Goal: Task Accomplishment & Management: Use online tool/utility

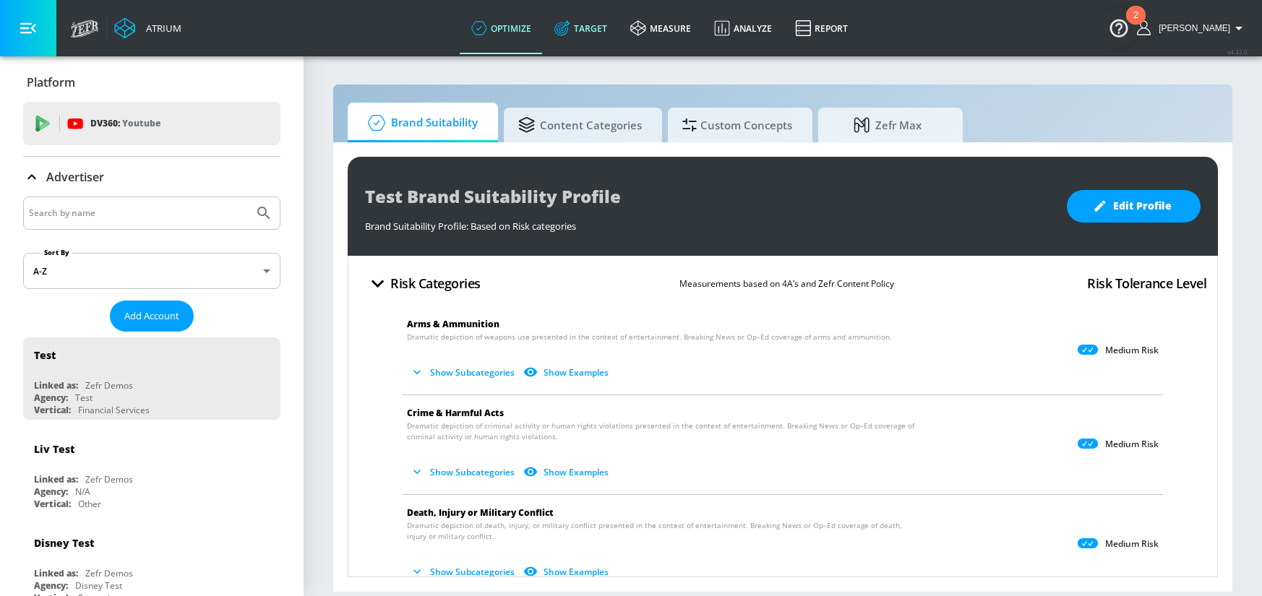
drag, startPoint x: 617, startPoint y: 33, endPoint x: 140, endPoint y: 225, distance: 514.1
click at [616, 33] on link "Target" at bounding box center [581, 28] width 76 height 52
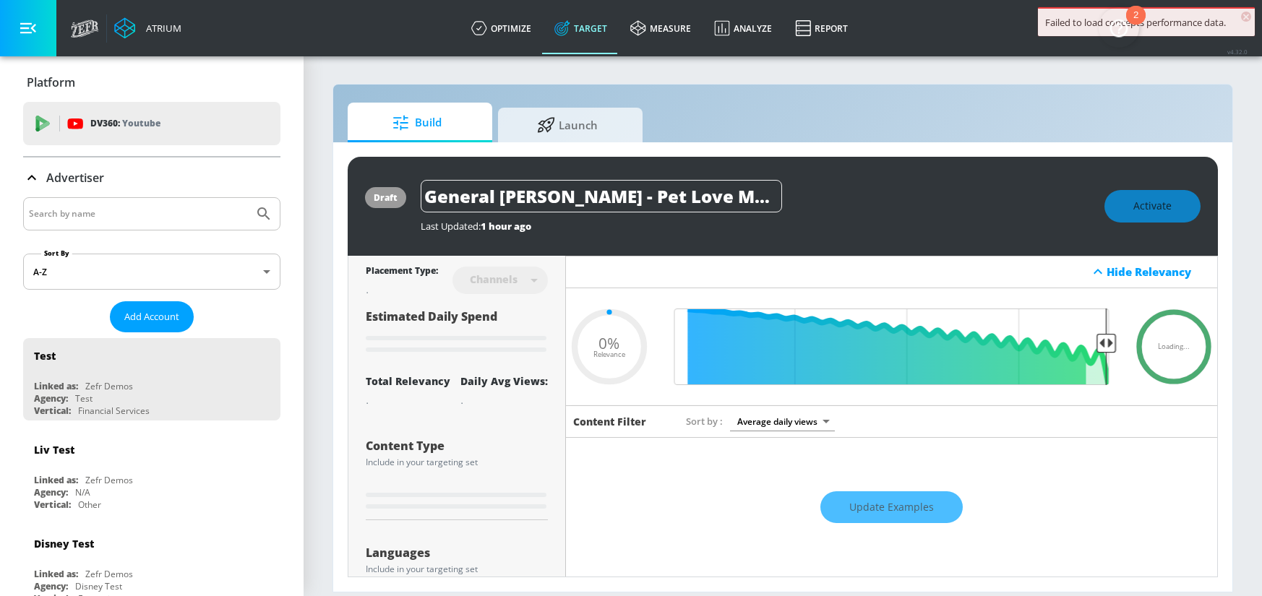
type input "0.05"
click at [142, 212] on input "Search by name" at bounding box center [138, 213] width 219 height 19
type input "air canada"
click at [248, 198] on button "Submit Search" at bounding box center [264, 214] width 32 height 32
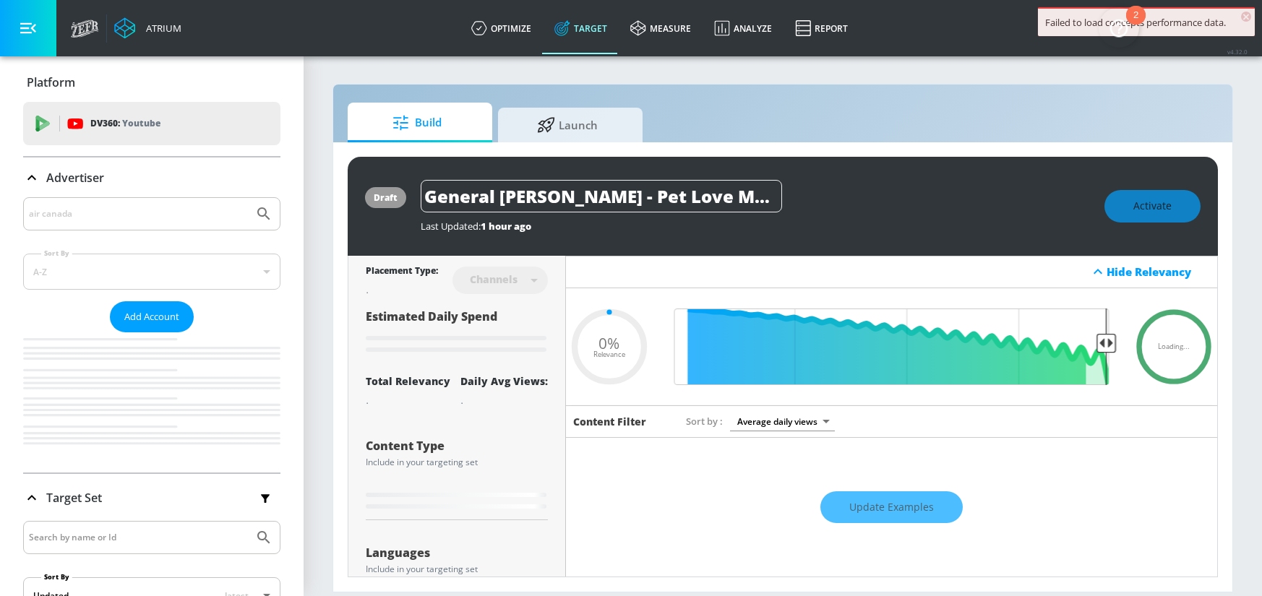
type input "0.05"
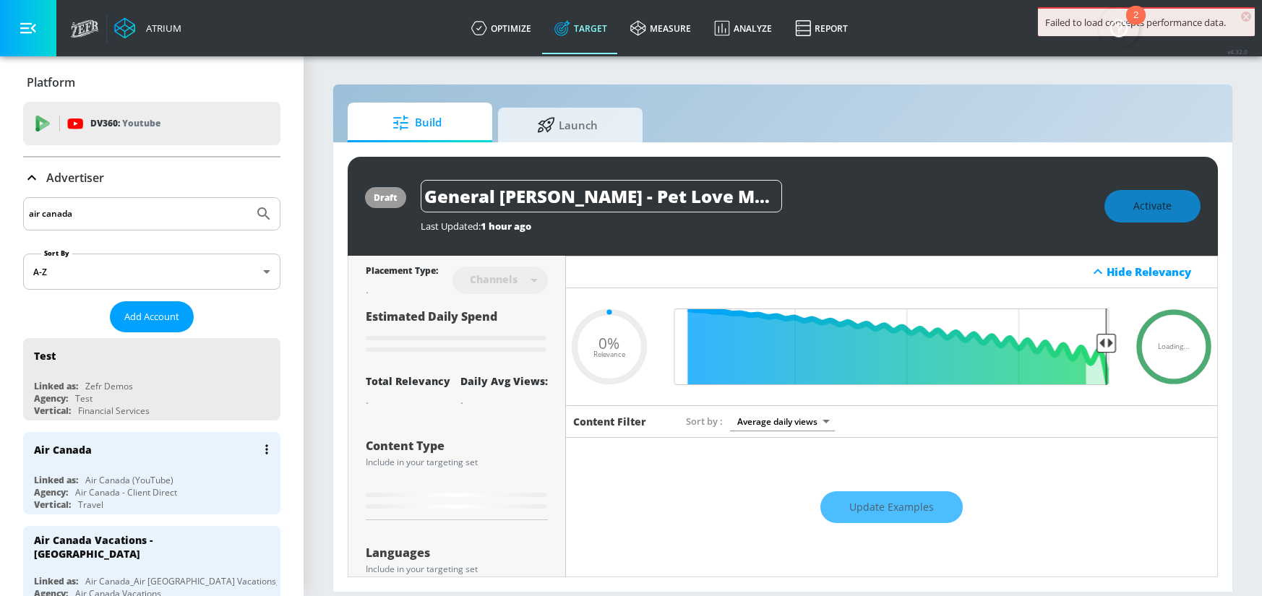
click at [155, 461] on div "Air Canada" at bounding box center [155, 449] width 243 height 35
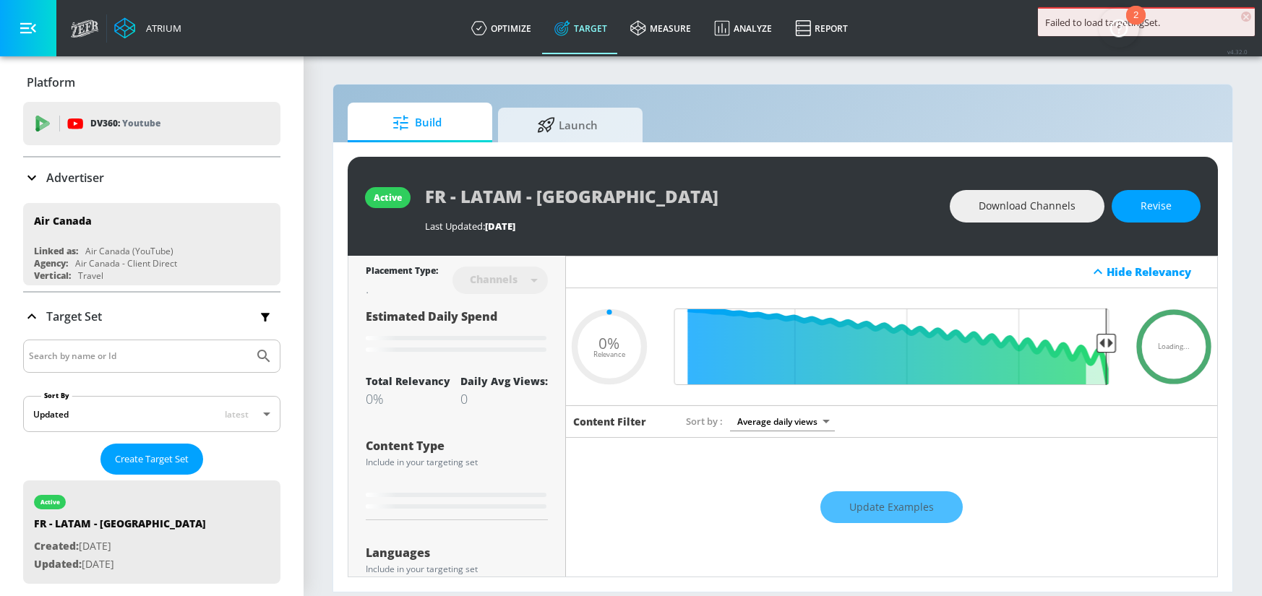
type input "0.05"
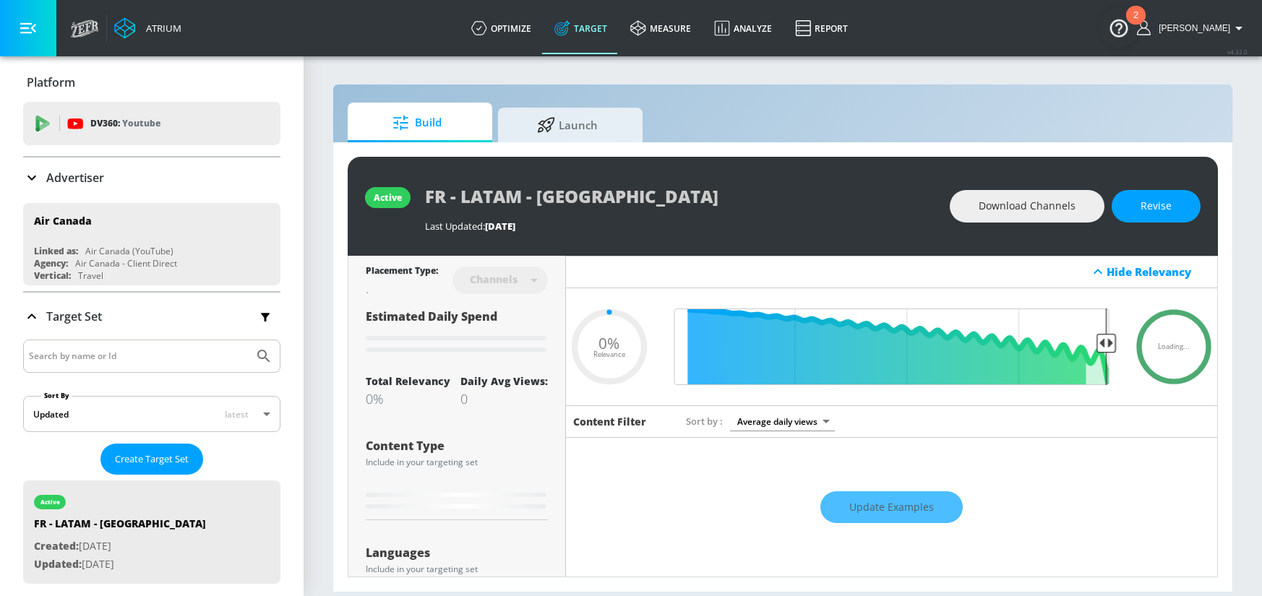
drag, startPoint x: 111, startPoint y: 340, endPoint x: 106, endPoint y: 351, distance: 11.7
click at [111, 342] on div at bounding box center [151, 356] width 257 height 33
click at [106, 351] on input "Search by name or Id" at bounding box center [138, 356] width 219 height 19
type input "welcoming travel"
click at [248, 340] on button "Submit Search" at bounding box center [264, 356] width 32 height 32
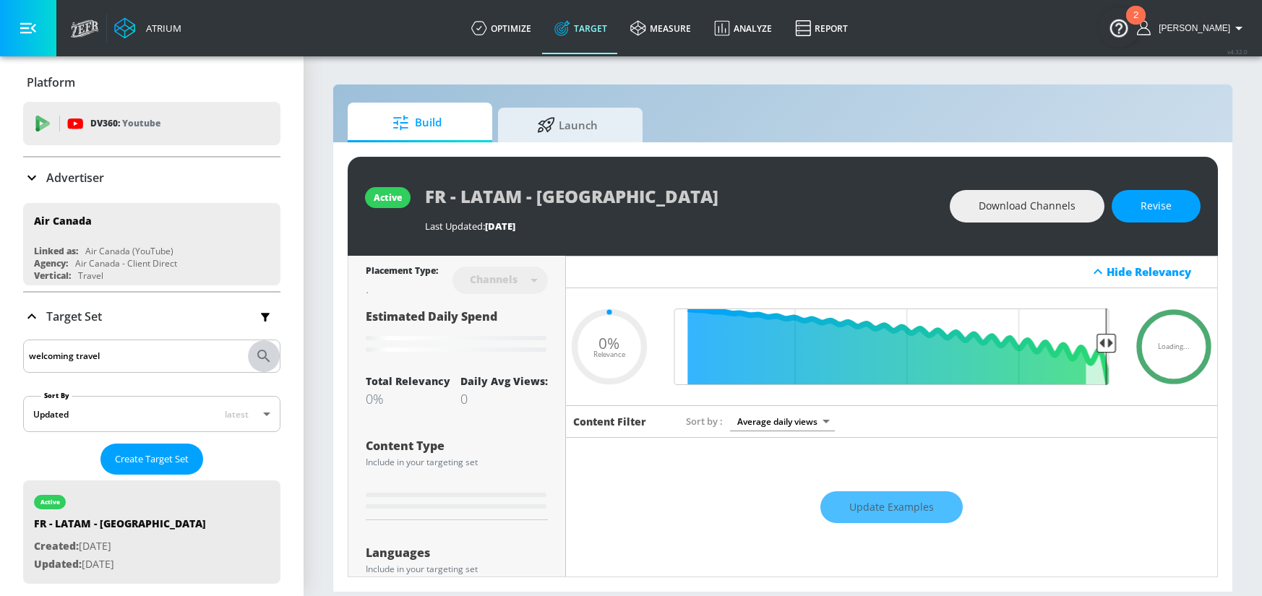
click at [260, 365] on button "Submit Search" at bounding box center [264, 356] width 32 height 32
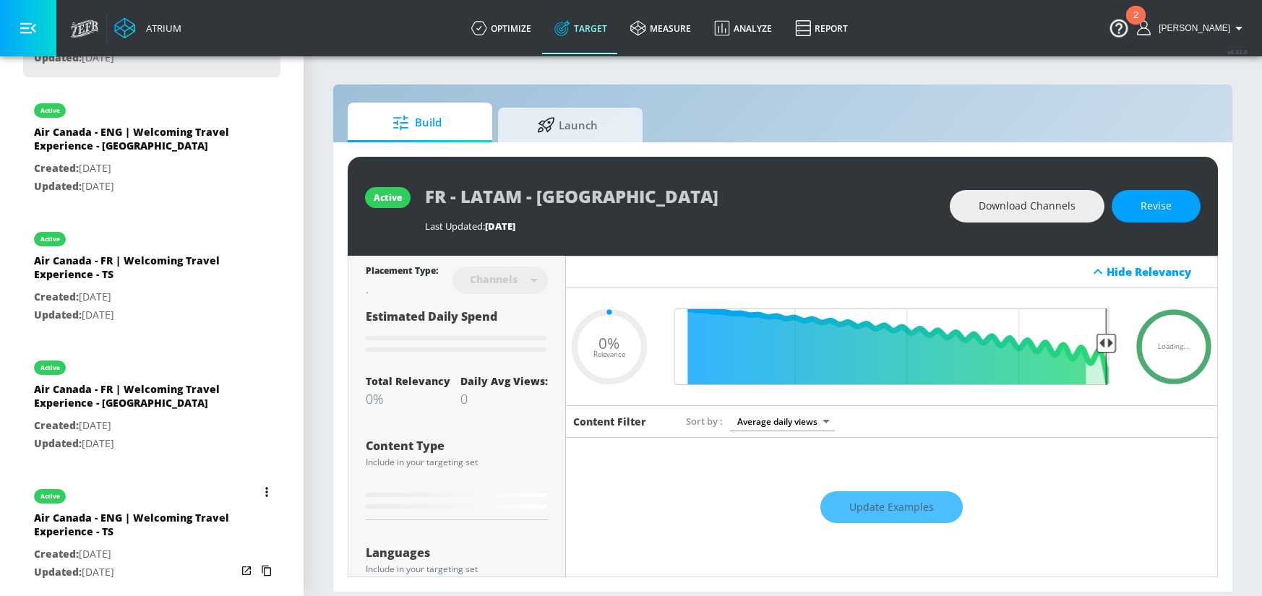
scroll to position [515, 0]
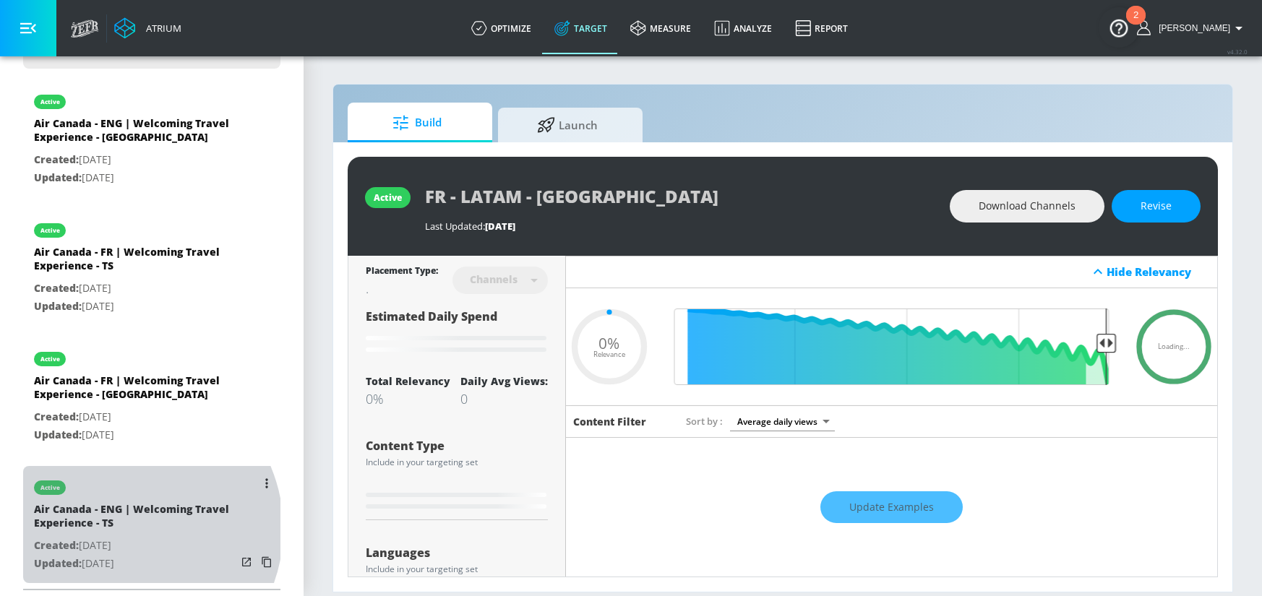
click at [122, 528] on div "Air Canada - ENG | Welcoming Travel Experience - TS" at bounding box center [135, 519] width 202 height 35
type input "Air Canada - ENG | Welcoming Travel Experience - TS"
type input "videos"
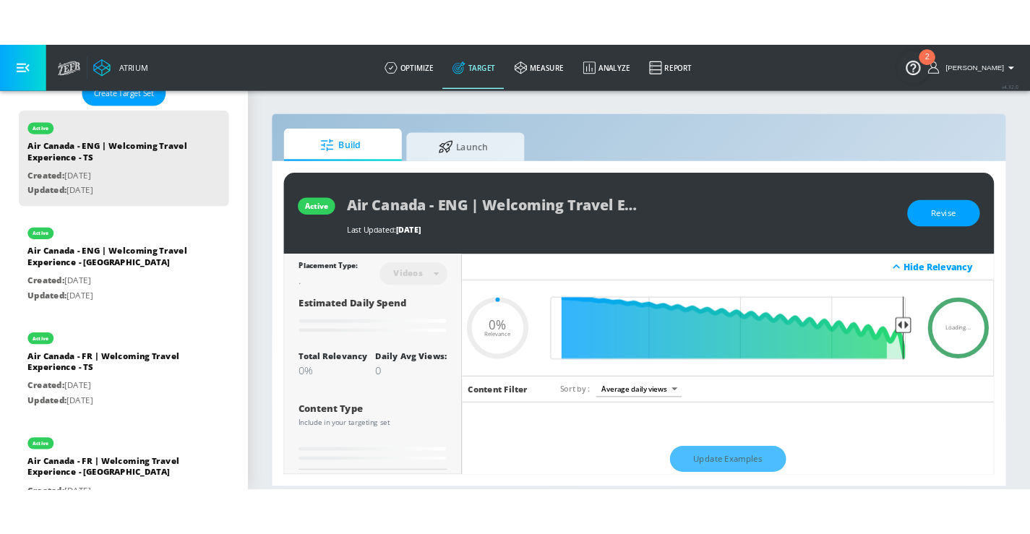
scroll to position [399, 0]
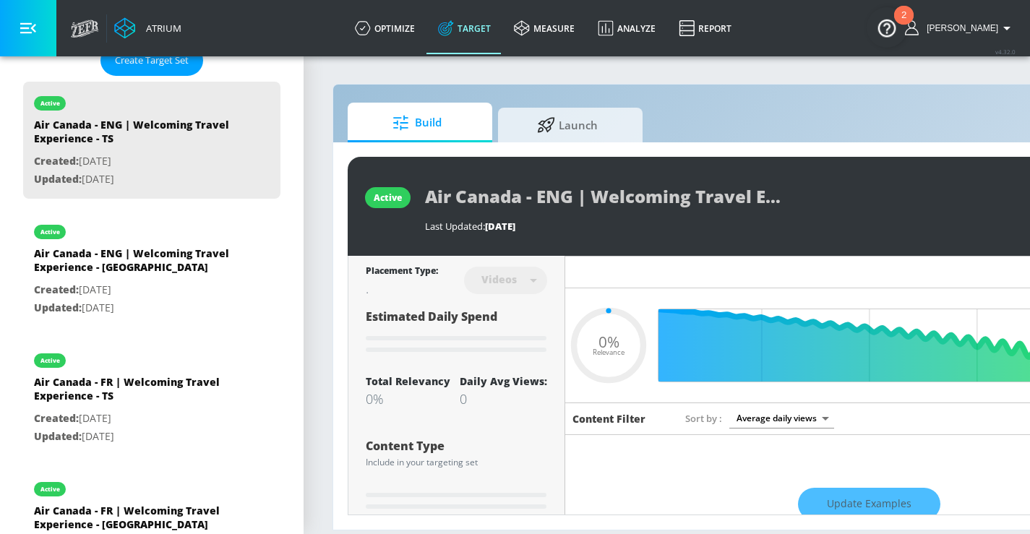
type input "0.42"
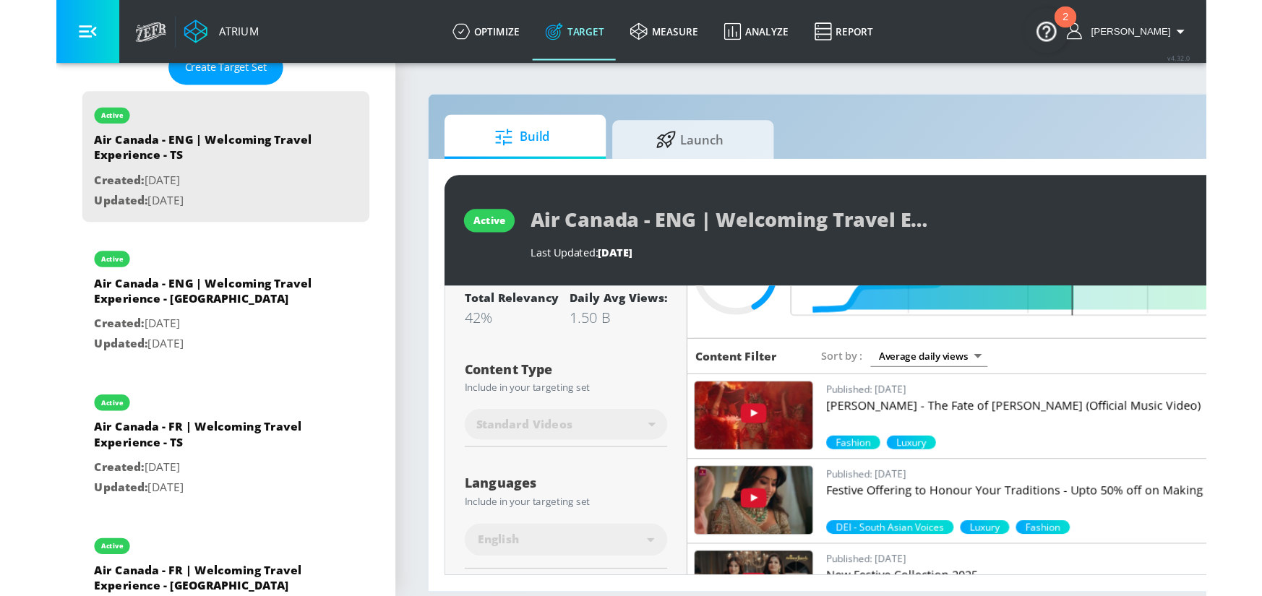
scroll to position [103, 0]
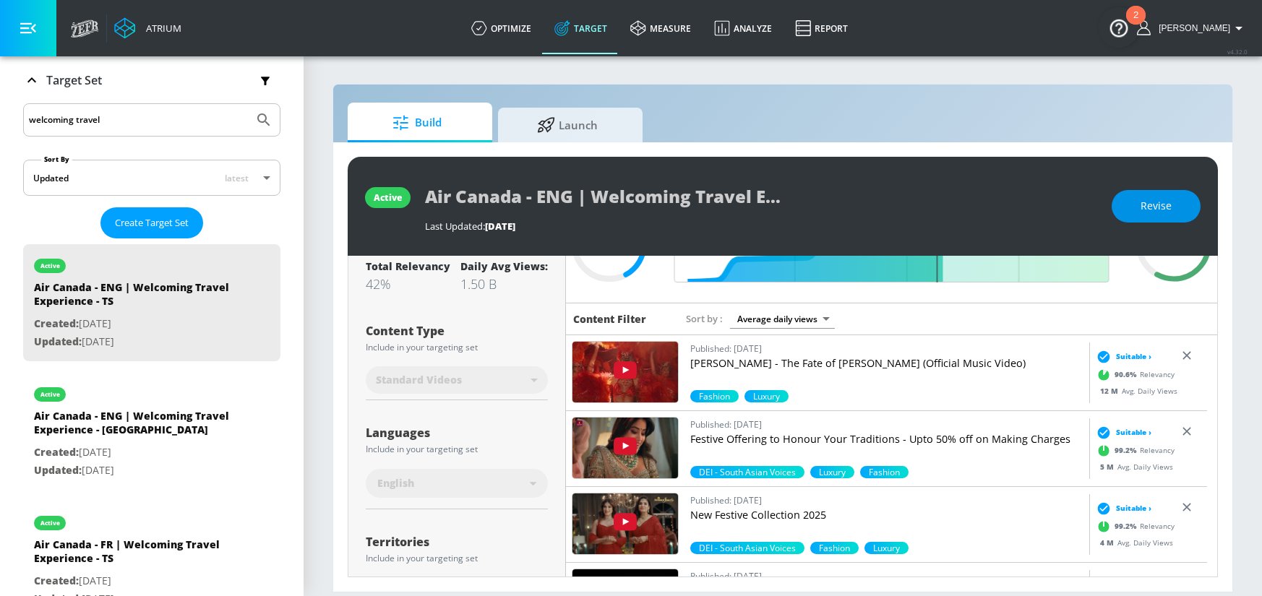
click at [1161, 211] on span "Revise" at bounding box center [1155, 206] width 31 height 18
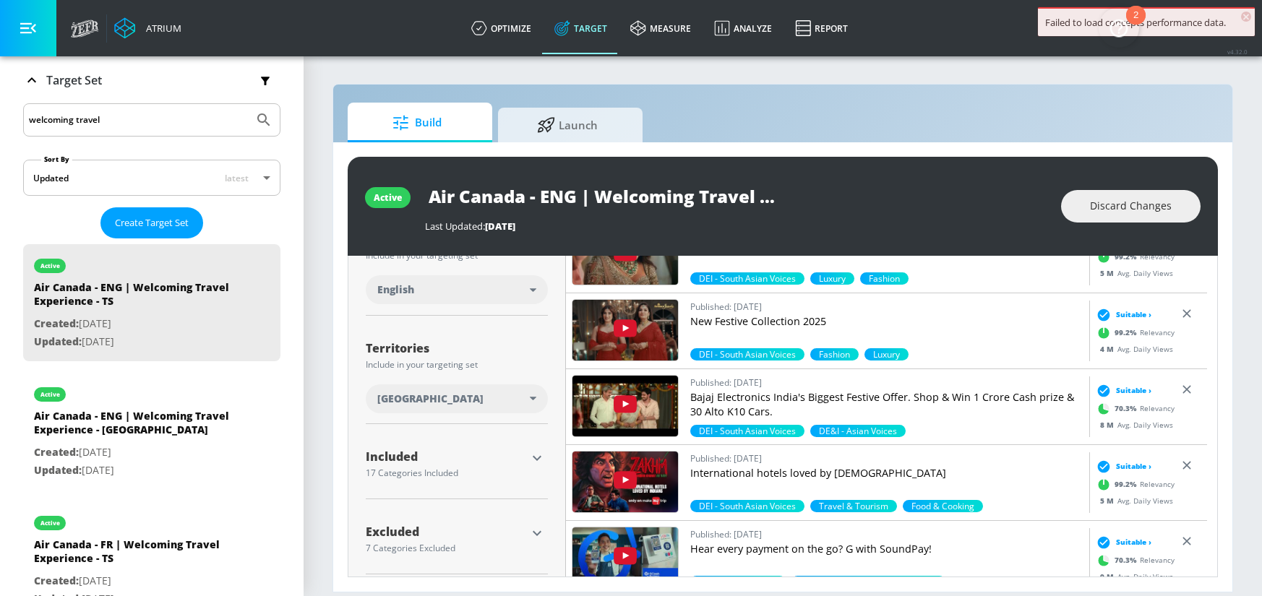
scroll to position [306, 0]
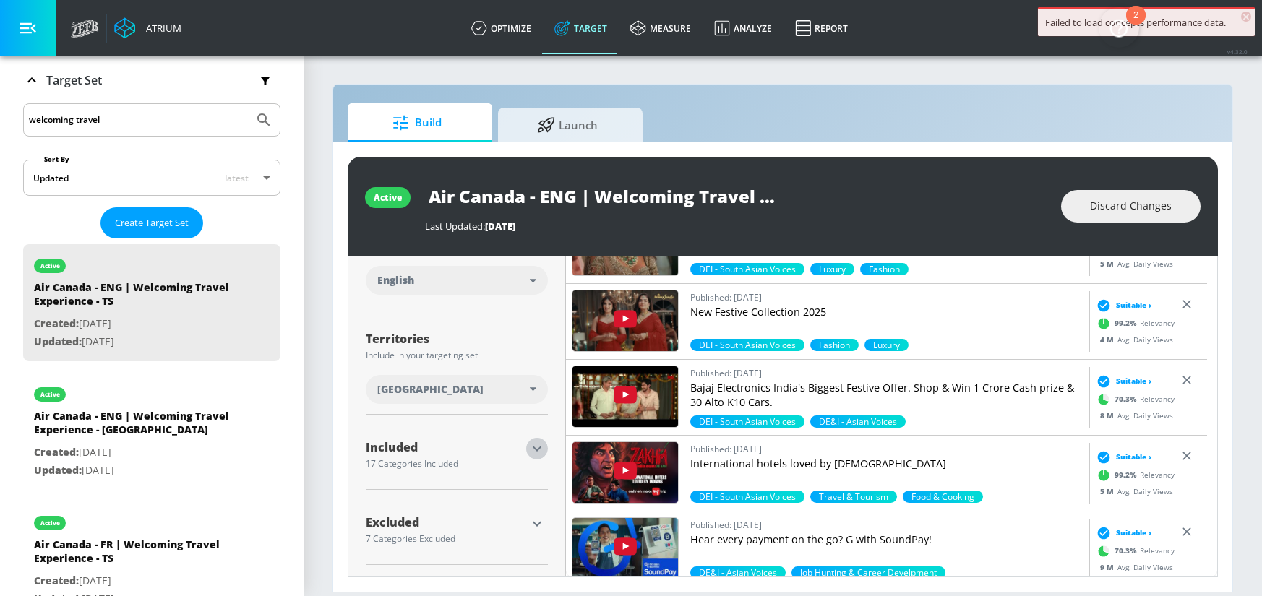
click at [535, 447] on icon "button" at bounding box center [536, 448] width 17 height 17
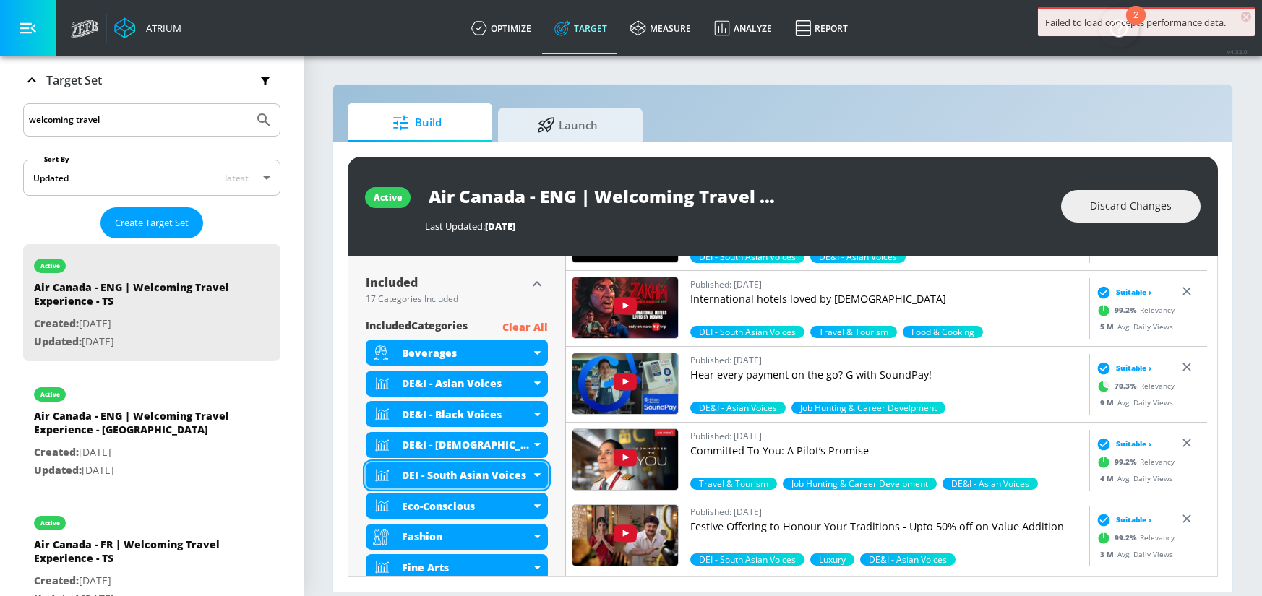
scroll to position [480, 0]
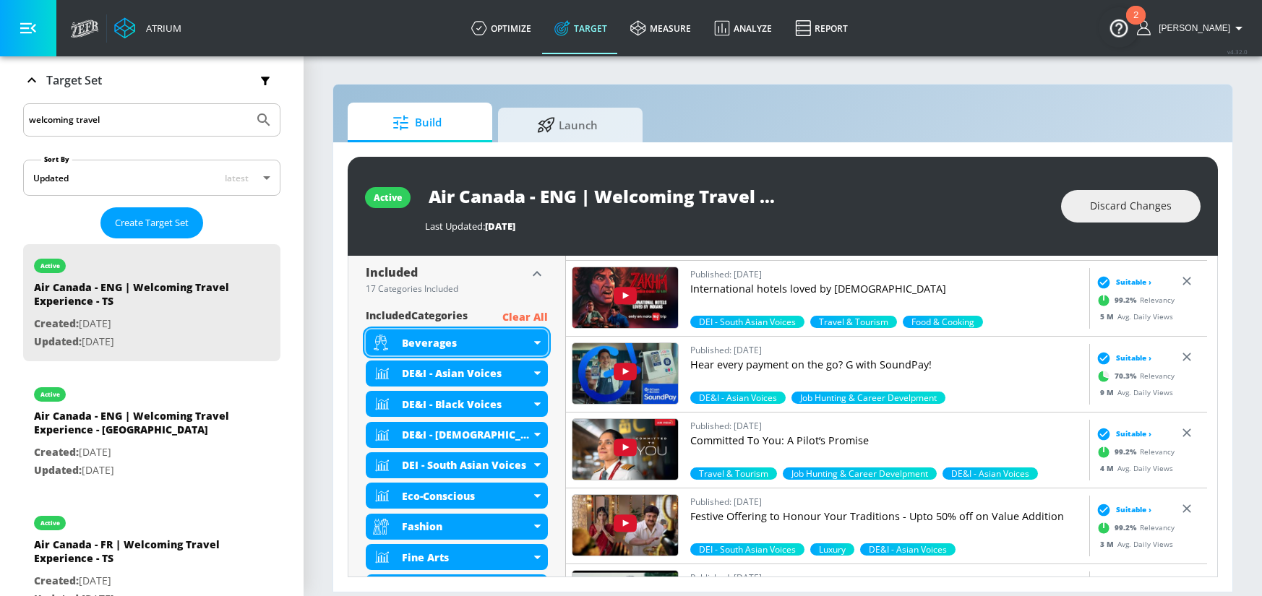
click at [533, 335] on div "Beverages" at bounding box center [457, 342] width 182 height 26
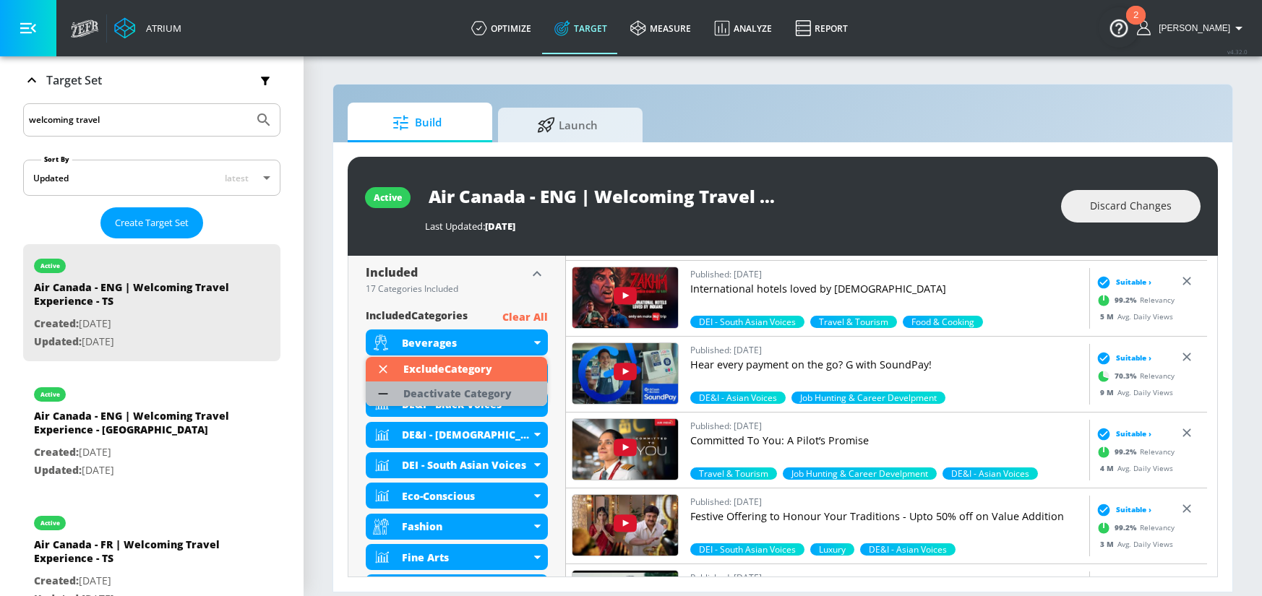
click at [468, 393] on div "Deactivate Category" at bounding box center [457, 394] width 108 height 10
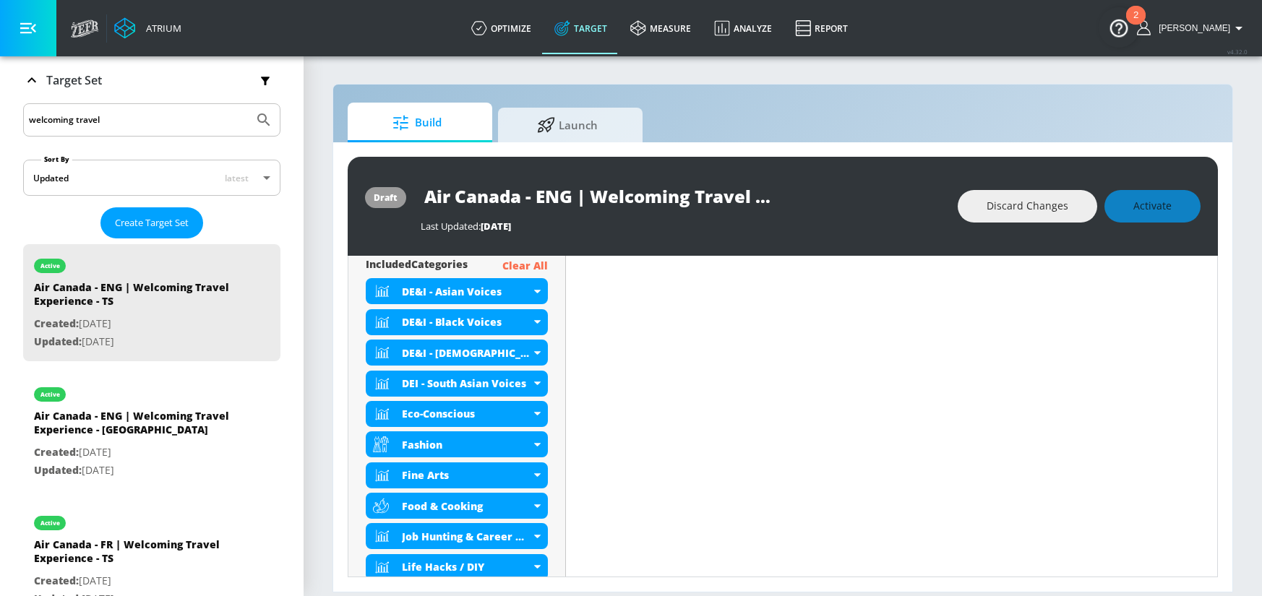
scroll to position [546, 0]
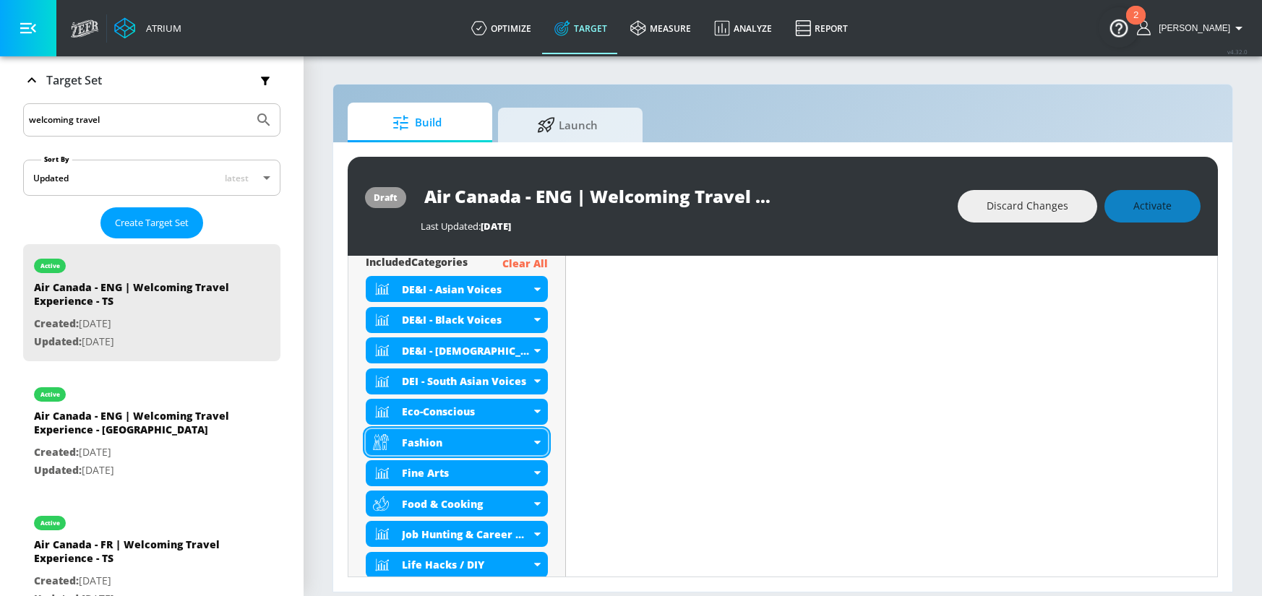
click at [539, 447] on div "Fashion" at bounding box center [457, 442] width 182 height 26
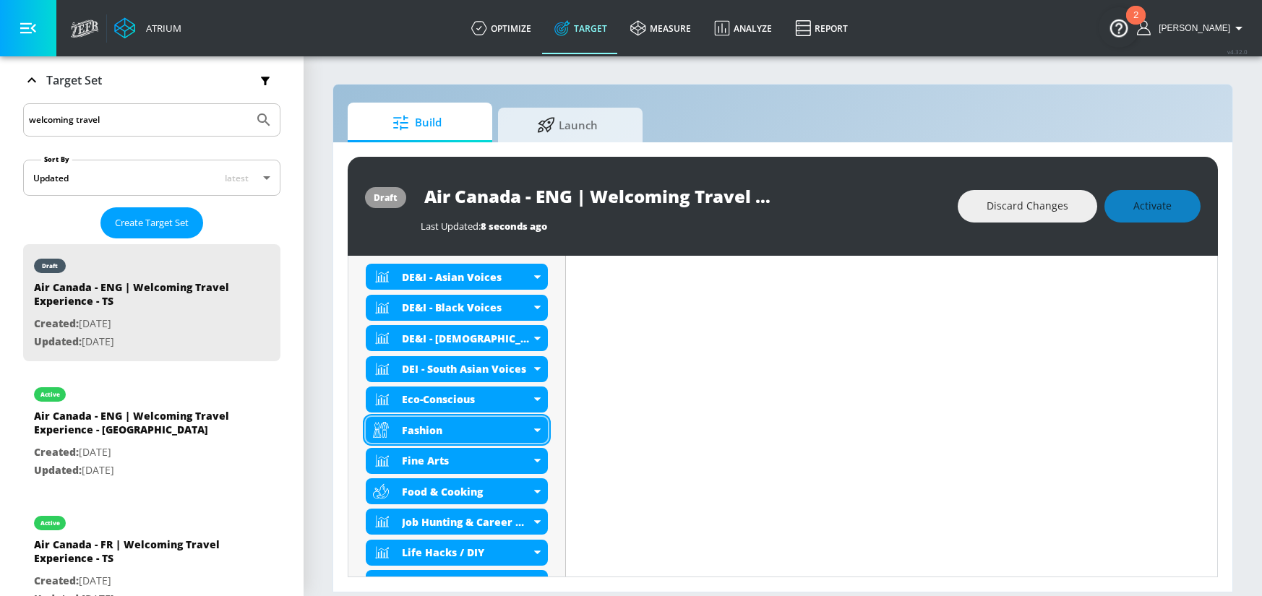
scroll to position [534, 0]
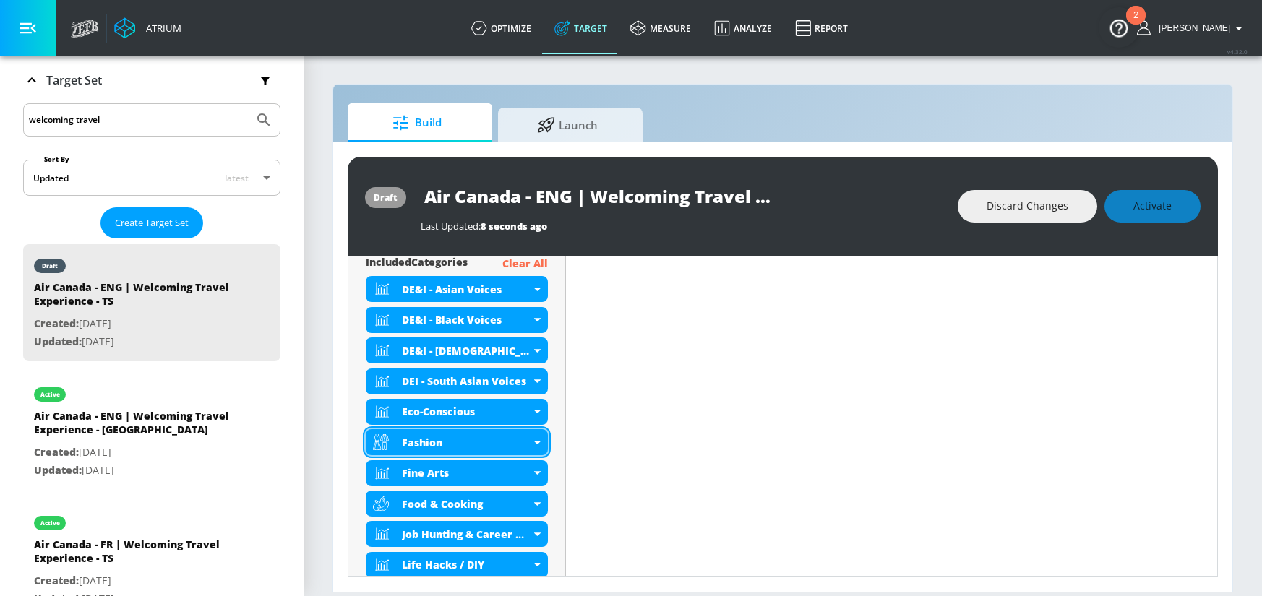
click at [537, 442] on icon at bounding box center [536, 443] width 7 height 4
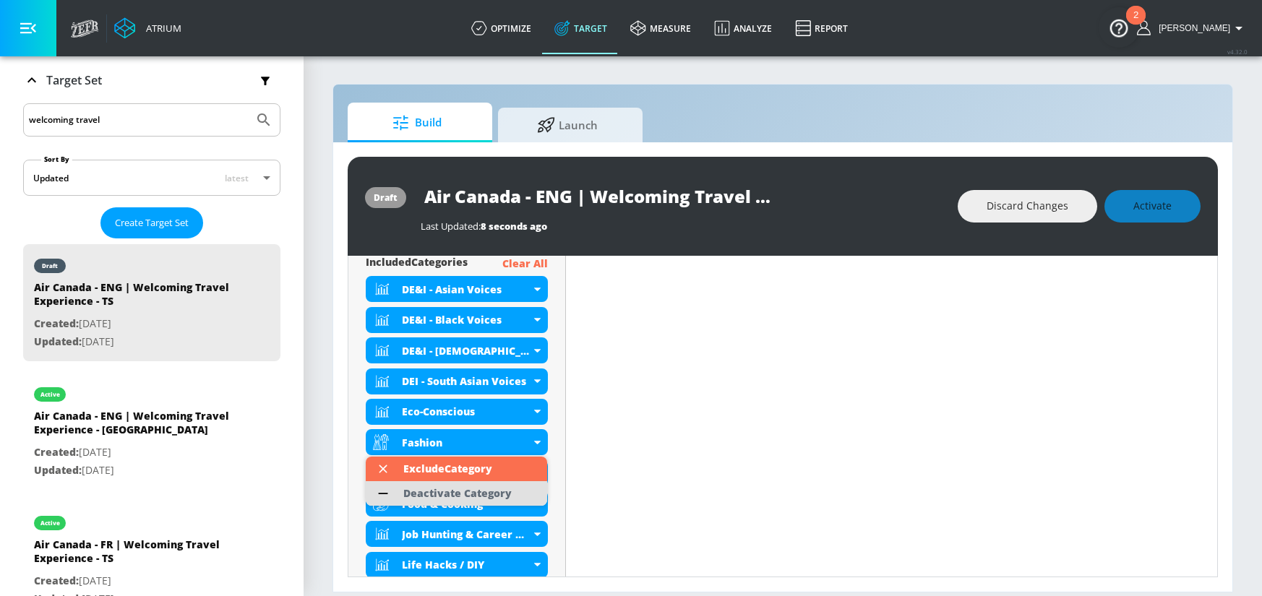
click at [470, 491] on div "Deactivate Category" at bounding box center [457, 493] width 108 height 10
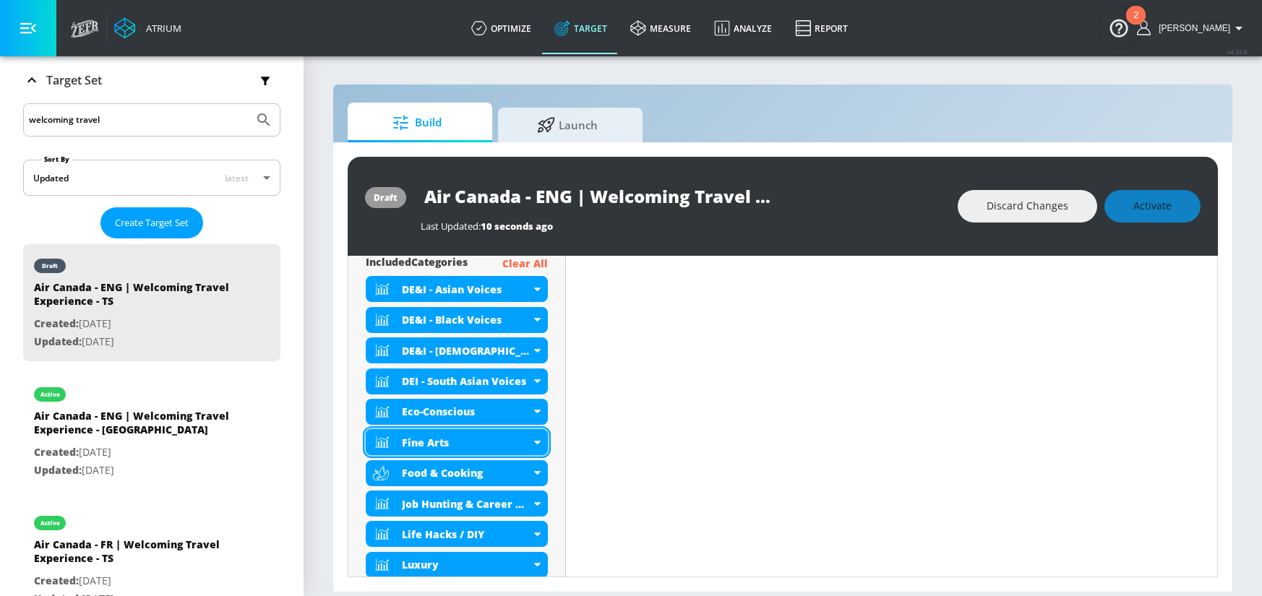
click at [540, 441] on div "Fine Arts" at bounding box center [457, 442] width 182 height 26
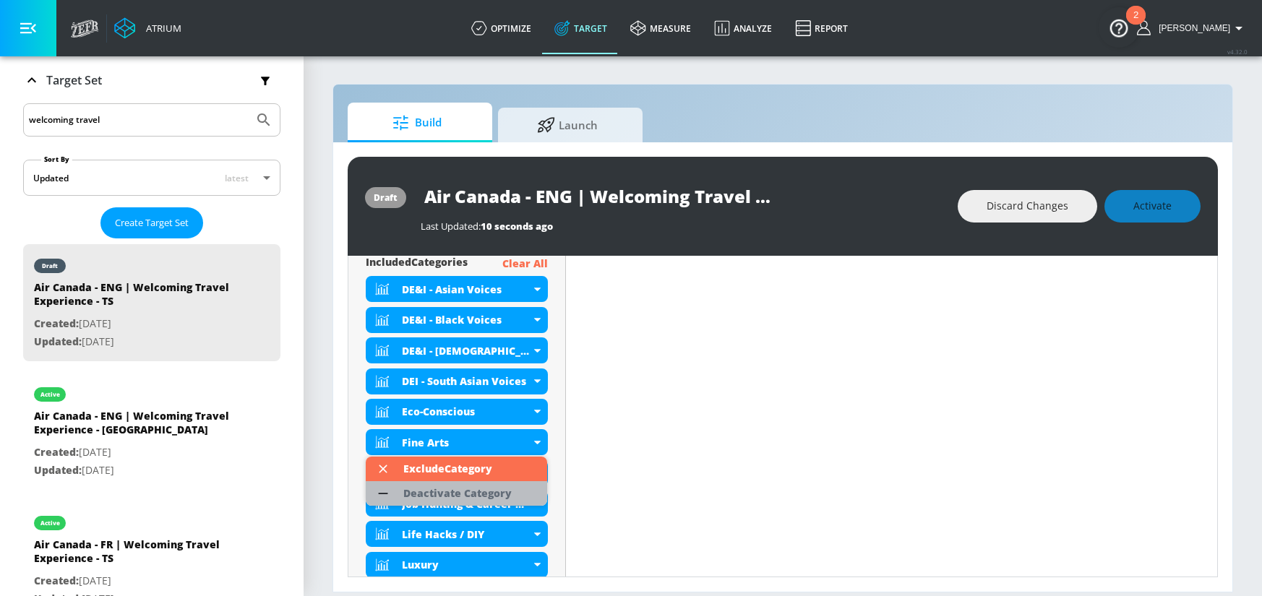
click at [486, 491] on div "Deactivate Category" at bounding box center [457, 493] width 108 height 10
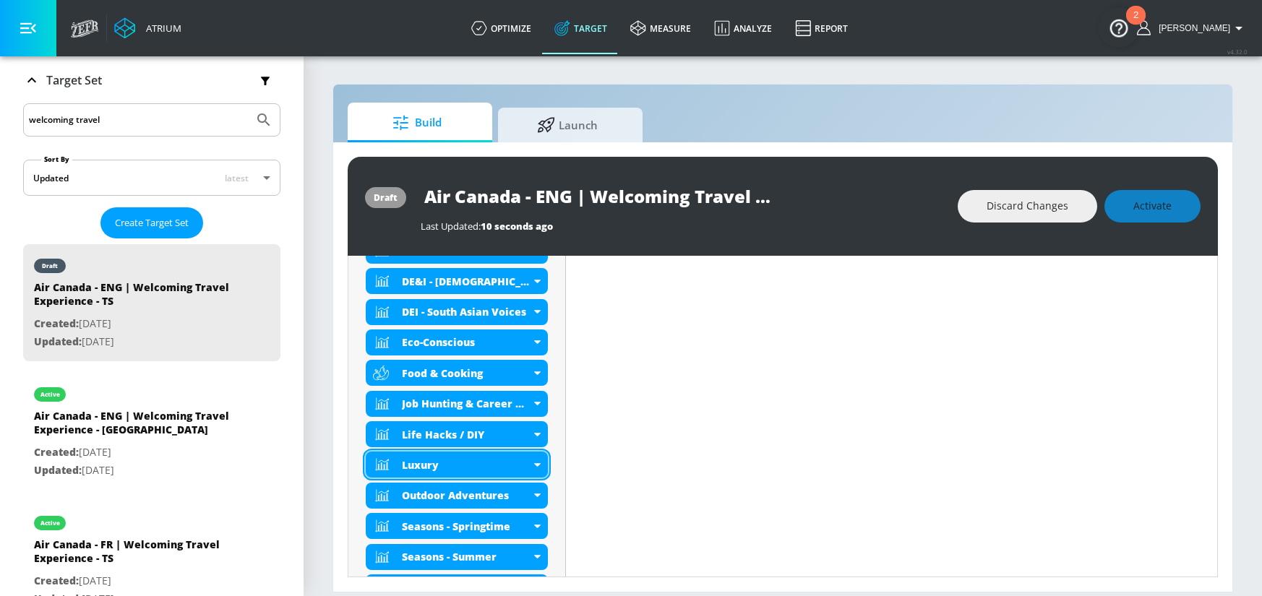
scroll to position [639, 0]
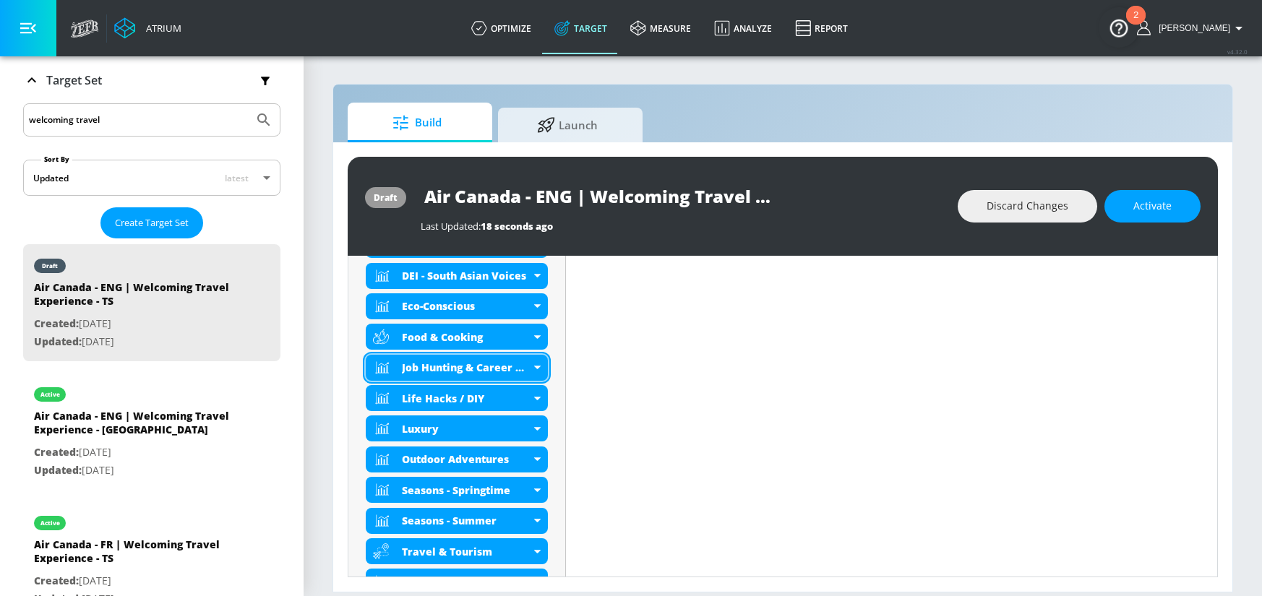
click at [533, 368] on div "Job Hunting & Career Develpment" at bounding box center [457, 368] width 182 height 26
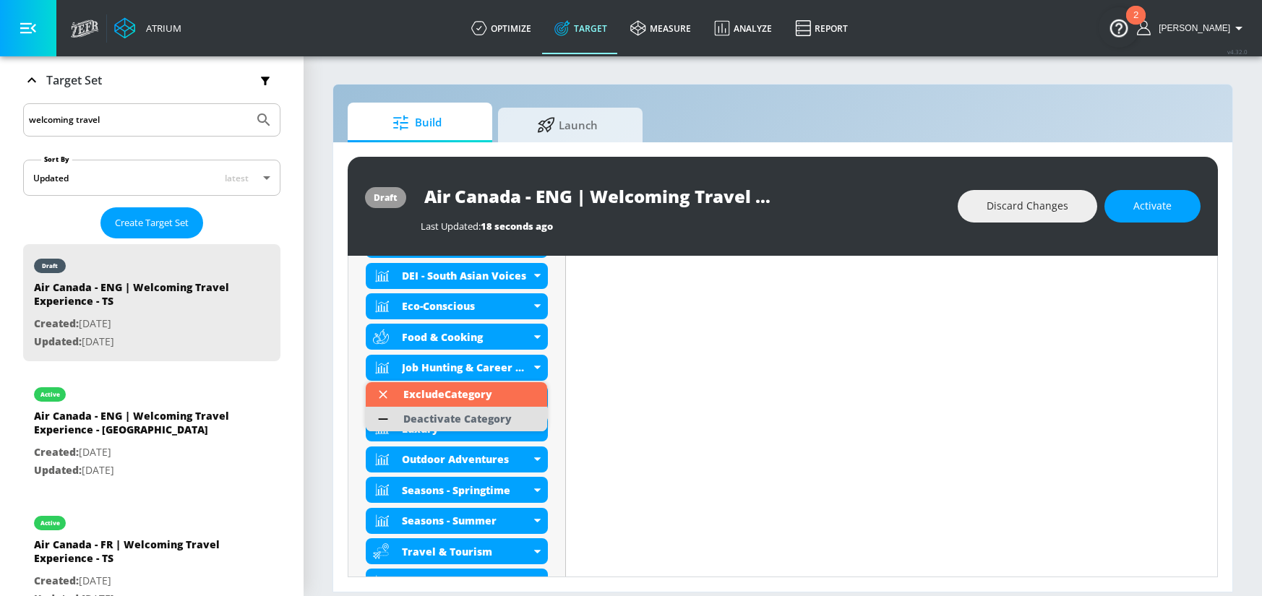
click at [513, 418] on div "Deactivate Category" at bounding box center [457, 419] width 123 height 25
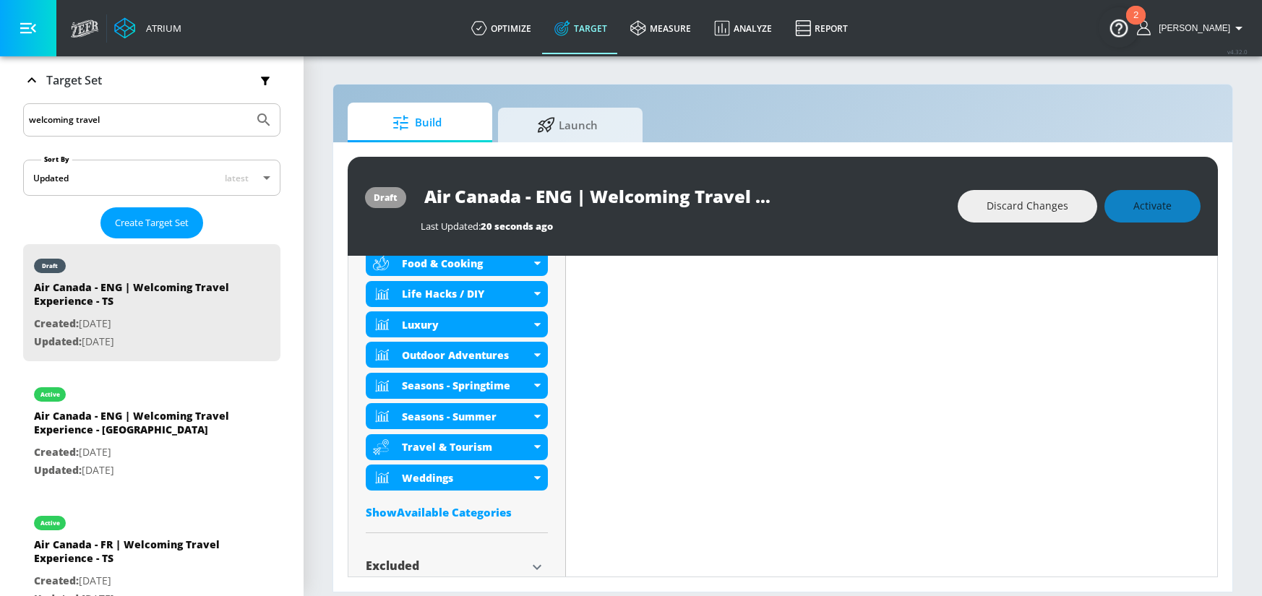
scroll to position [753, 0]
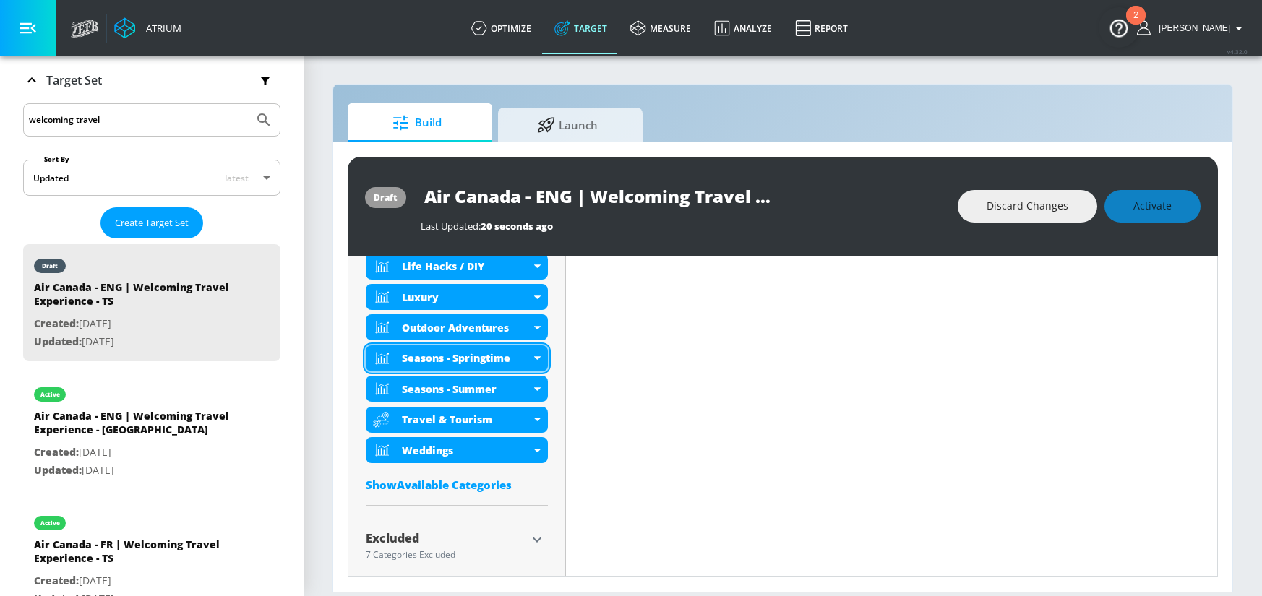
click at [539, 359] on icon at bounding box center [537, 358] width 7 height 4
click at [537, 358] on icon at bounding box center [536, 359] width 7 height 4
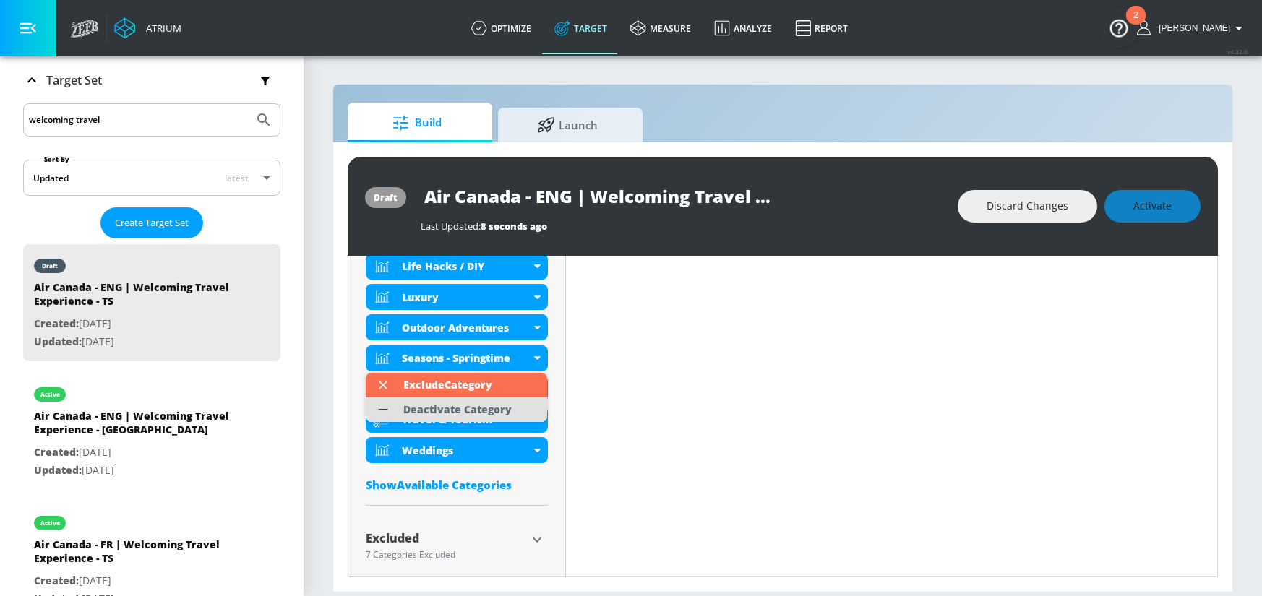
click at [512, 405] on div "Deactivate Category" at bounding box center [457, 409] width 123 height 25
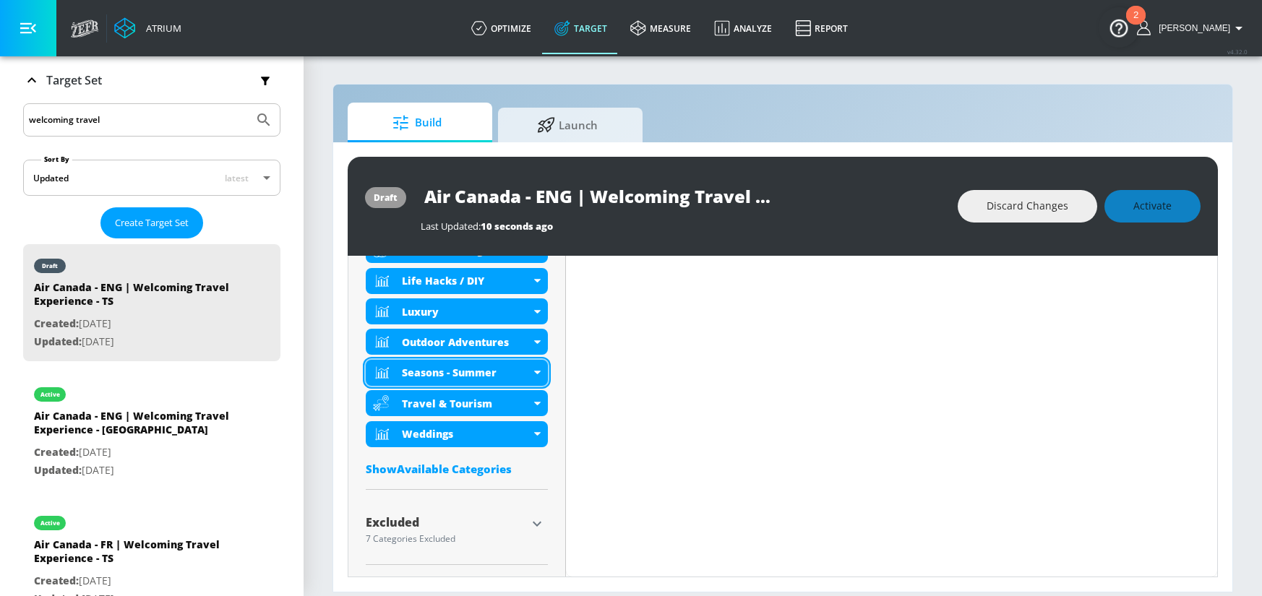
scroll to position [726, 0]
click at [535, 371] on icon at bounding box center [536, 373] width 7 height 4
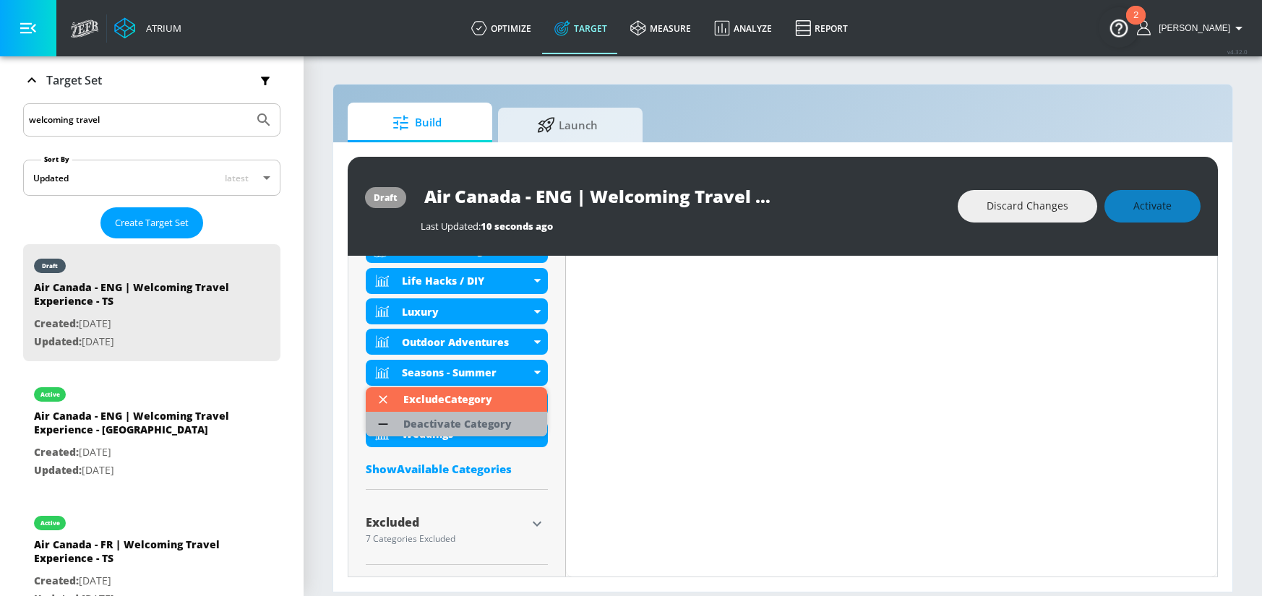
click at [499, 419] on div "Deactivate Category" at bounding box center [457, 424] width 108 height 10
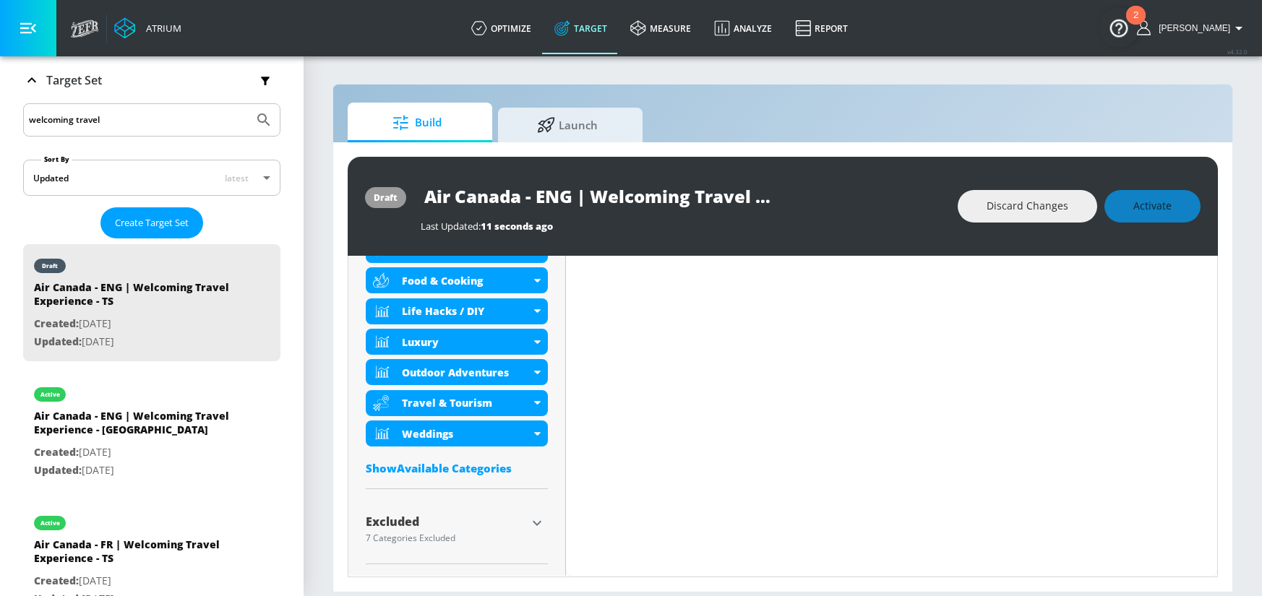
click at [479, 462] on div "Show Available Categories" at bounding box center [457, 468] width 182 height 14
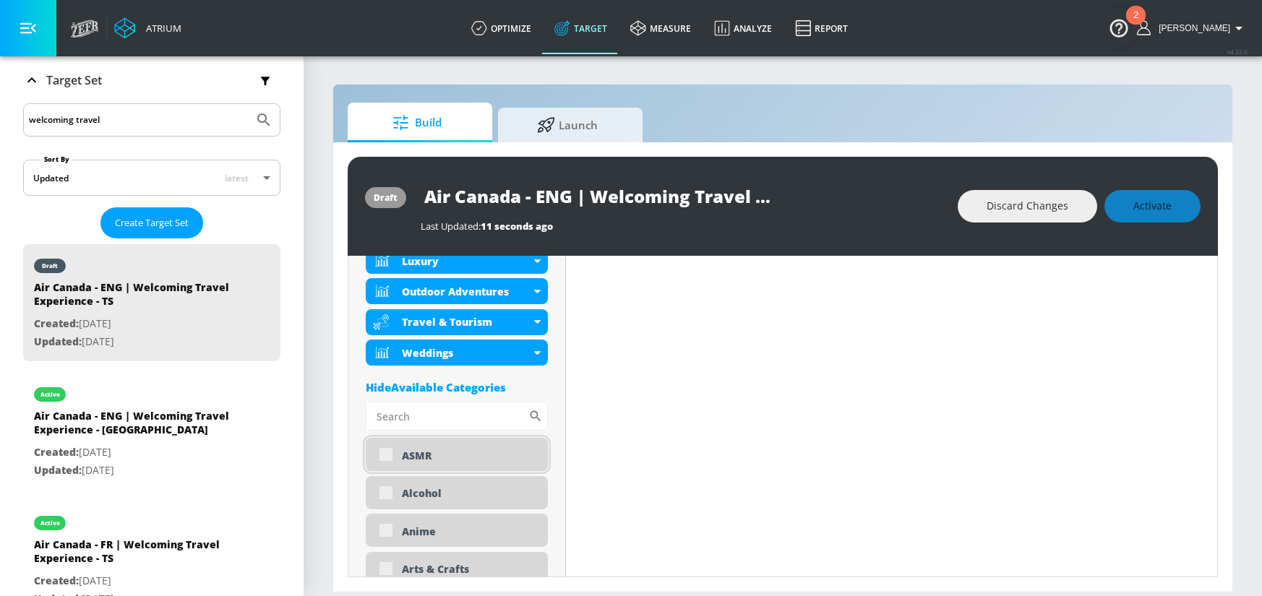
scroll to position [800, 0]
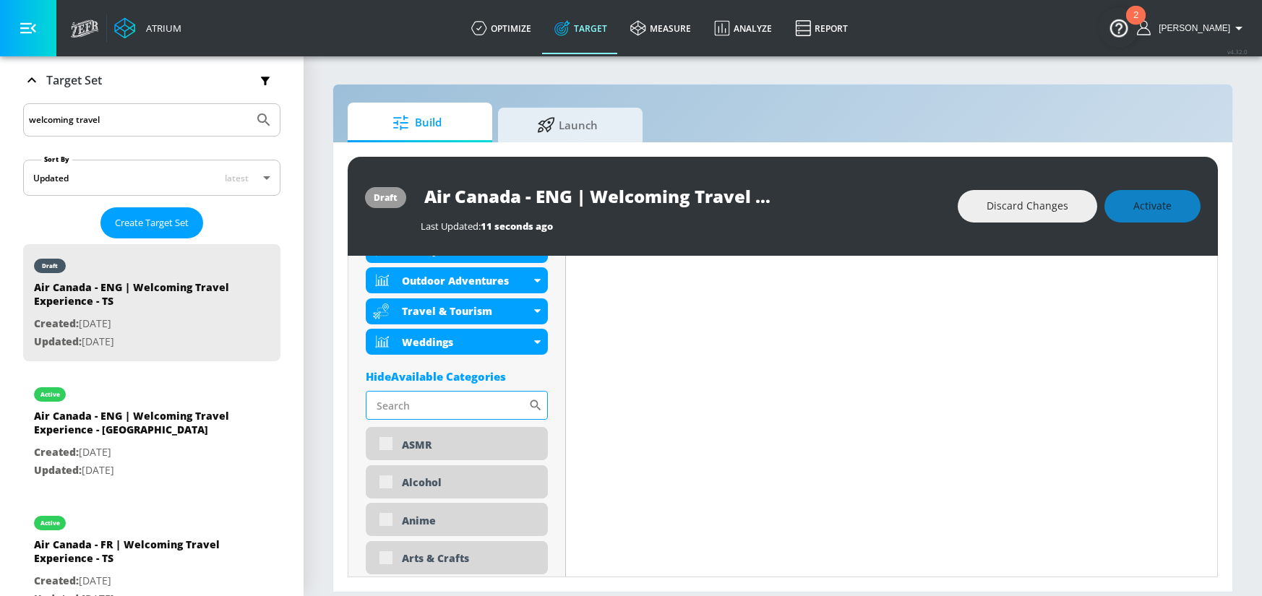
click at [429, 401] on input "Sort By" at bounding box center [447, 405] width 163 height 29
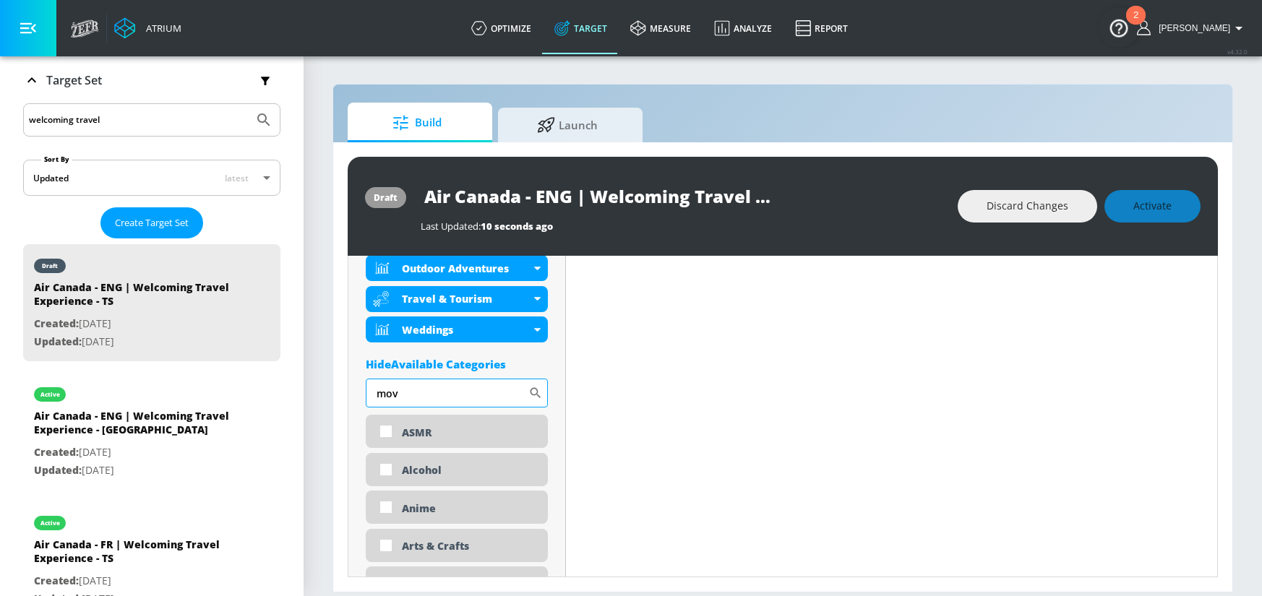
scroll to position [788, 0]
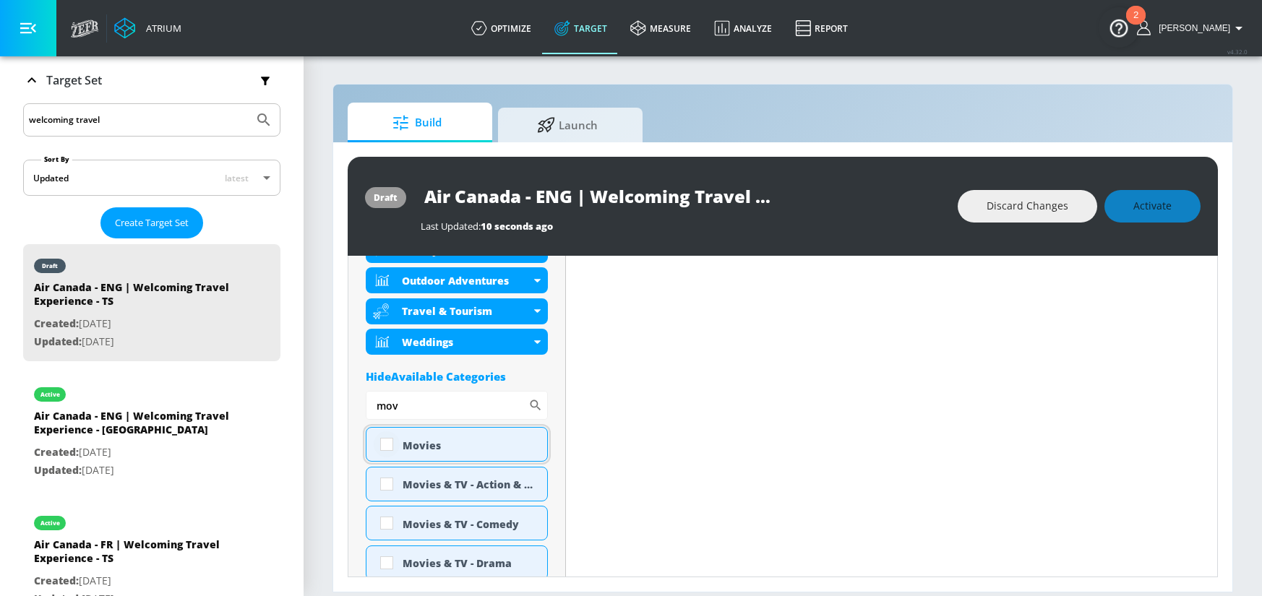
type input "mov"
click at [392, 446] on input "checkbox" at bounding box center [387, 444] width 26 height 26
checkbox input "true"
drag, startPoint x: 415, startPoint y: 412, endPoint x: 374, endPoint y: 407, distance: 42.2
click at [374, 407] on input "mov" at bounding box center [447, 405] width 163 height 29
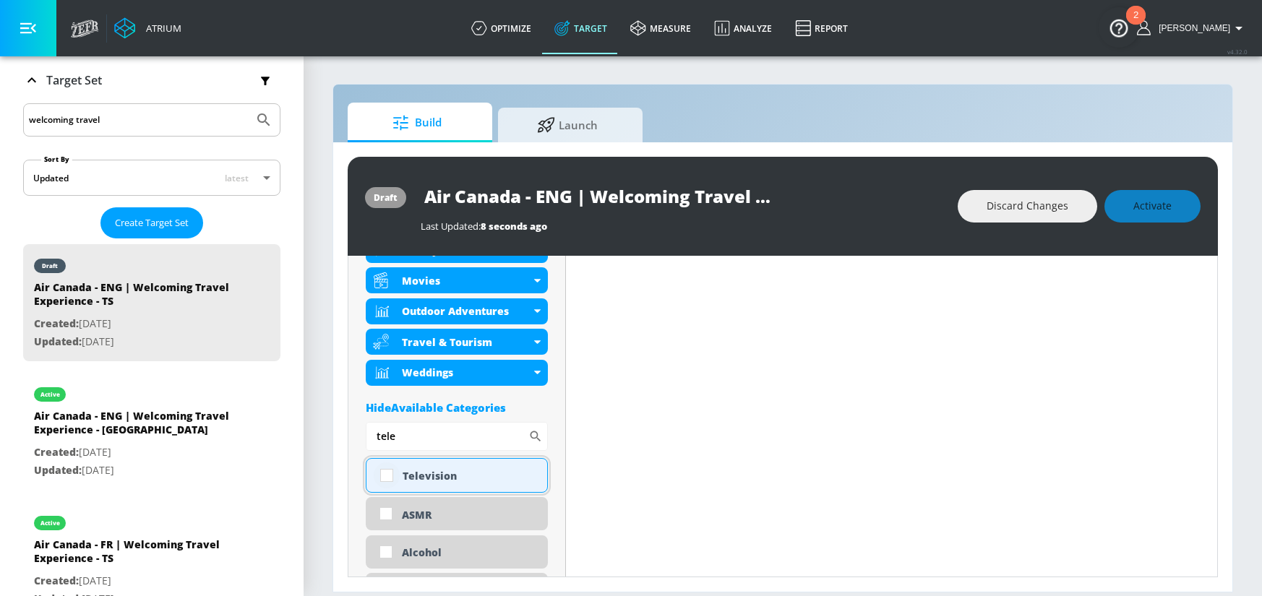
type input "tele"
click at [386, 473] on input "checkbox" at bounding box center [387, 475] width 26 height 26
checkbox input "true"
drag, startPoint x: 415, startPoint y: 439, endPoint x: 348, endPoint y: 431, distance: 67.7
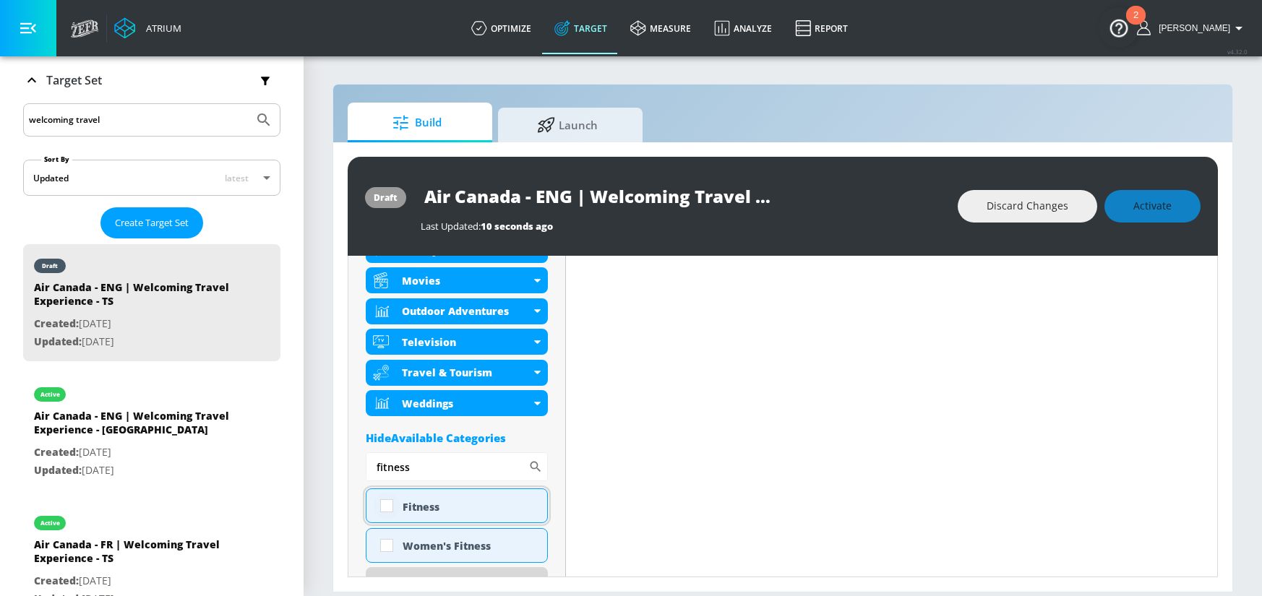
type input "fitness"
click at [383, 508] on input "checkbox" at bounding box center [387, 506] width 26 height 26
checkbox input "true"
drag, startPoint x: 428, startPoint y: 465, endPoint x: 368, endPoint y: 457, distance: 61.1
click at [368, 457] on input "fitness" at bounding box center [447, 466] width 163 height 29
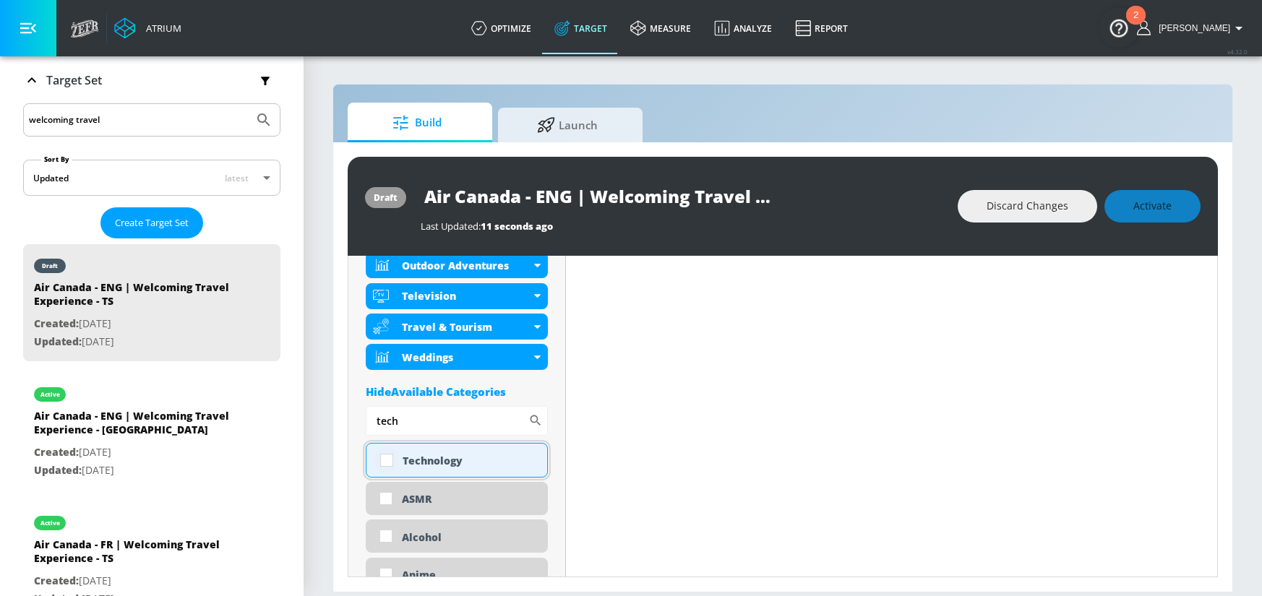
scroll to position [852, 0]
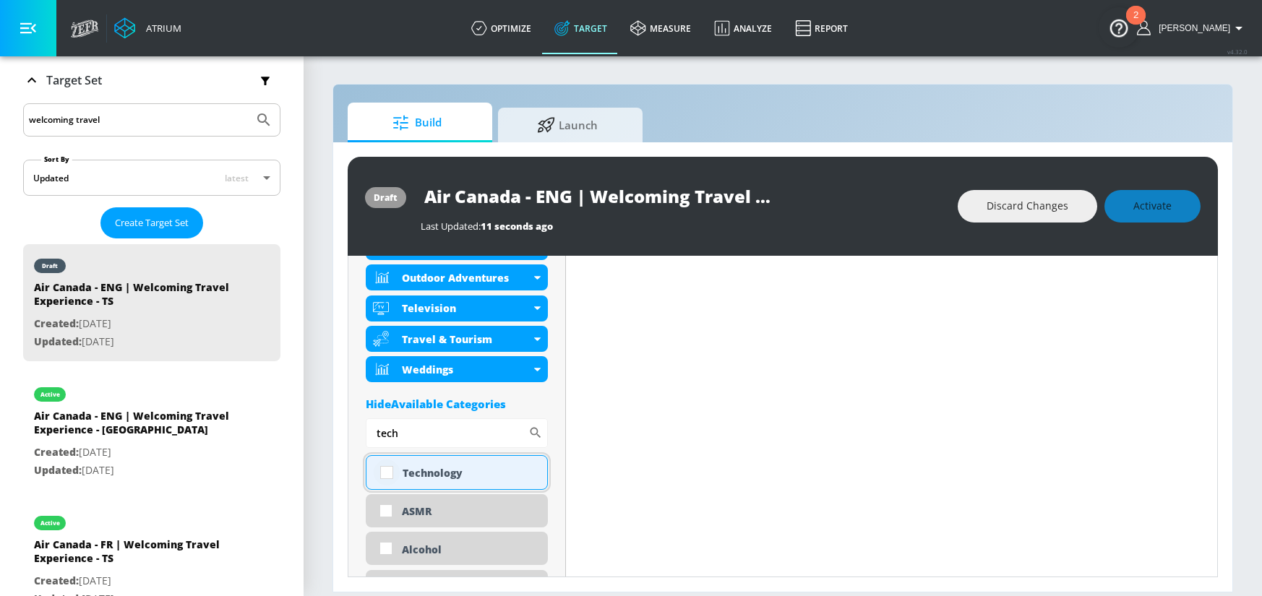
type input "tech"
click at [386, 470] on input "checkbox" at bounding box center [387, 473] width 26 height 26
checkbox input "true"
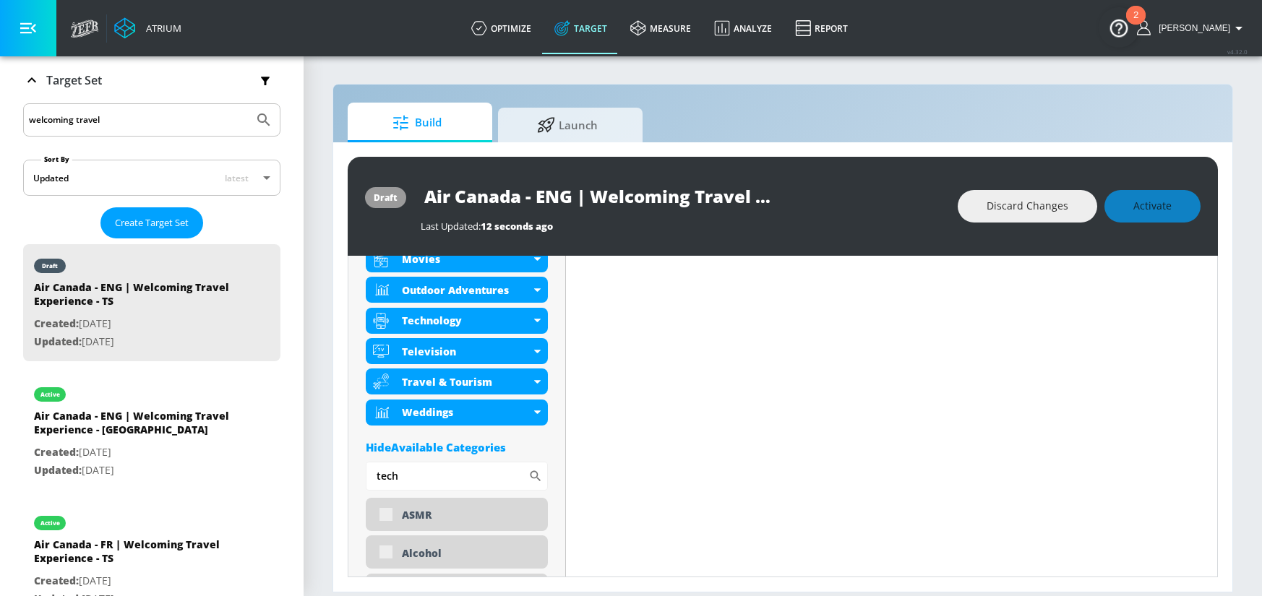
scroll to position [864, 0]
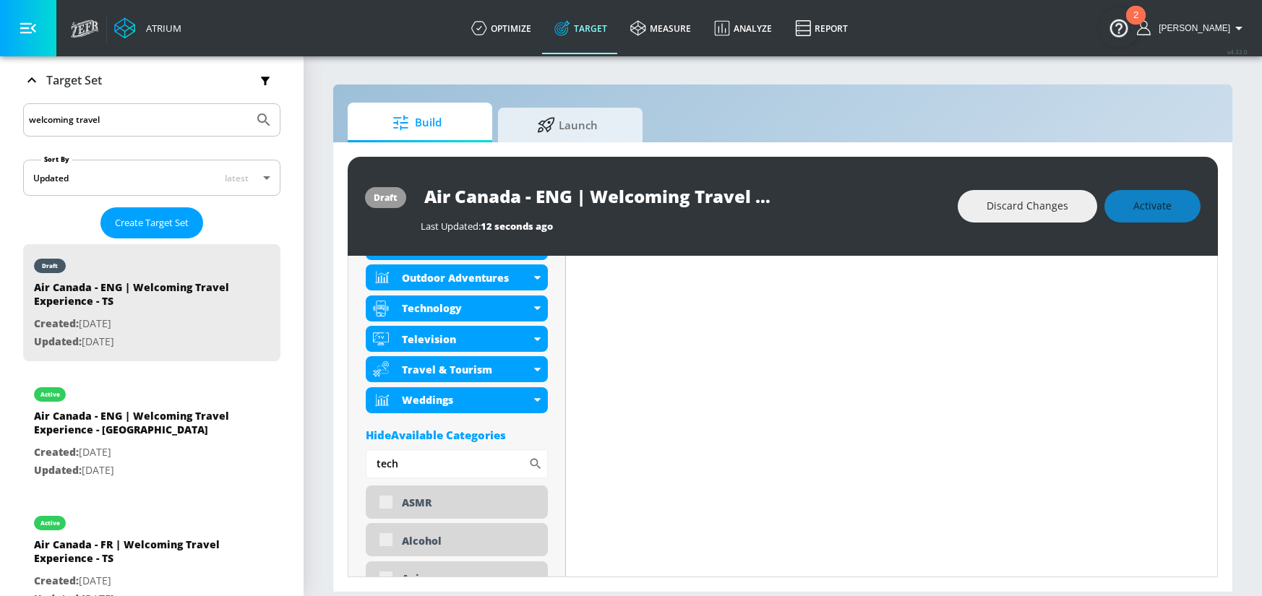
drag, startPoint x: 418, startPoint y: 458, endPoint x: 340, endPoint y: 450, distance: 77.7
click at [340, 452] on div "draft Air Canada - ENG | Welcoming Travel Experience - TS Last Updated: 12 seco…" at bounding box center [782, 366] width 899 height 449
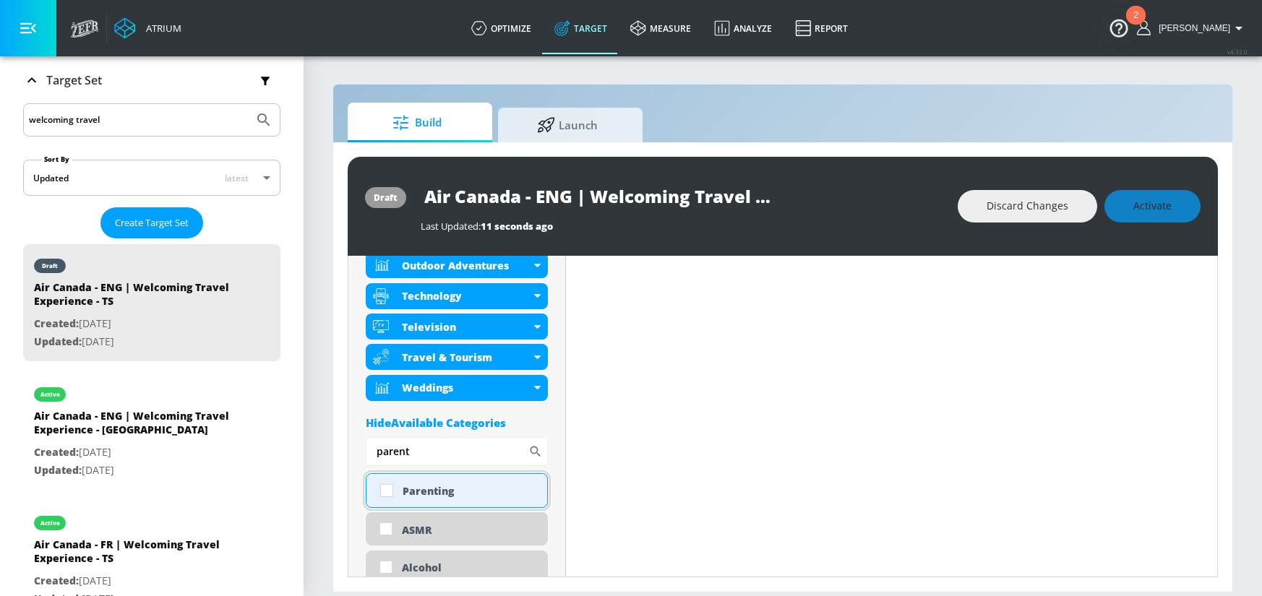
scroll to position [852, 0]
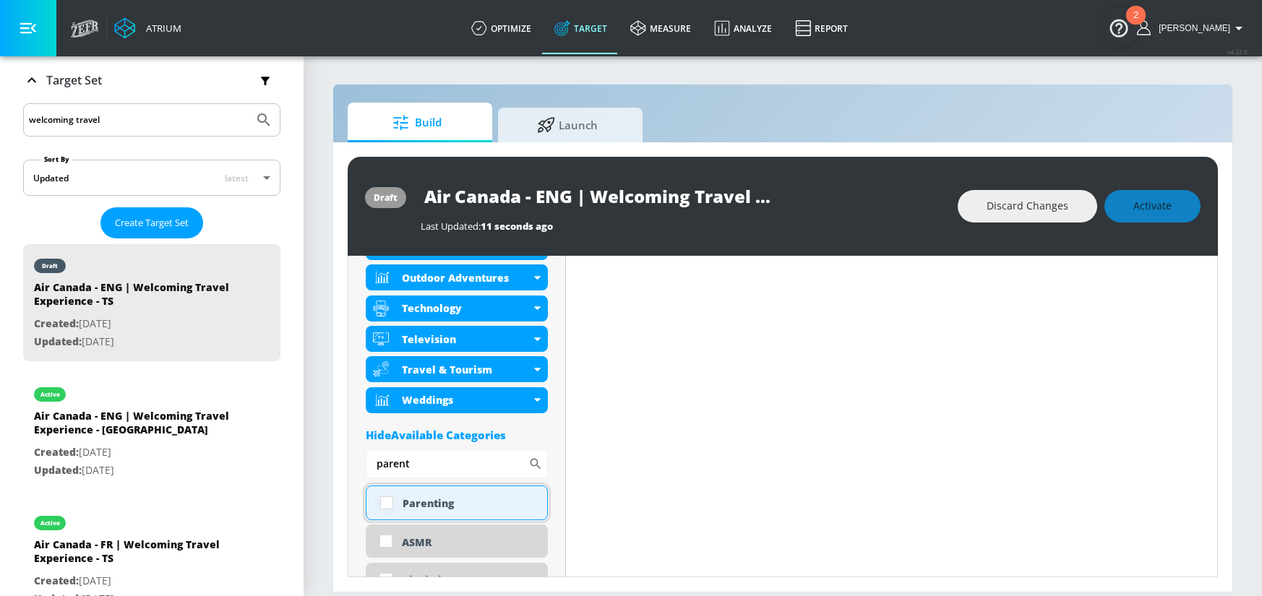
type input "parent"
click at [388, 501] on input "checkbox" at bounding box center [387, 503] width 26 height 26
checkbox input "true"
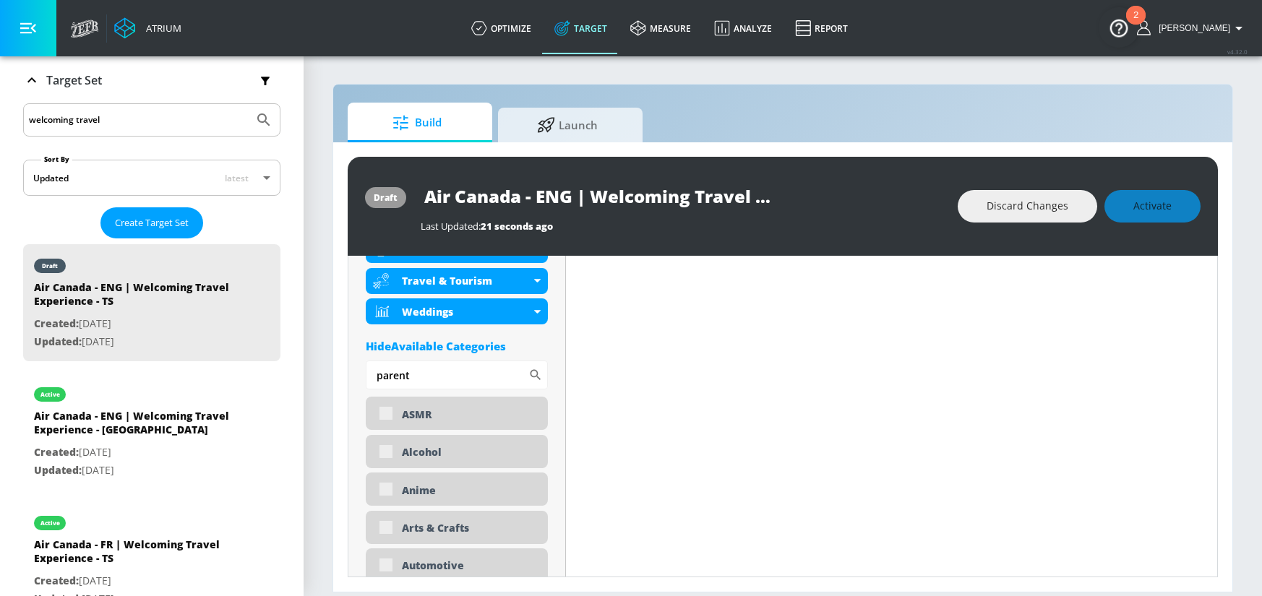
scroll to position [978, 0]
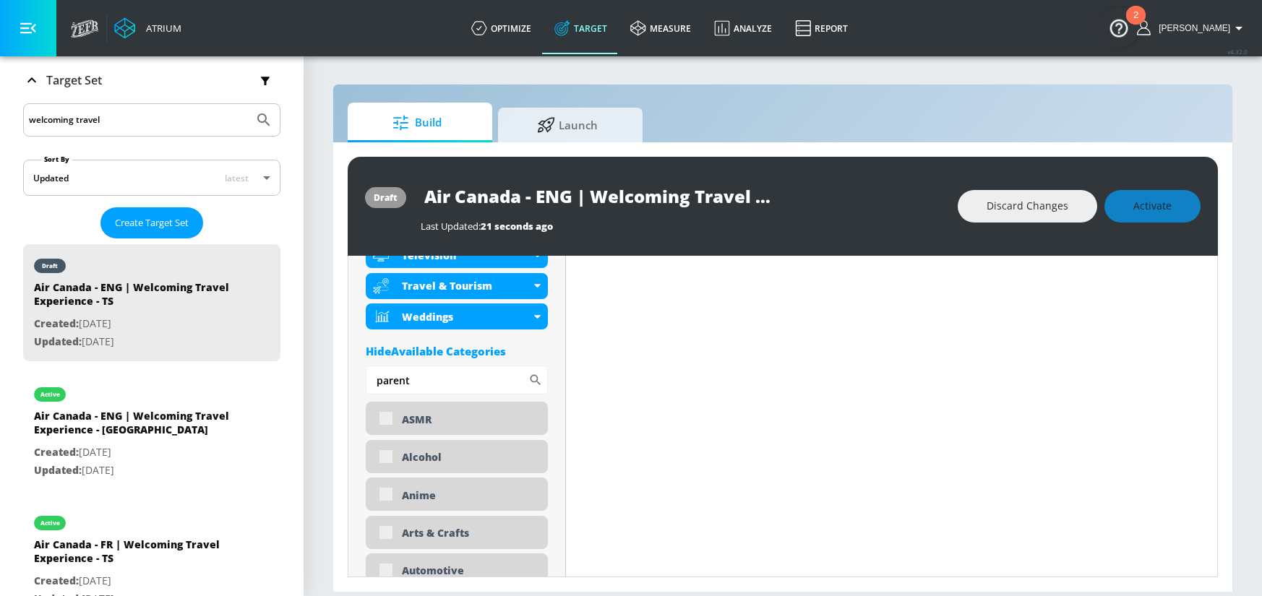
drag, startPoint x: 365, startPoint y: 379, endPoint x: 356, endPoint y: 379, distance: 8.7
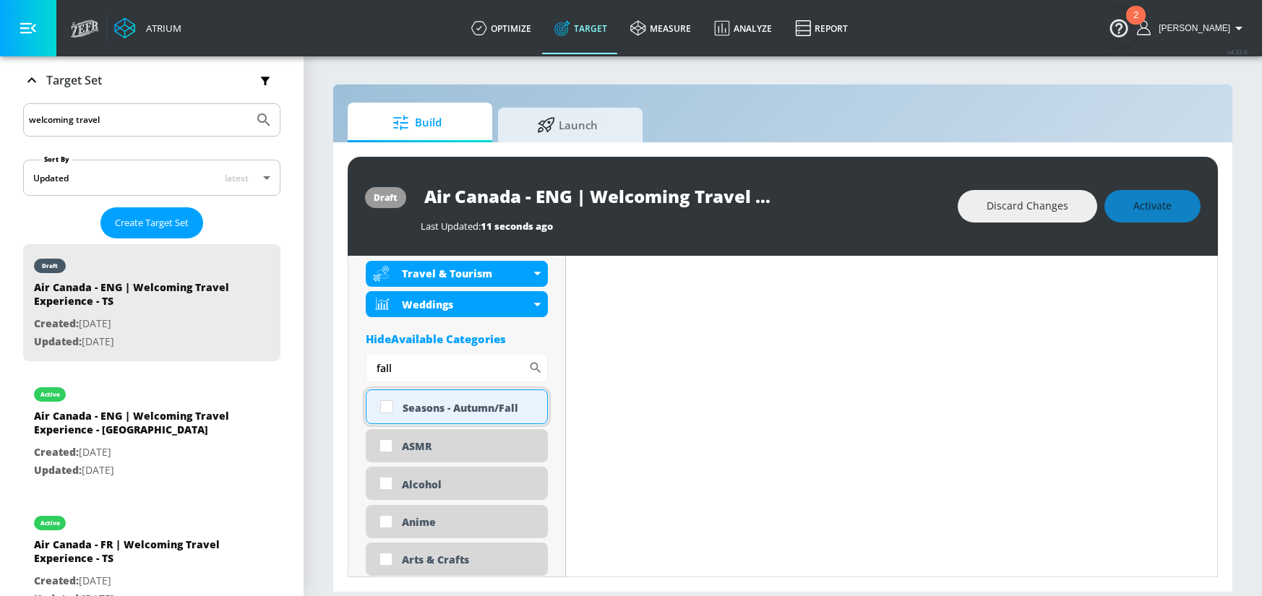
scroll to position [966, 0]
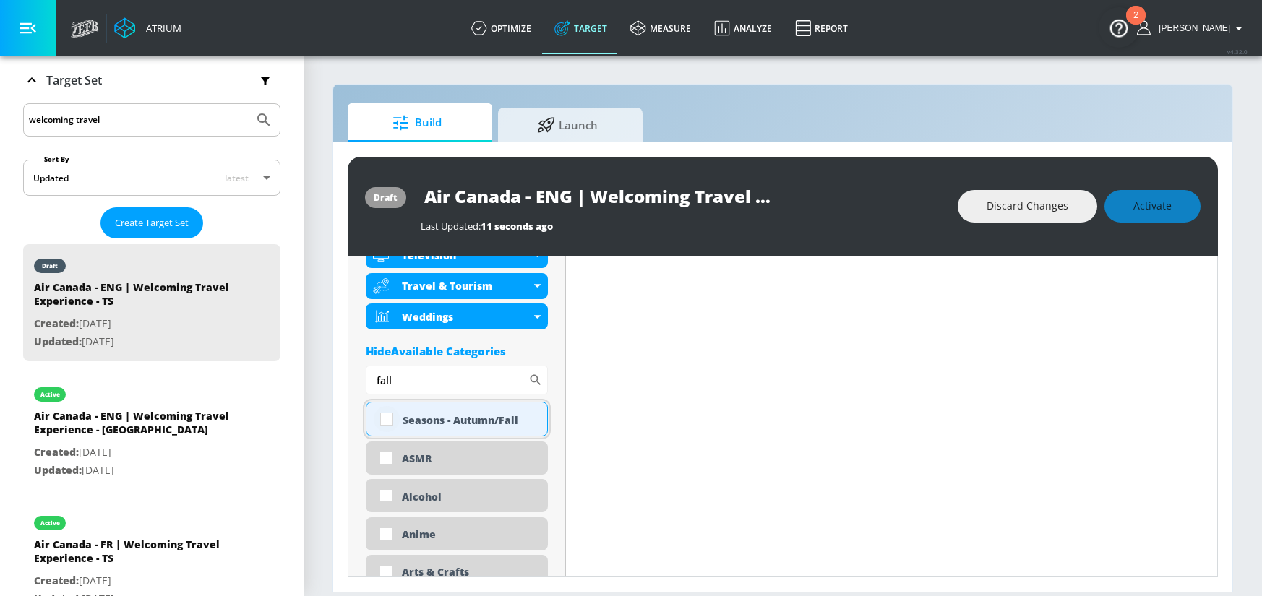
type input "fall"
drag, startPoint x: 384, startPoint y: 420, endPoint x: 407, endPoint y: 384, distance: 41.9
click at [384, 419] on input "checkbox" at bounding box center [387, 419] width 26 height 26
checkbox input "true"
drag, startPoint x: 390, startPoint y: 376, endPoint x: 353, endPoint y: 376, distance: 37.6
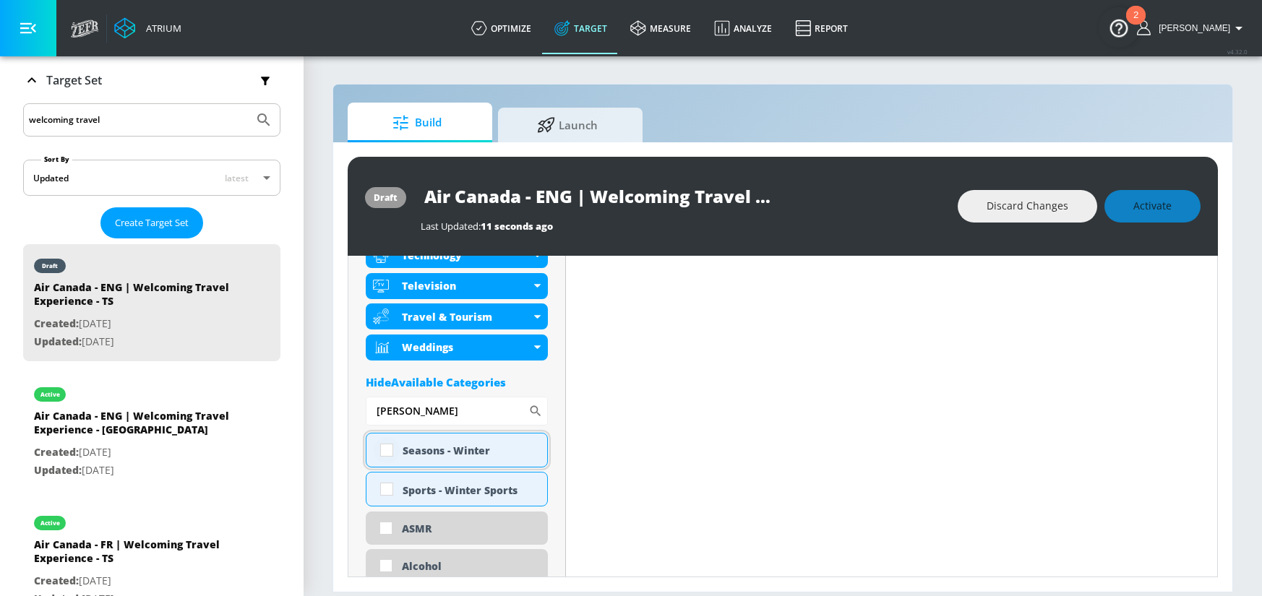
type input "[PERSON_NAME]"
click at [388, 444] on input "checkbox" at bounding box center [387, 450] width 26 height 26
checkbox input "true"
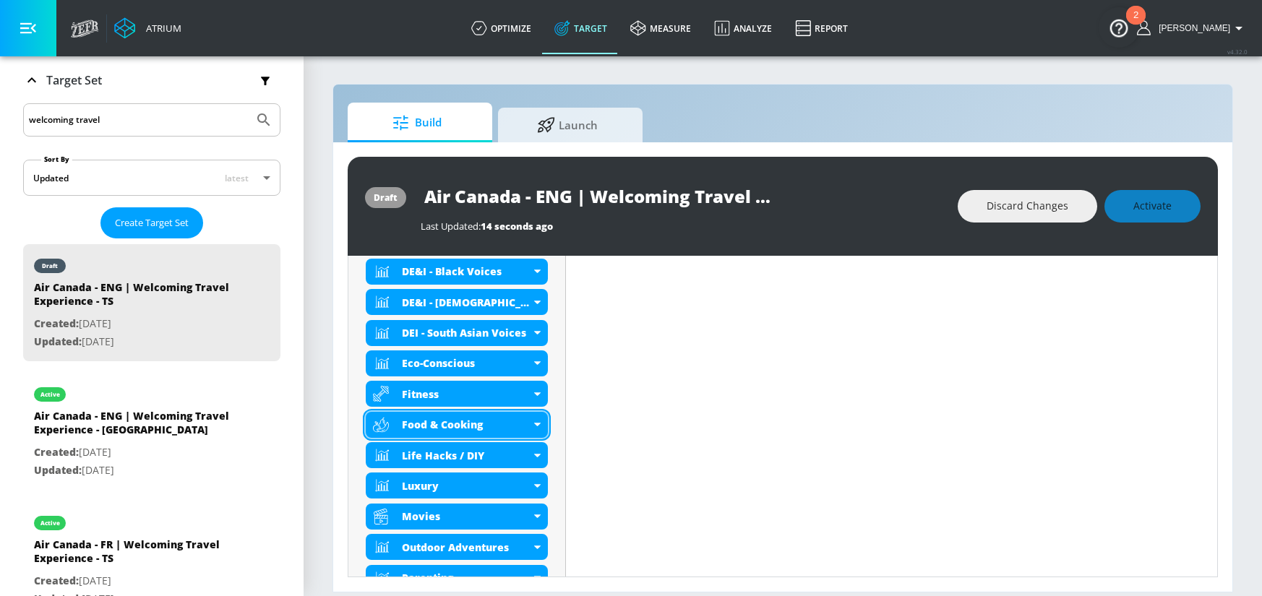
scroll to position [673, 0]
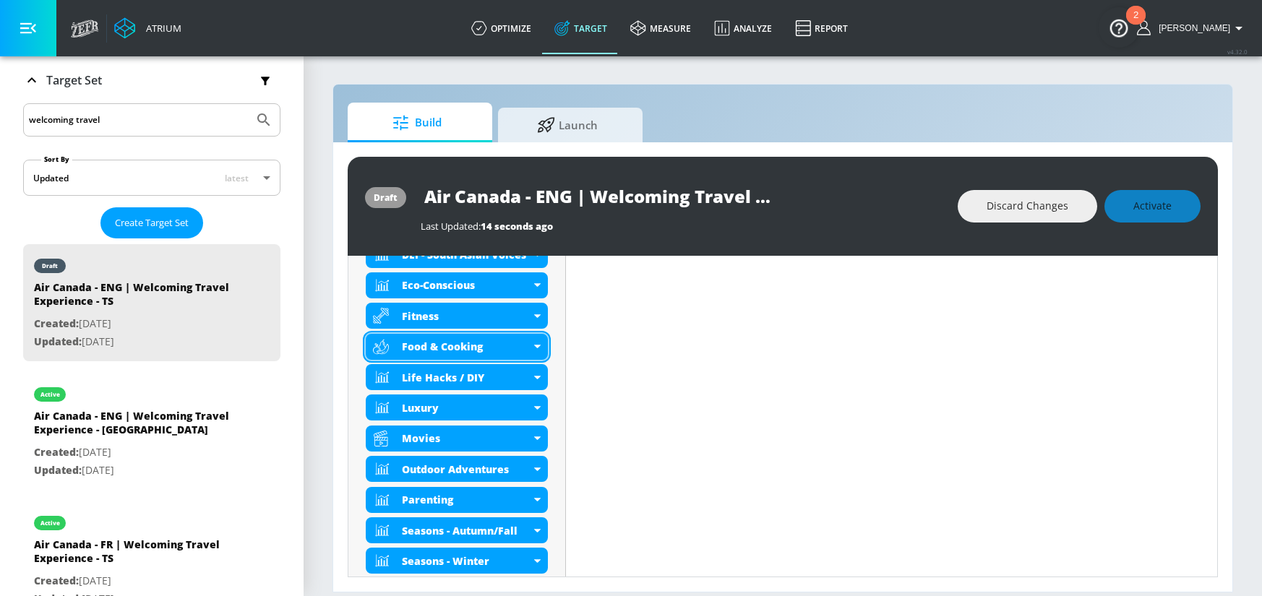
click at [537, 348] on div "Food & Cooking" at bounding box center [457, 347] width 182 height 26
click at [538, 345] on icon at bounding box center [536, 347] width 7 height 4
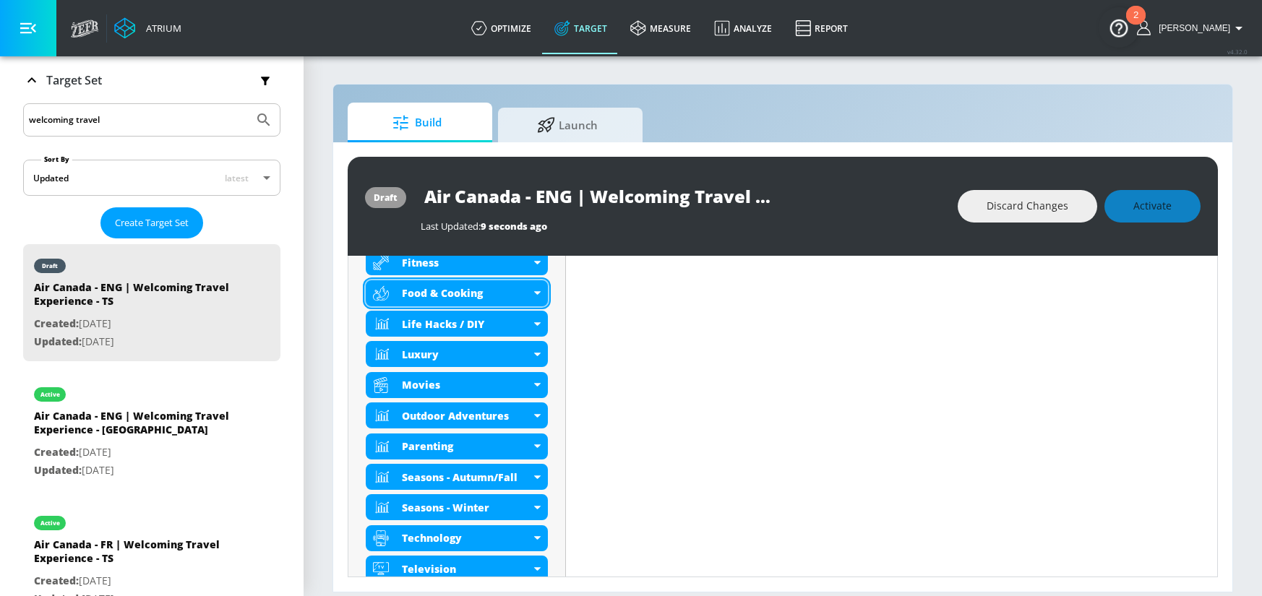
scroll to position [589, 0]
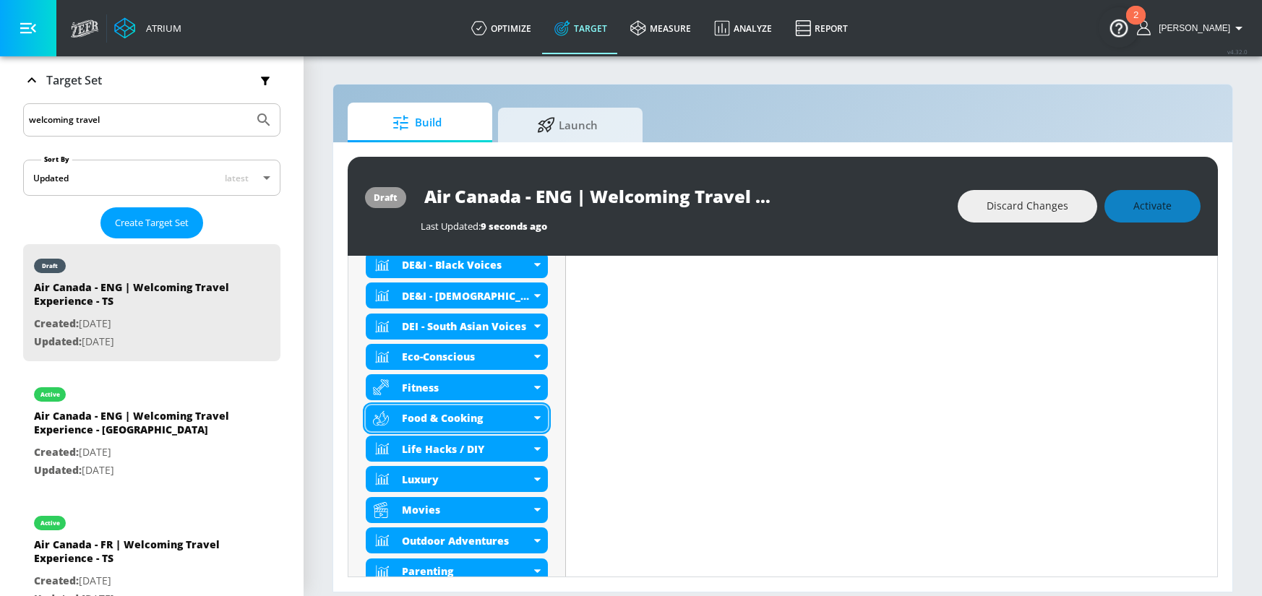
click at [534, 414] on div "Food & Cooking" at bounding box center [457, 418] width 182 height 26
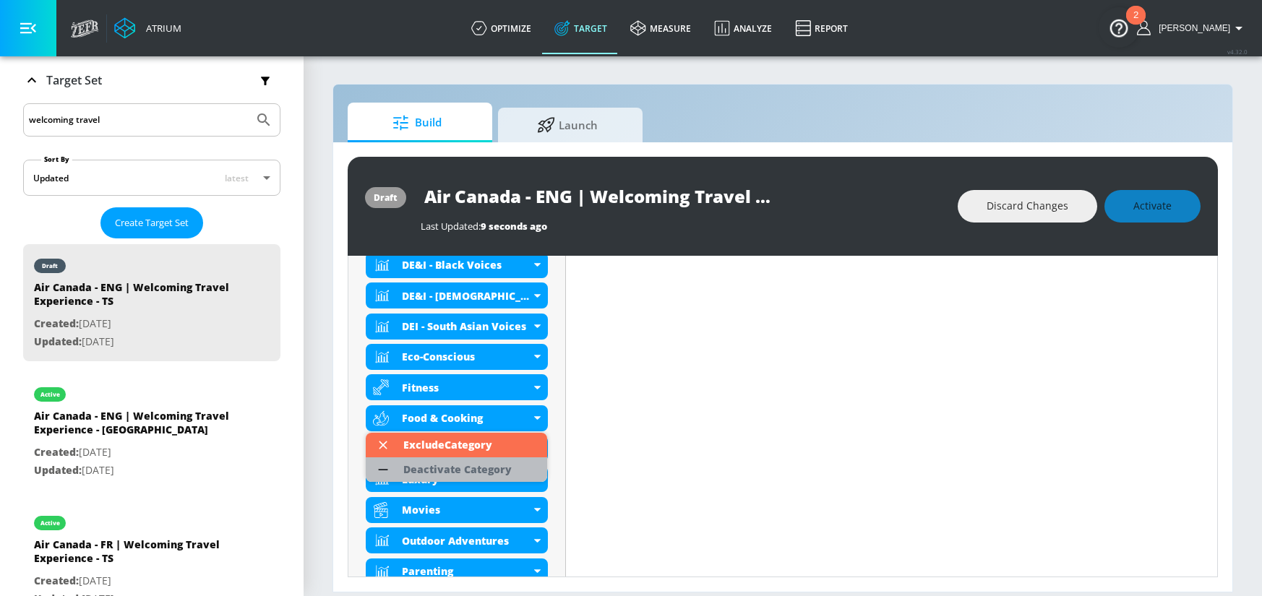
click at [510, 465] on div "Deactivate Category" at bounding box center [457, 469] width 123 height 25
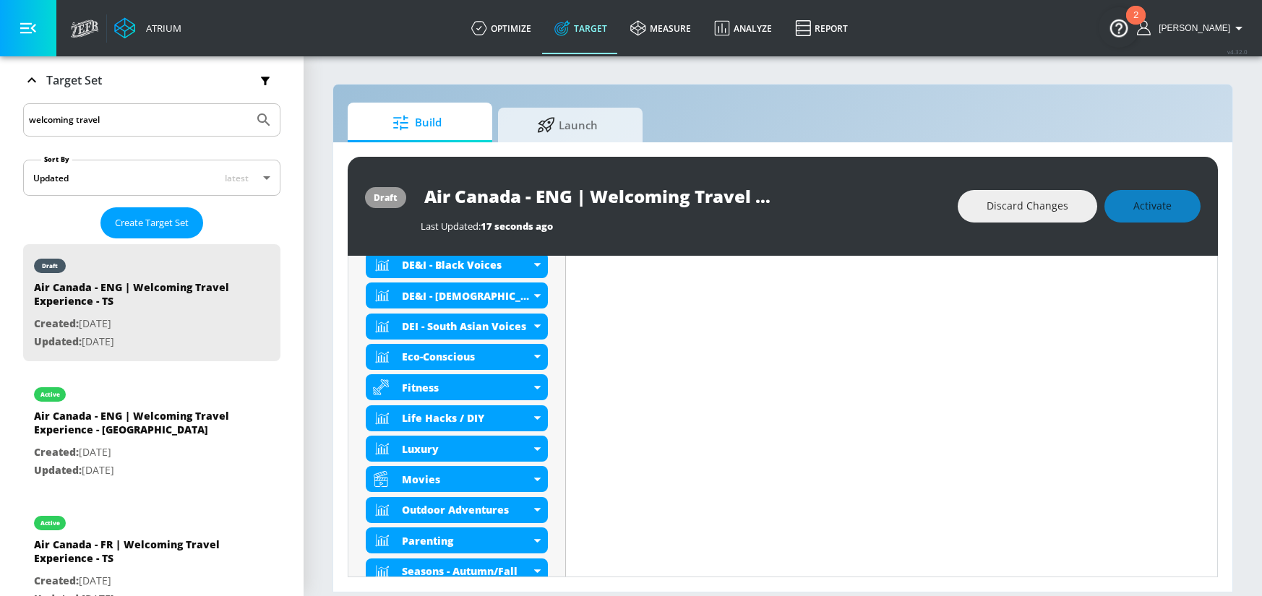
scroll to position [0, 0]
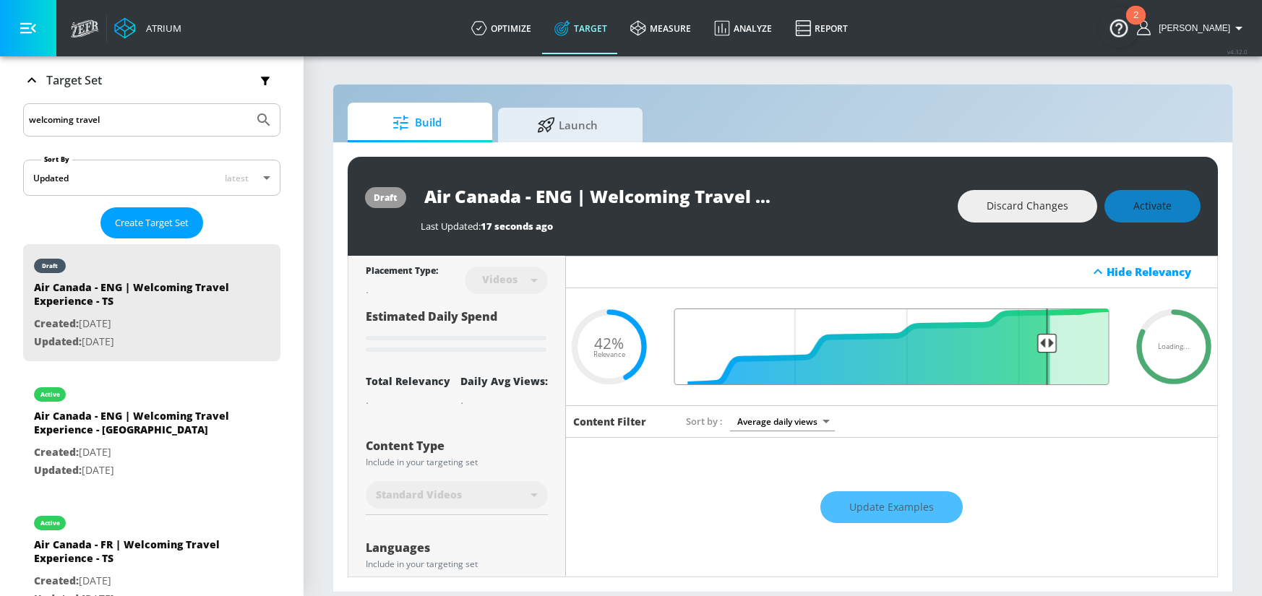
drag, startPoint x: 934, startPoint y: 340, endPoint x: 1035, endPoint y: 339, distance: 101.9
click at [1035, 339] on input "Final Threshold" at bounding box center [891, 347] width 449 height 77
drag, startPoint x: 566, startPoint y: 203, endPoint x: 855, endPoint y: 207, distance: 289.0
click at [855, 207] on div "Air Canada - ENG | Welcoming Travel Experience - TS" at bounding box center [682, 196] width 522 height 33
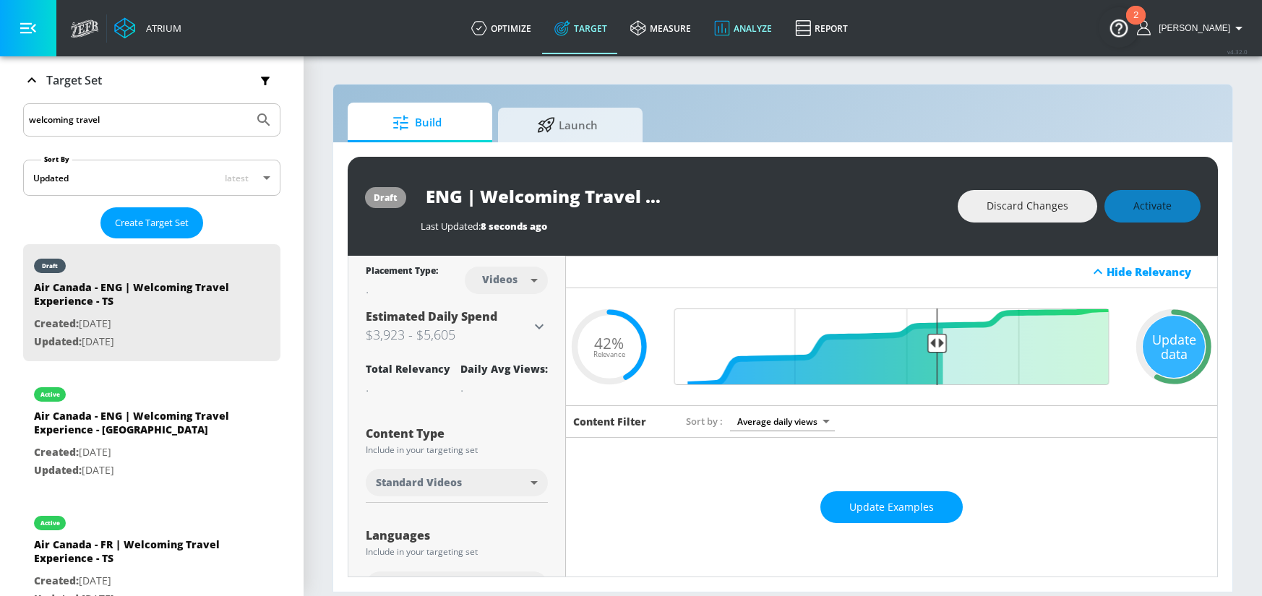
scroll to position [0, 0]
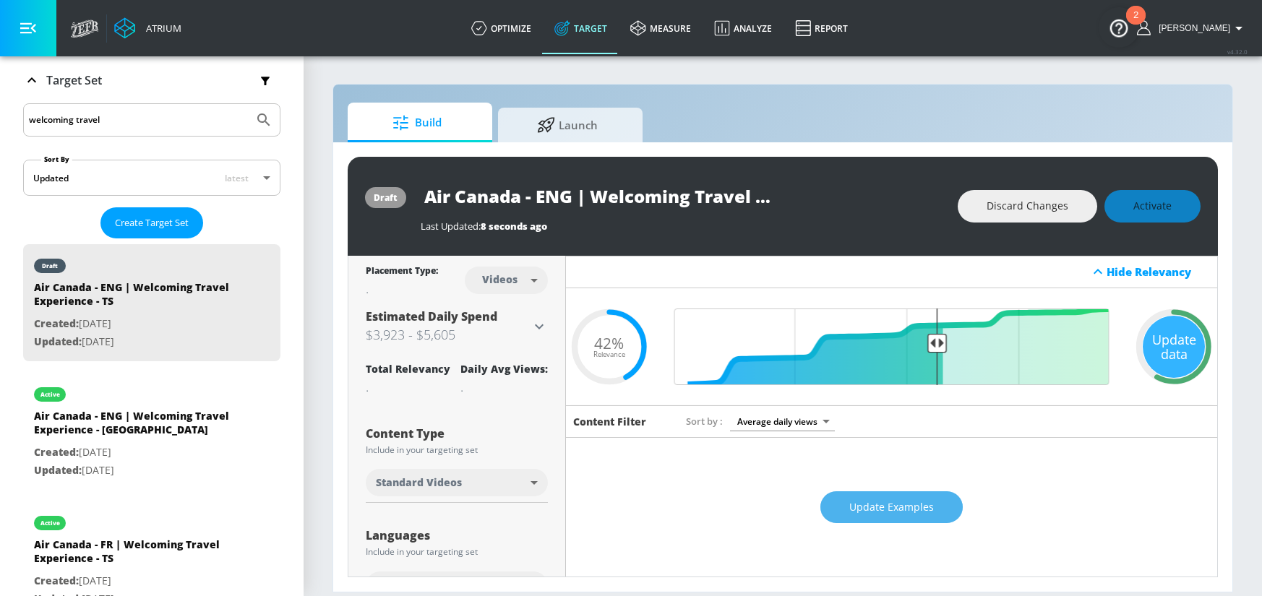
click at [909, 507] on span "Update Examples" at bounding box center [891, 508] width 85 height 18
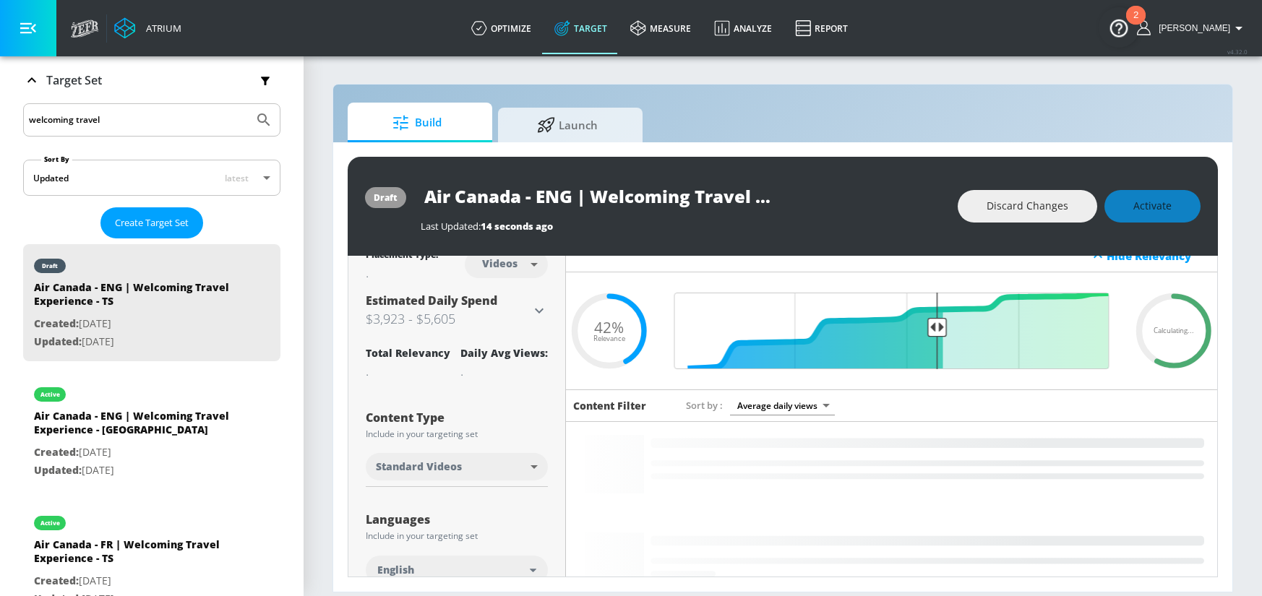
scroll to position [18, 0]
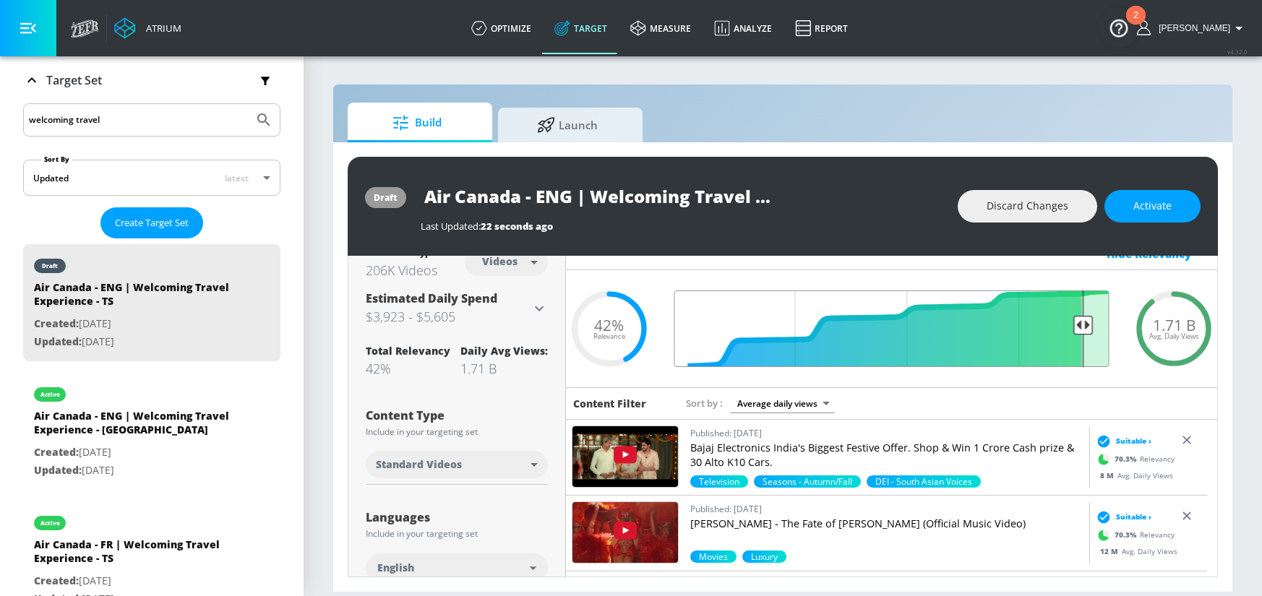
drag, startPoint x: 932, startPoint y: 319, endPoint x: 1072, endPoint y: 328, distance: 140.4
click at [1072, 328] on input "Final Threshold" at bounding box center [891, 328] width 449 height 77
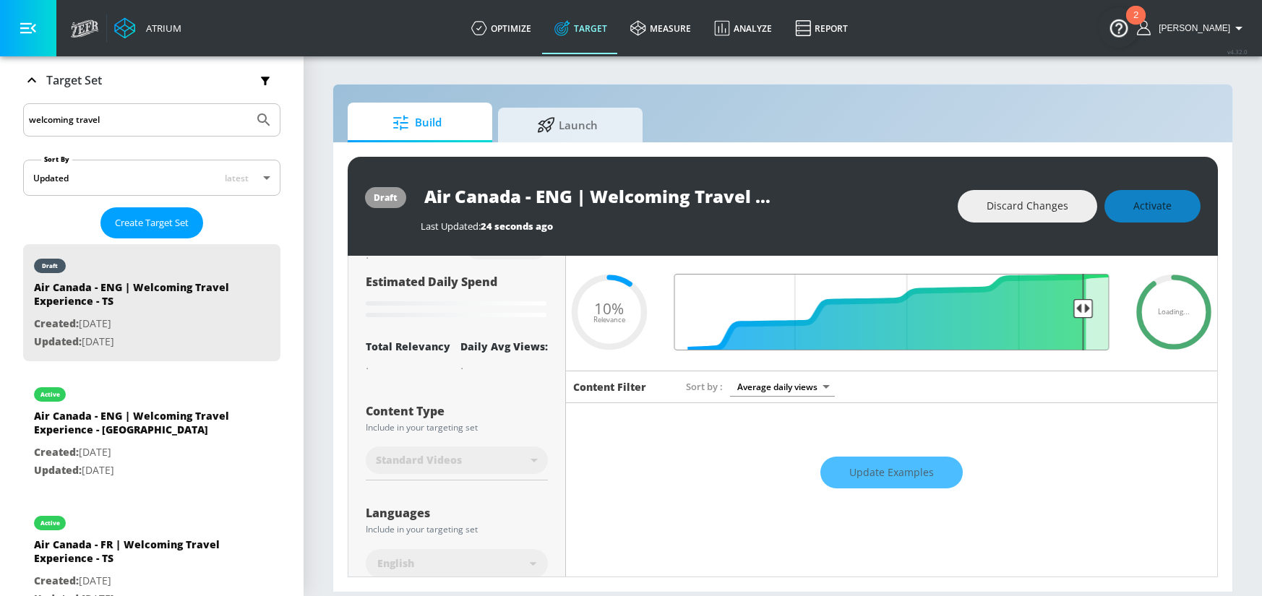
scroll to position [33, 0]
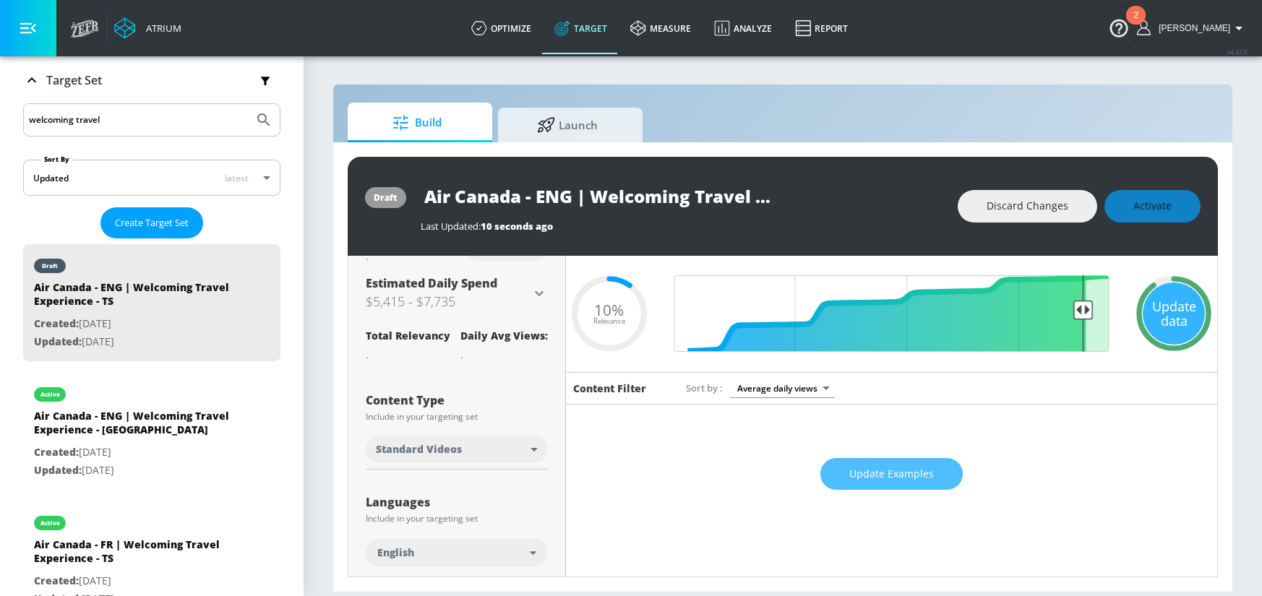
click at [902, 477] on span "Update Examples" at bounding box center [891, 474] width 85 height 18
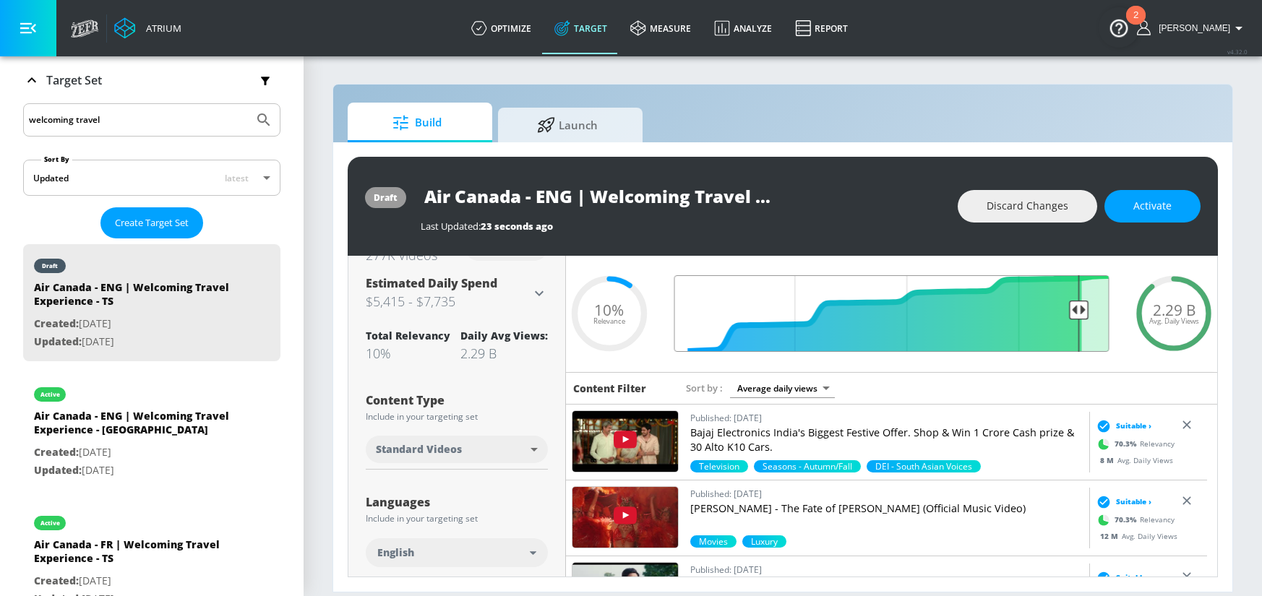
type input "0.11"
click at [1069, 312] on input "Final Threshold" at bounding box center [891, 313] width 449 height 77
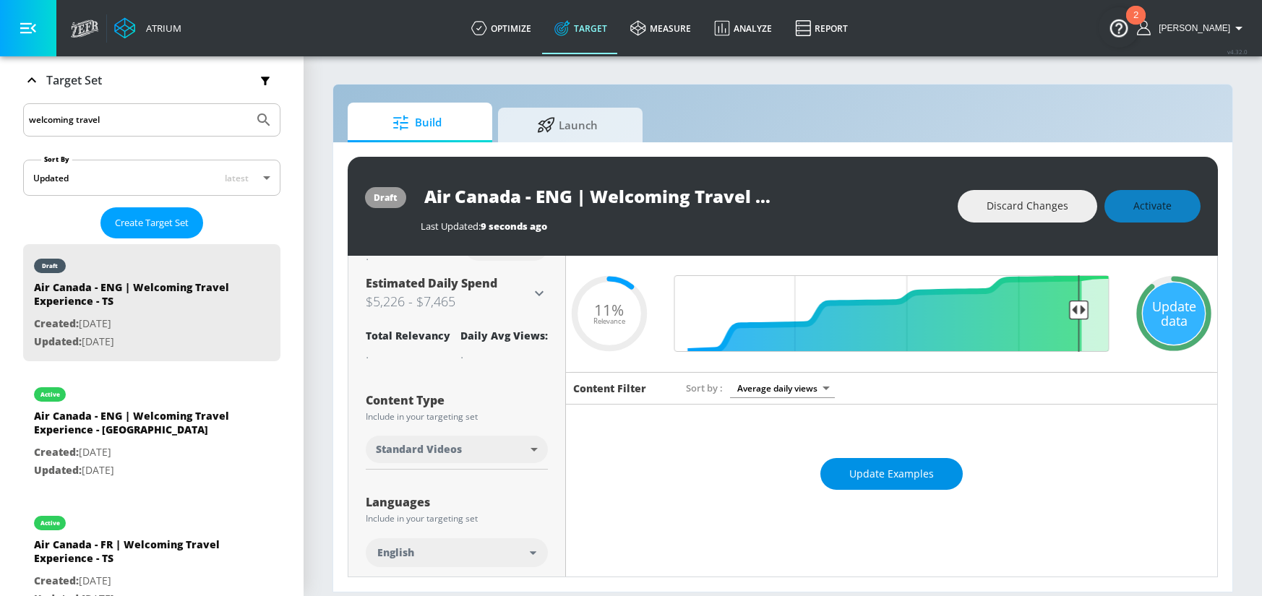
click at [863, 479] on span "Update Examples" at bounding box center [891, 474] width 85 height 18
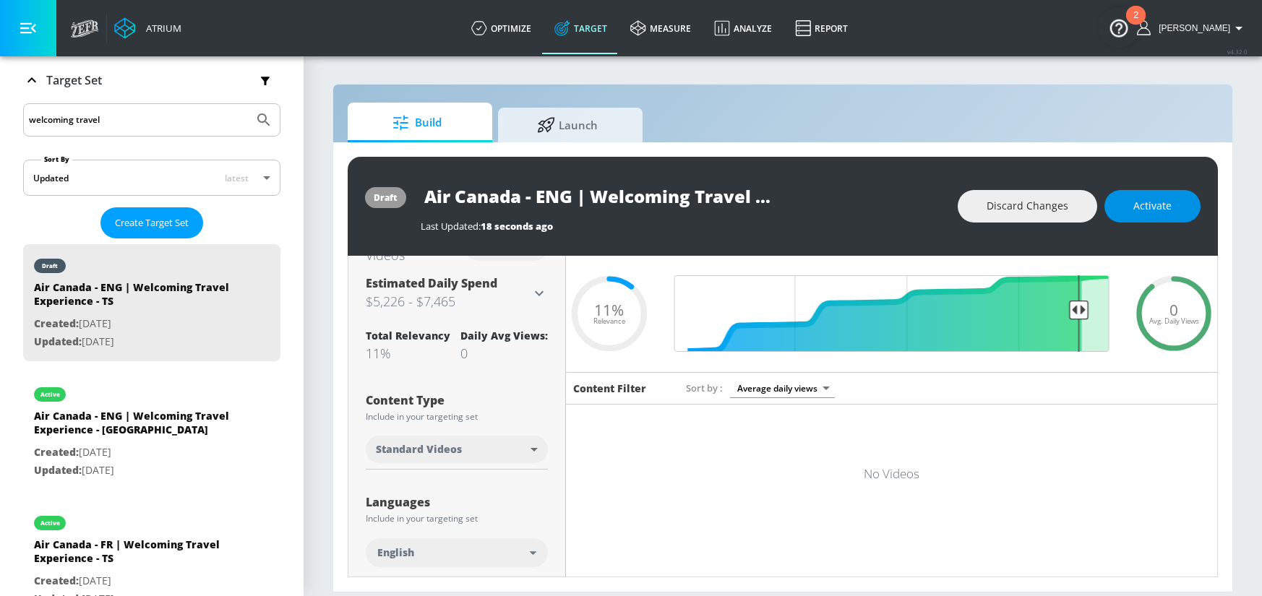
click at [1168, 205] on span "Activate" at bounding box center [1152, 206] width 38 height 18
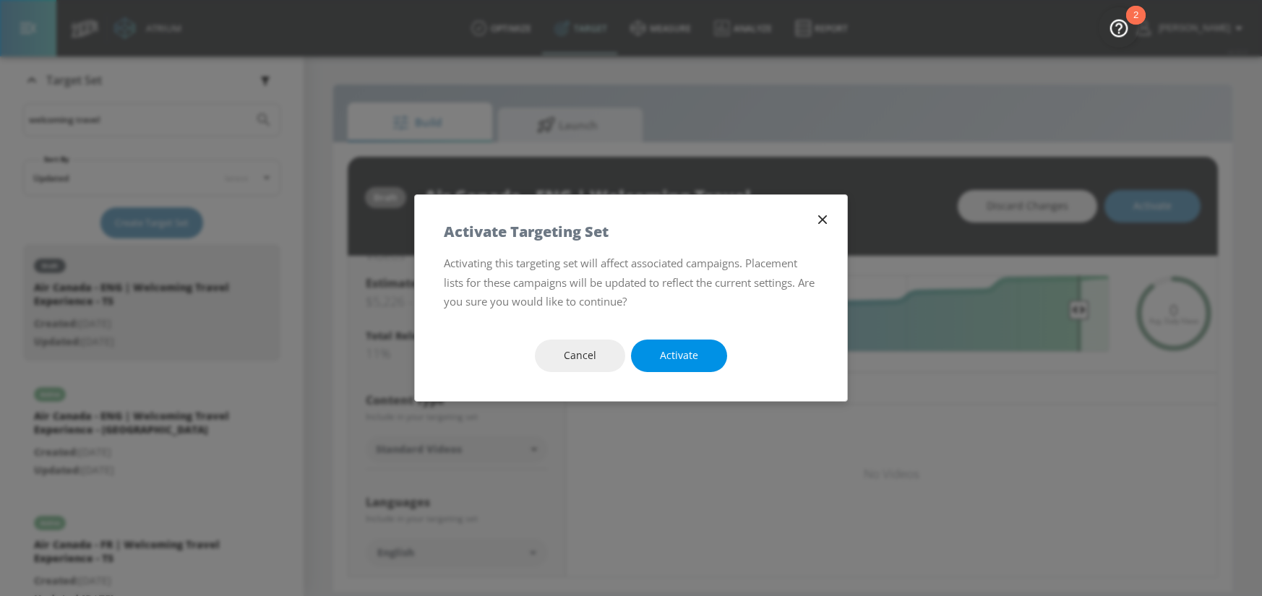
click at [706, 350] on button "Activate" at bounding box center [679, 356] width 96 height 33
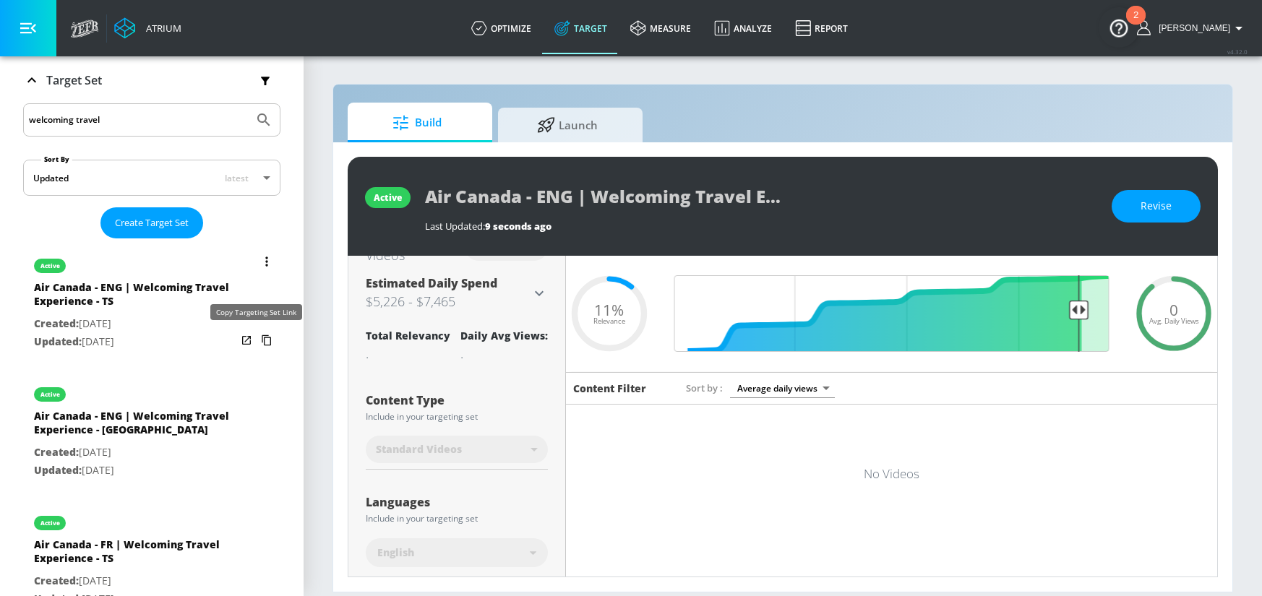
click at [255, 342] on icon "list of Target Set" at bounding box center [266, 340] width 23 height 23
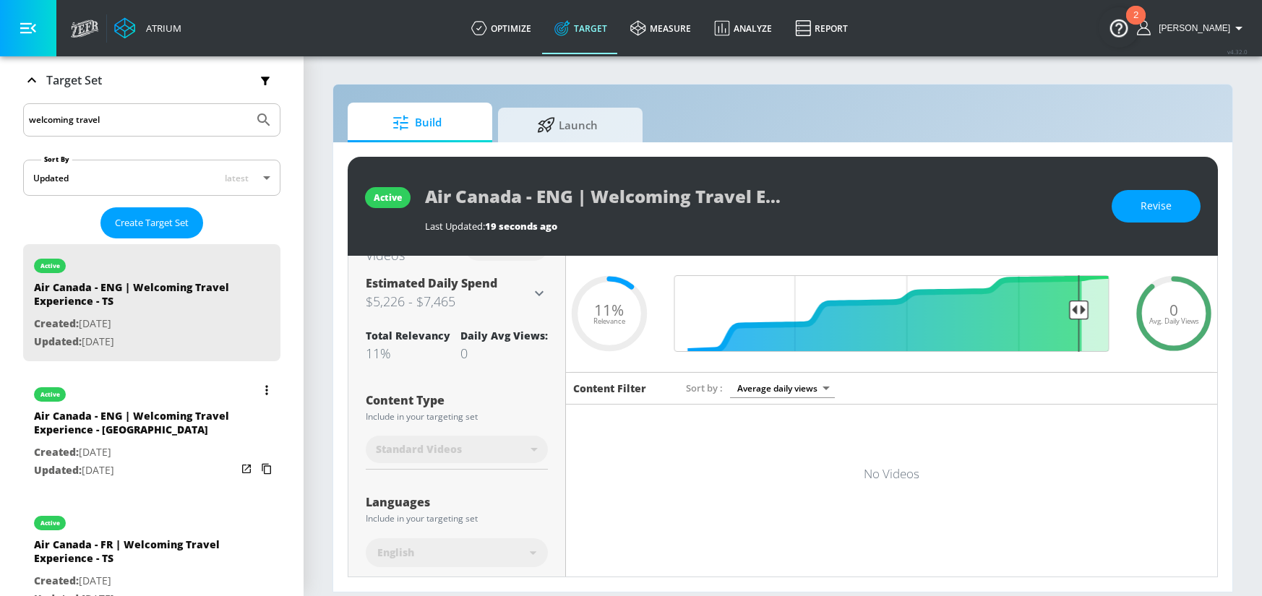
scroll to position [239, 0]
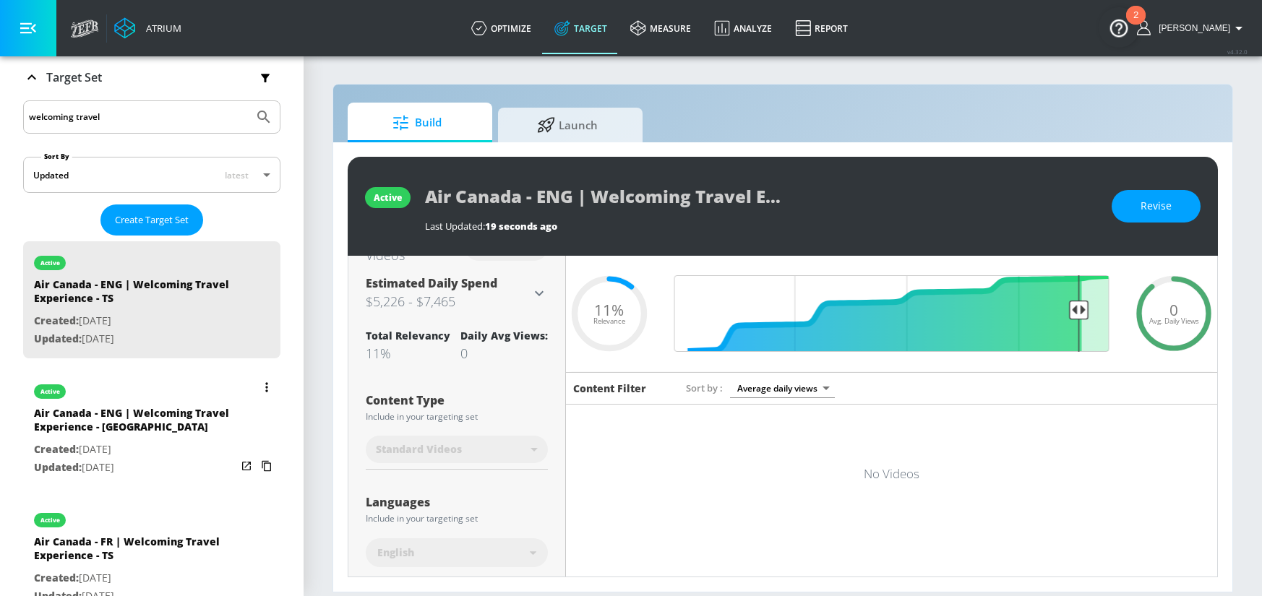
click at [166, 428] on div "Air Canada - ENG | Welcoming Travel Experience - [GEOGRAPHIC_DATA]" at bounding box center [135, 423] width 202 height 35
type input "Air Canada - ENG | Welcoming Travel Experience - [GEOGRAPHIC_DATA]"
type input "channels"
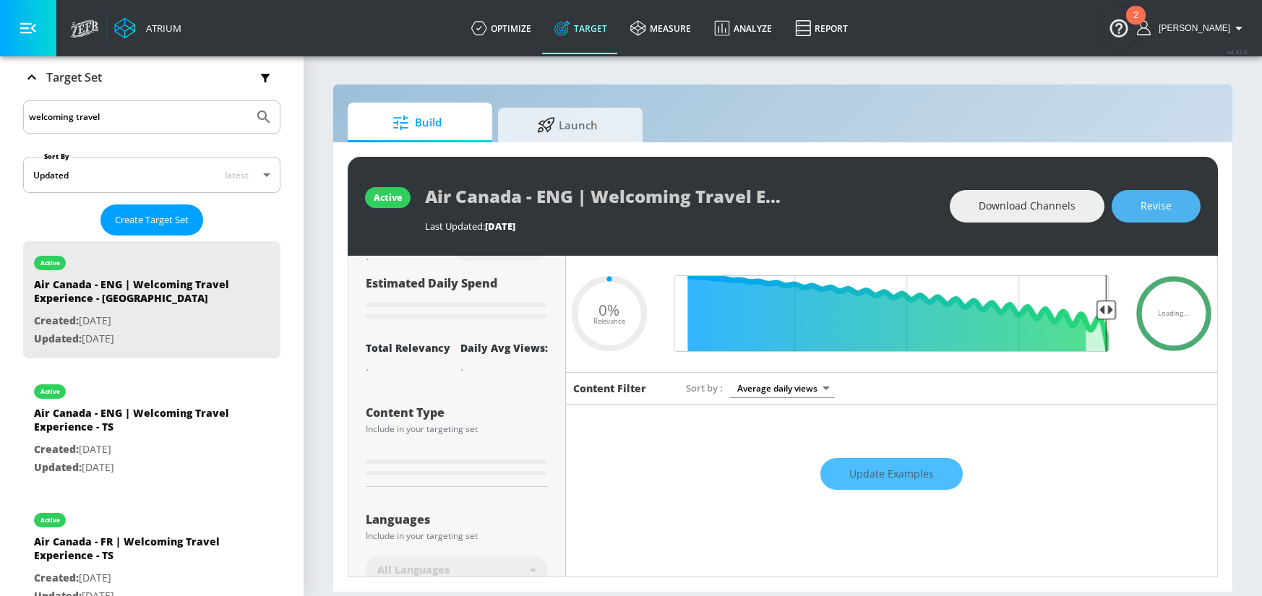
click at [1162, 200] on span "Revise" at bounding box center [1155, 206] width 31 height 18
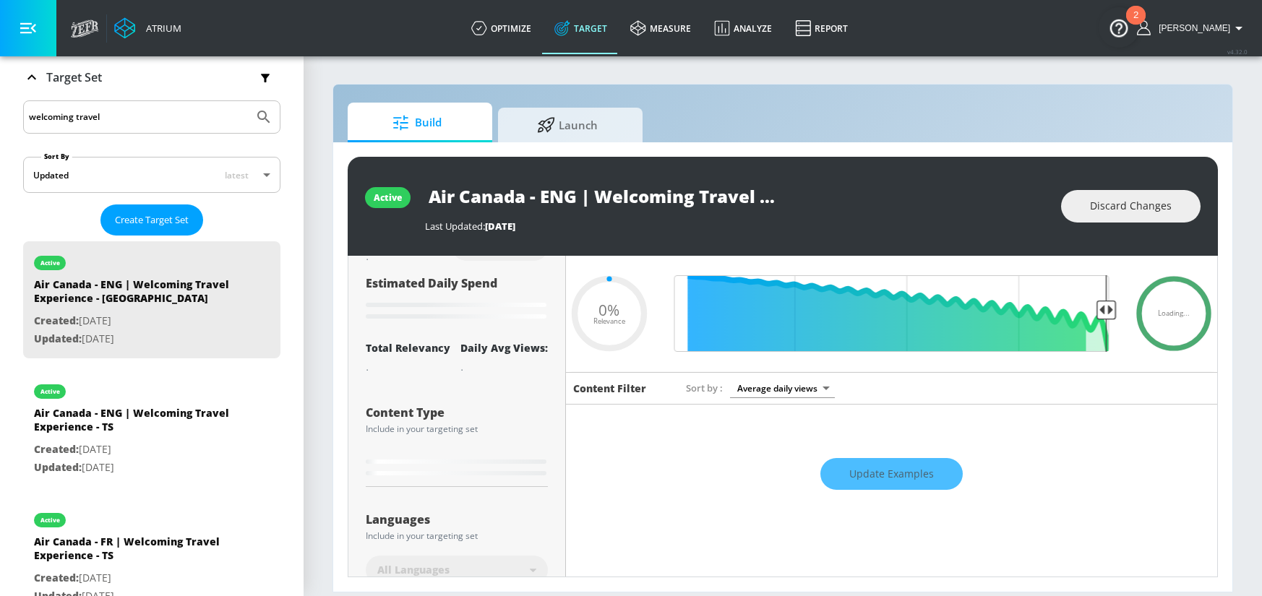
type input "0.66"
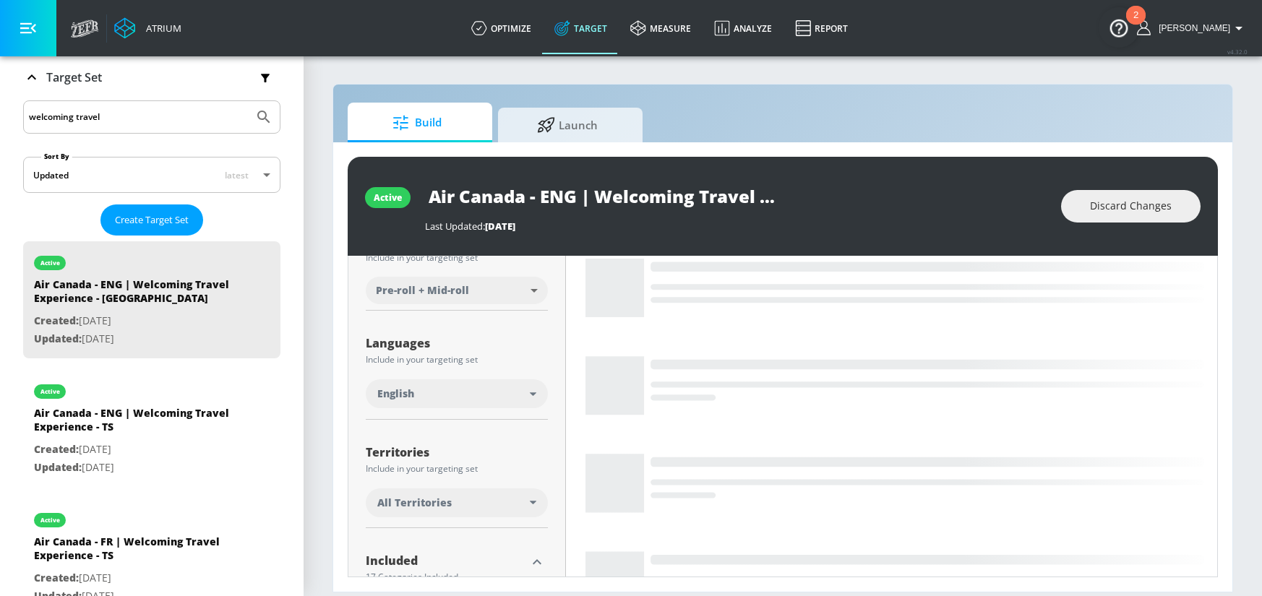
scroll to position [220, 0]
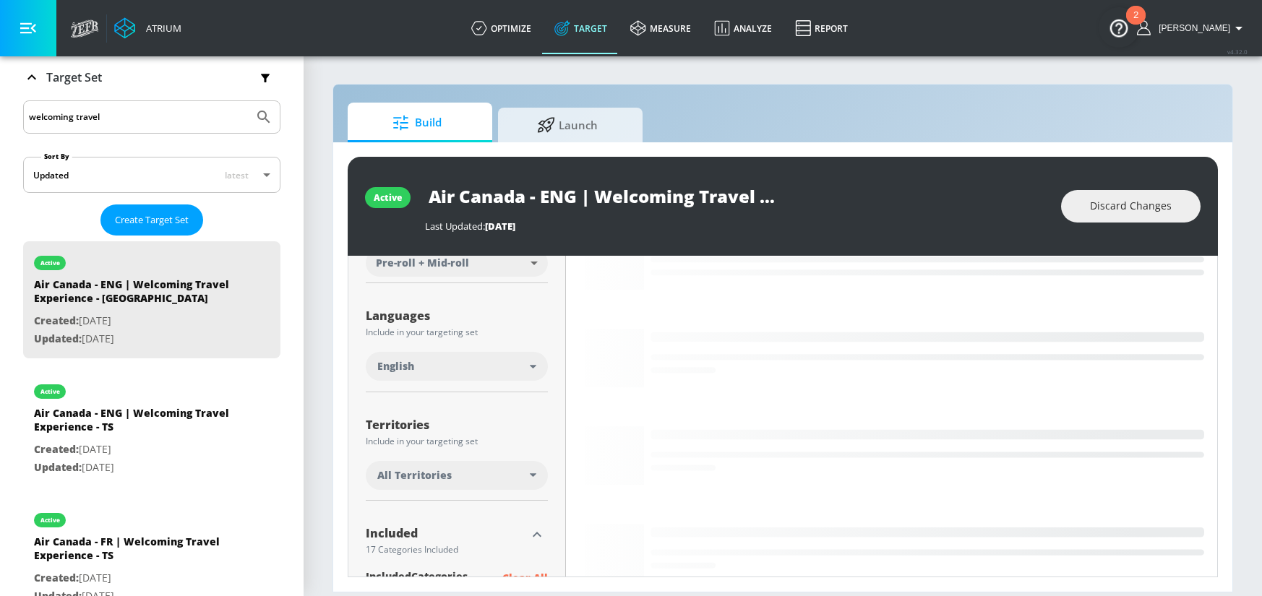
click at [523, 475] on div "All Territories" at bounding box center [453, 475] width 152 height 14
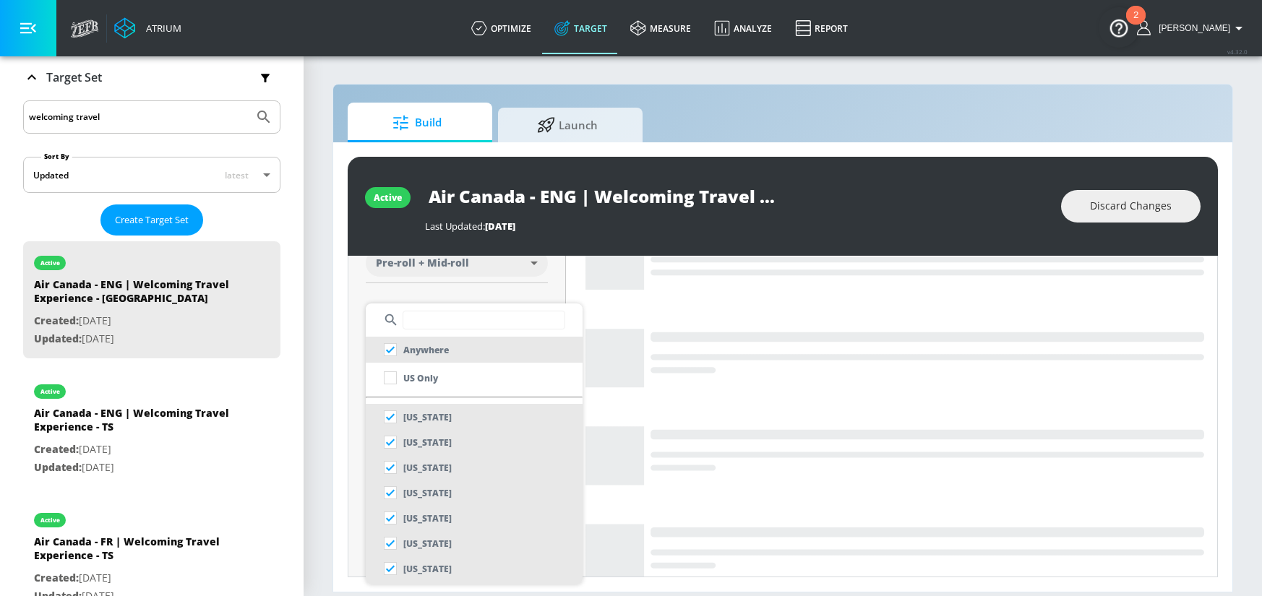
click at [458, 321] on input "text" at bounding box center [483, 320] width 163 height 19
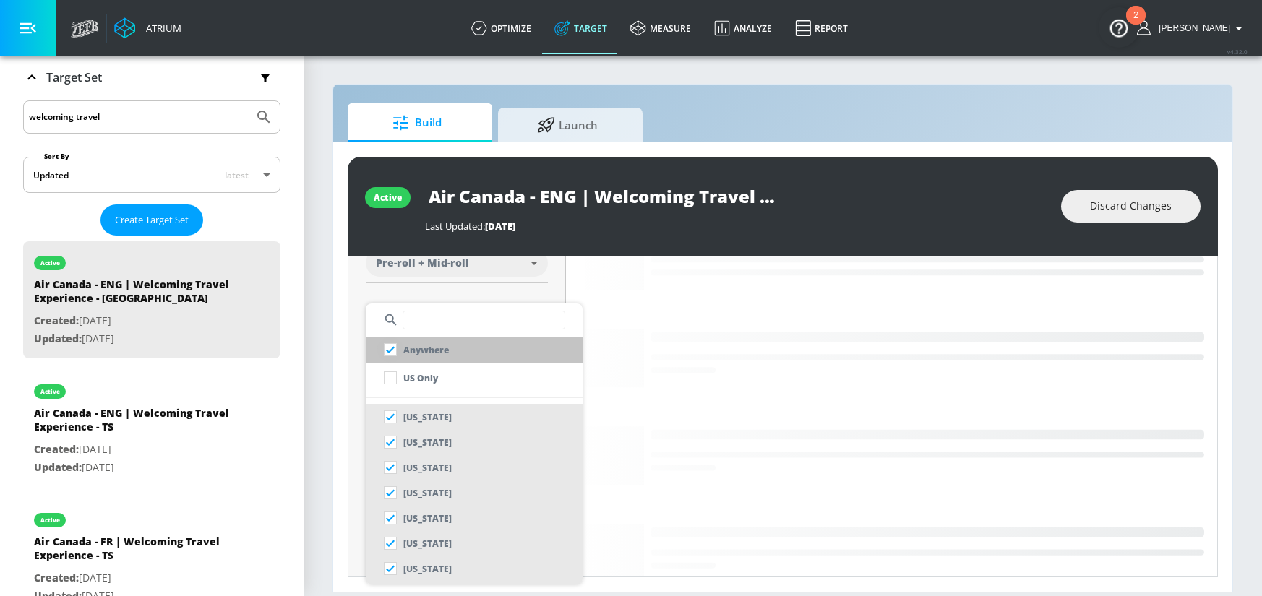
click at [400, 346] on input "checkbox" at bounding box center [390, 350] width 26 height 26
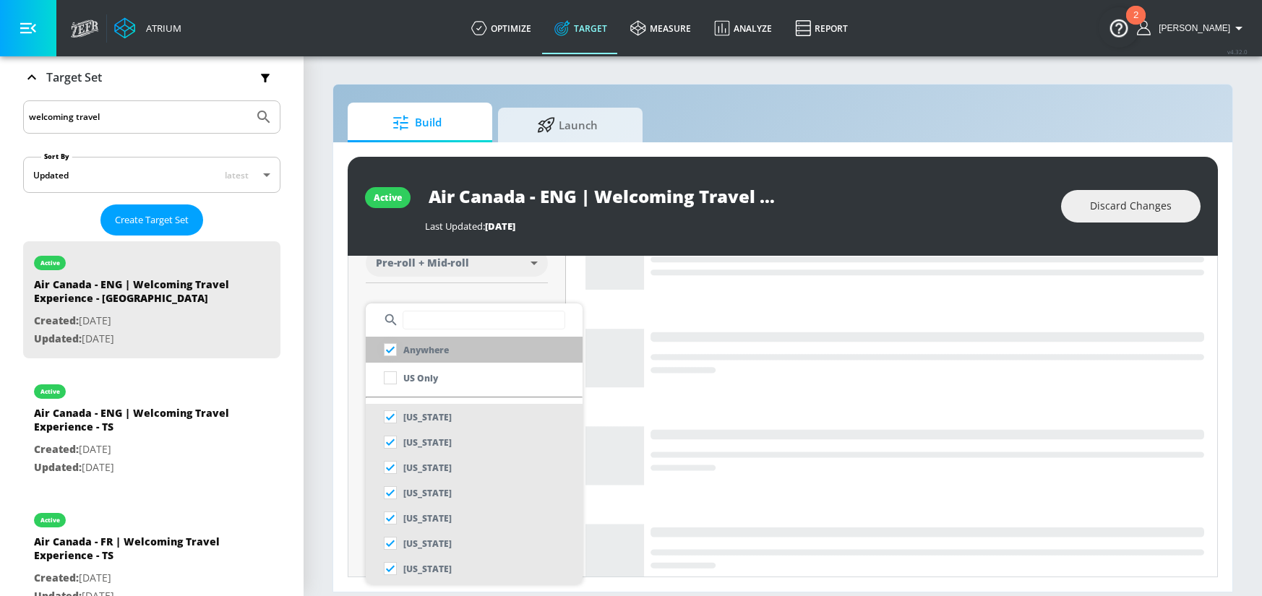
click at [388, 350] on input "checkbox" at bounding box center [390, 350] width 26 height 26
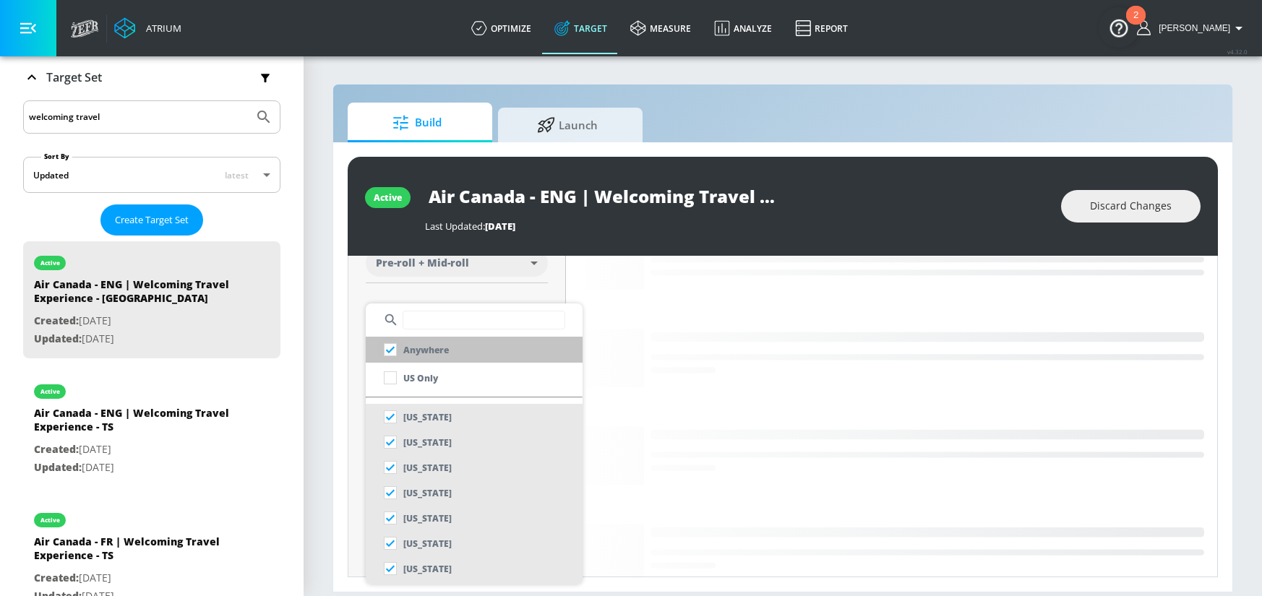
checkbox input "true"
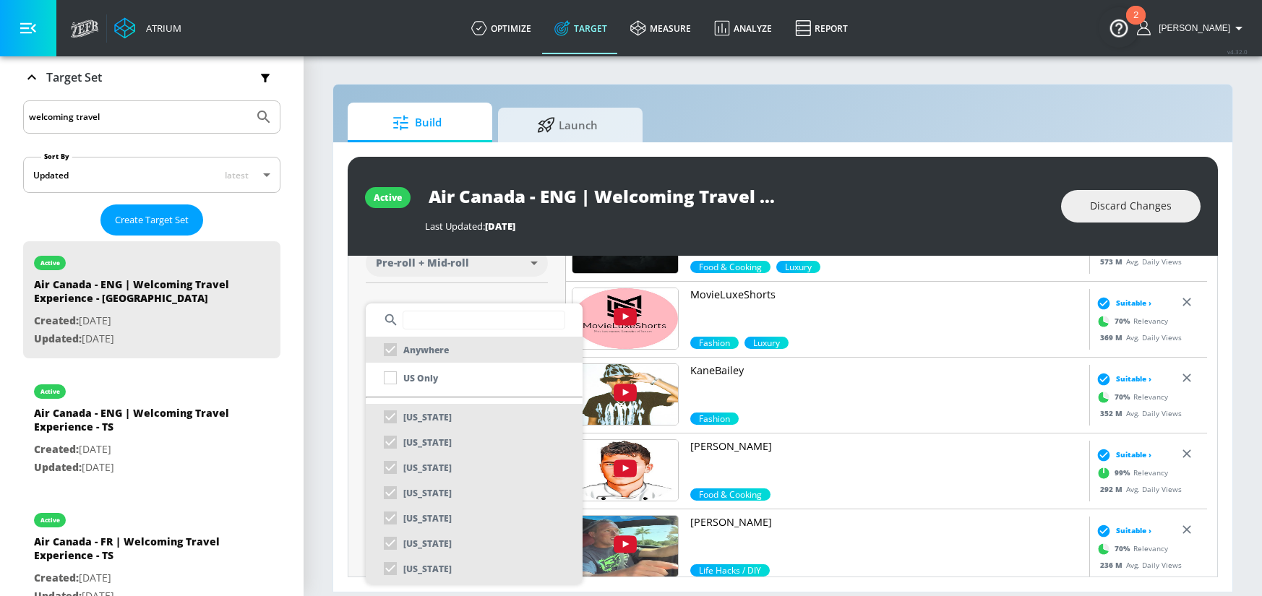
click at [329, 365] on div at bounding box center [631, 298] width 1262 height 596
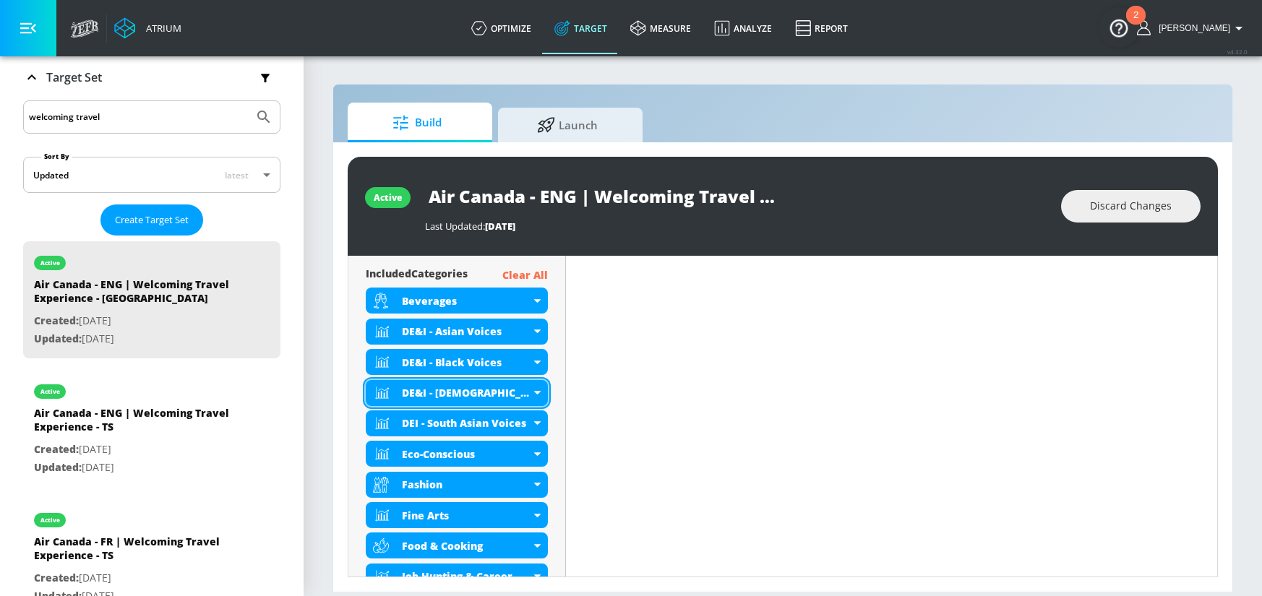
scroll to position [522, 0]
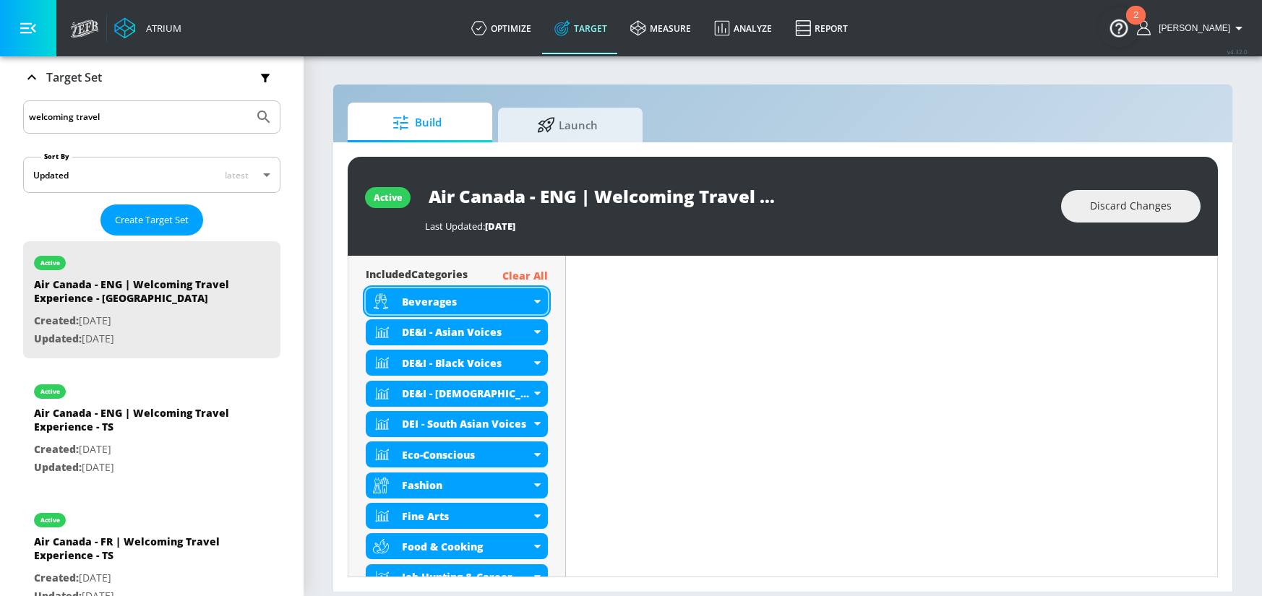
click at [536, 301] on icon at bounding box center [536, 302] width 7 height 4
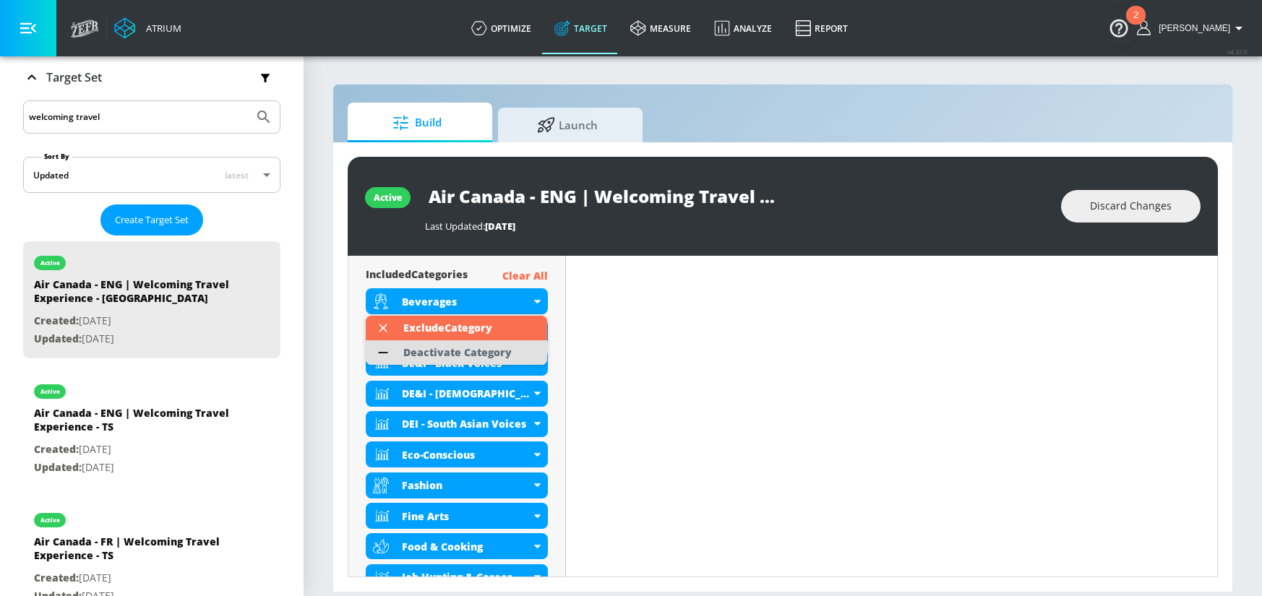
click at [483, 348] on div "Deactivate Category" at bounding box center [457, 353] width 108 height 10
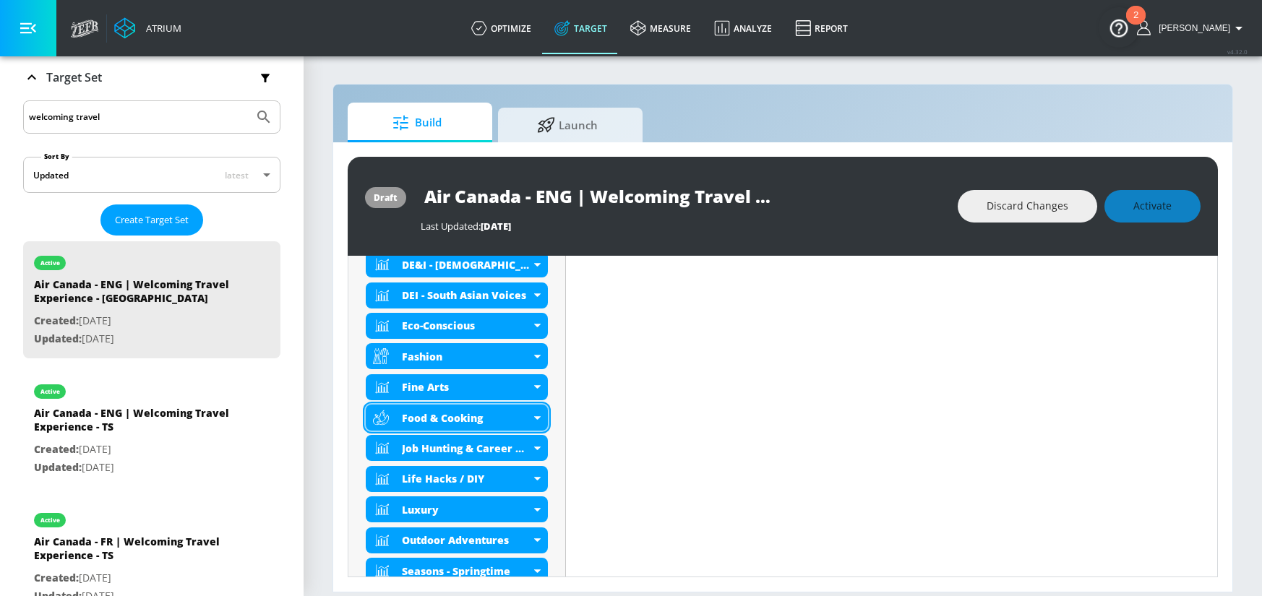
scroll to position [637, 0]
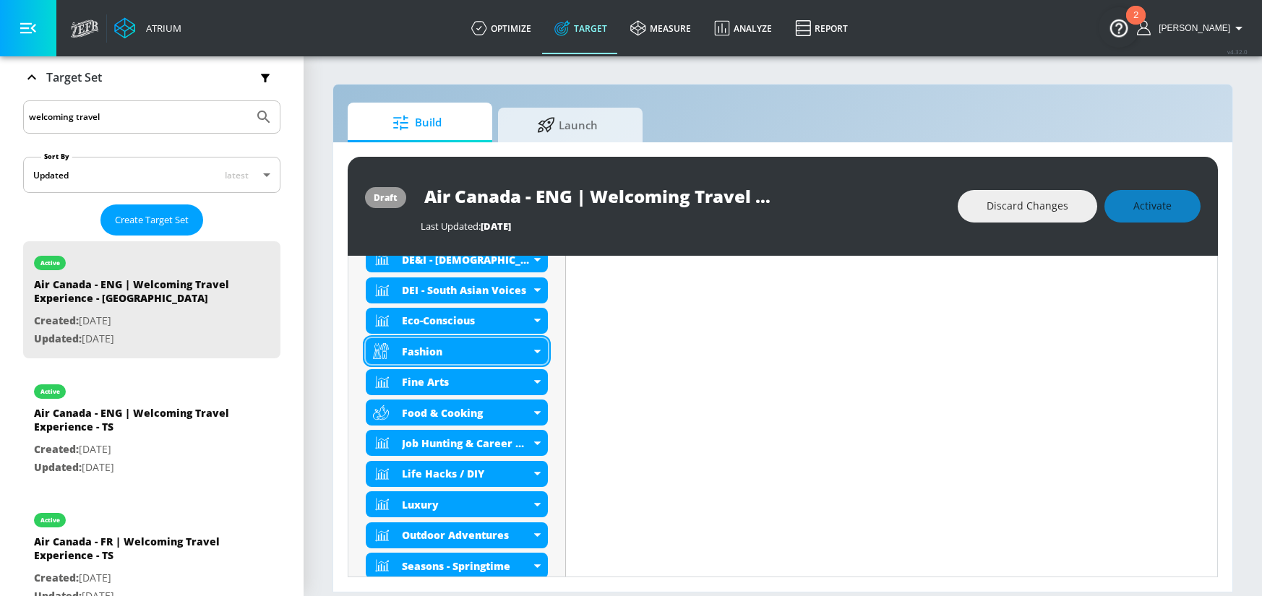
click at [534, 352] on icon at bounding box center [537, 352] width 7 height 4
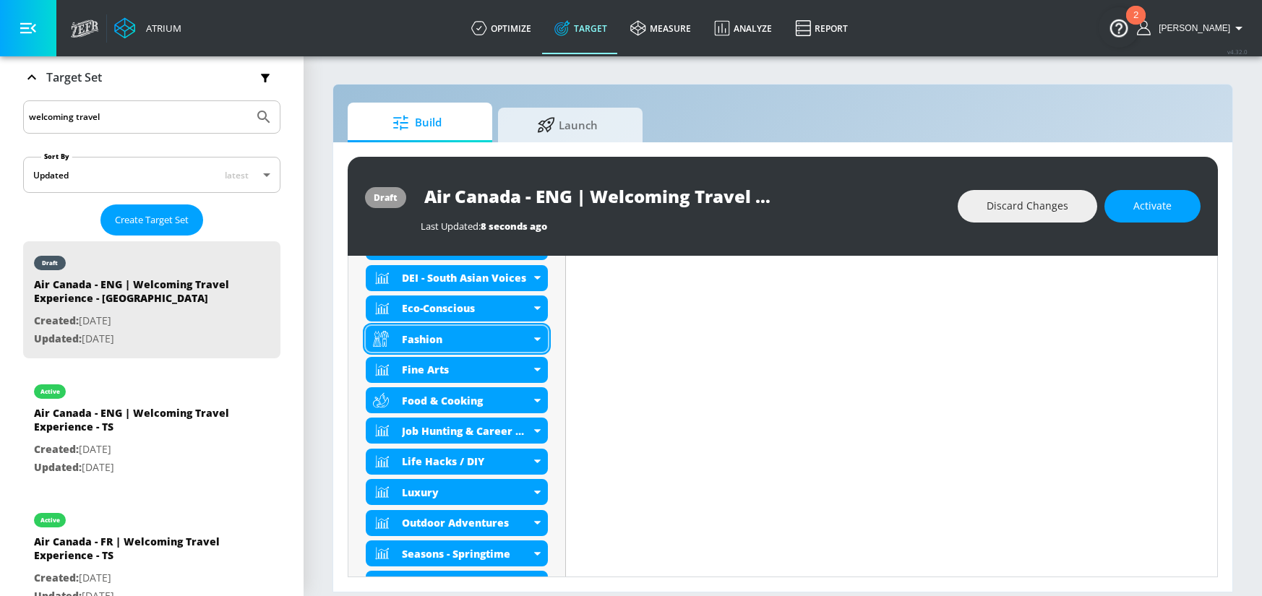
scroll to position [625, 0]
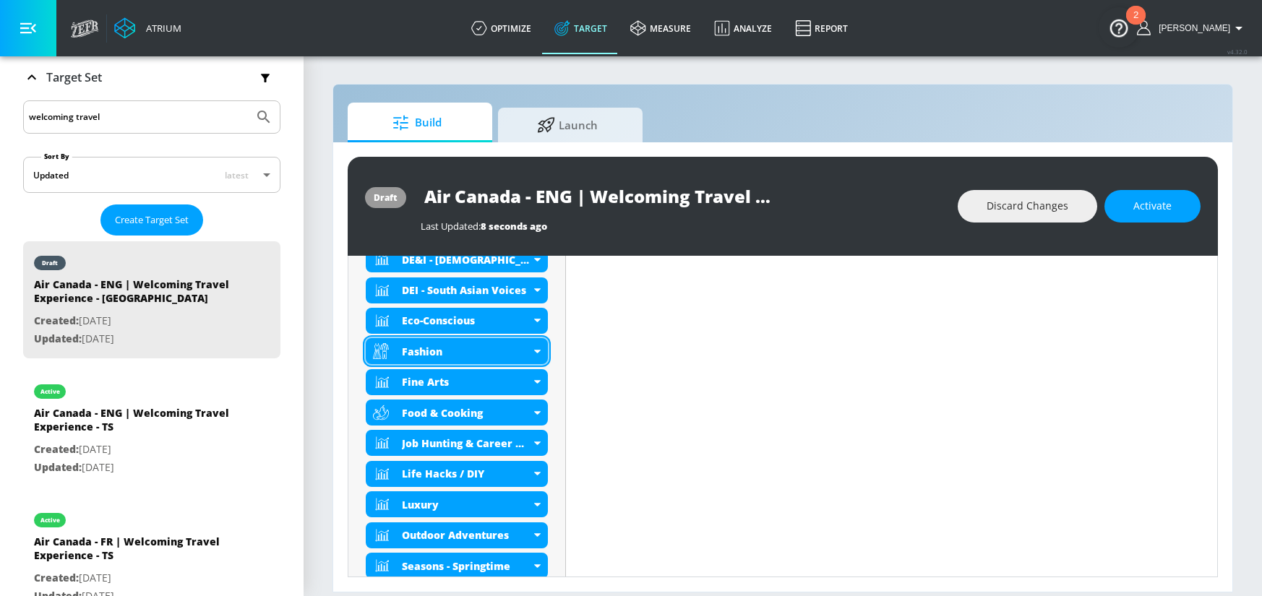
click at [537, 355] on div "Fashion" at bounding box center [457, 351] width 182 height 26
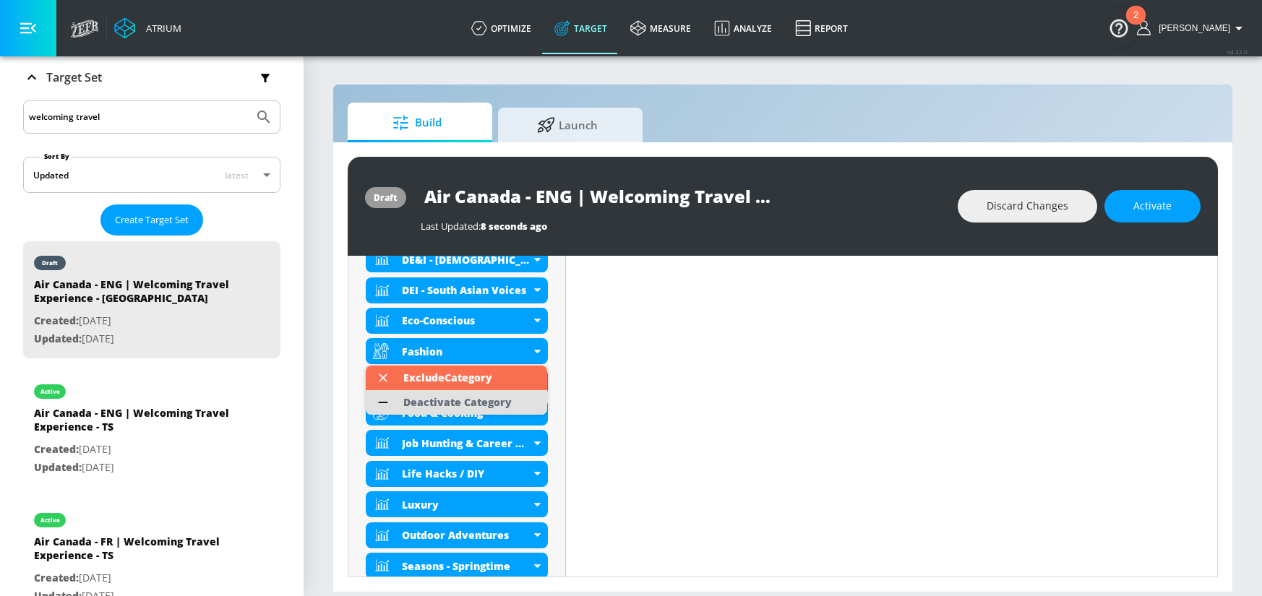
click at [488, 398] on div "Deactivate Category" at bounding box center [457, 402] width 108 height 10
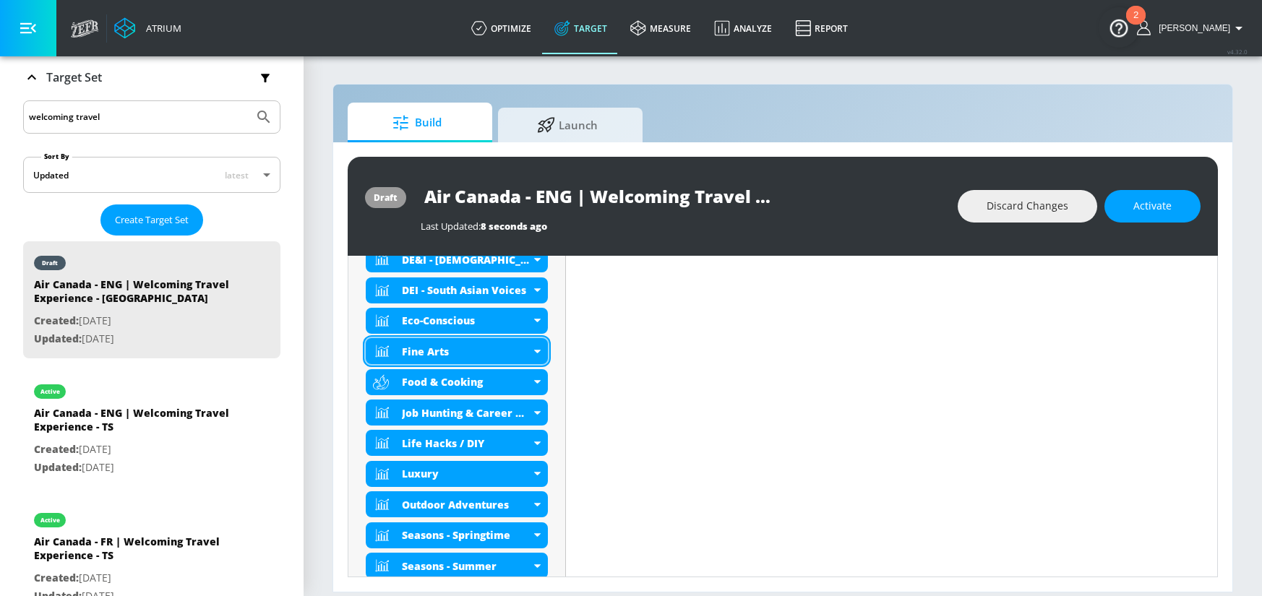
click at [535, 351] on icon at bounding box center [537, 352] width 7 height 4
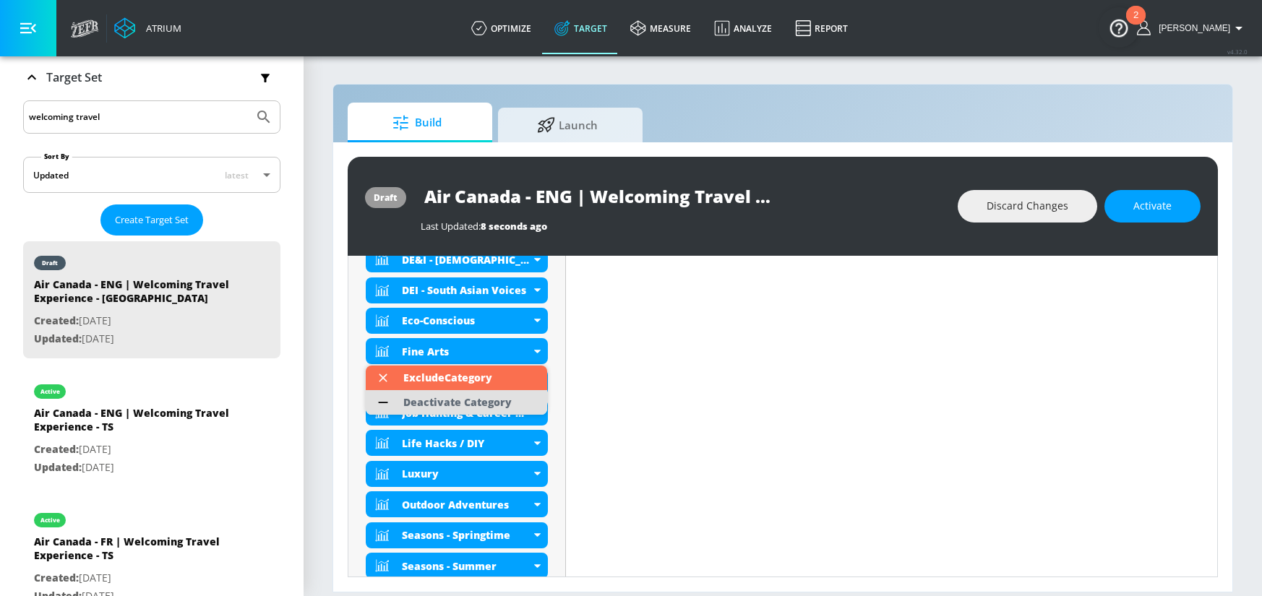
click at [497, 399] on div "Deactivate Category" at bounding box center [457, 402] width 108 height 10
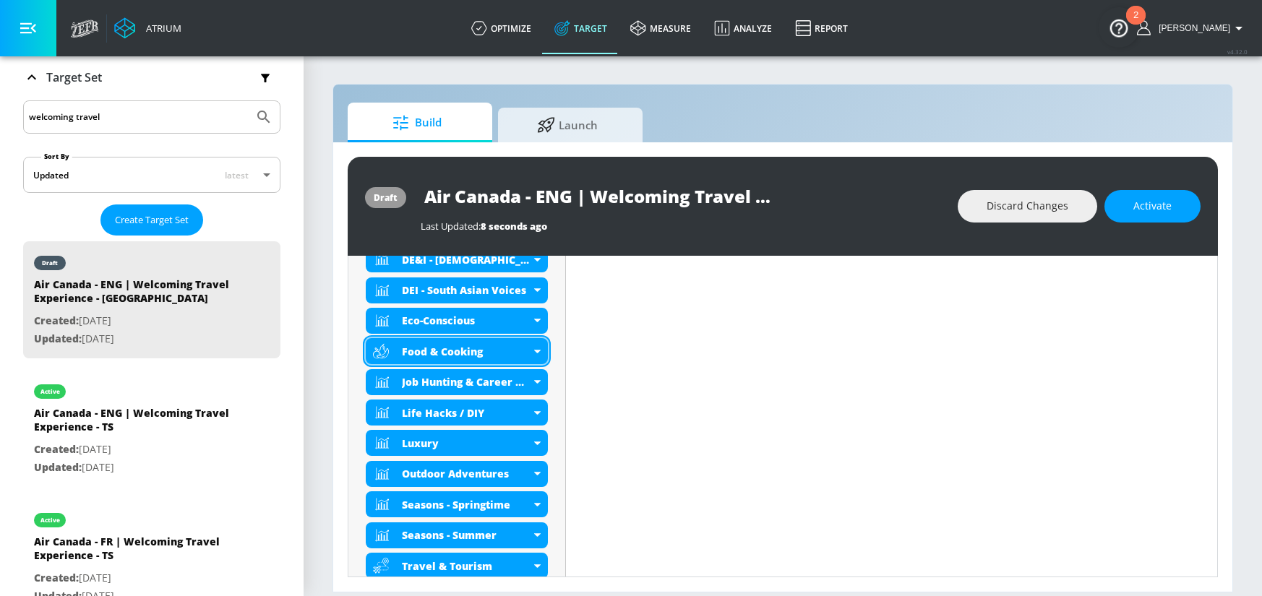
click at [537, 354] on div "Food & Cooking" at bounding box center [457, 351] width 182 height 26
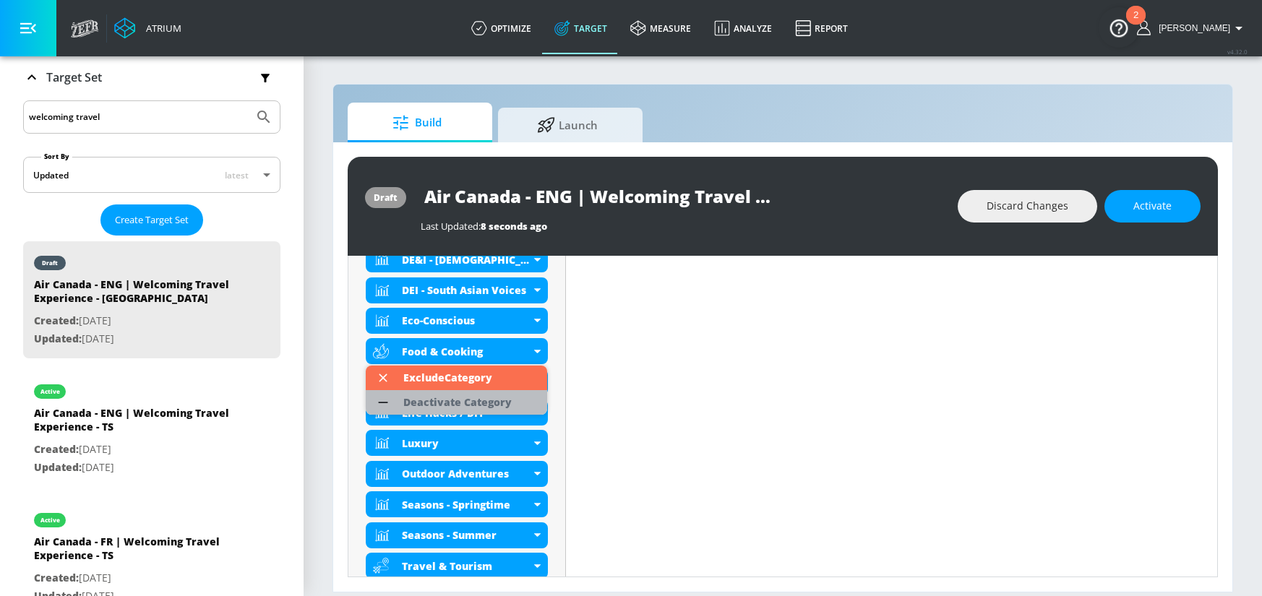
click at [488, 400] on div "Deactivate Category" at bounding box center [457, 402] width 108 height 10
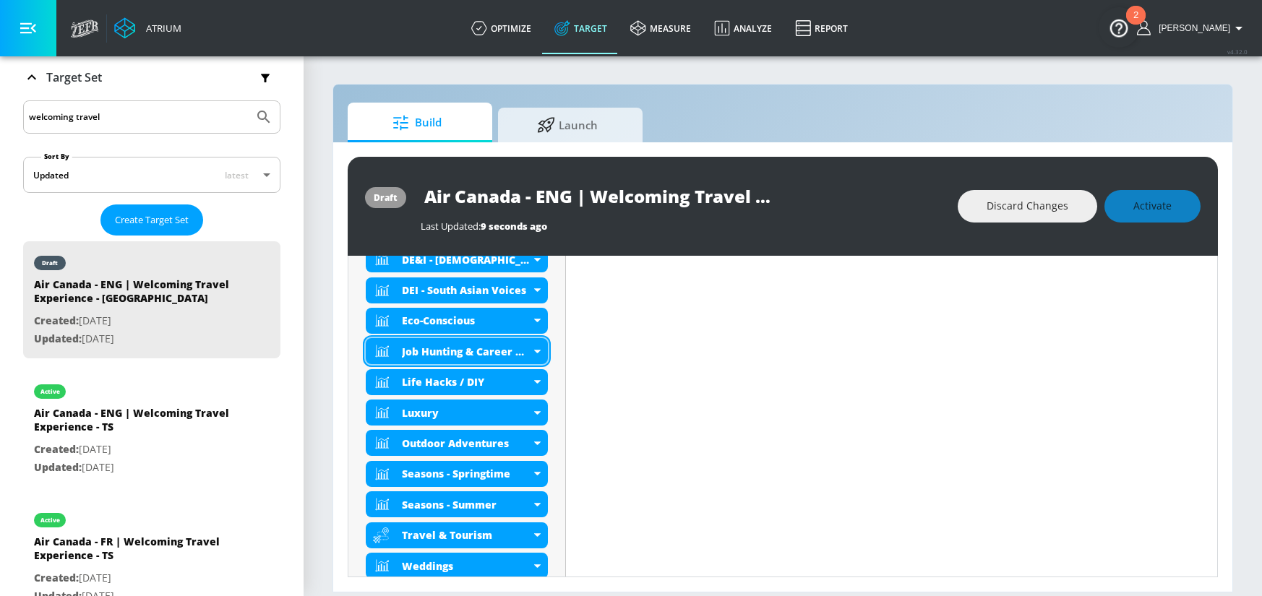
click at [535, 355] on div "Job Hunting & Career Develpment" at bounding box center [457, 351] width 182 height 26
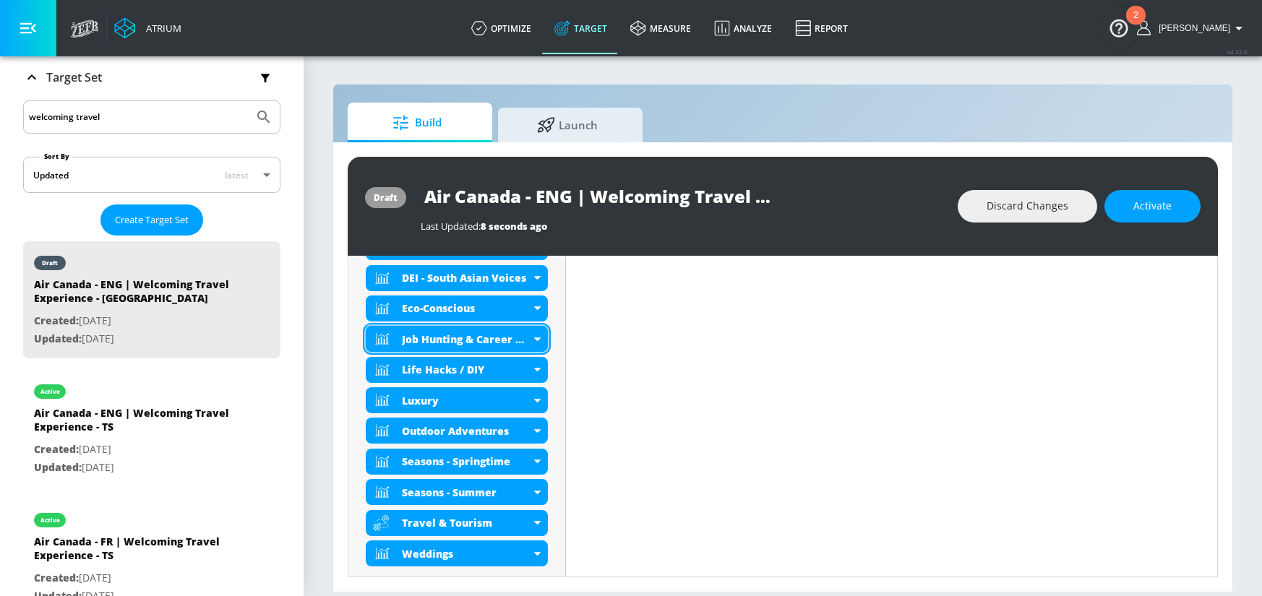
scroll to position [625, 0]
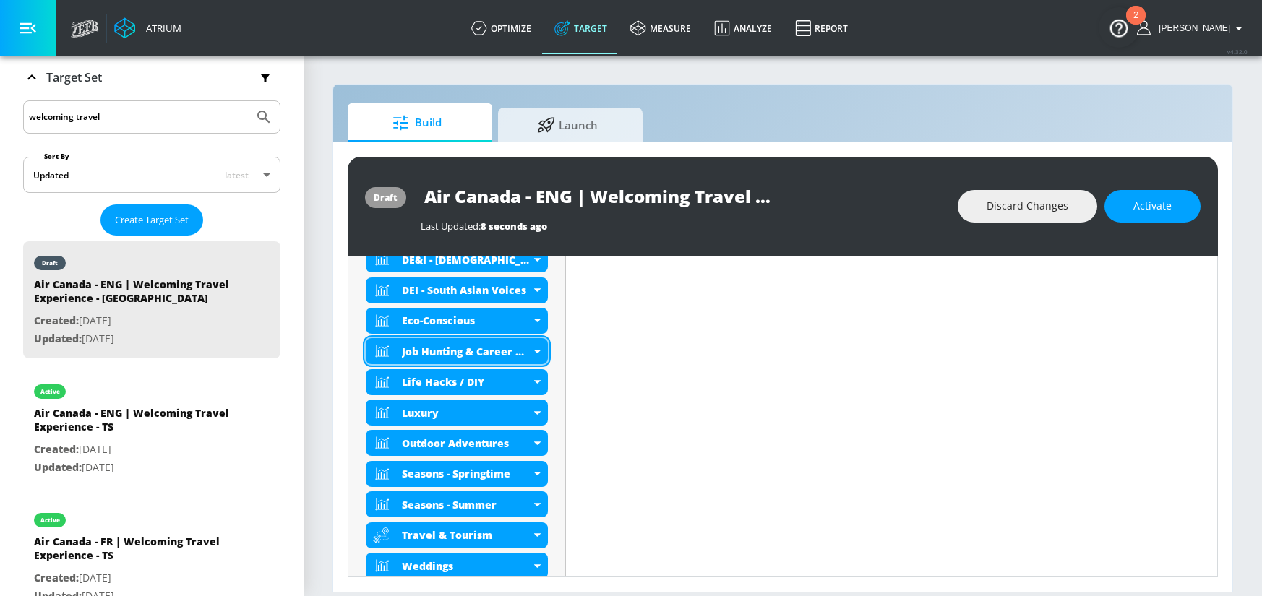
click at [538, 350] on icon at bounding box center [537, 352] width 7 height 4
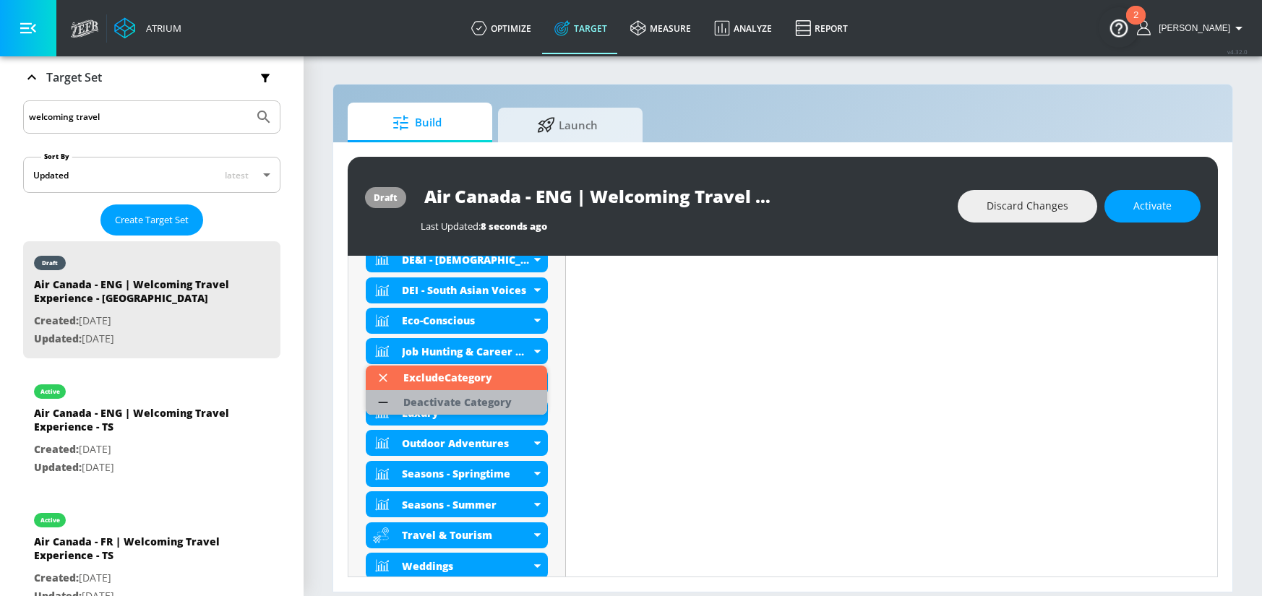
click at [491, 397] on div "Deactivate Category" at bounding box center [457, 402] width 108 height 10
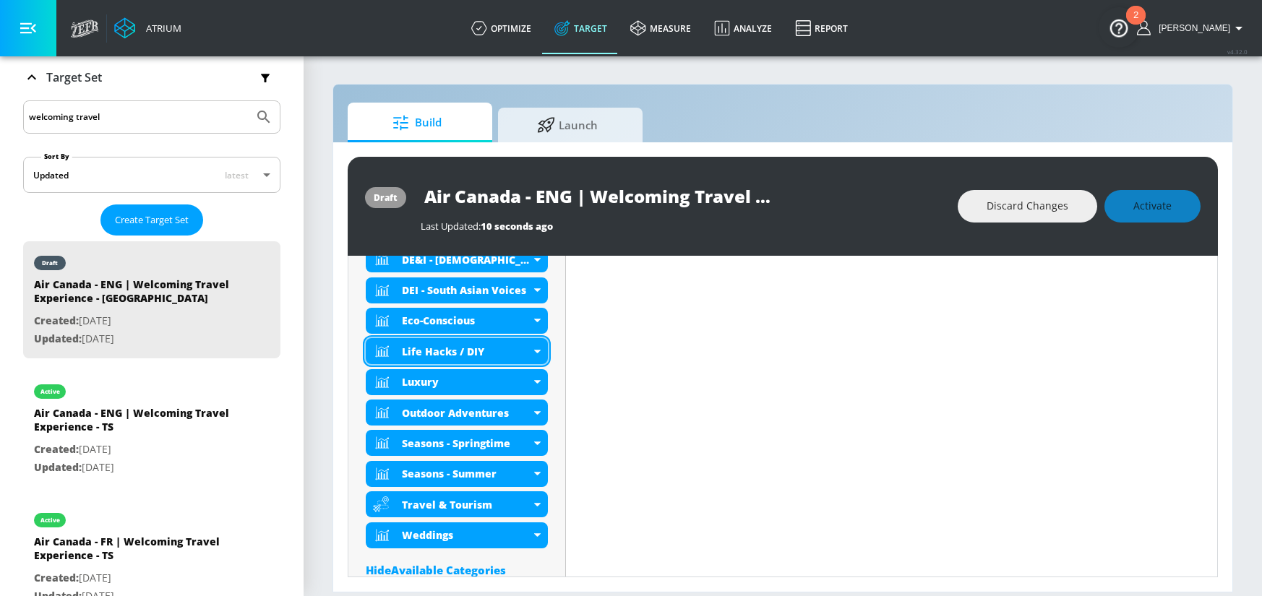
click at [536, 350] on icon at bounding box center [536, 352] width 7 height 4
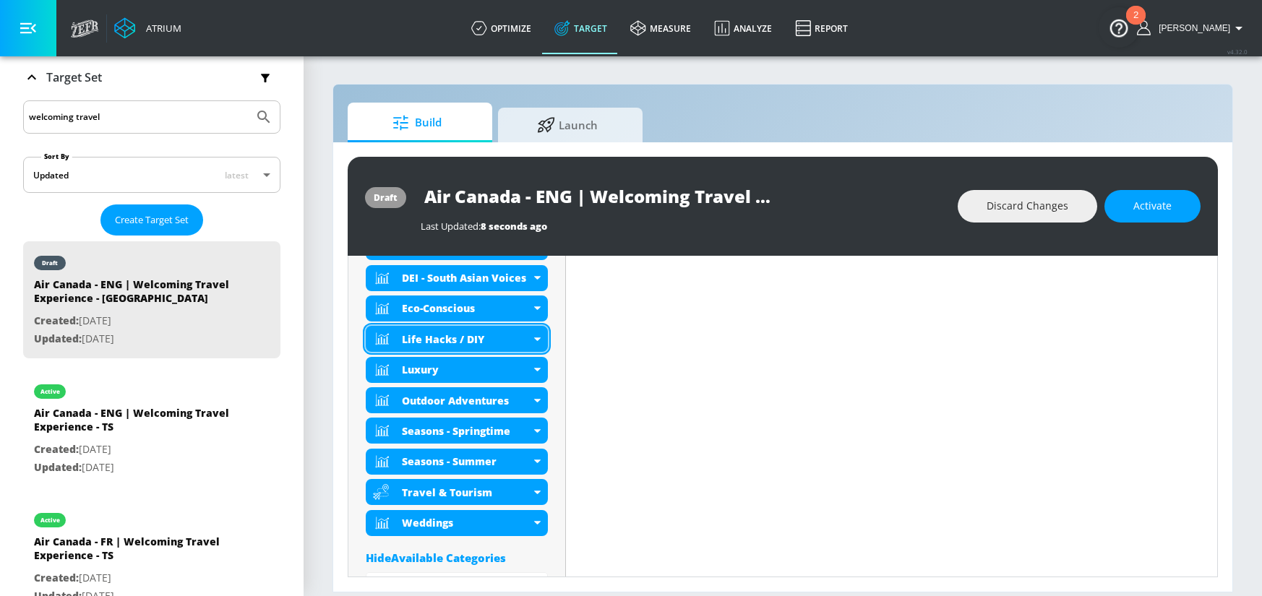
scroll to position [625, 0]
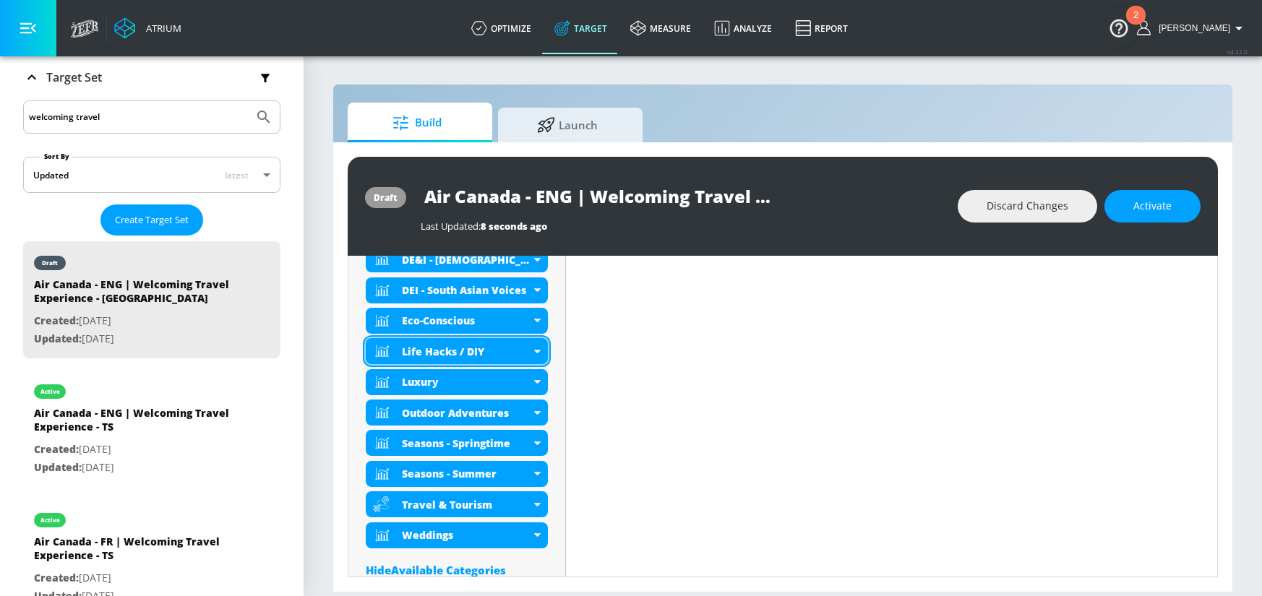
click at [536, 355] on div "Life Hacks / DIY" at bounding box center [457, 351] width 182 height 26
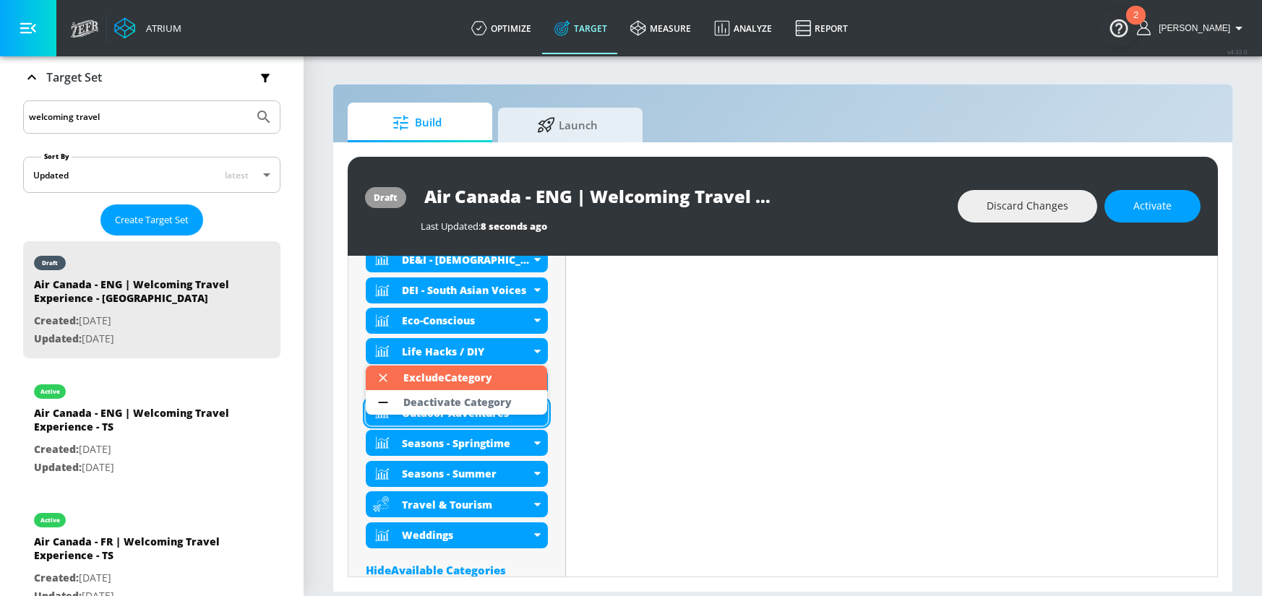
click at [511, 392] on div "Deactivate Category" at bounding box center [457, 402] width 123 height 25
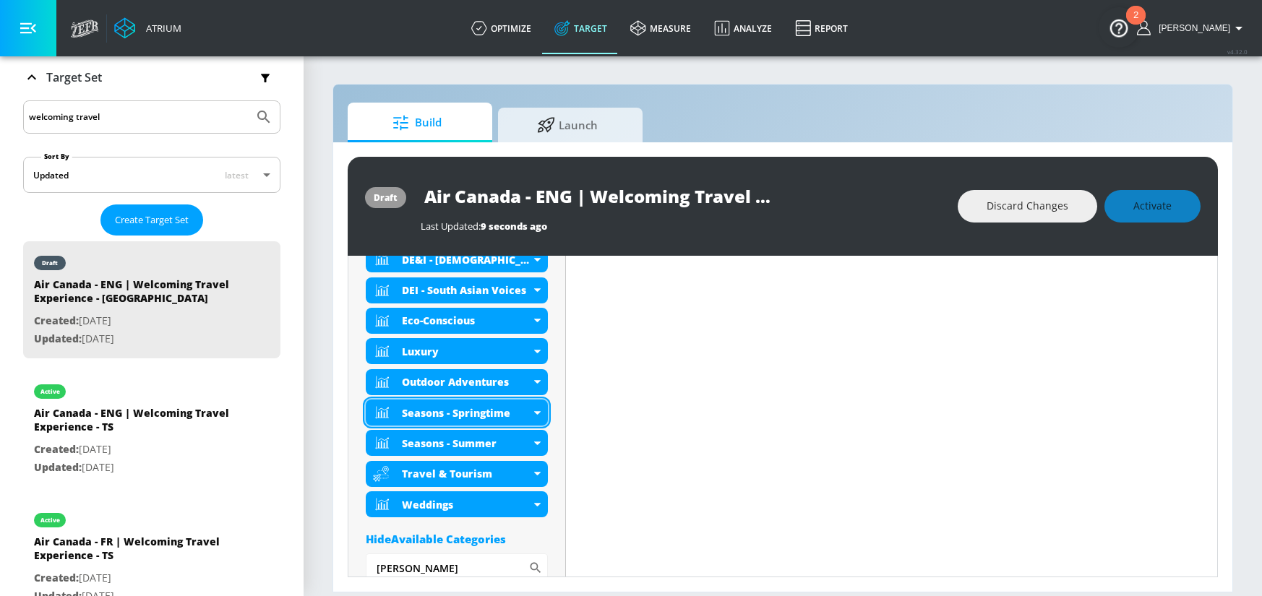
click at [537, 409] on div "Seasons - Springtime" at bounding box center [457, 413] width 182 height 26
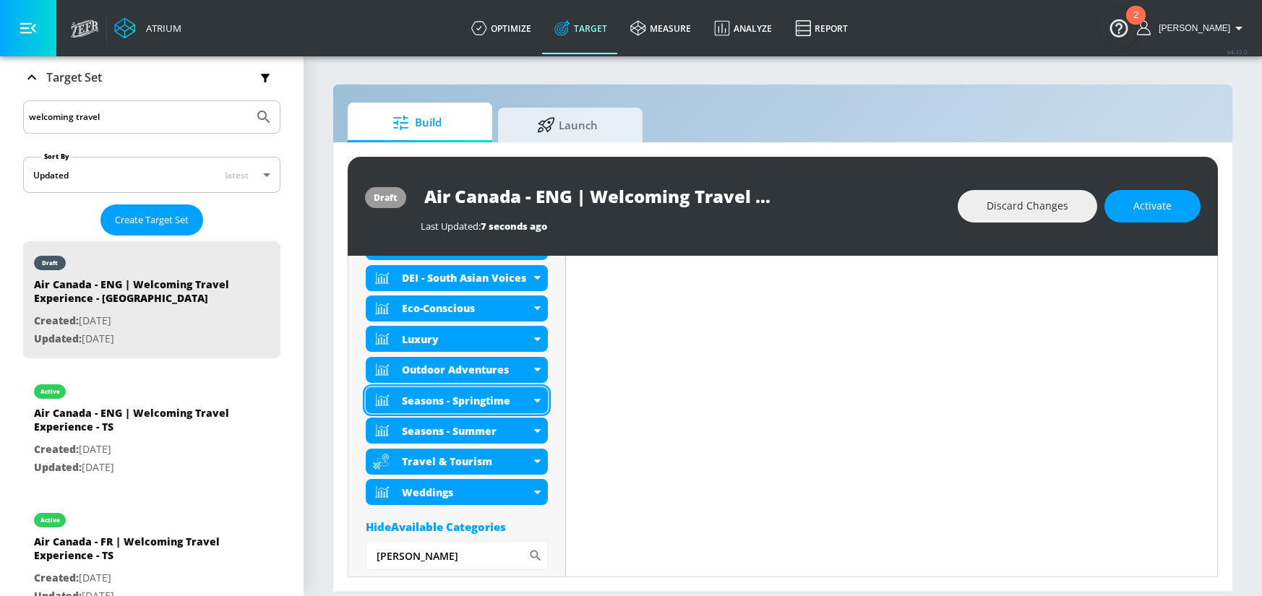
scroll to position [625, 0]
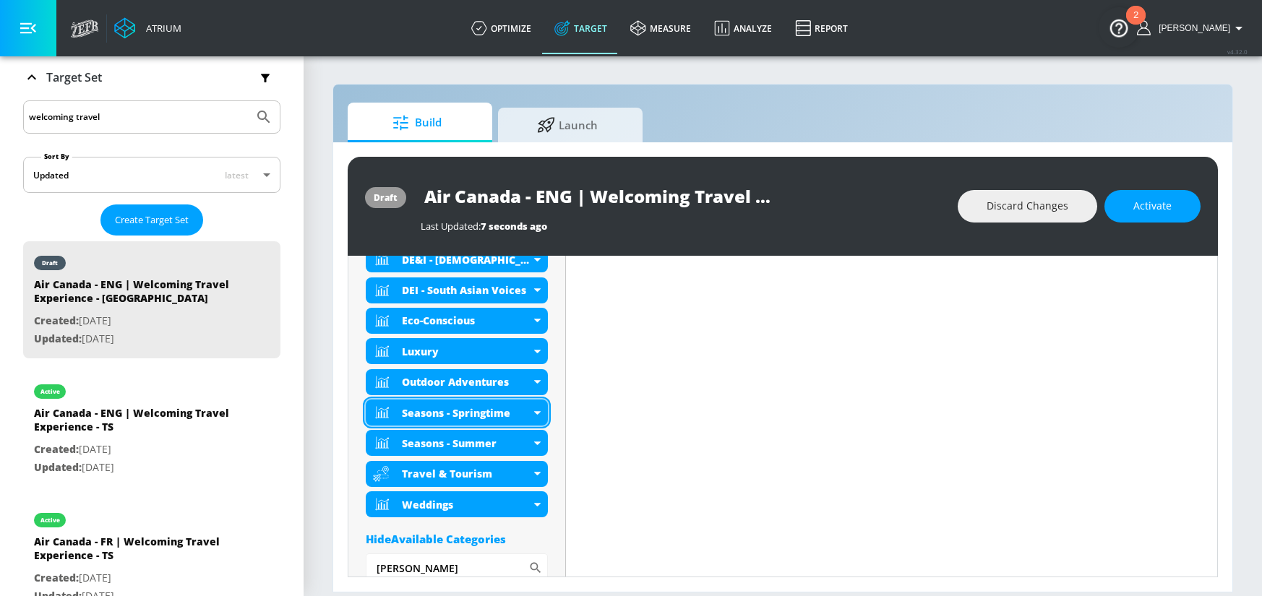
click at [538, 411] on icon at bounding box center [537, 413] width 7 height 4
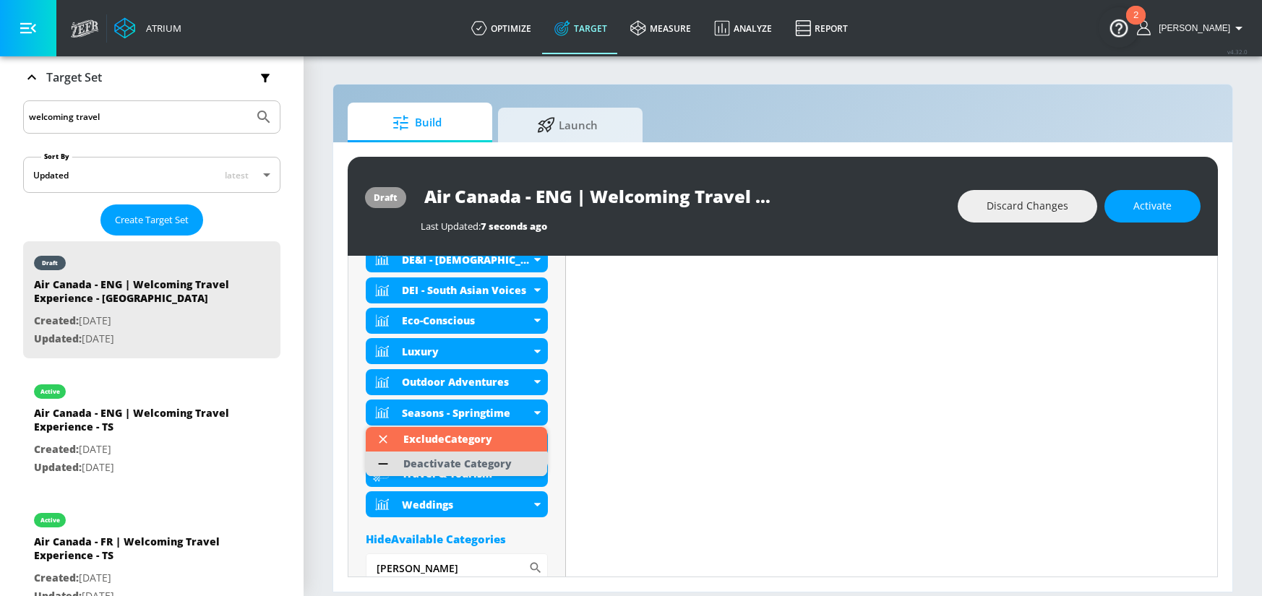
click at [498, 460] on div "Deactivate Category" at bounding box center [457, 464] width 108 height 10
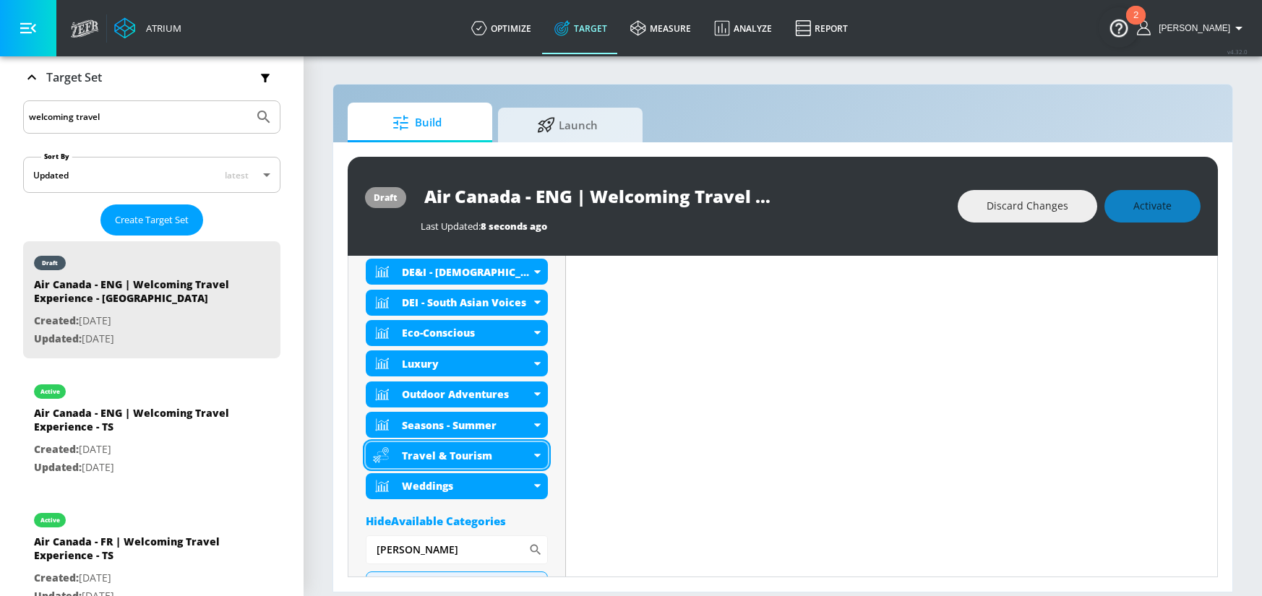
scroll to position [637, 0]
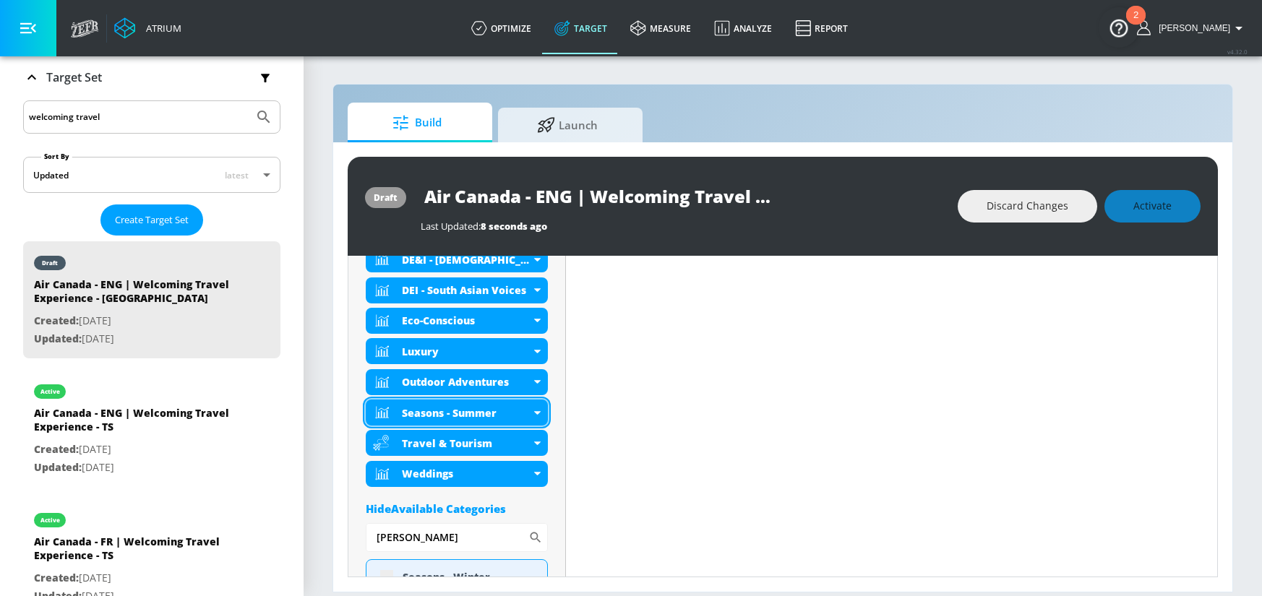
click at [537, 414] on icon at bounding box center [537, 413] width 7 height 4
click at [534, 413] on icon at bounding box center [537, 413] width 7 height 4
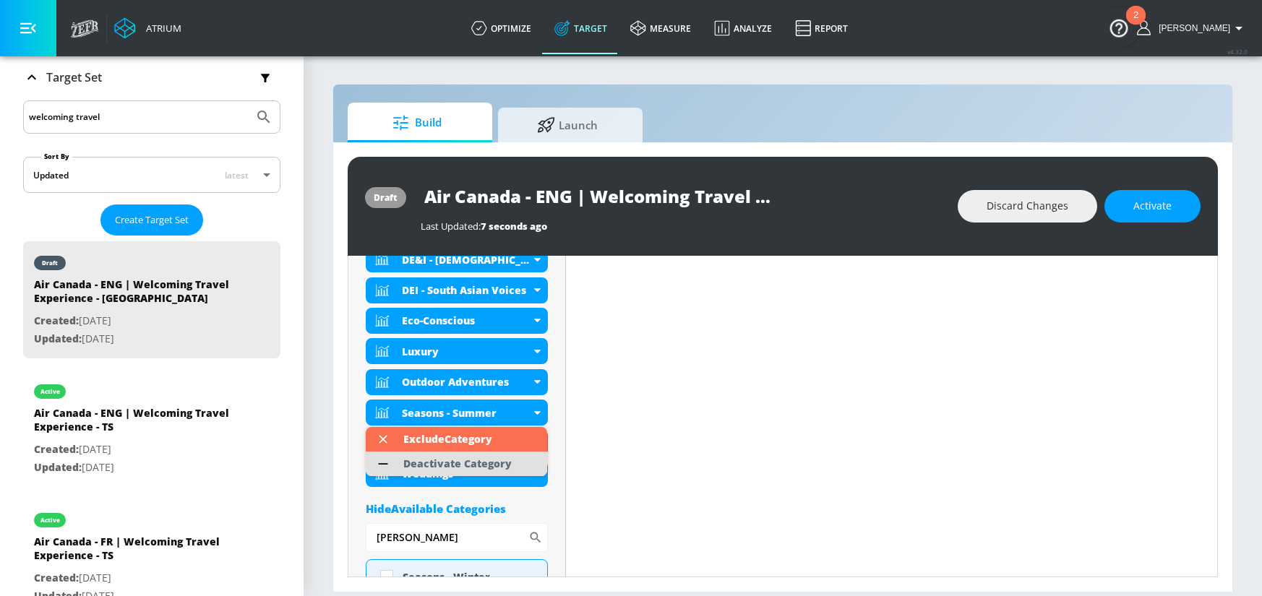
click at [506, 464] on div "Deactivate Category" at bounding box center [457, 464] width 108 height 10
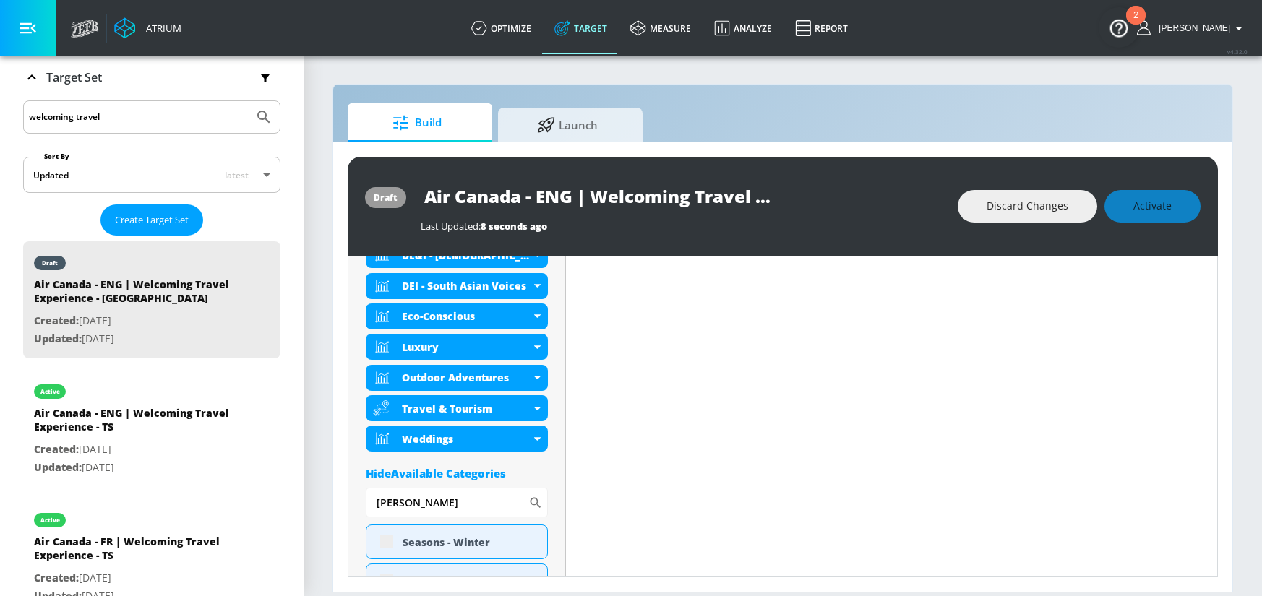
scroll to position [657, 0]
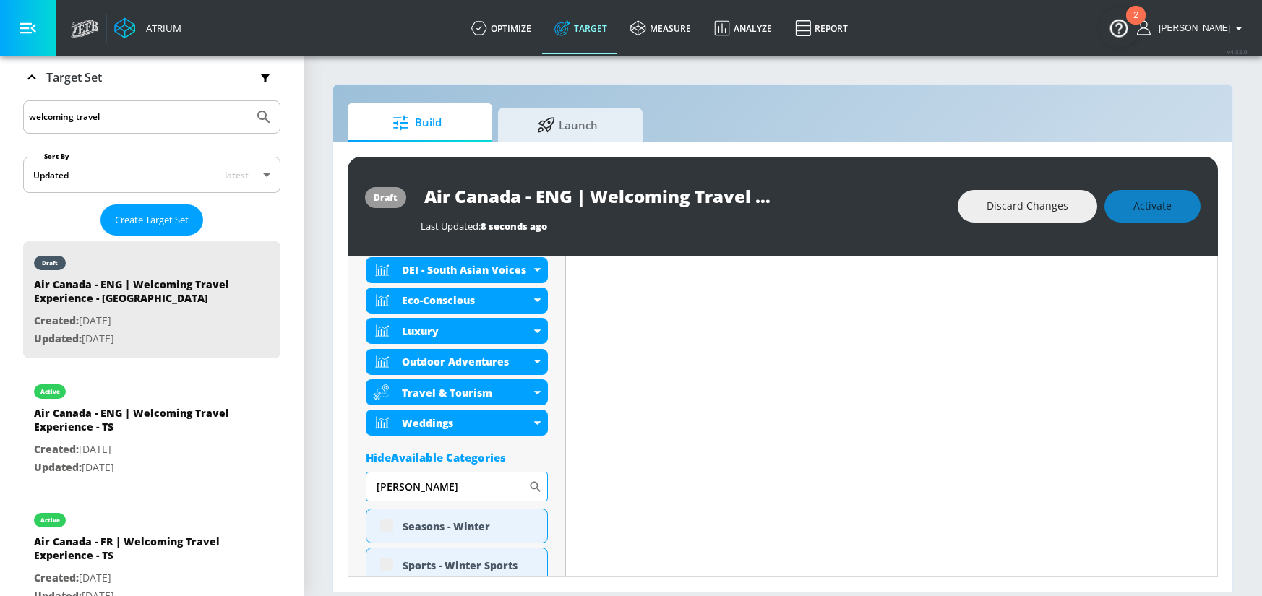
drag, startPoint x: 438, startPoint y: 488, endPoint x: 365, endPoint y: 491, distance: 73.1
click at [366, 491] on input "[PERSON_NAME]" at bounding box center [447, 486] width 163 height 29
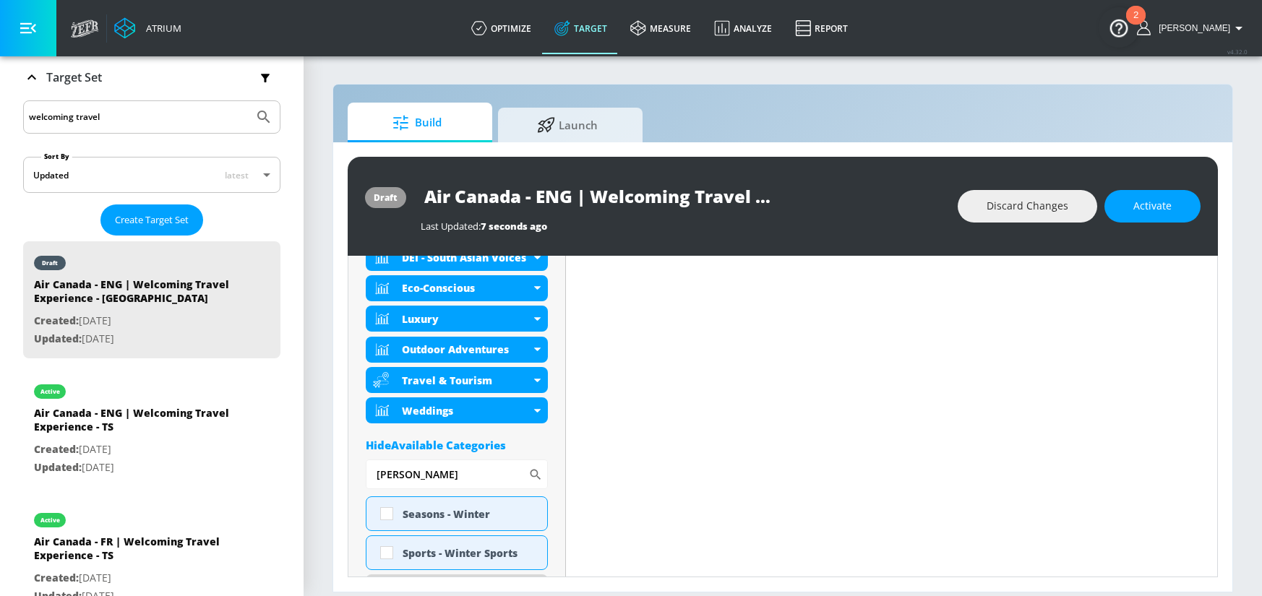
scroll to position [645, 0]
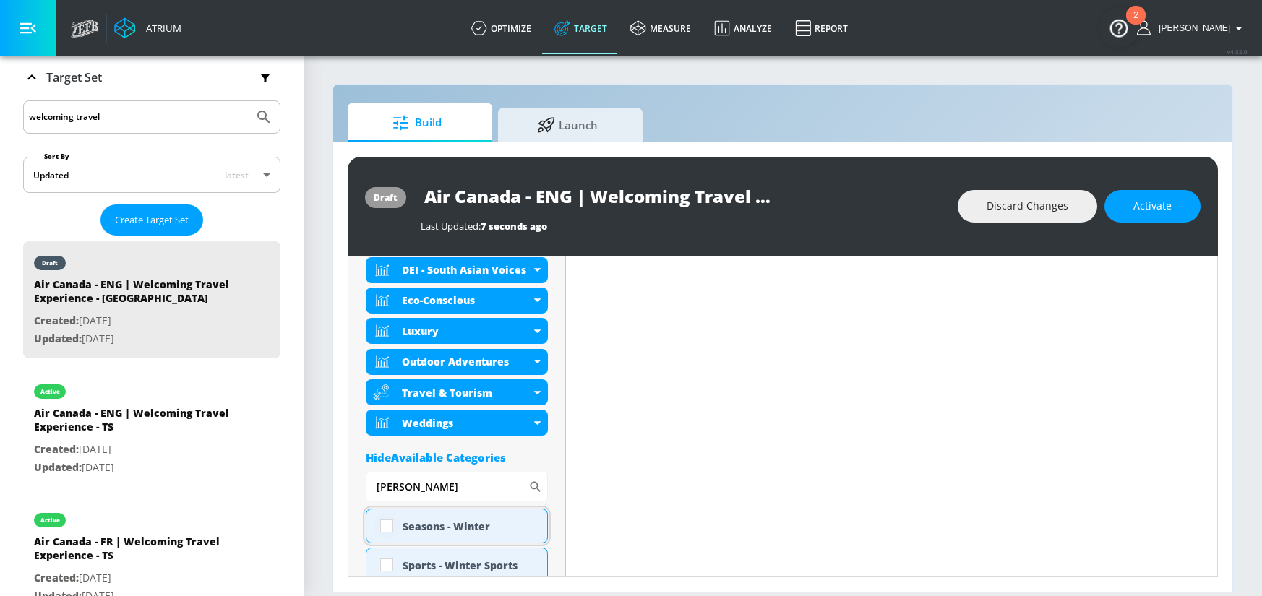
click at [383, 525] on input "checkbox" at bounding box center [387, 526] width 26 height 26
checkbox input "true"
drag, startPoint x: 440, startPoint y: 489, endPoint x: 367, endPoint y: 483, distance: 73.2
click at [368, 484] on input "[PERSON_NAME]" at bounding box center [447, 486] width 163 height 29
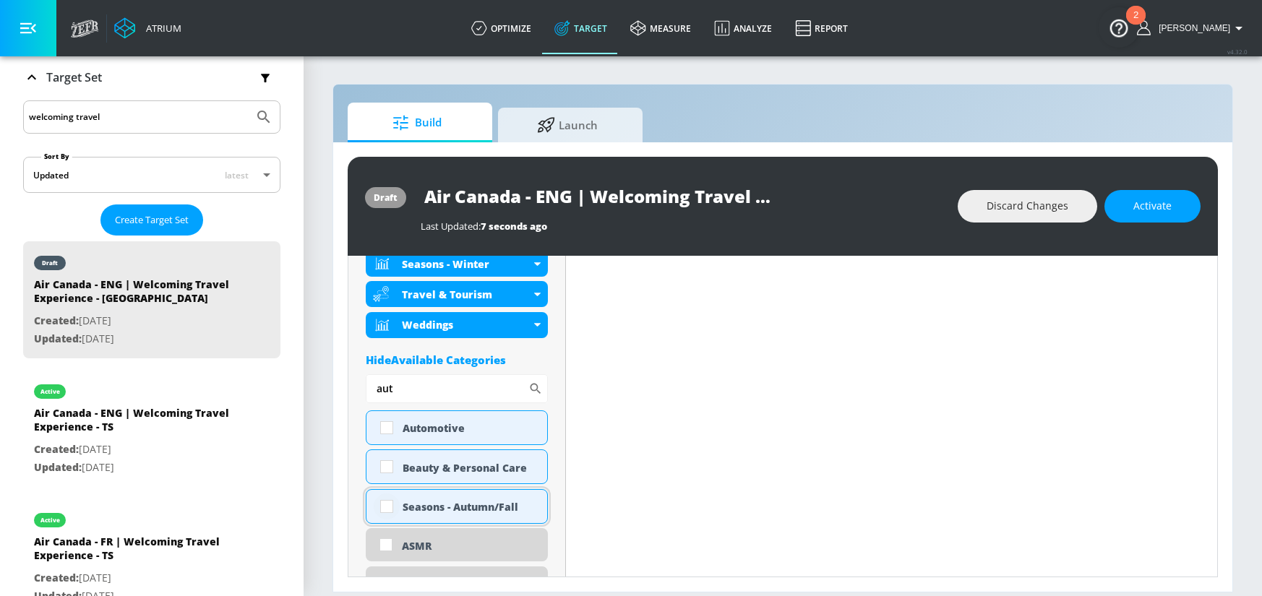
scroll to position [762, 0]
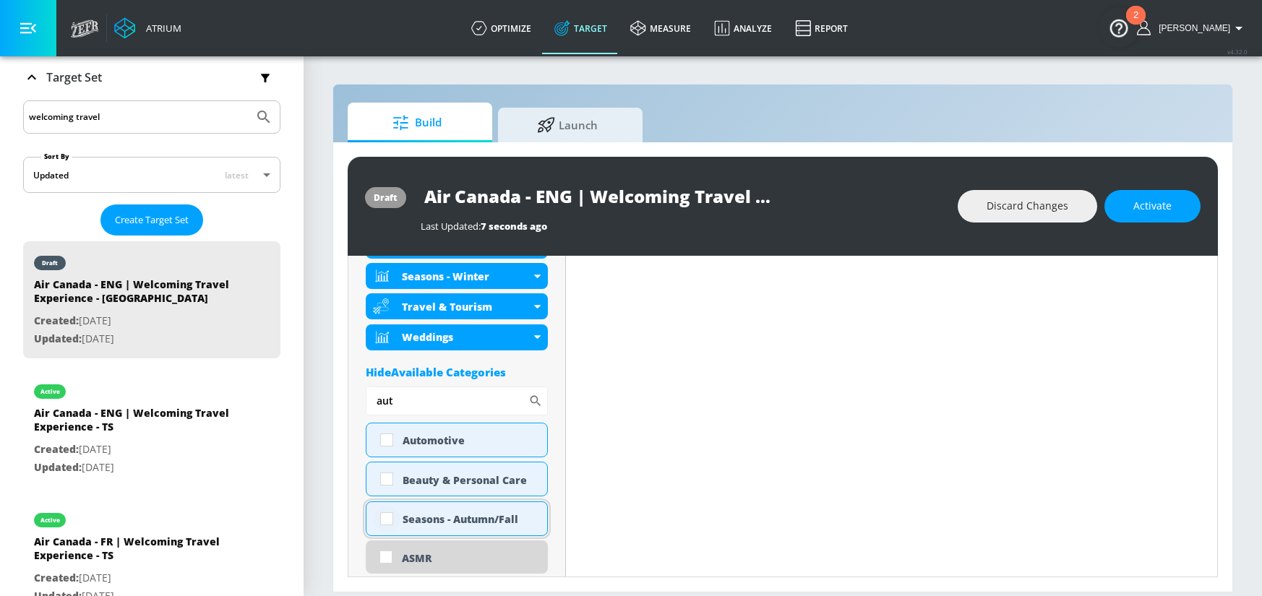
type input "aut"
drag, startPoint x: 388, startPoint y: 518, endPoint x: 416, endPoint y: 429, distance: 93.2
click at [388, 518] on input "checkbox" at bounding box center [387, 519] width 26 height 26
checkbox input "true"
drag, startPoint x: 377, startPoint y: 402, endPoint x: 369, endPoint y: 399, distance: 8.5
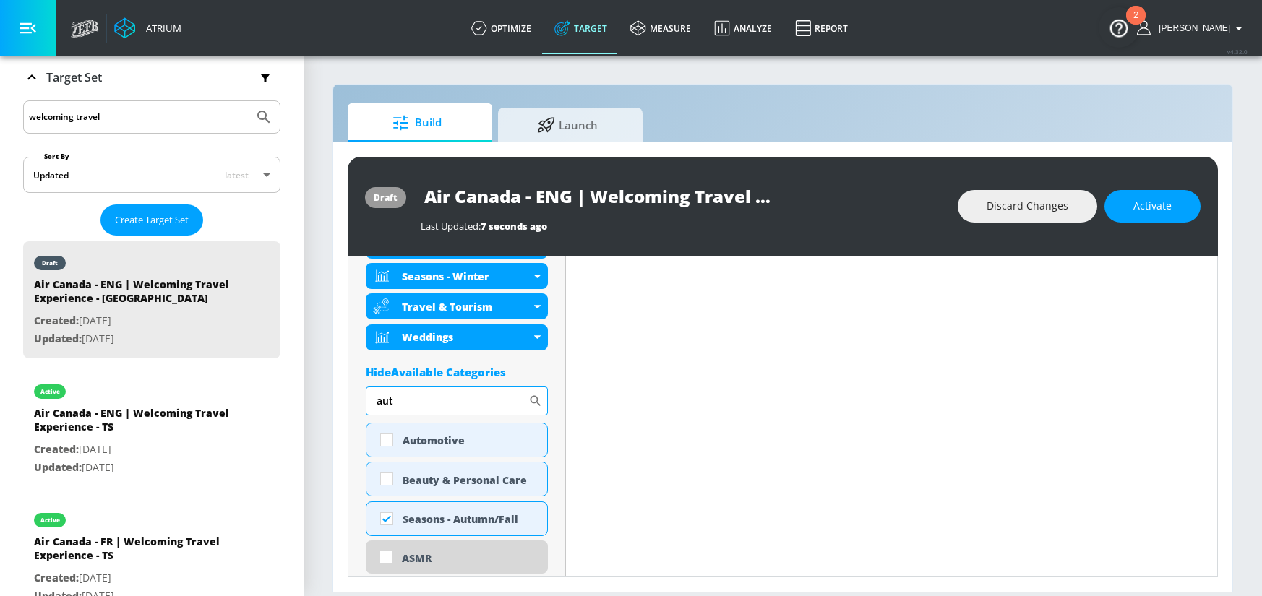
click at [369, 399] on input "aut" at bounding box center [447, 401] width 163 height 29
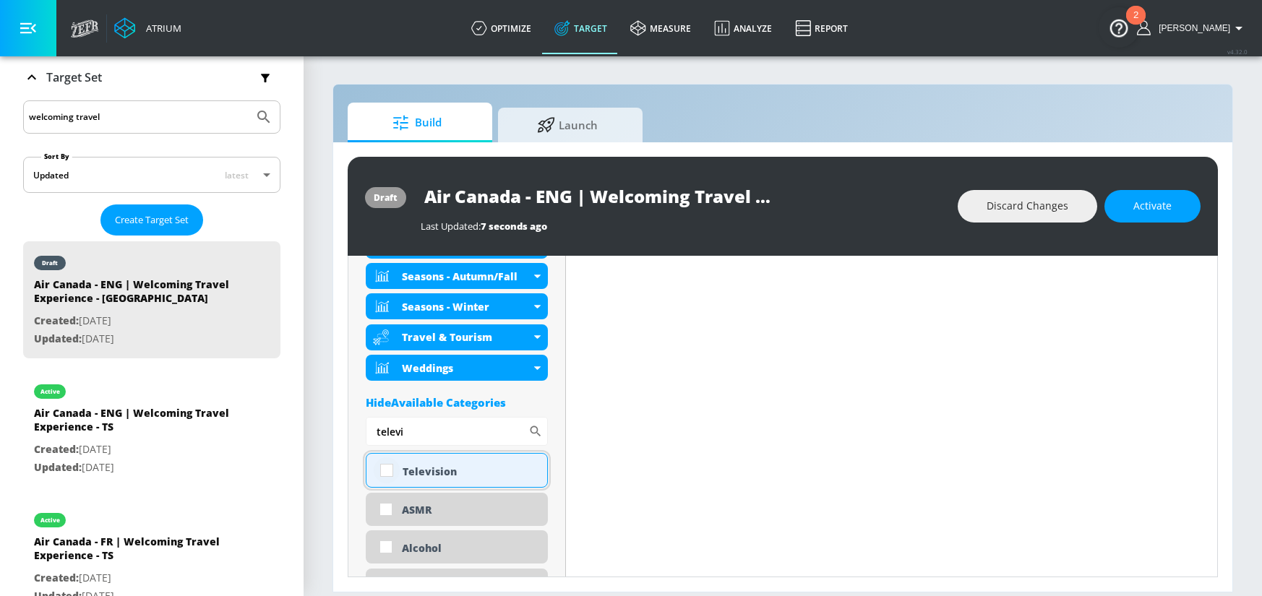
type input "televi"
click at [388, 471] on input "checkbox" at bounding box center [387, 470] width 26 height 26
checkbox input "true"
drag, startPoint x: 440, startPoint y: 437, endPoint x: 353, endPoint y: 435, distance: 86.7
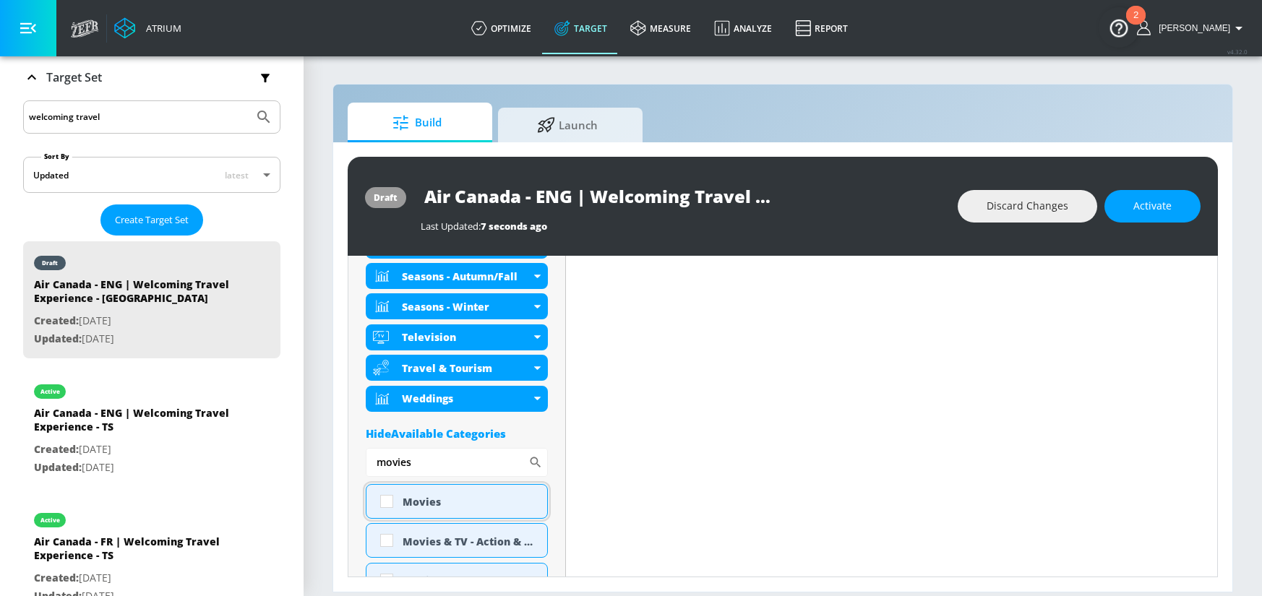
type input "movies"
click at [388, 499] on input "checkbox" at bounding box center [387, 501] width 26 height 26
checkbox input "true"
drag, startPoint x: 421, startPoint y: 467, endPoint x: 332, endPoint y: 463, distance: 88.9
click at [334, 464] on div "draft Air Canada - ENG | Welcoming Travel Experience - CT Last Updated: 7 secon…" at bounding box center [782, 366] width 899 height 449
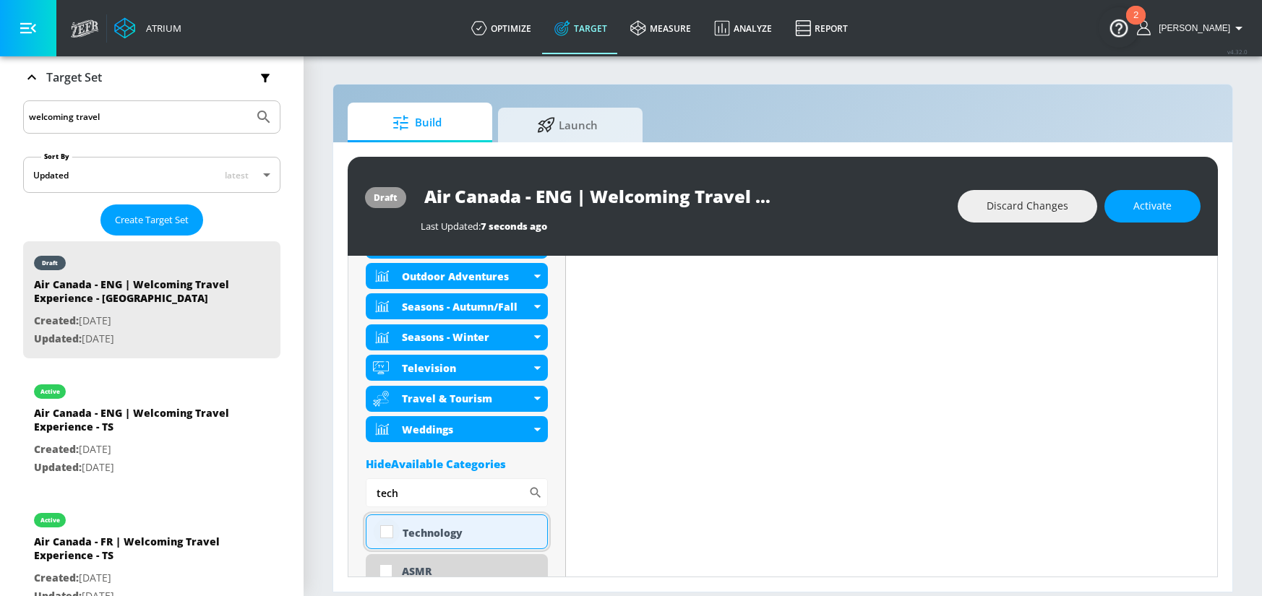
type input "tech"
drag, startPoint x: 384, startPoint y: 538, endPoint x: 392, endPoint y: 527, distance: 14.5
click at [384, 538] on input "checkbox" at bounding box center [387, 532] width 26 height 26
checkbox input "true"
click at [368, 481] on input "tech" at bounding box center [447, 492] width 163 height 29
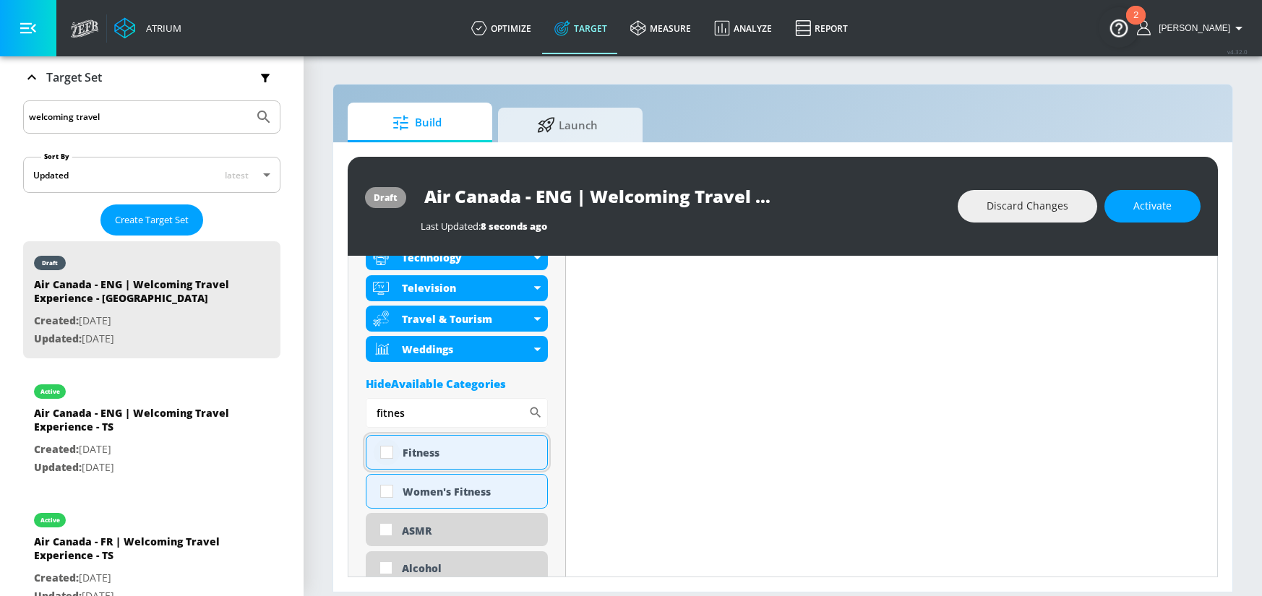
scroll to position [860, 0]
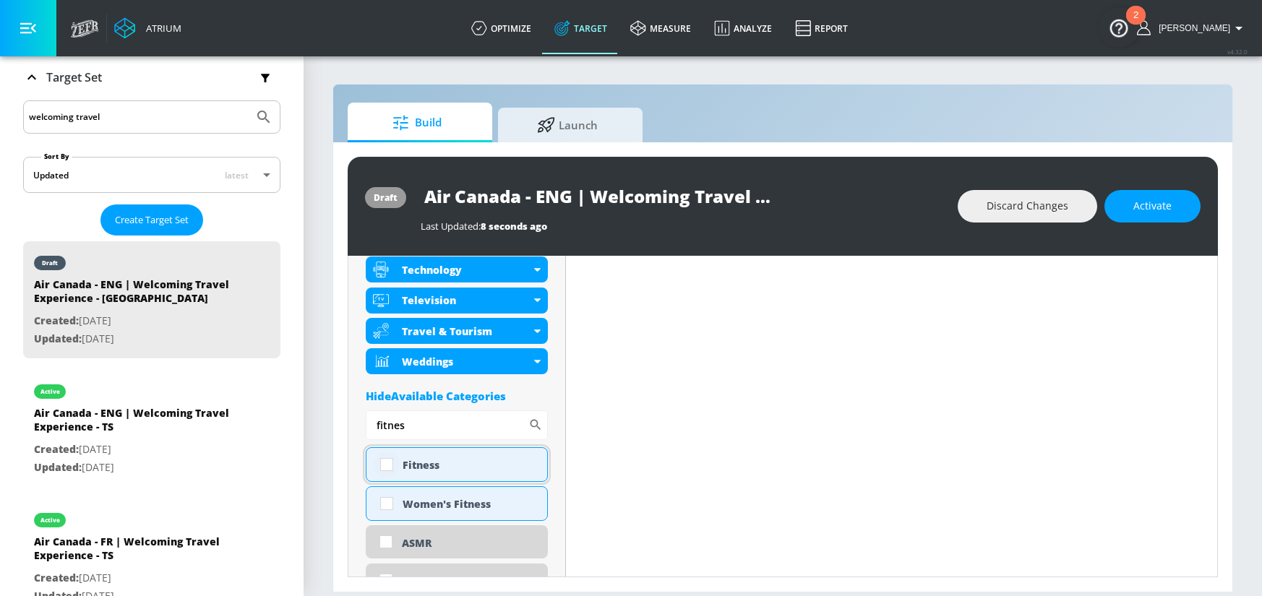
type input "fitnes"
click at [387, 464] on input "checkbox" at bounding box center [387, 465] width 26 height 26
checkbox input "true"
click at [340, 426] on div "draft Air Canada - ENG | Welcoming Travel Experience - CT Last Updated: 8 secon…" at bounding box center [782, 366] width 899 height 449
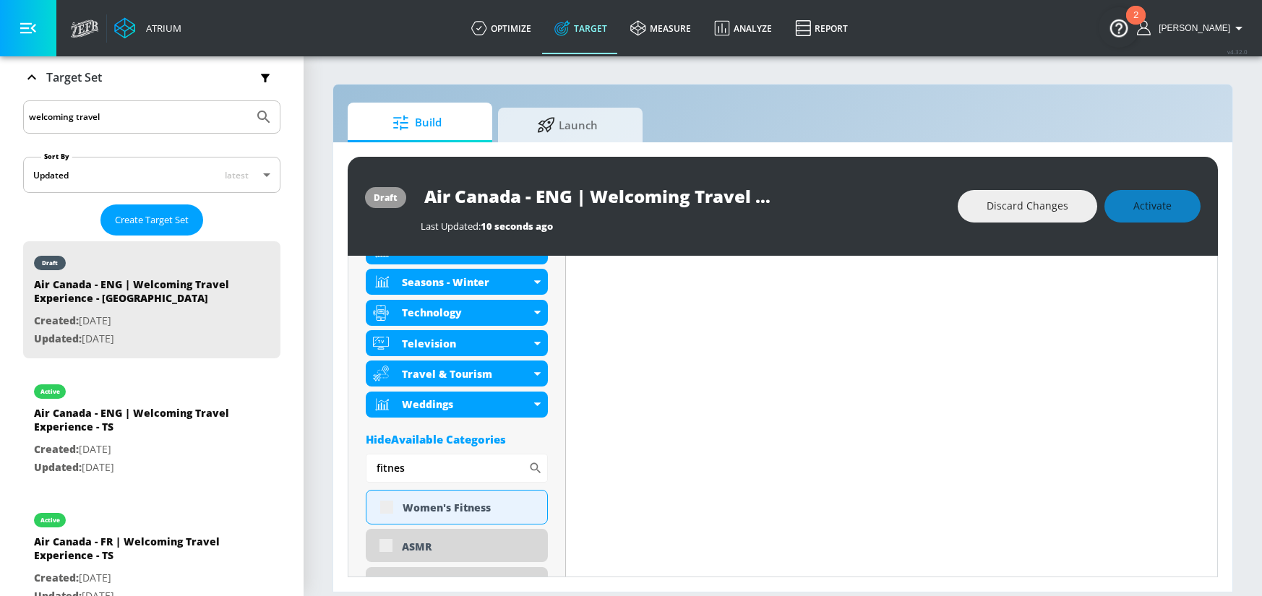
scroll to position [902, 0]
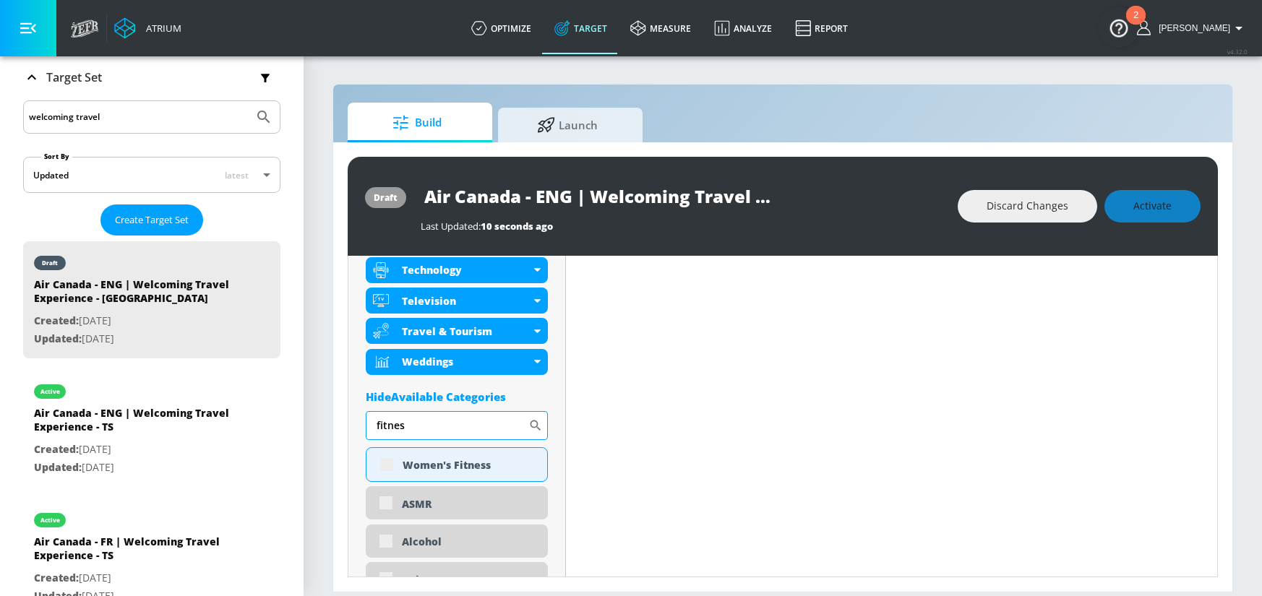
drag, startPoint x: 422, startPoint y: 428, endPoint x: 377, endPoint y: 424, distance: 45.0
click at [377, 424] on input "fitnes" at bounding box center [447, 425] width 163 height 29
type input "pare"
click at [387, 466] on input "checkbox" at bounding box center [387, 465] width 26 height 26
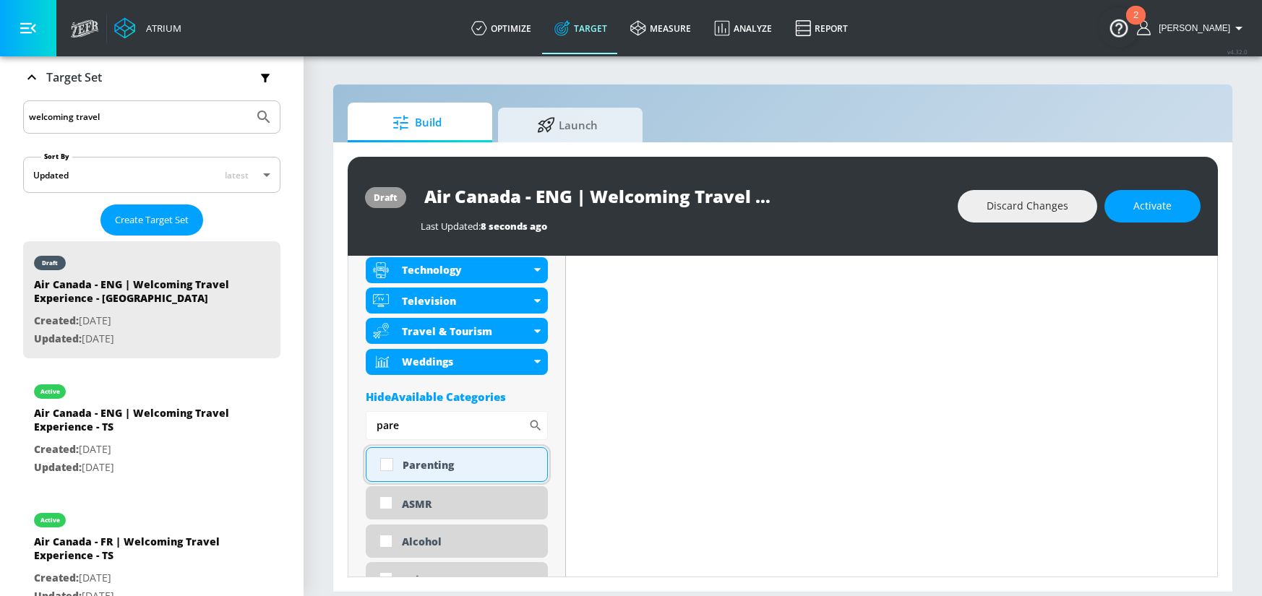
checkbox input "true"
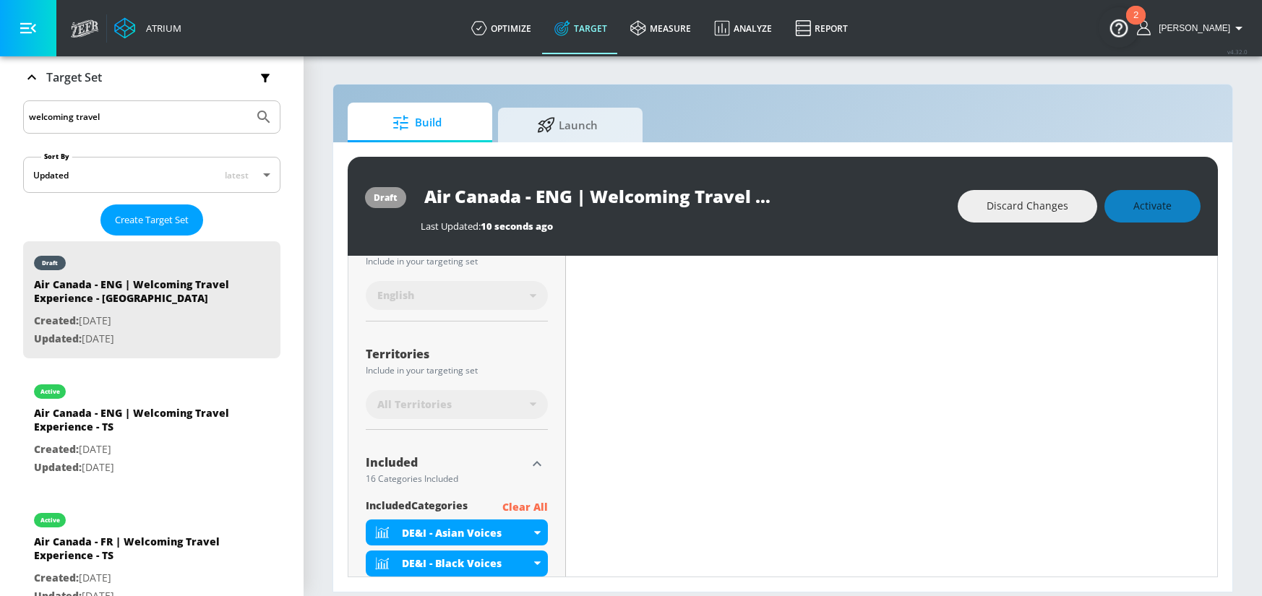
scroll to position [0, 0]
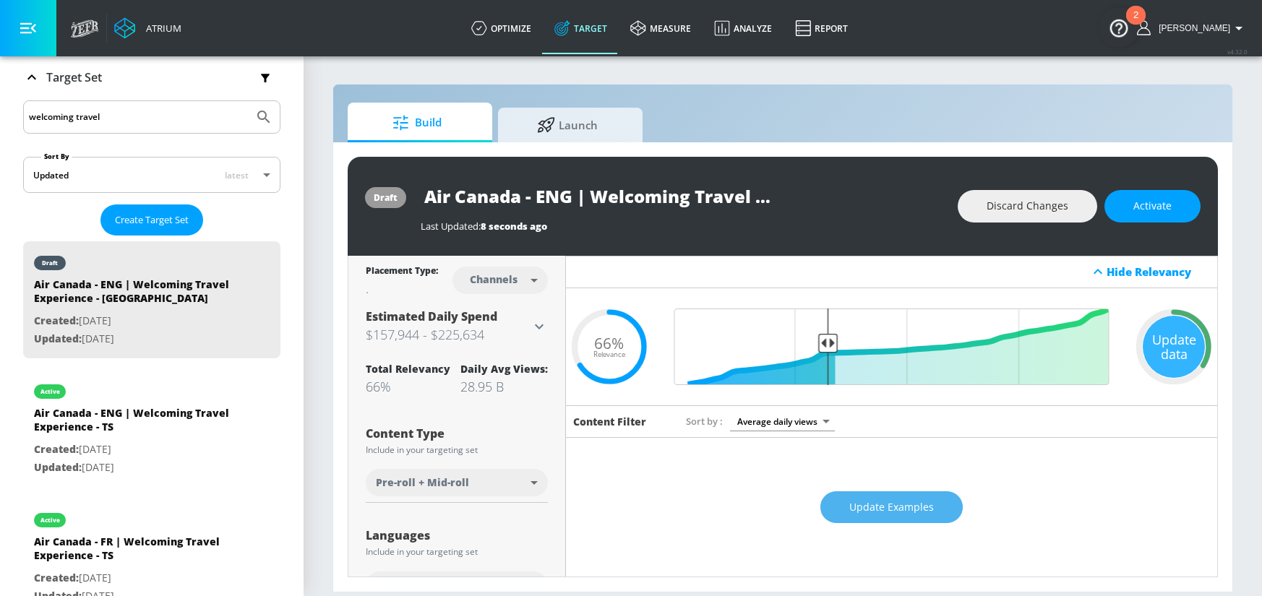
click at [902, 512] on span "Update Examples" at bounding box center [891, 508] width 85 height 18
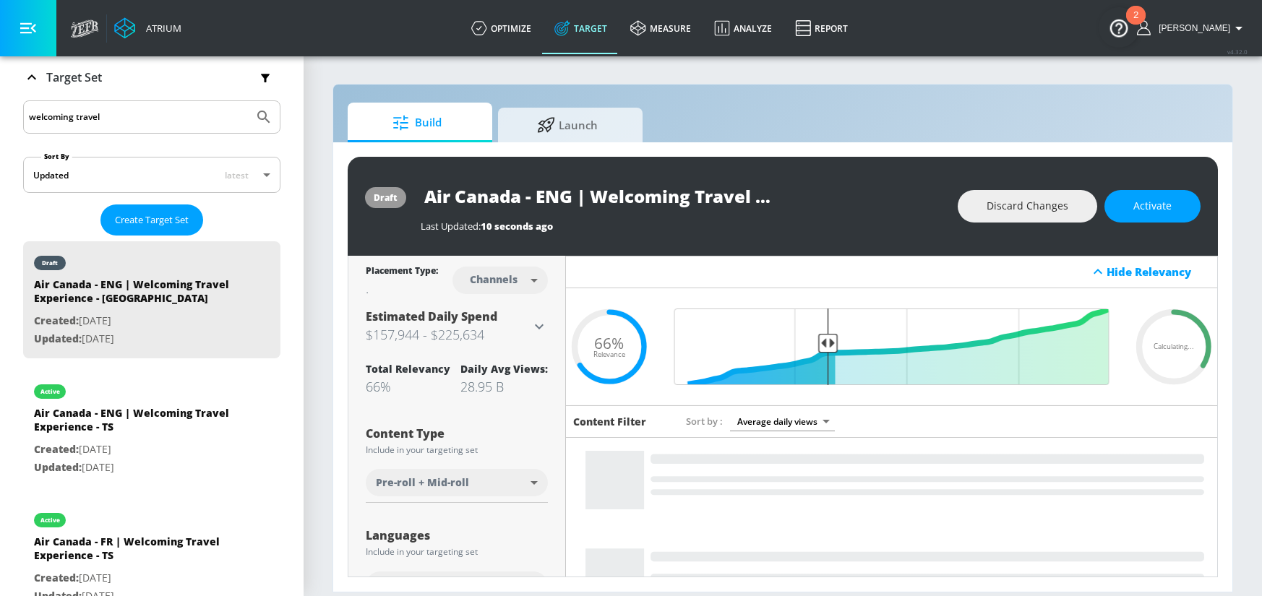
scroll to position [0, 112]
drag, startPoint x: 426, startPoint y: 193, endPoint x: 795, endPoint y: 191, distance: 369.9
click at [795, 191] on div "Air Canada - ENG | Welcoming Travel Experience - [GEOGRAPHIC_DATA]" at bounding box center [682, 196] width 522 height 33
drag, startPoint x: 806, startPoint y: 212, endPoint x: 828, endPoint y: 214, distance: 21.7
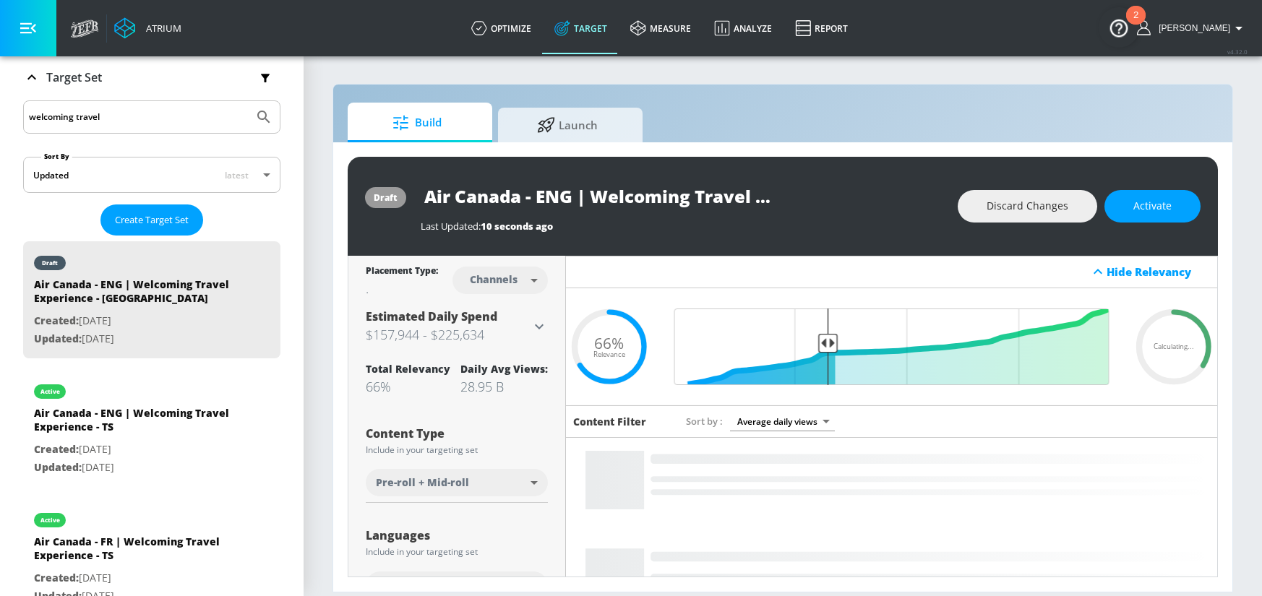
click at [808, 212] on div "Last Updated: 10 seconds ago" at bounding box center [682, 222] width 522 height 20
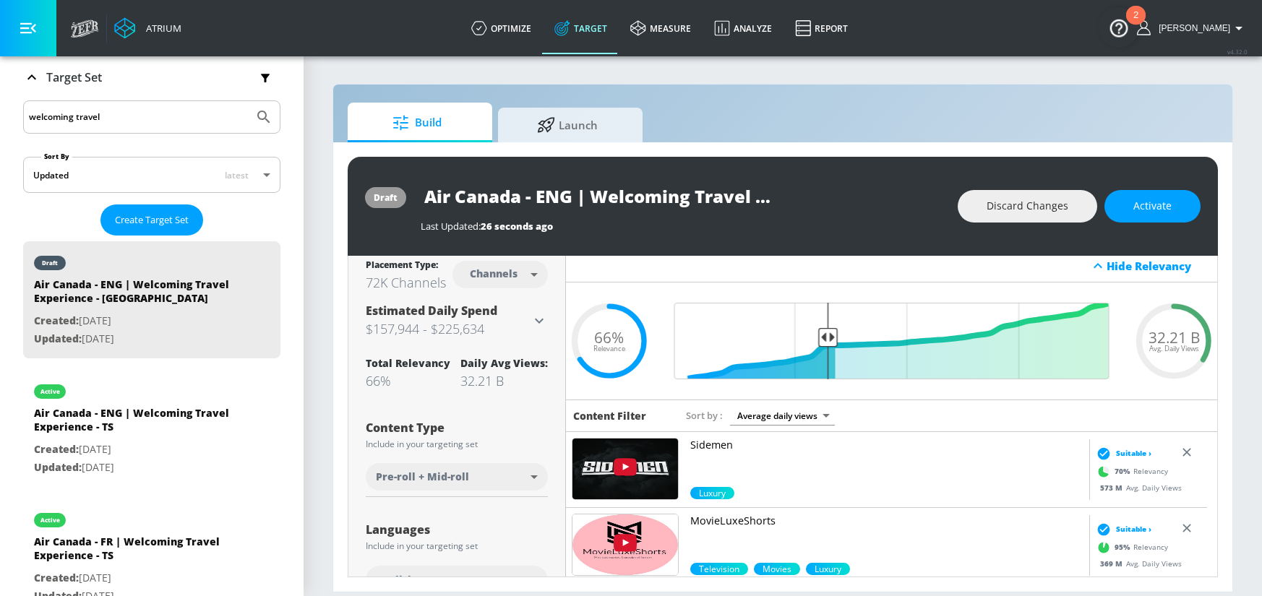
scroll to position [19, 0]
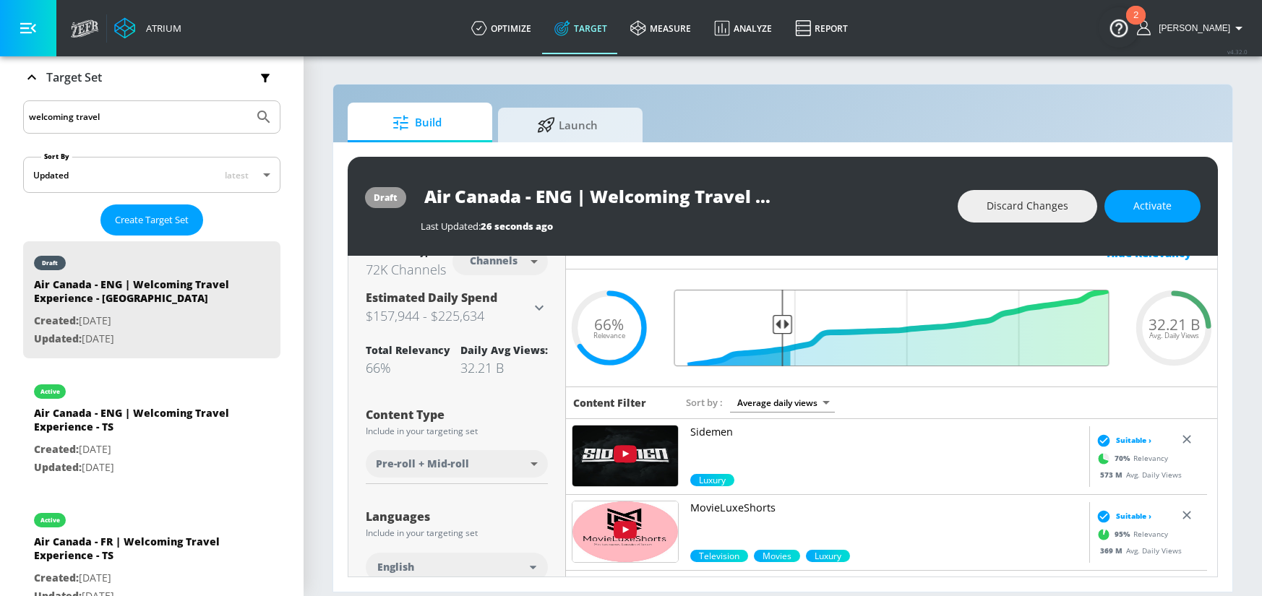
drag, startPoint x: 817, startPoint y: 324, endPoint x: 780, endPoint y: 328, distance: 37.7
type input "0.76"
click at [780, 328] on input "Final Threshold" at bounding box center [891, 328] width 449 height 77
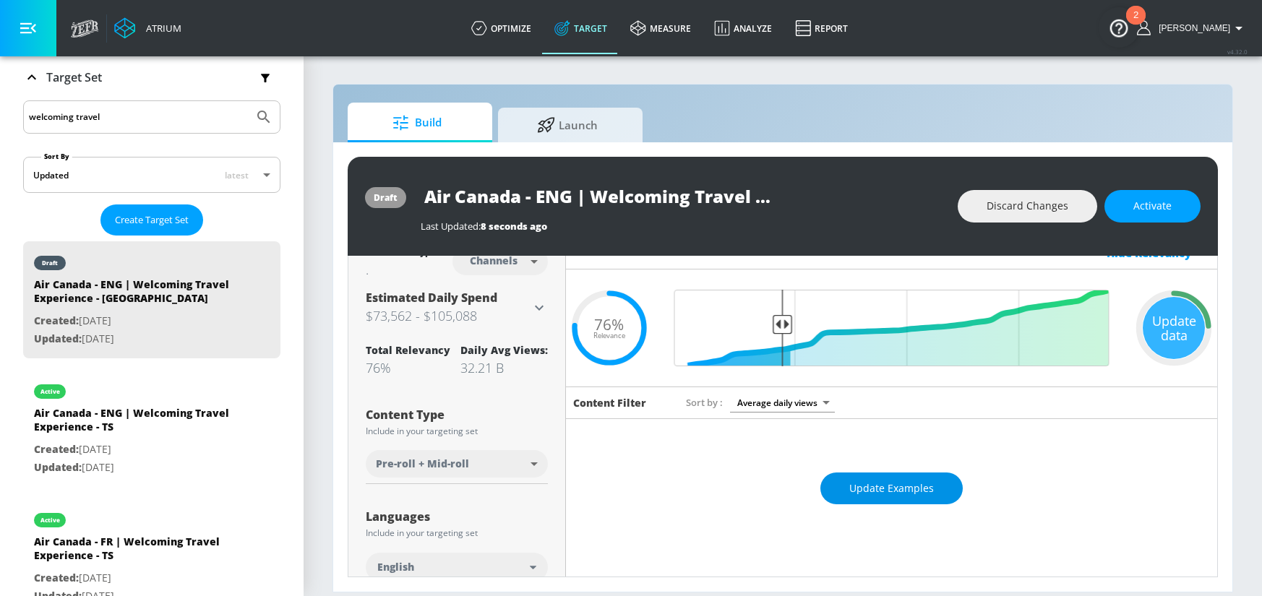
click at [922, 488] on span "Update Examples" at bounding box center [891, 489] width 85 height 18
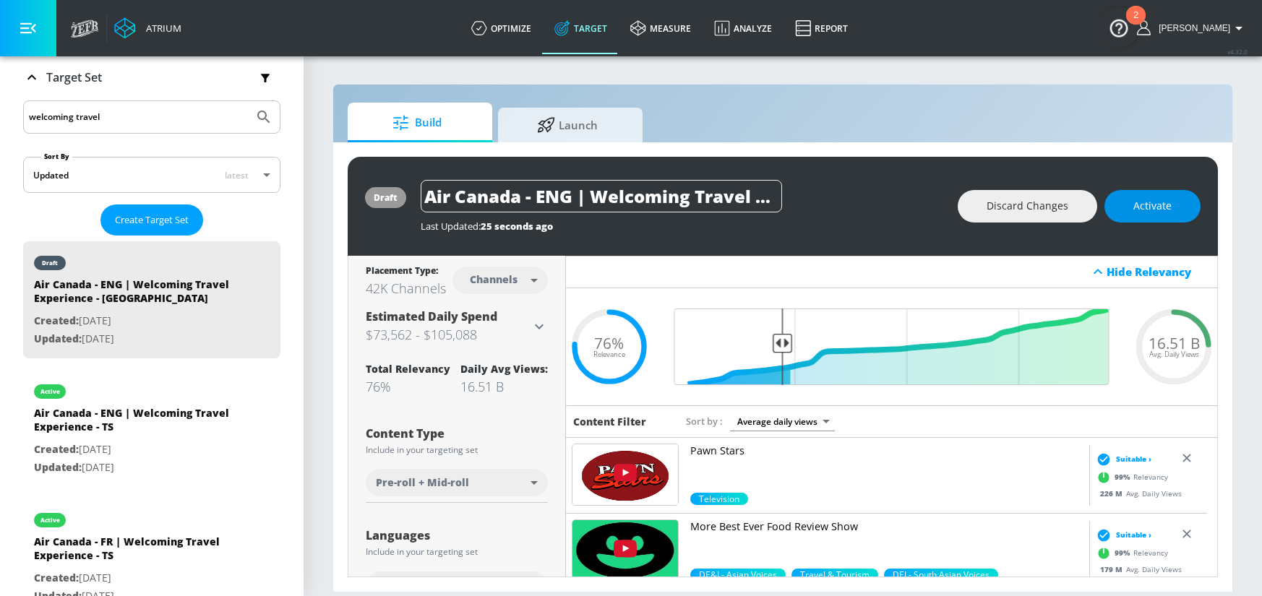
click at [1176, 217] on button "Activate" at bounding box center [1152, 206] width 96 height 33
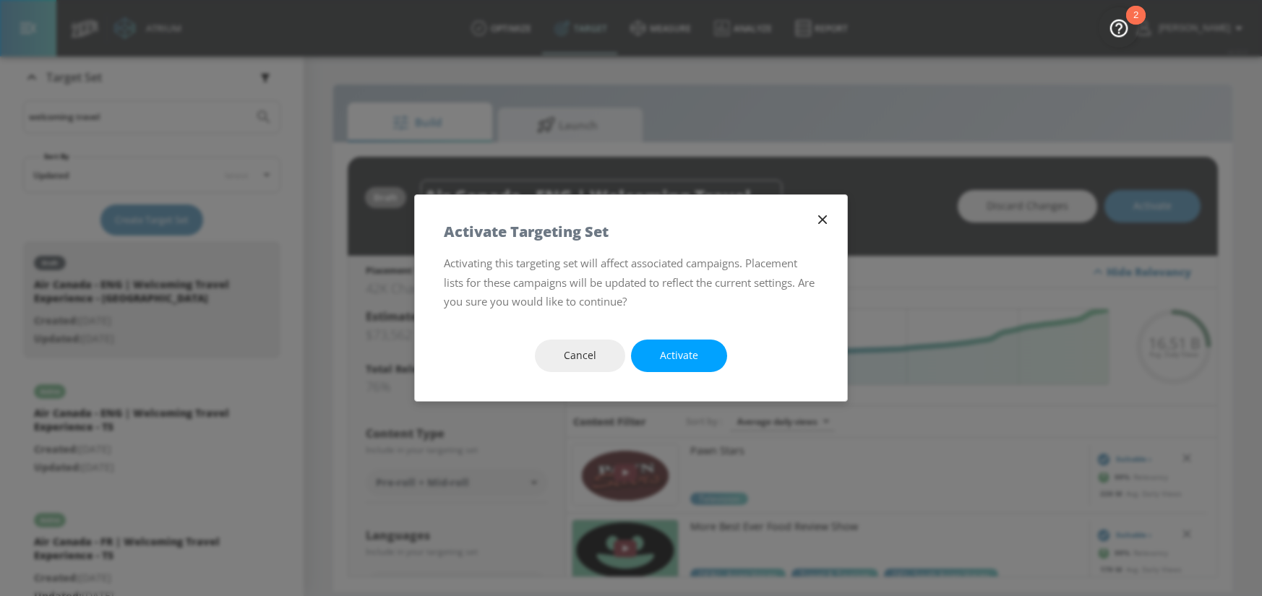
drag, startPoint x: 677, startPoint y: 355, endPoint x: 816, endPoint y: 0, distance: 381.2
click at [677, 355] on span "Activate" at bounding box center [679, 356] width 38 height 18
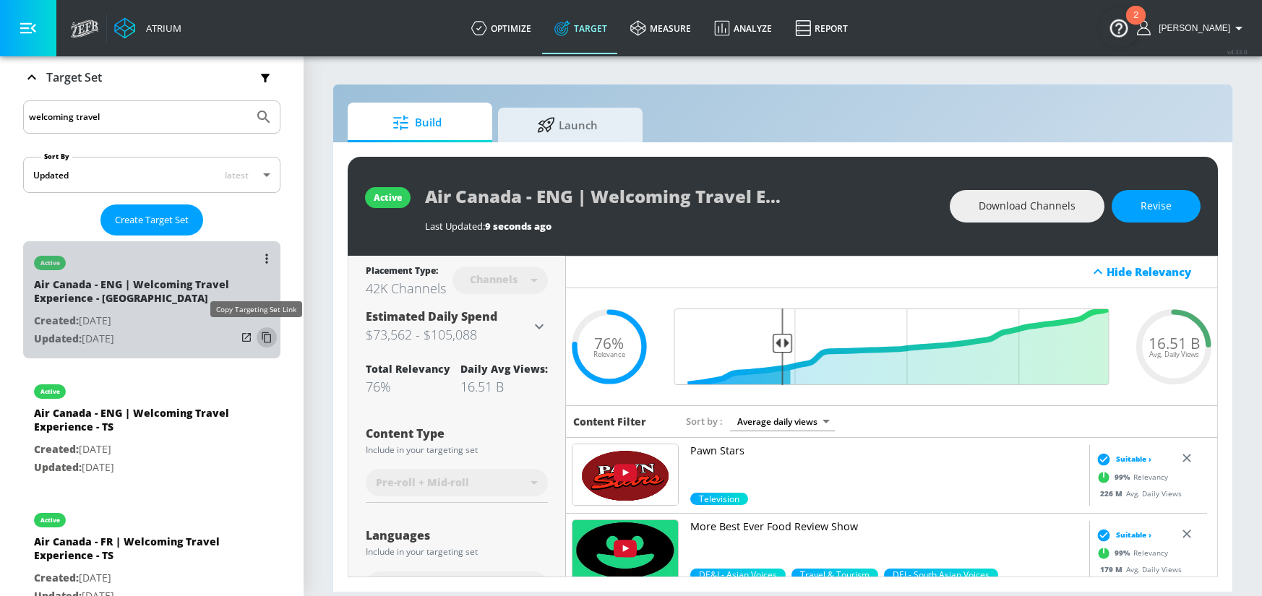
click at [255, 338] on icon "list of Target Set" at bounding box center [266, 337] width 23 height 23
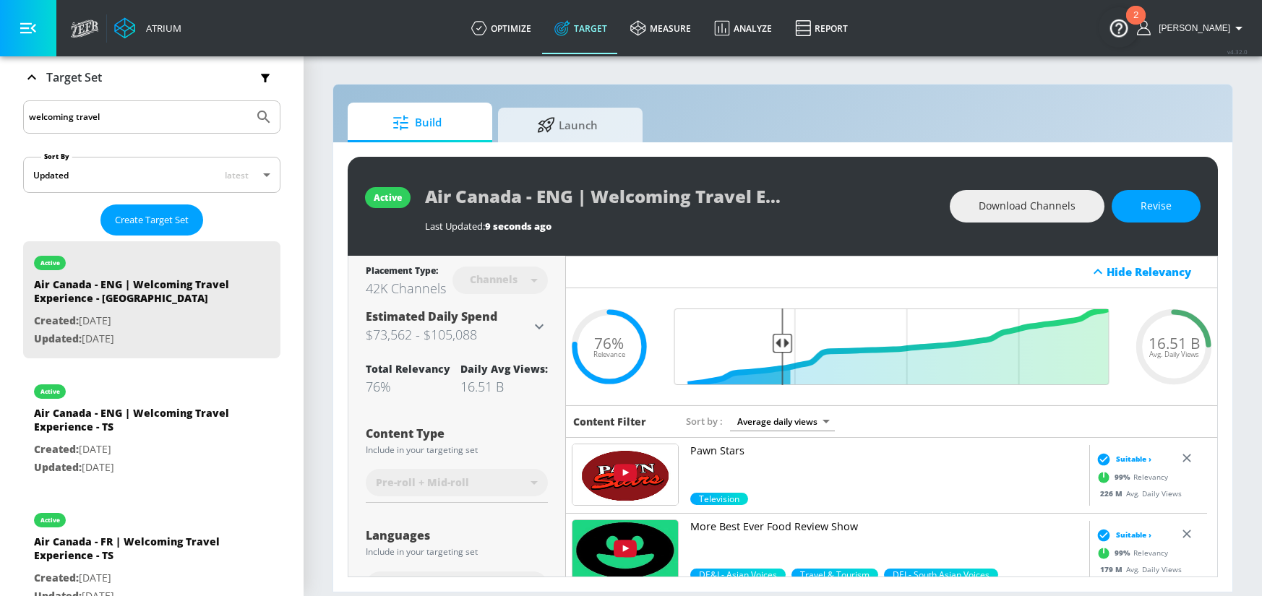
scroll to position [344, 0]
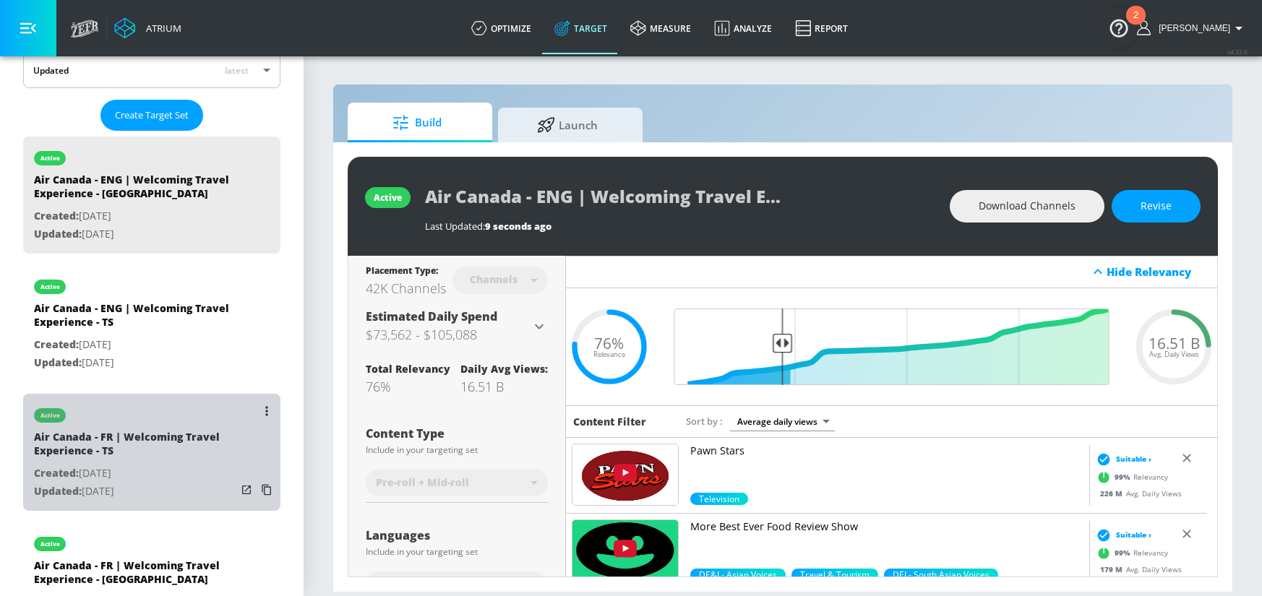
click at [168, 455] on div "Air Canada - FR | Welcoming Travel Experience - TS" at bounding box center [135, 447] width 202 height 35
type input "Air Canada - FR | Welcoming Travel Experience - TS"
type input "videos"
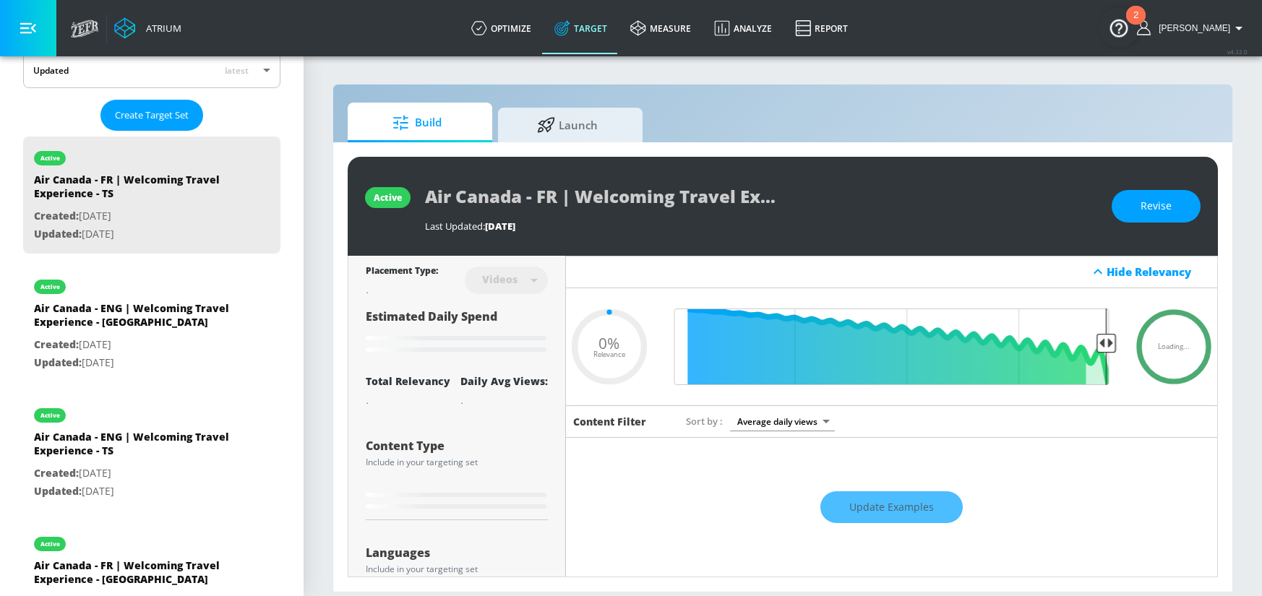
drag, startPoint x: 1167, startPoint y: 202, endPoint x: 1061, endPoint y: 218, distance: 107.4
click at [1167, 202] on span "Revise" at bounding box center [1155, 206] width 31 height 18
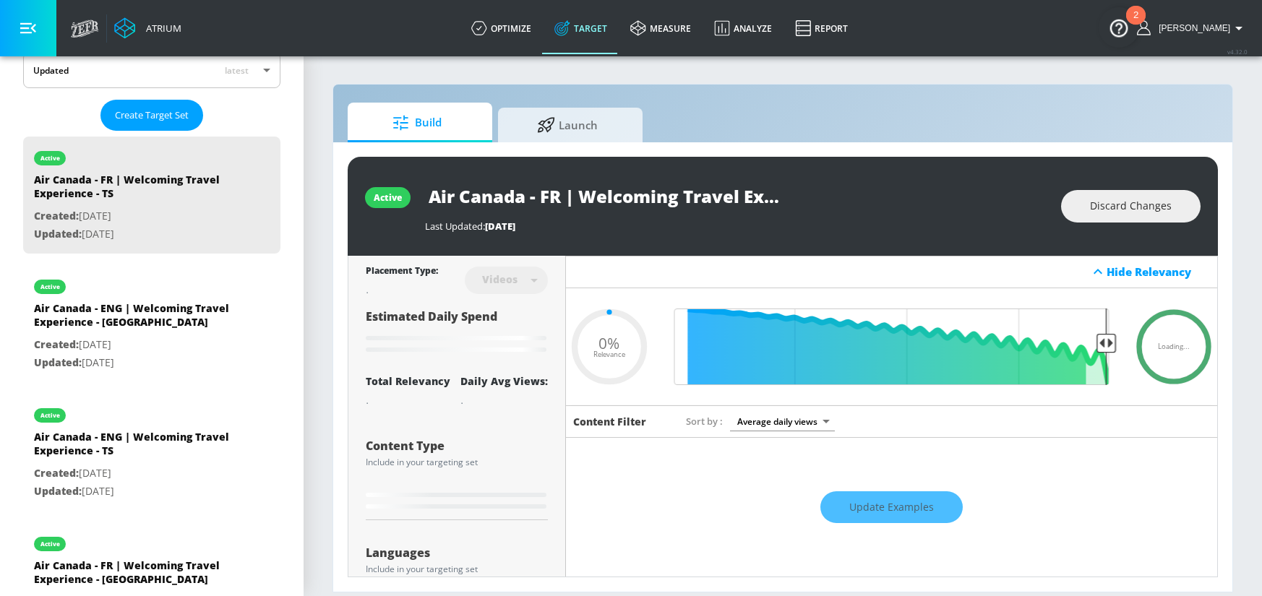
type input "0.44"
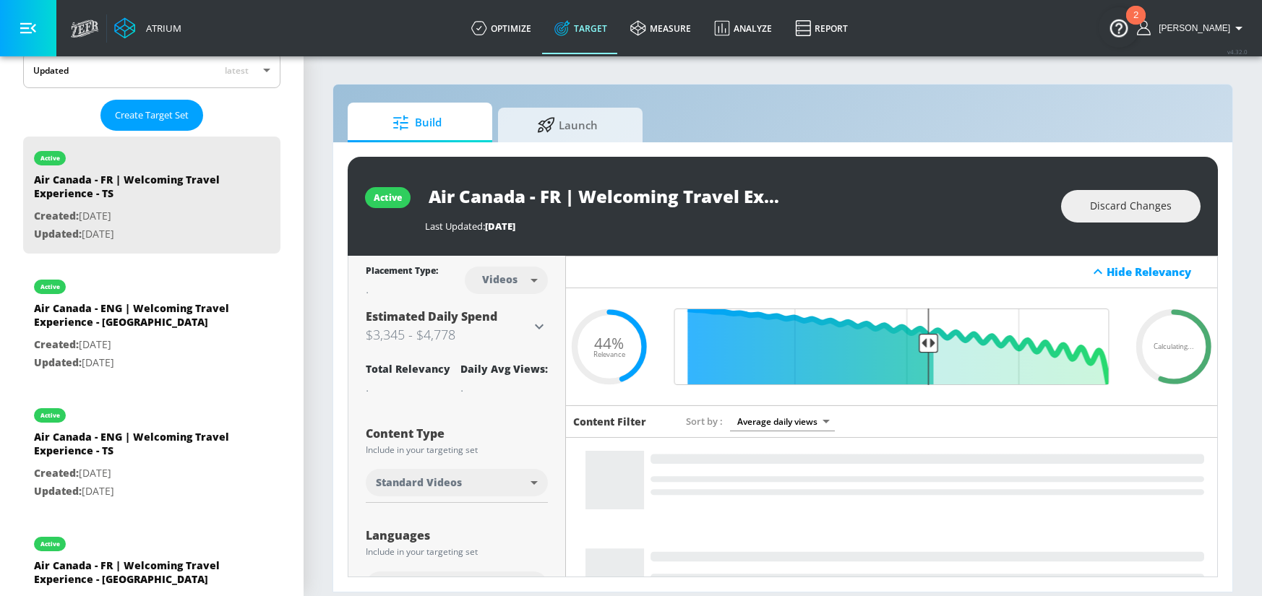
scroll to position [0, 95]
drag, startPoint x: 432, startPoint y: 196, endPoint x: 884, endPoint y: 202, distance: 452.3
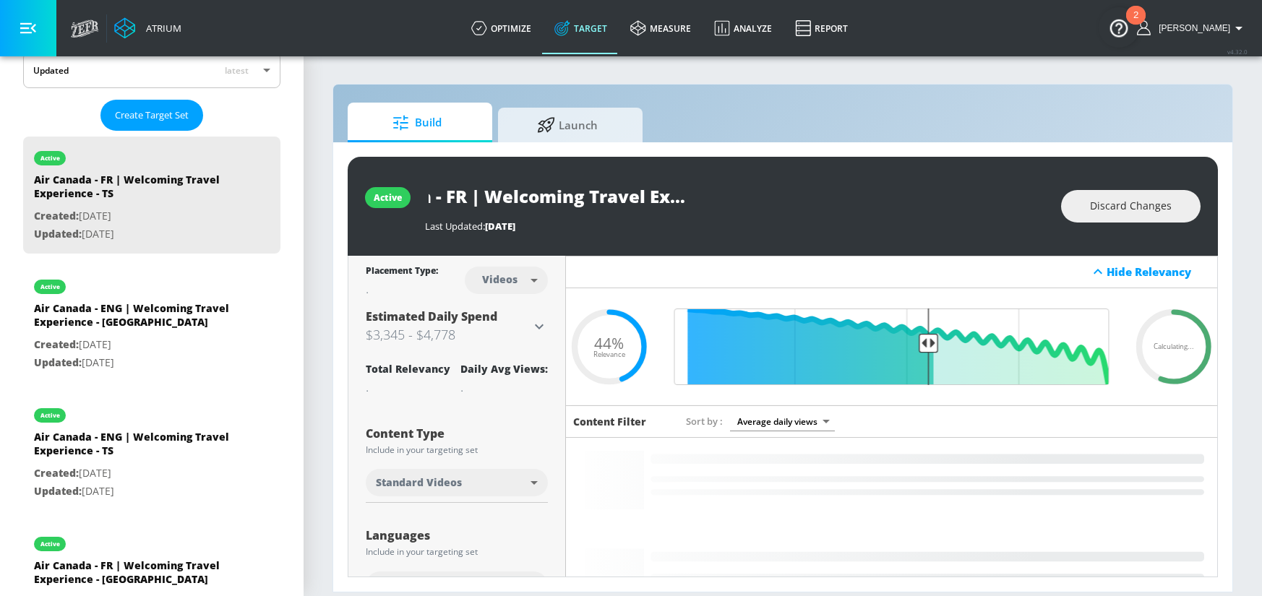
click at [884, 202] on div "Air Canada - FR | Welcoming Travel Experience - TS" at bounding box center [735, 196] width 621 height 33
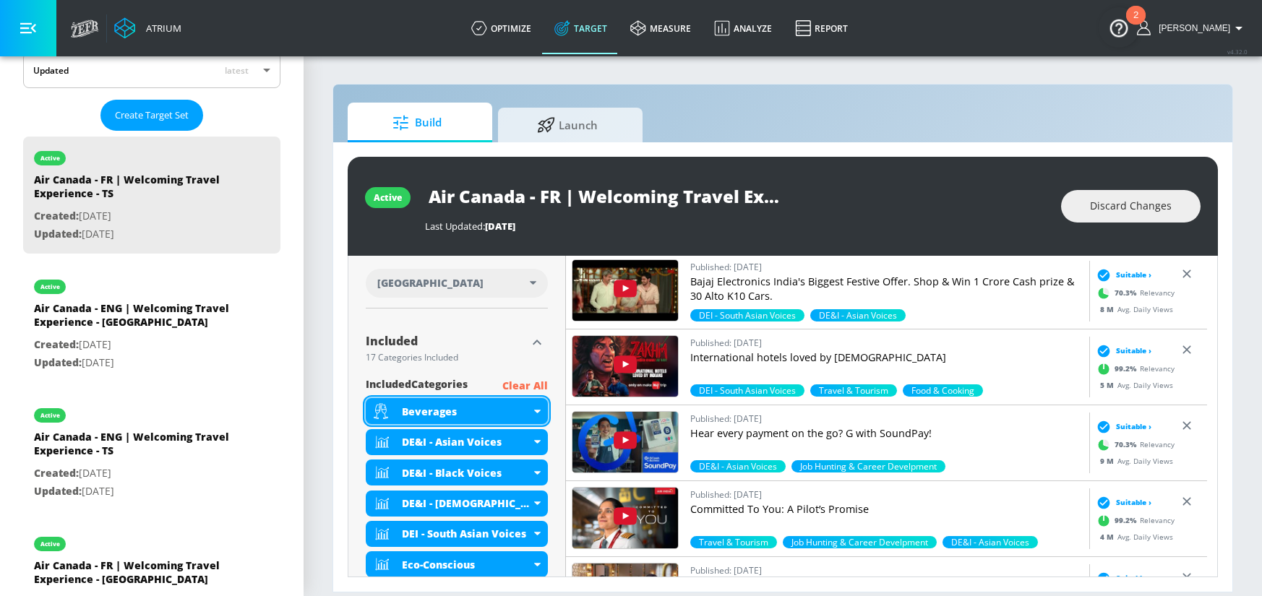
scroll to position [414, 0]
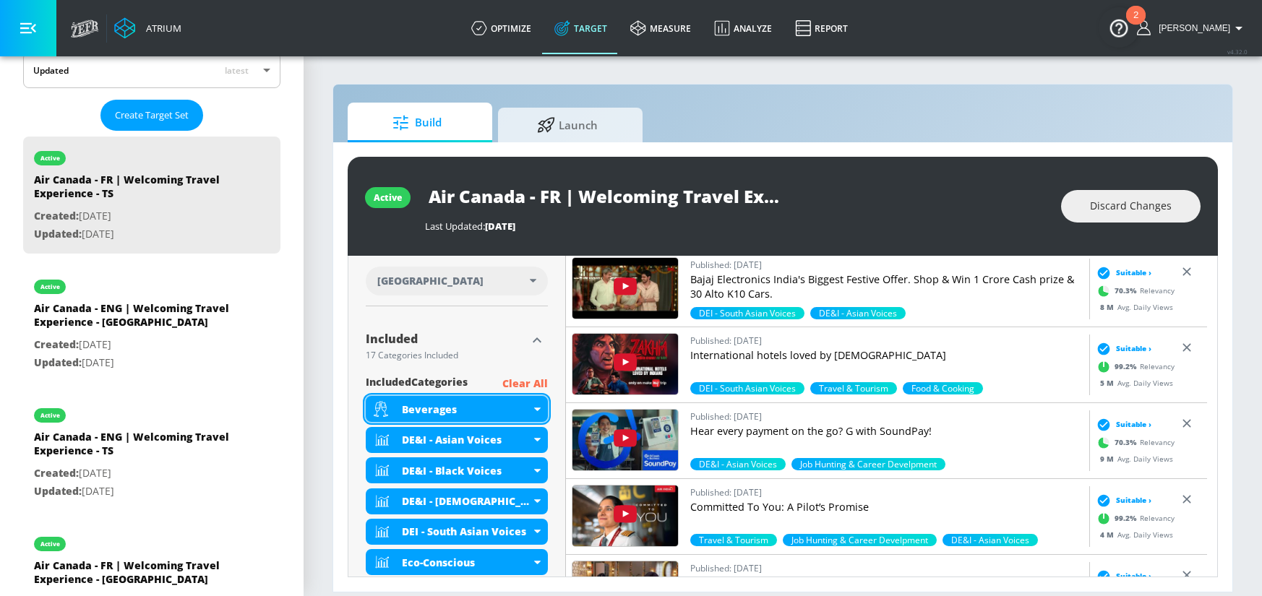
click at [536, 411] on div "Beverages" at bounding box center [457, 409] width 182 height 26
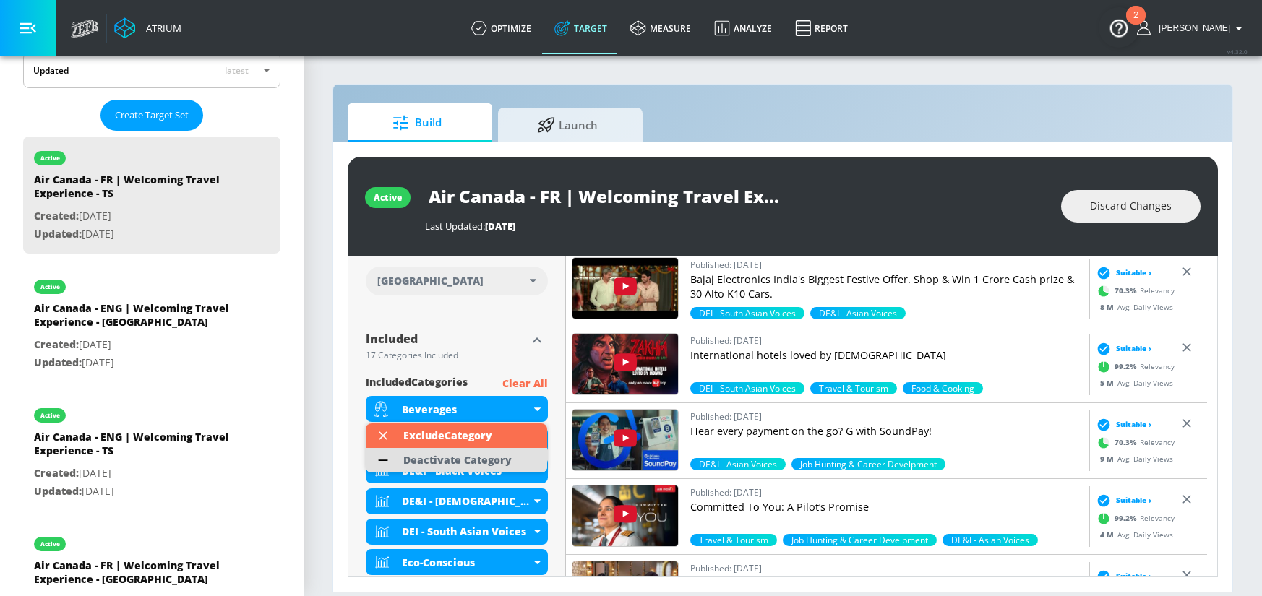
click at [470, 457] on div "Deactivate Category" at bounding box center [457, 460] width 108 height 10
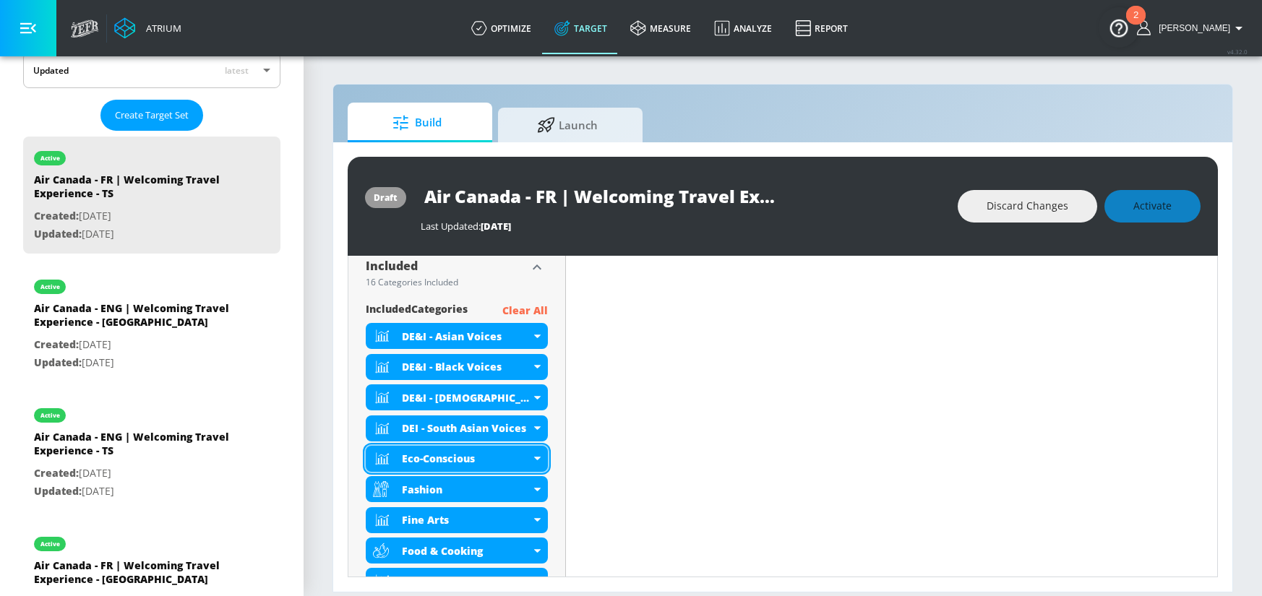
scroll to position [562, 0]
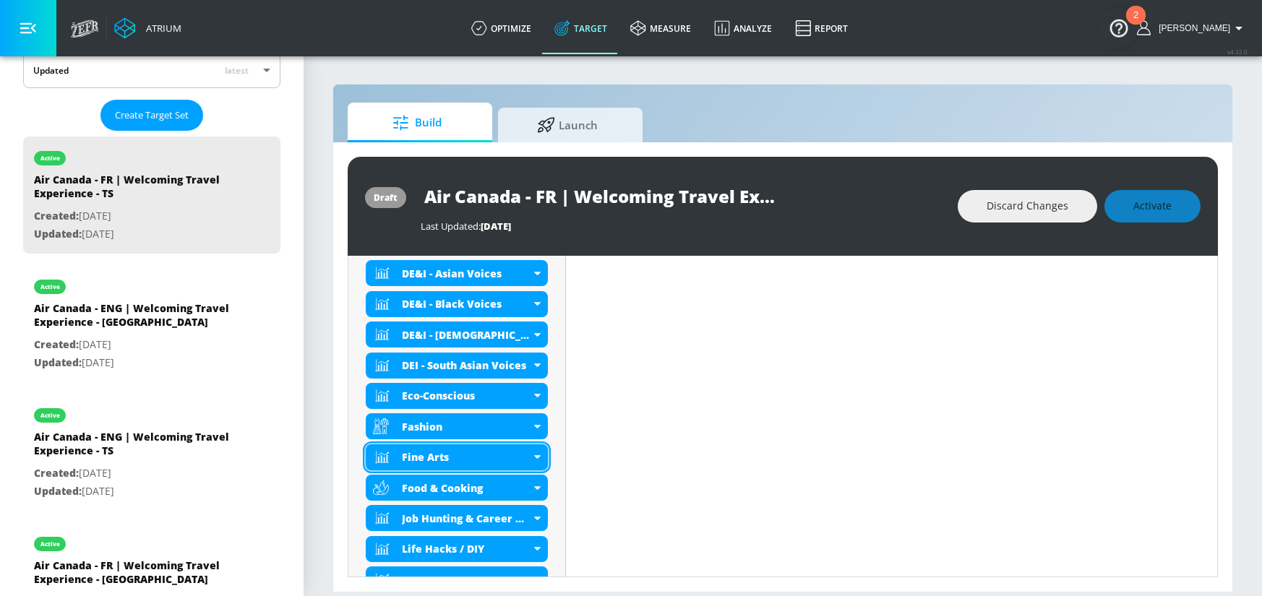
click at [534, 458] on icon at bounding box center [537, 457] width 7 height 4
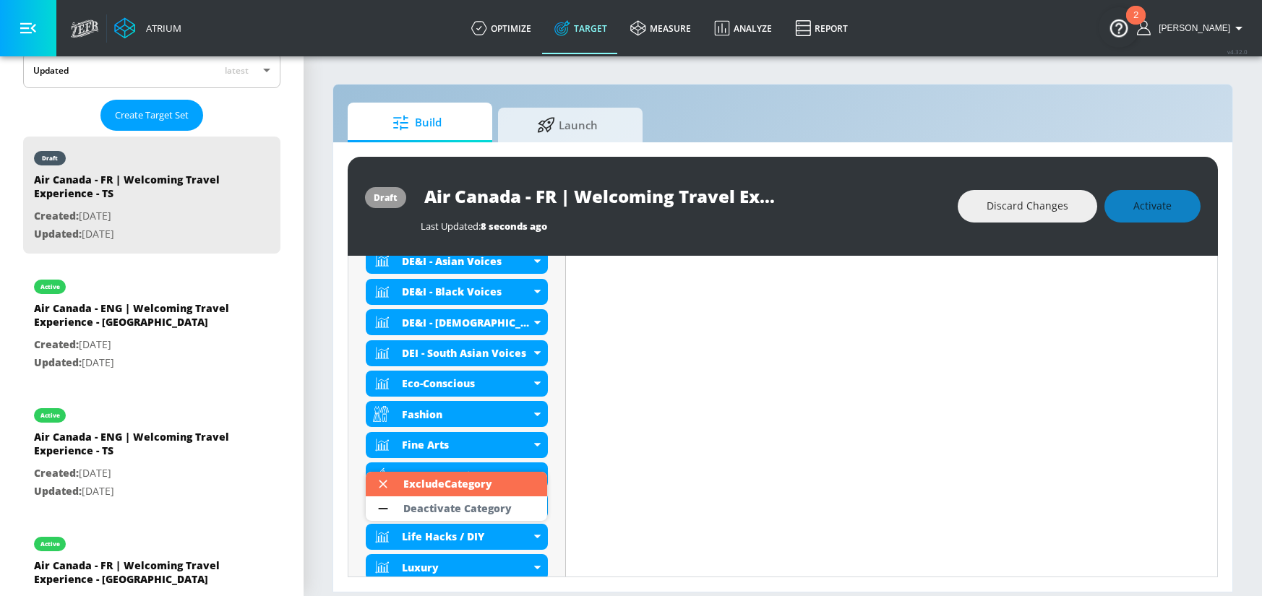
scroll to position [550, 0]
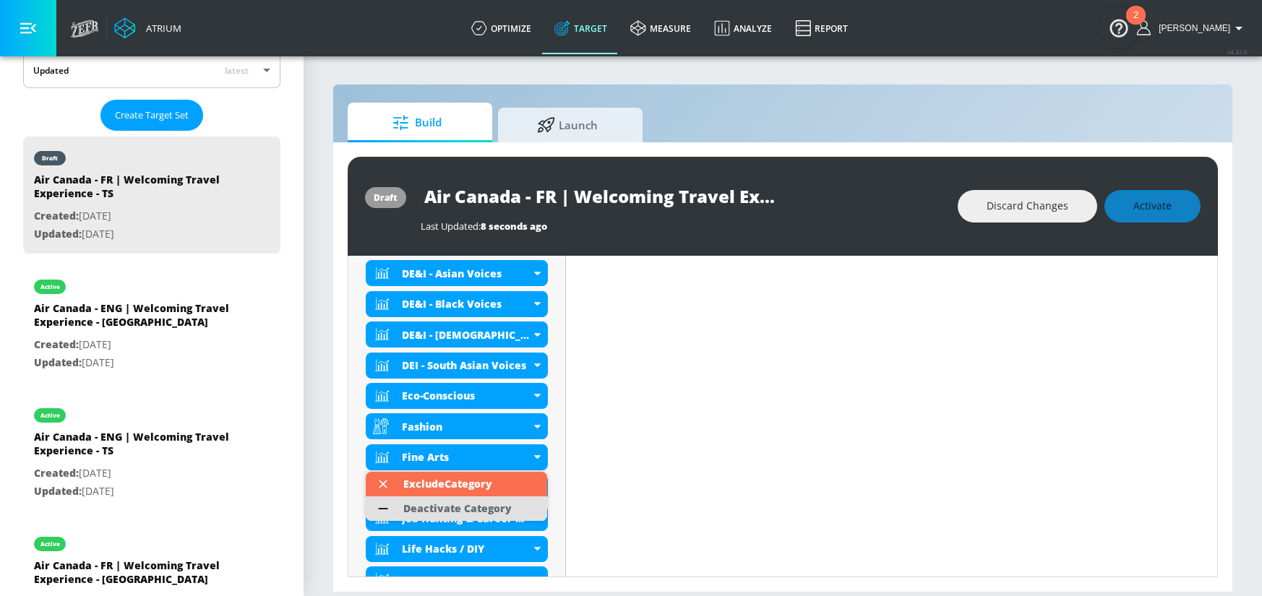
click at [479, 512] on div "Deactivate Category" at bounding box center [457, 509] width 108 height 10
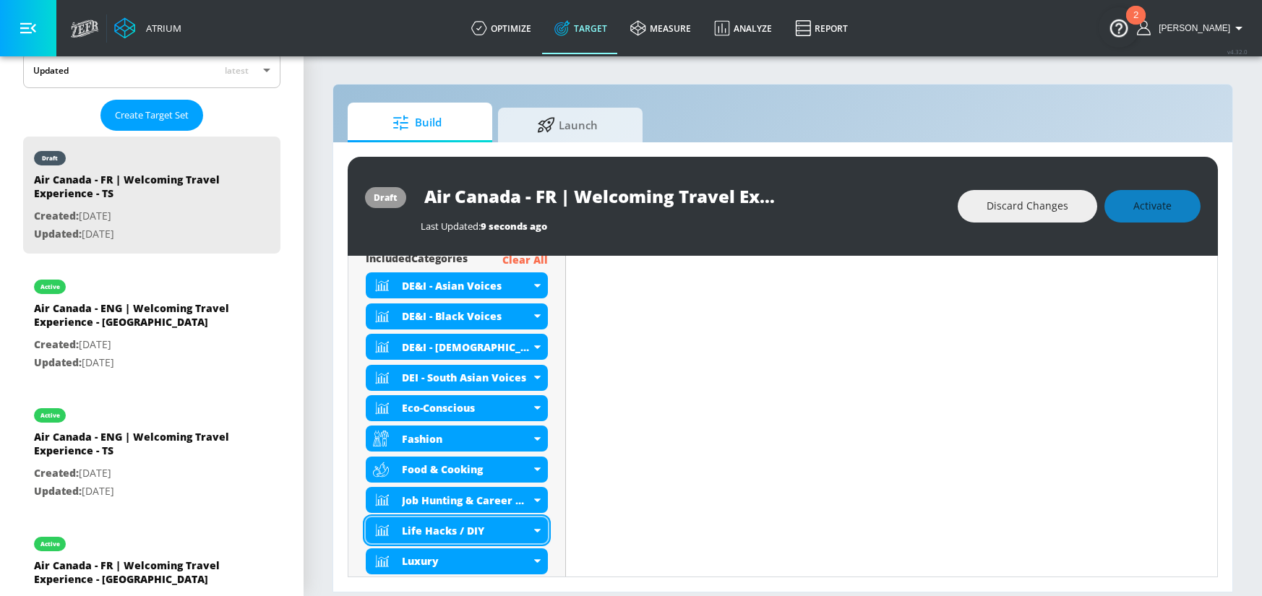
scroll to position [562, 0]
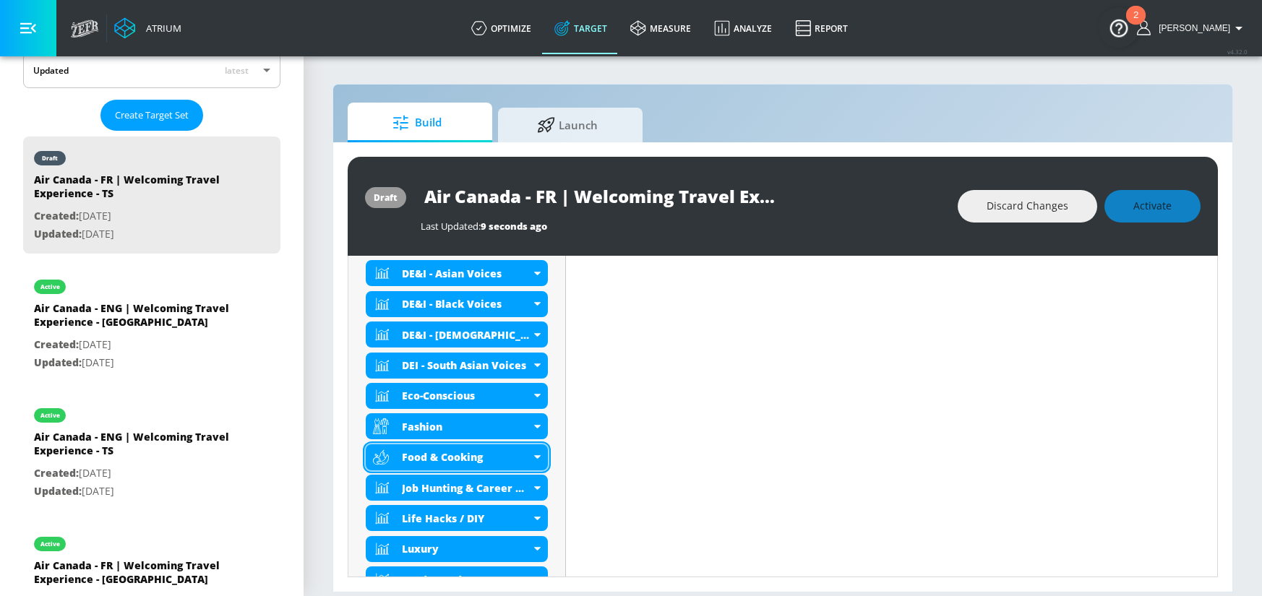
click at [535, 457] on icon at bounding box center [536, 457] width 7 height 4
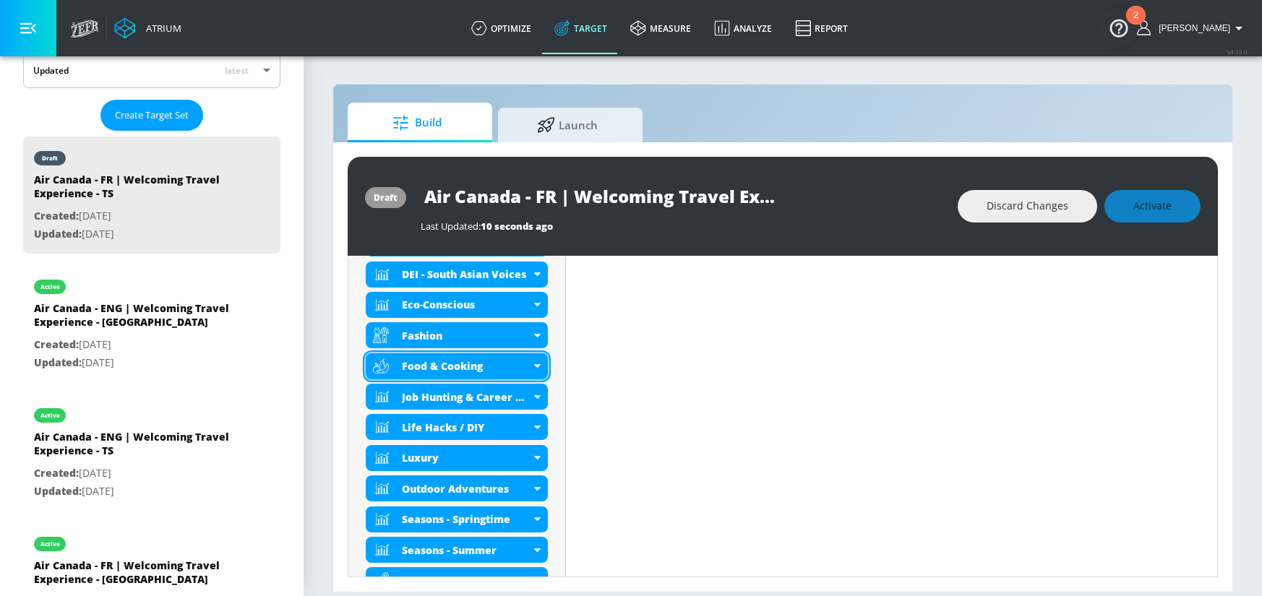
scroll to position [629, 0]
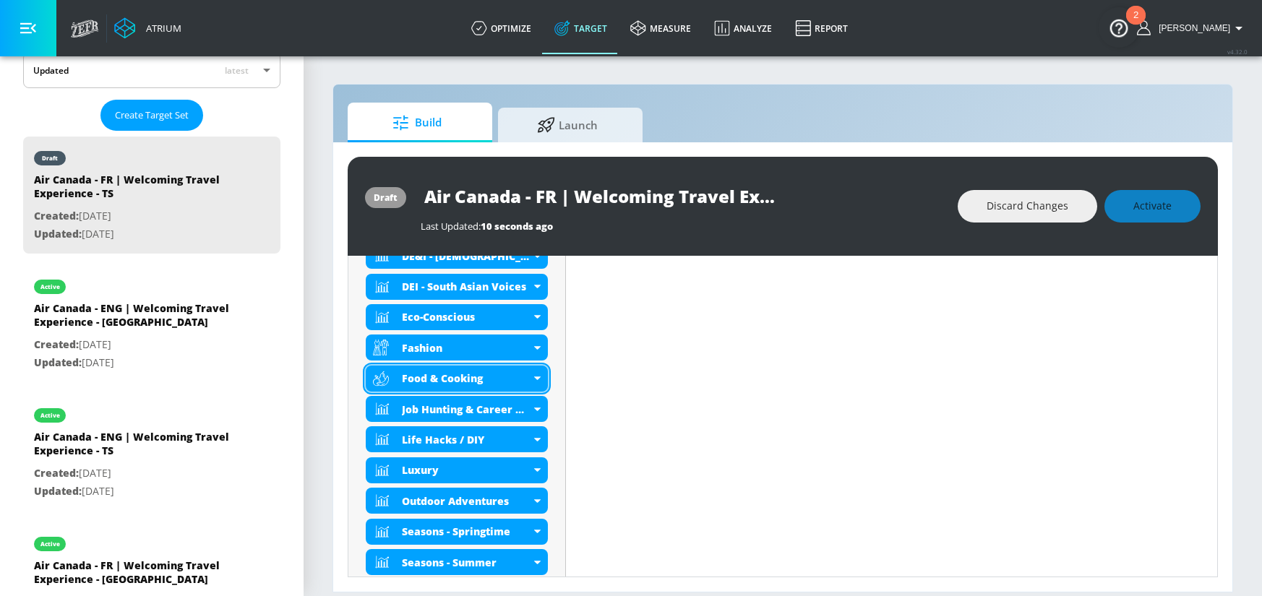
click at [534, 380] on icon at bounding box center [537, 378] width 7 height 4
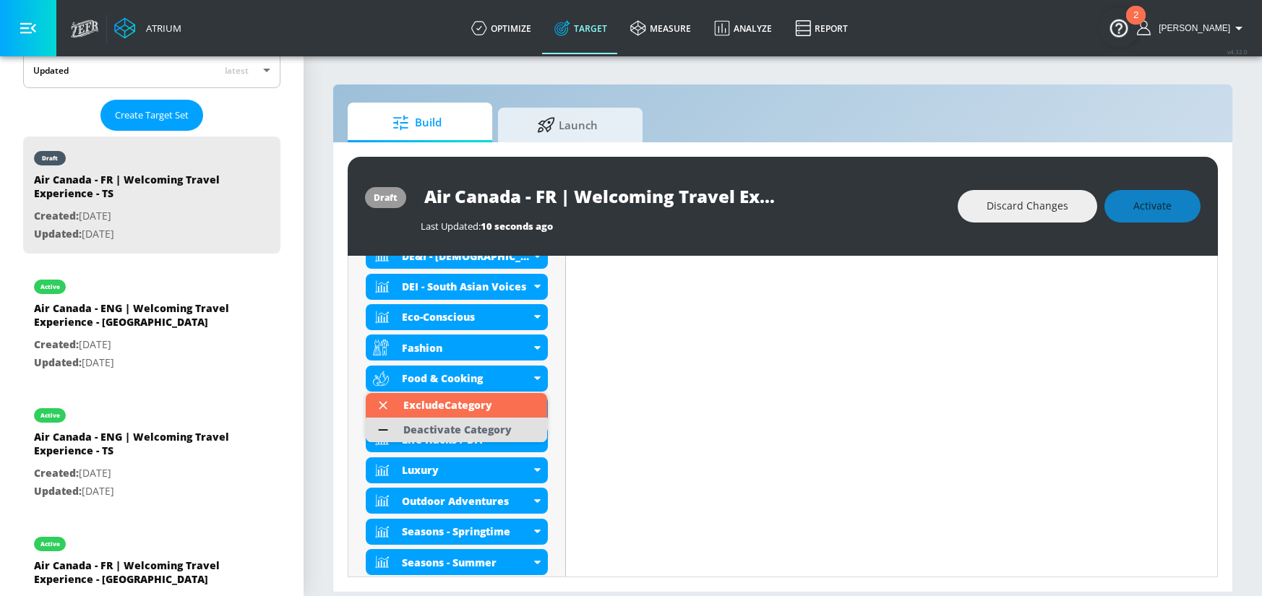
click at [502, 429] on div "Deactivate Category" at bounding box center [457, 430] width 108 height 10
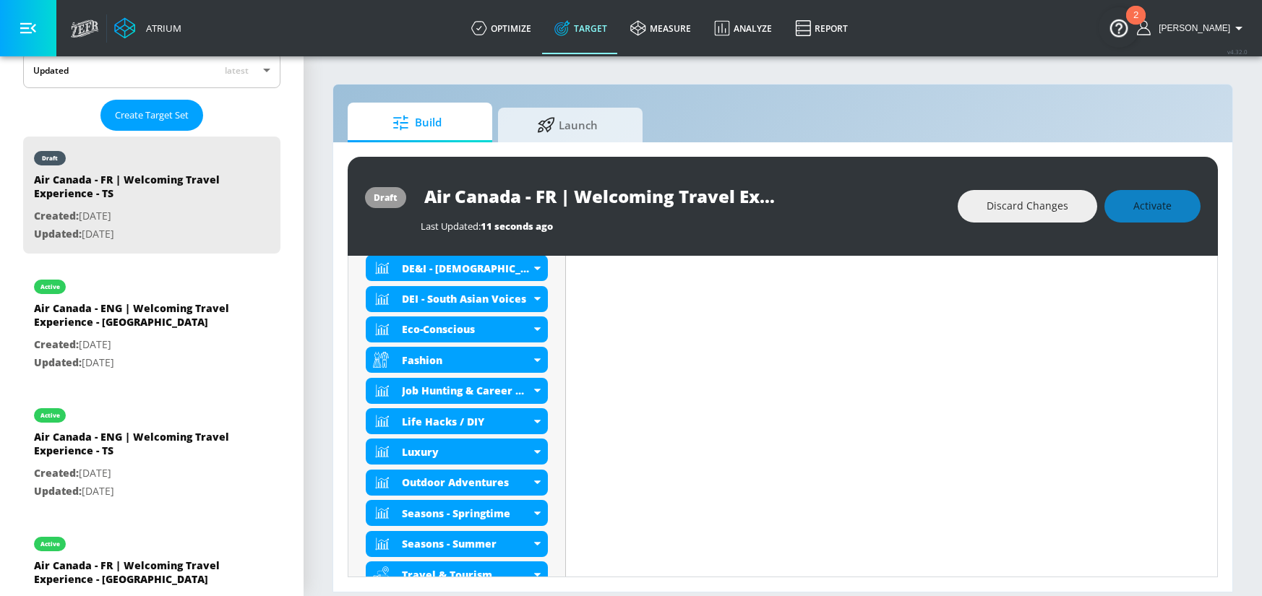
scroll to position [641, 0]
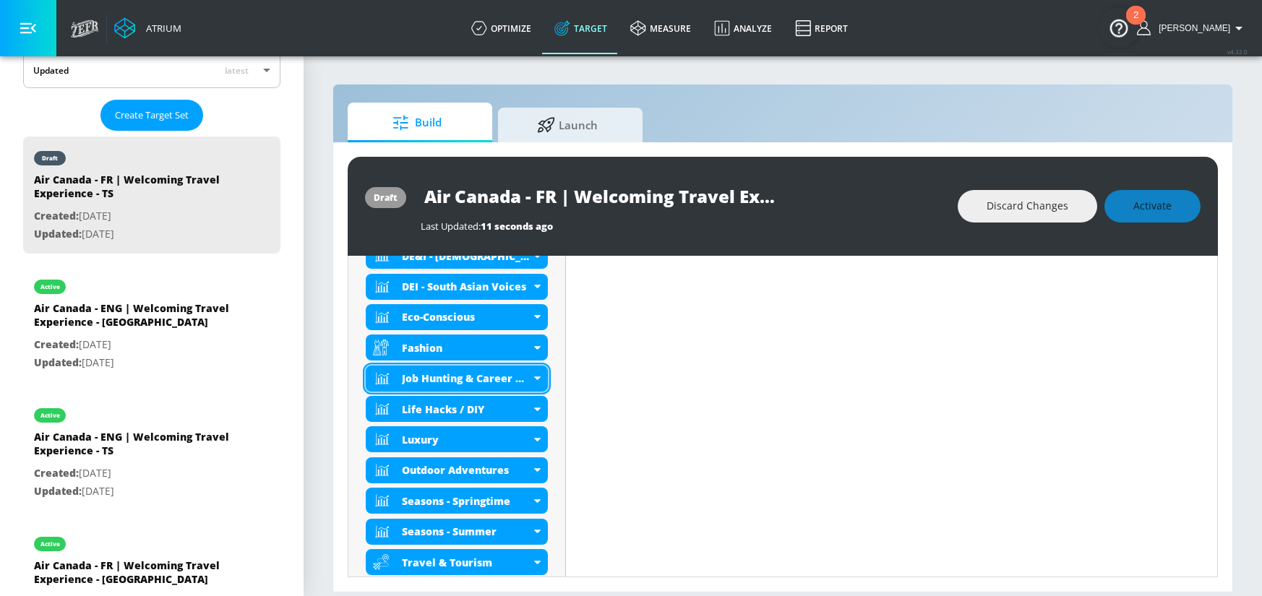
click at [537, 377] on icon at bounding box center [536, 378] width 7 height 4
click at [537, 378] on icon at bounding box center [536, 378] width 7 height 4
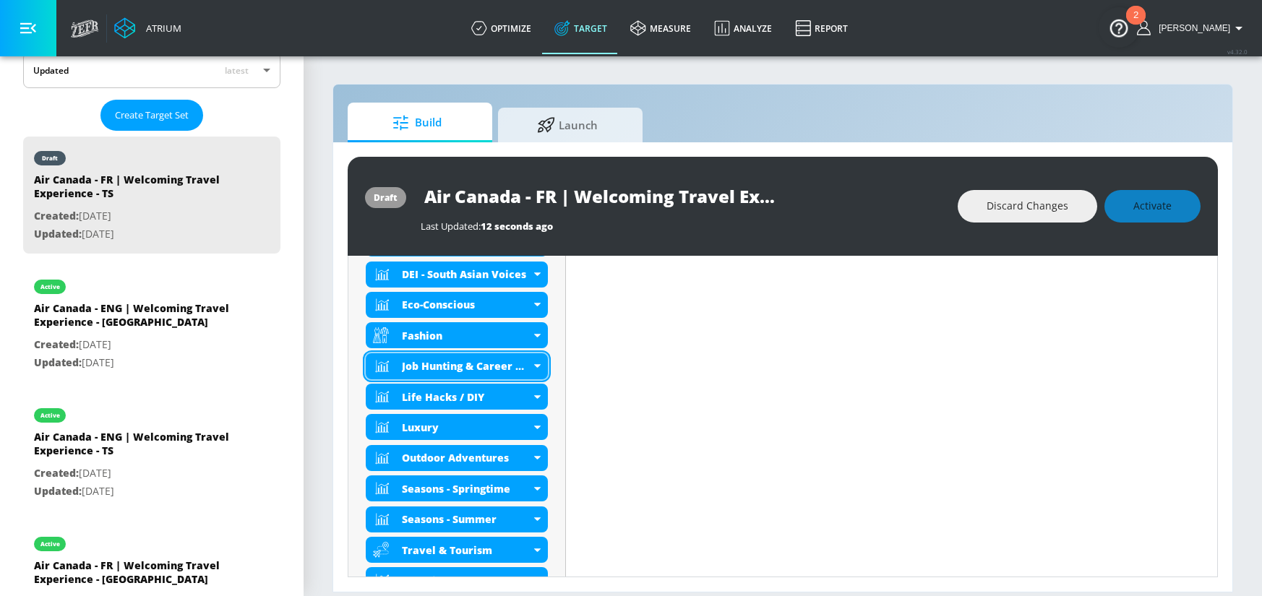
scroll to position [629, 0]
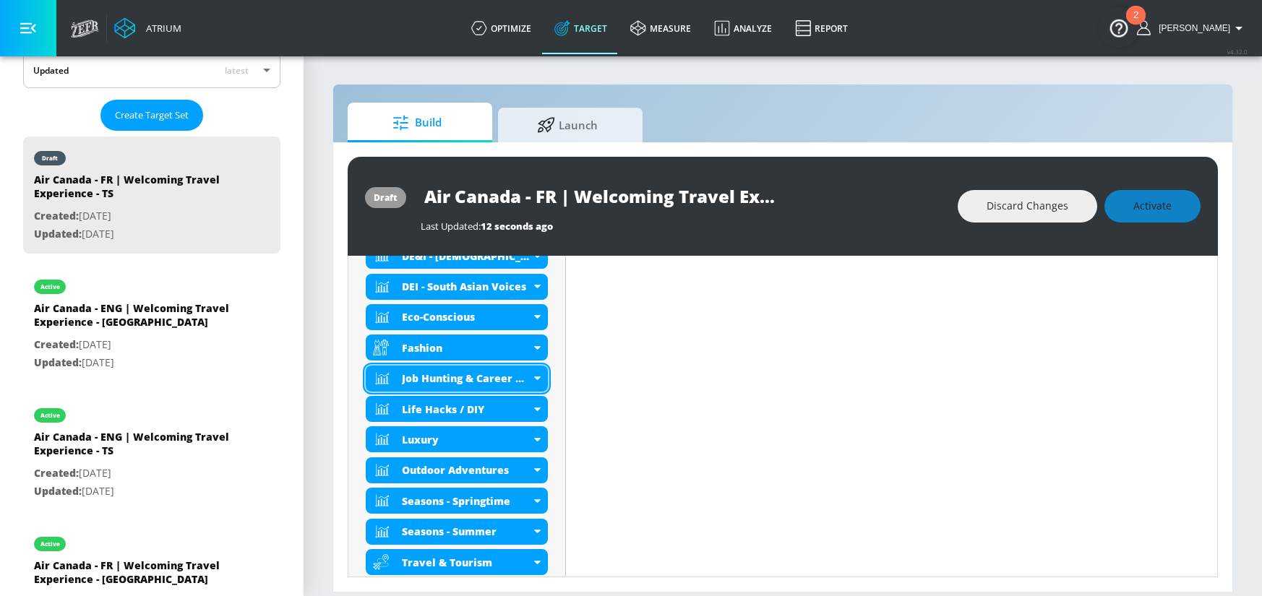
click at [538, 378] on icon at bounding box center [537, 378] width 7 height 4
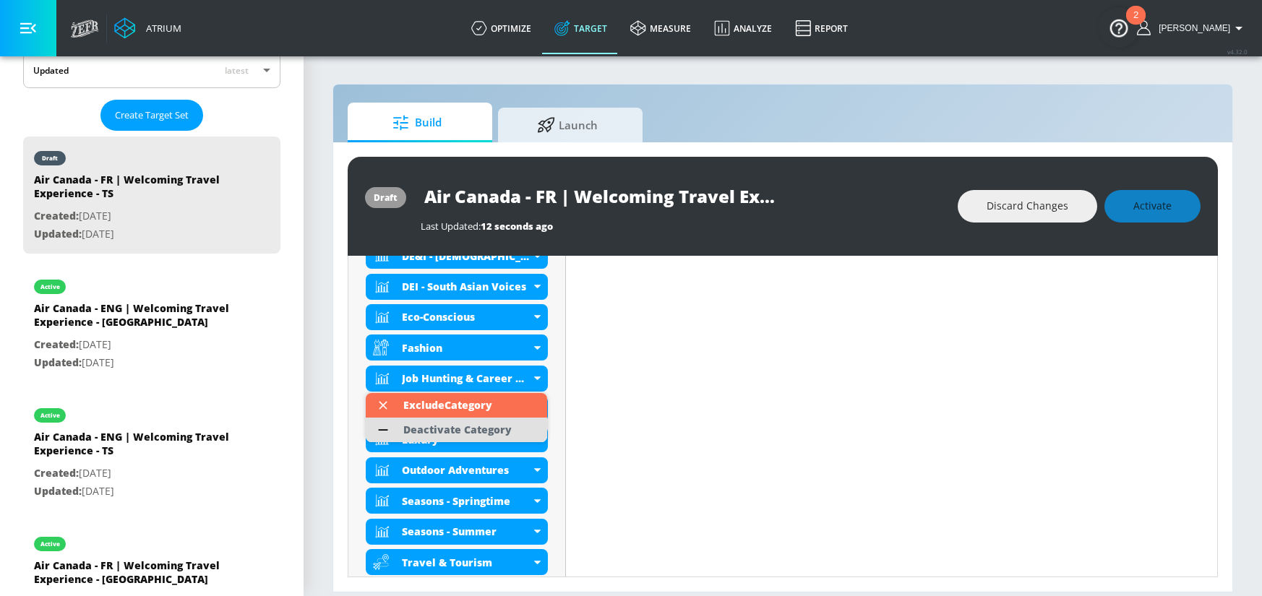
click at [509, 425] on div "Deactivate Category" at bounding box center [457, 430] width 108 height 10
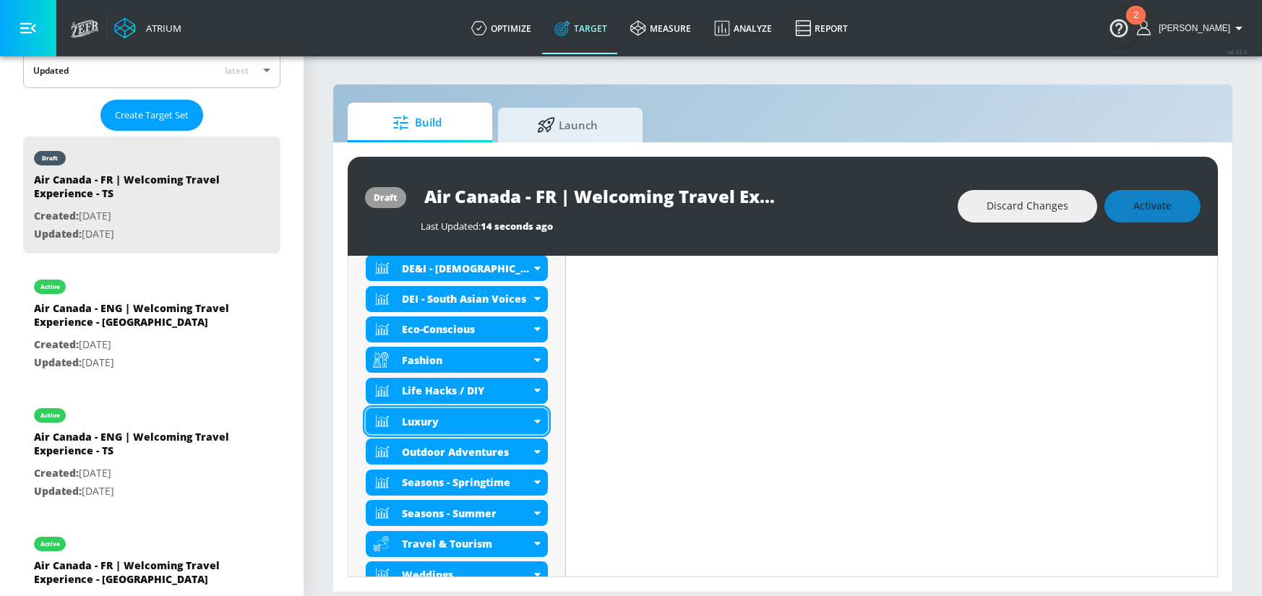
scroll to position [641, 0]
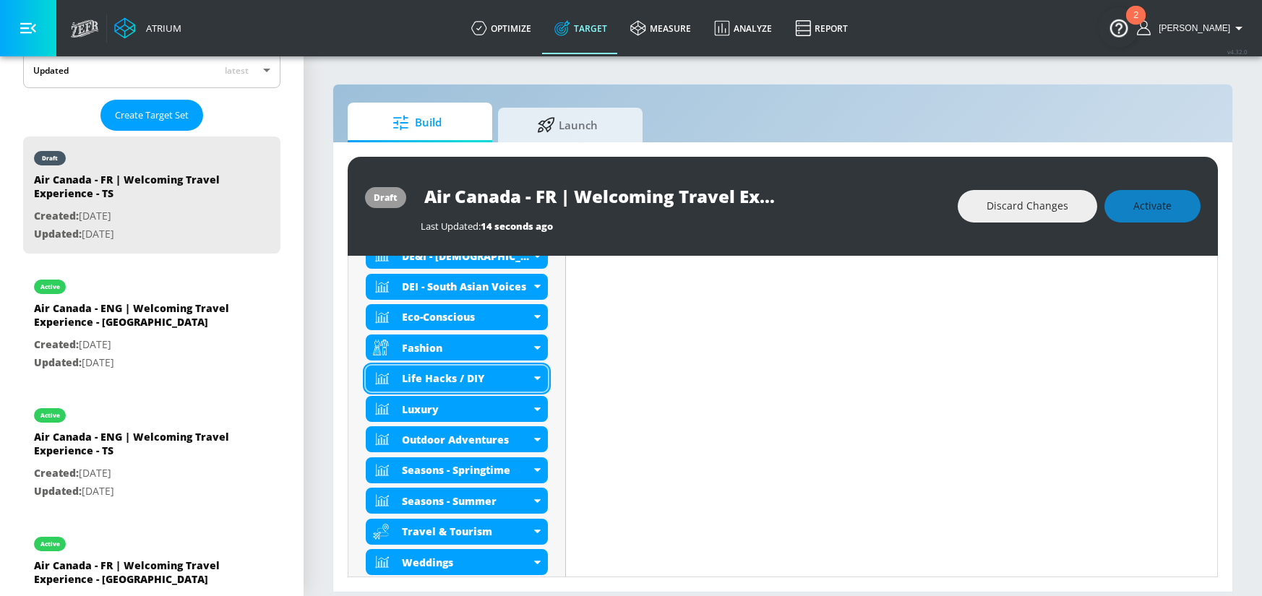
click at [533, 375] on div "Life Hacks / DIY" at bounding box center [457, 379] width 182 height 26
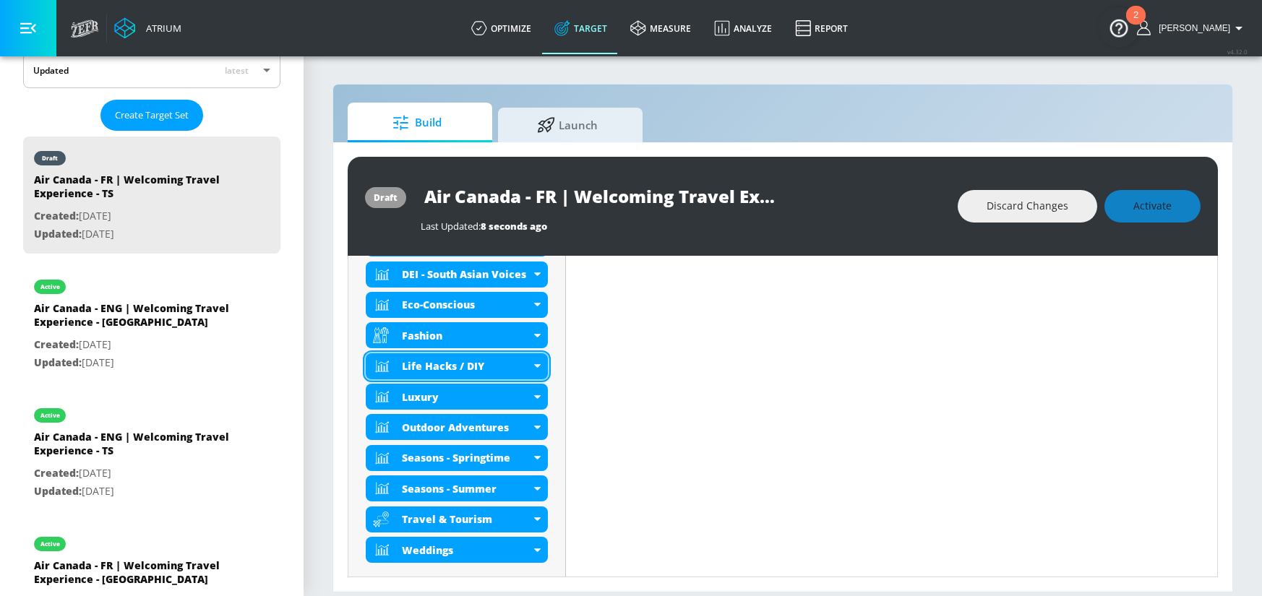
scroll to position [629, 0]
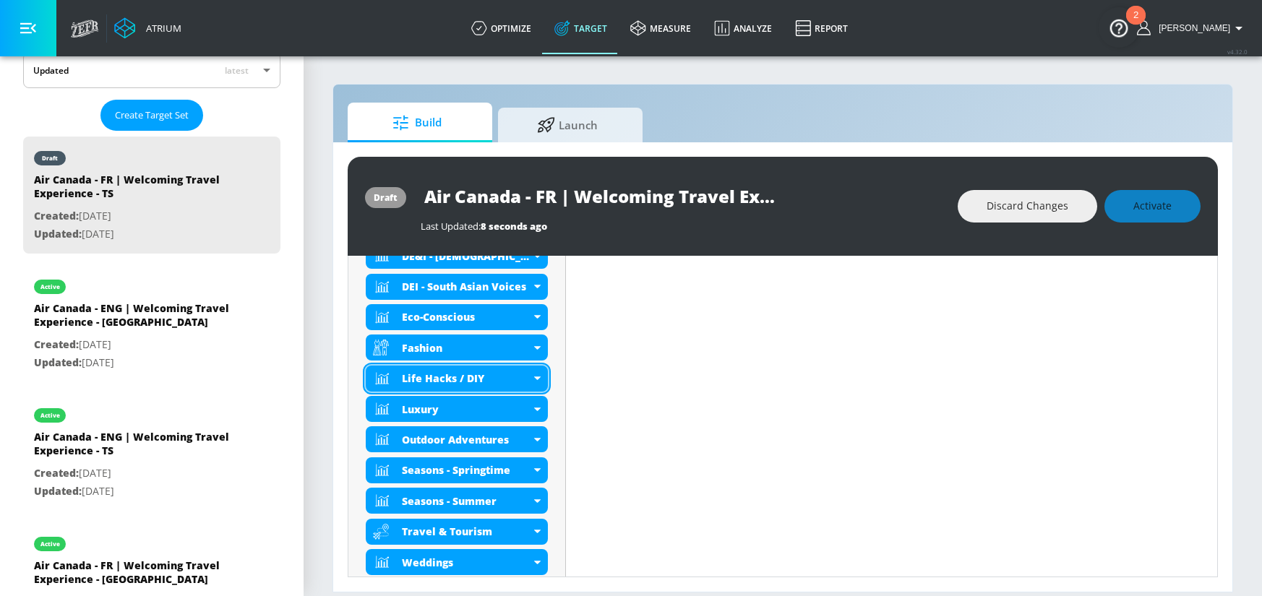
click at [534, 376] on icon at bounding box center [537, 378] width 7 height 4
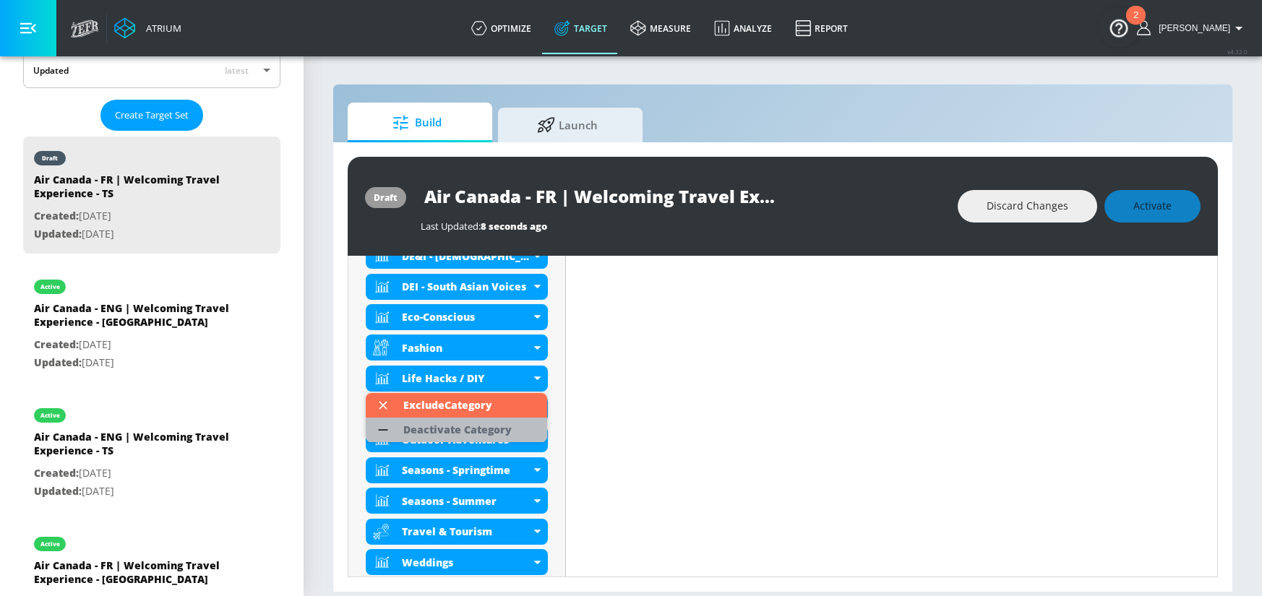
click at [496, 425] on div "Deactivate Category" at bounding box center [457, 430] width 108 height 10
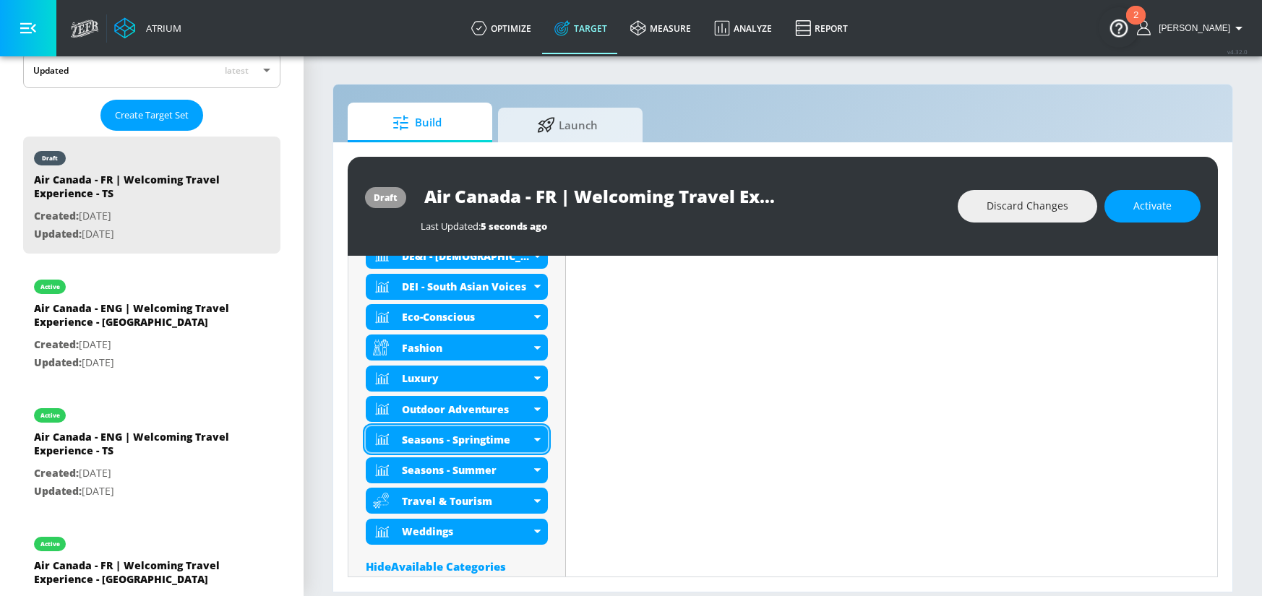
click at [535, 441] on icon at bounding box center [536, 440] width 7 height 4
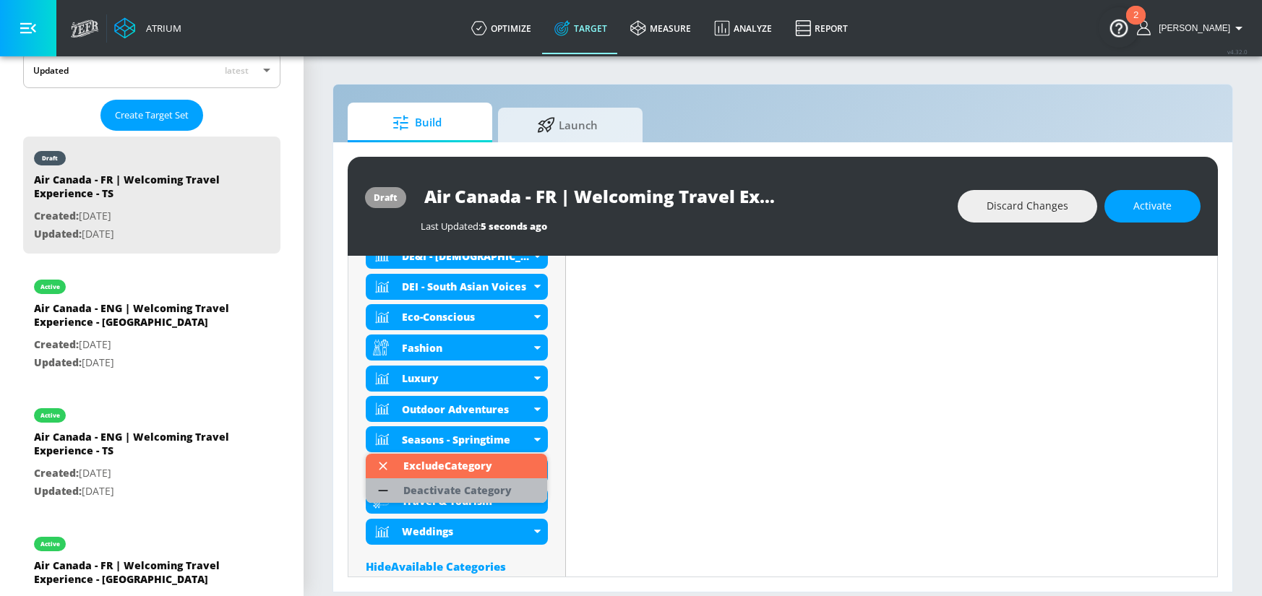
click at [507, 486] on div "Deactivate Category" at bounding box center [457, 491] width 108 height 10
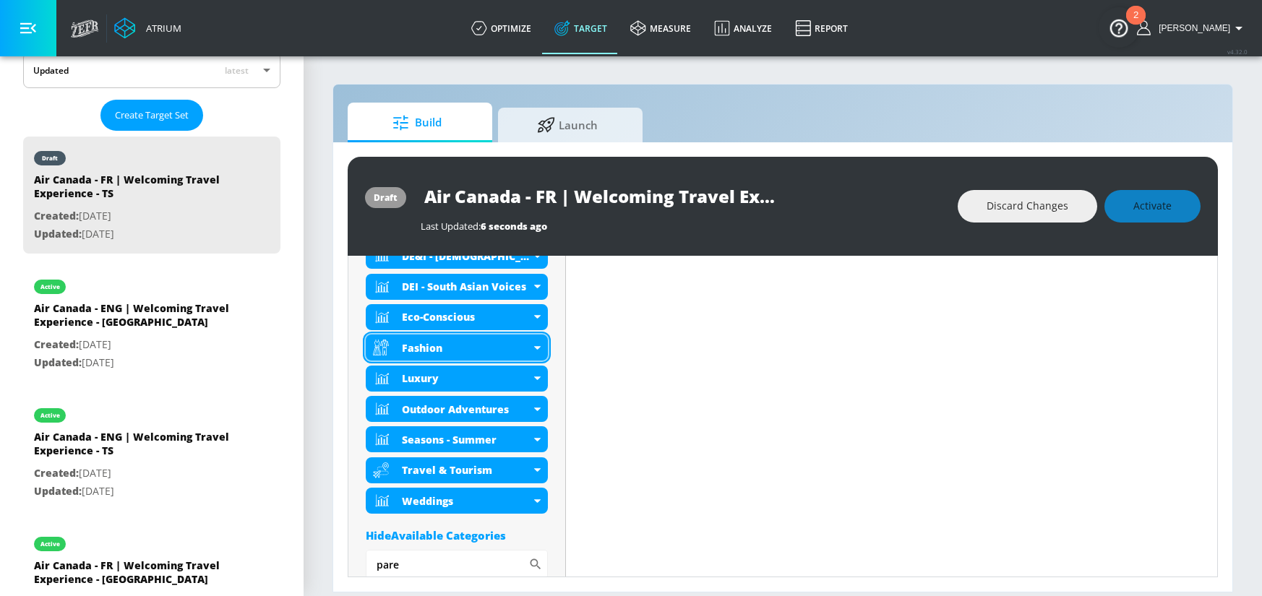
click at [541, 352] on div "Fashion" at bounding box center [457, 348] width 182 height 26
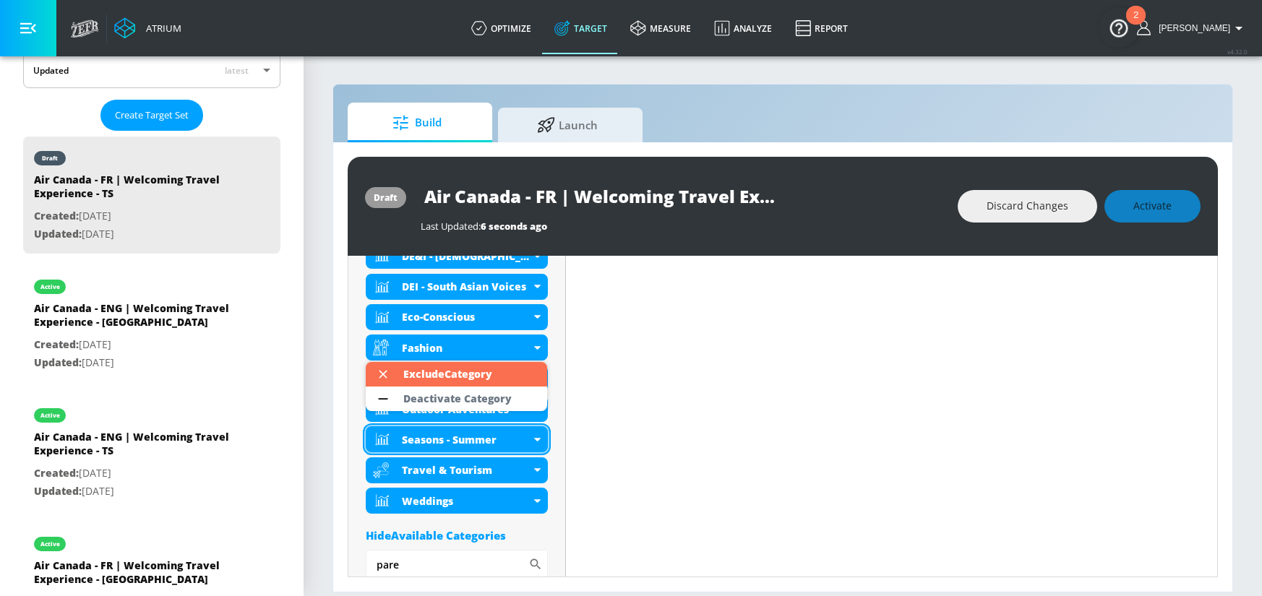
click at [501, 398] on div "Deactivate Category" at bounding box center [457, 399] width 108 height 10
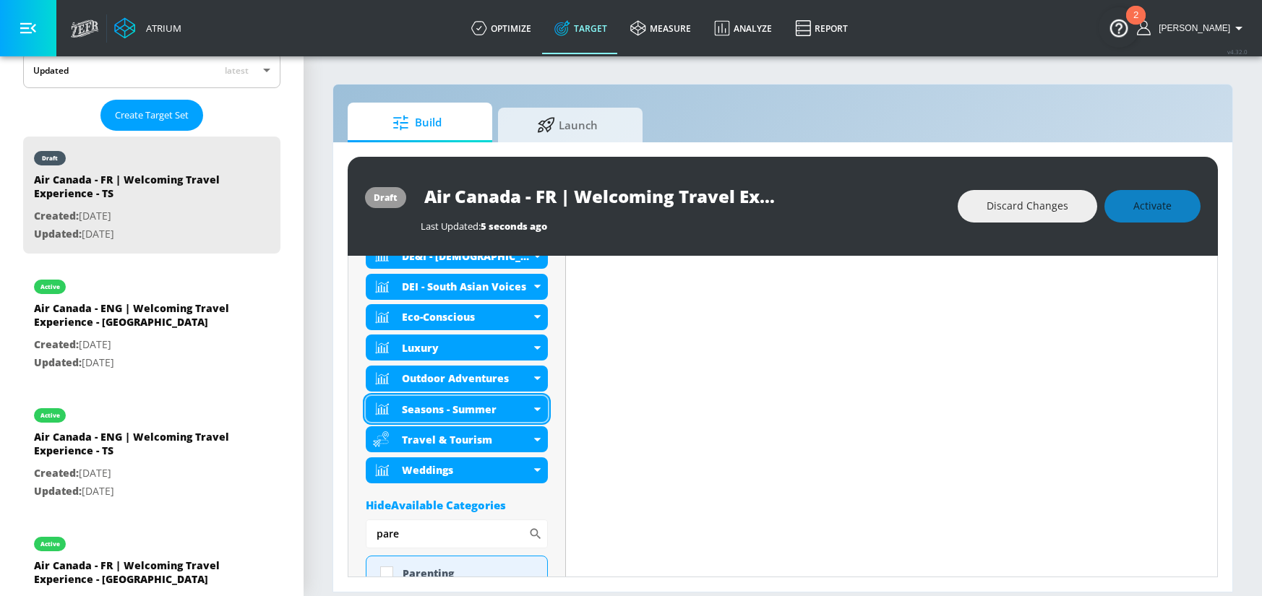
click at [536, 408] on icon at bounding box center [537, 410] width 7 height 4
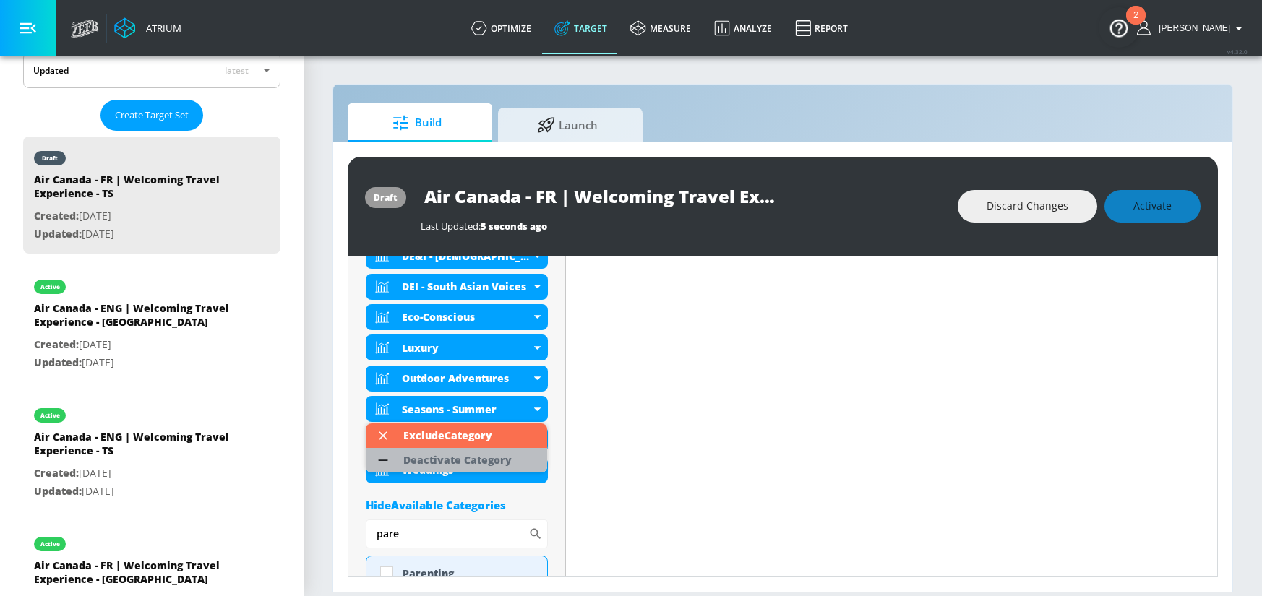
click at [517, 454] on div "Deactivate Category" at bounding box center [457, 460] width 123 height 25
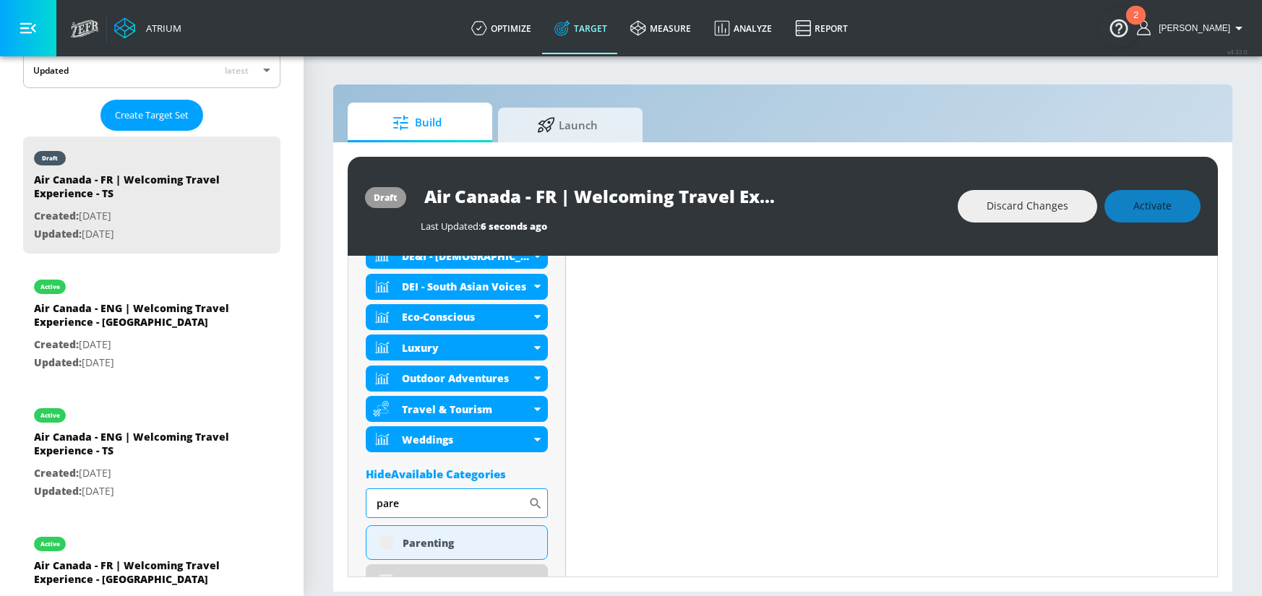
click at [407, 499] on input "pare" at bounding box center [447, 502] width 163 height 29
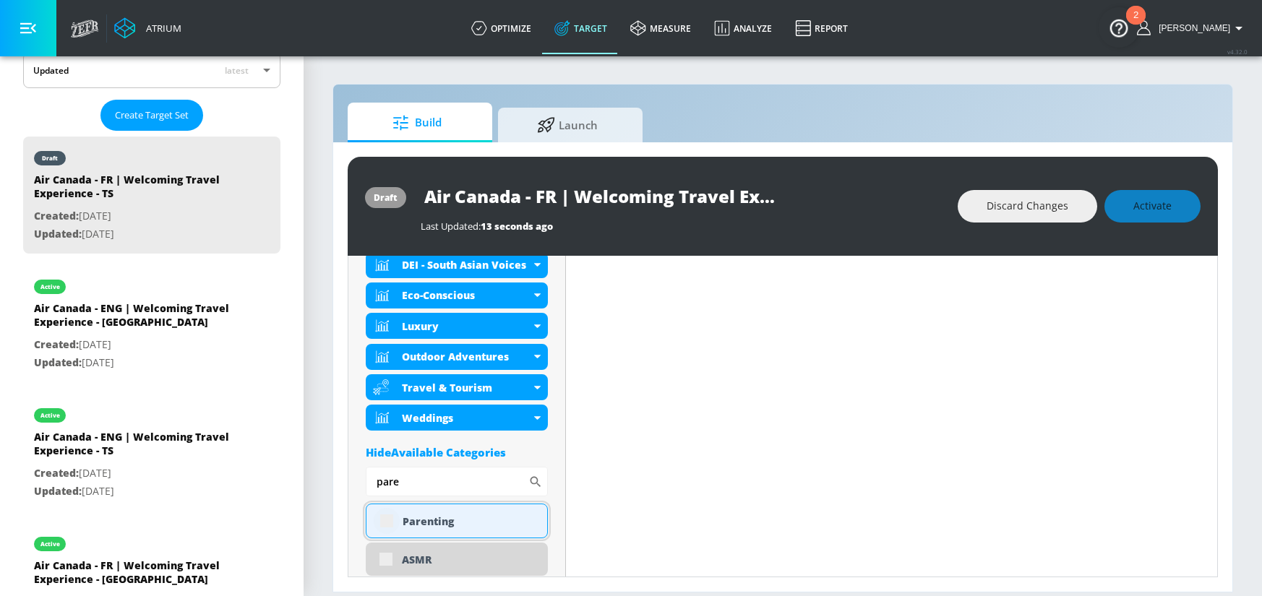
scroll to position [650, 0]
click at [383, 522] on input "checkbox" at bounding box center [387, 521] width 26 height 26
checkbox input "true"
drag, startPoint x: 430, startPoint y: 480, endPoint x: 367, endPoint y: 482, distance: 62.9
click at [367, 482] on input "pare" at bounding box center [447, 481] width 163 height 29
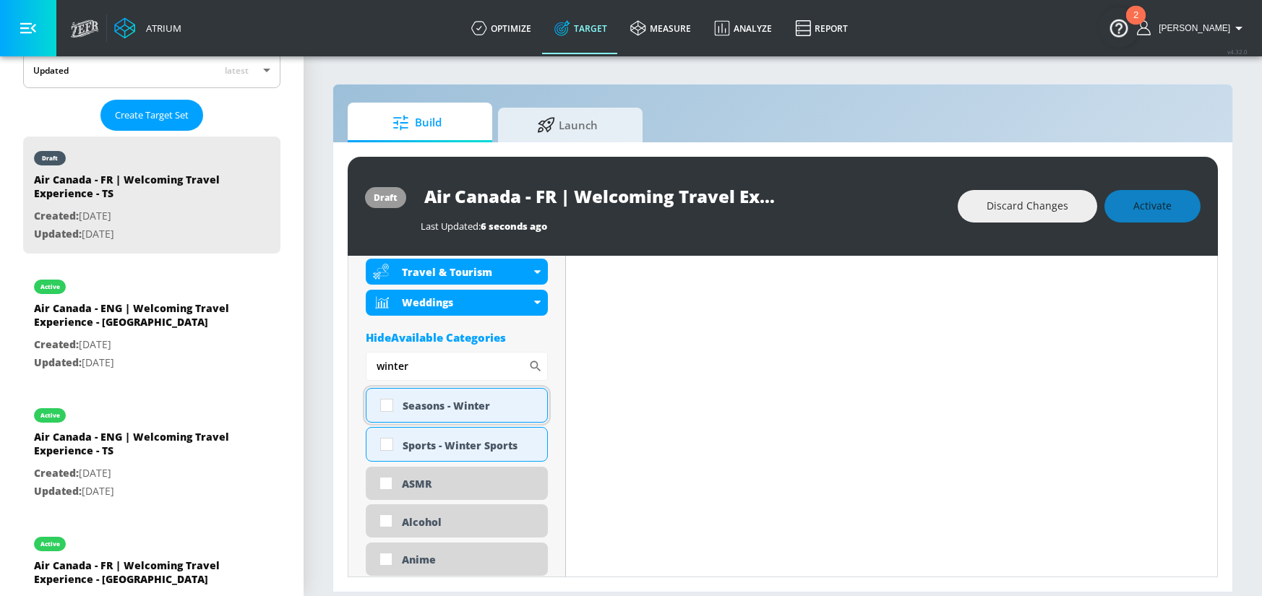
scroll to position [784, 0]
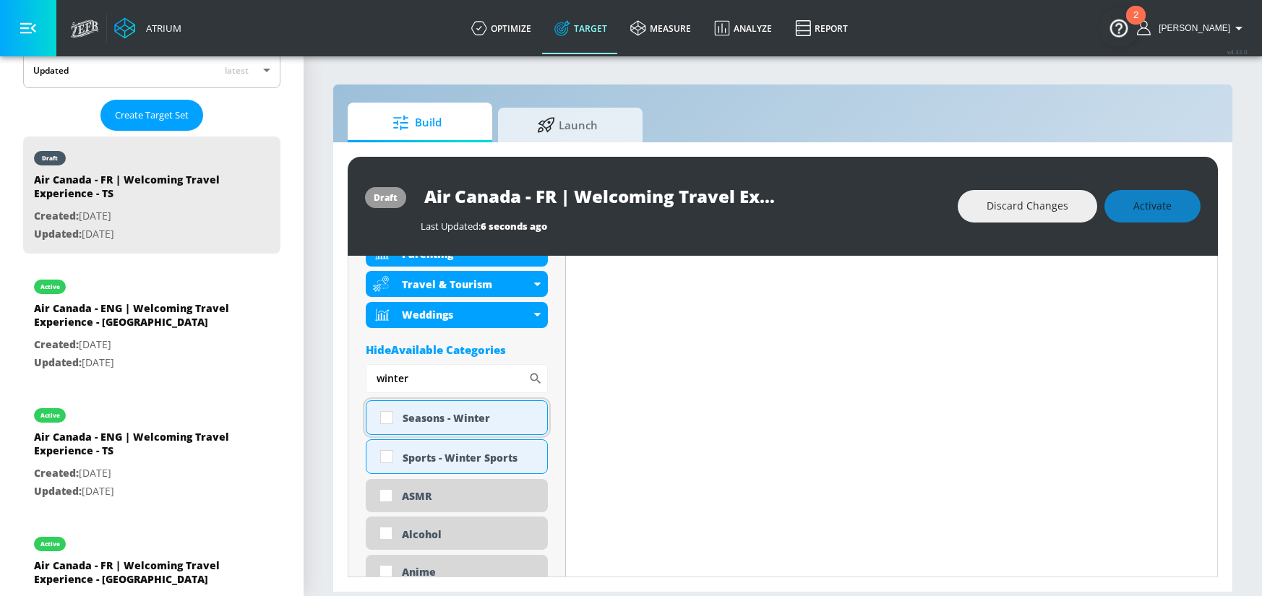
type input "winter"
click at [389, 415] on input "checkbox" at bounding box center [387, 418] width 26 height 26
checkbox input "true"
drag, startPoint x: 431, startPoint y: 381, endPoint x: 376, endPoint y: 378, distance: 54.3
click at [376, 378] on input "winter" at bounding box center [447, 378] width 163 height 29
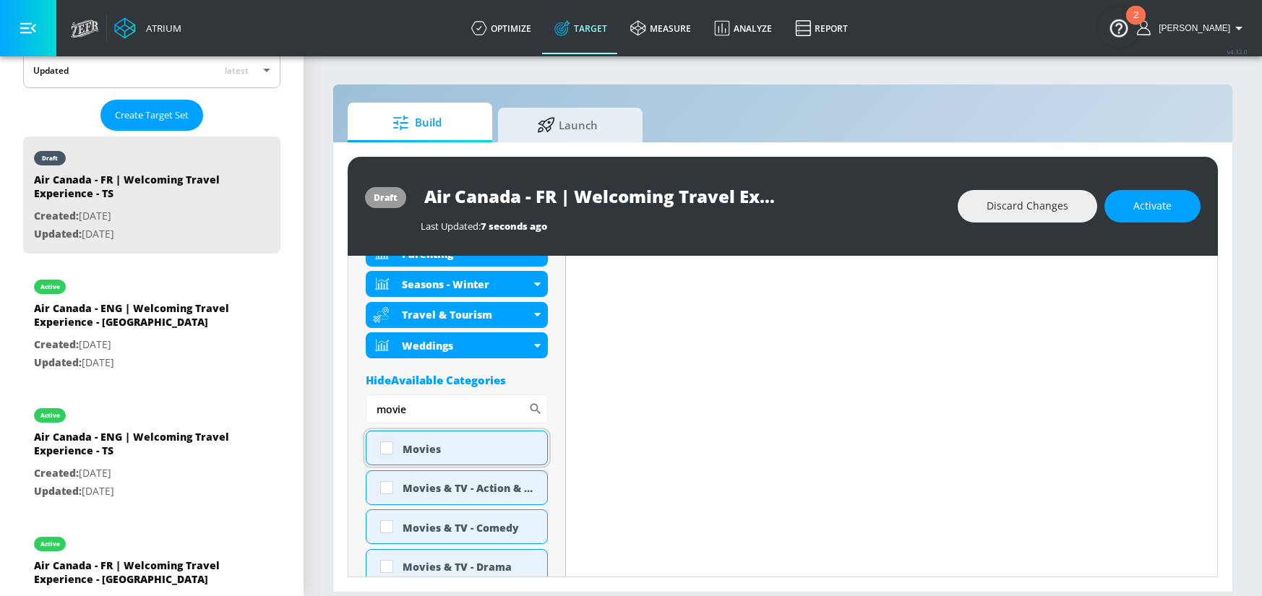
type input "movie"
click at [389, 447] on input "checkbox" at bounding box center [387, 448] width 26 height 26
checkbox input "true"
drag, startPoint x: 428, startPoint y: 411, endPoint x: 340, endPoint y: 405, distance: 89.1
click at [340, 406] on div "draft Air Canada - FR | Welcoming Travel Experience - TS Last Updated: 7 second…" at bounding box center [782, 366] width 899 height 449
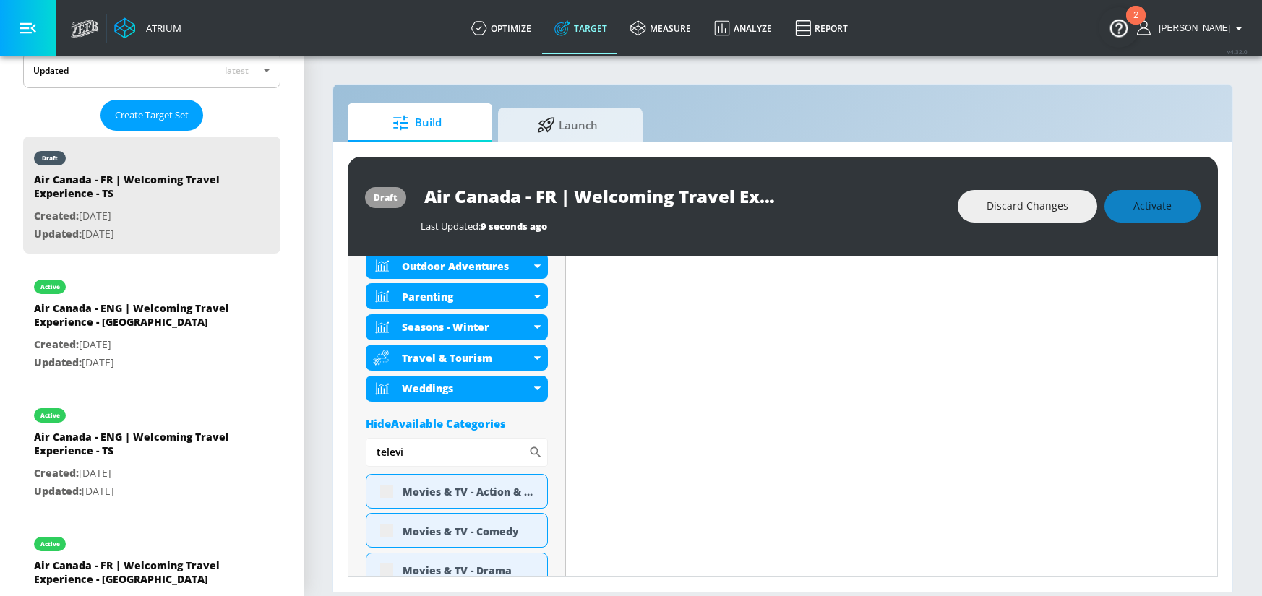
scroll to position [796, 0]
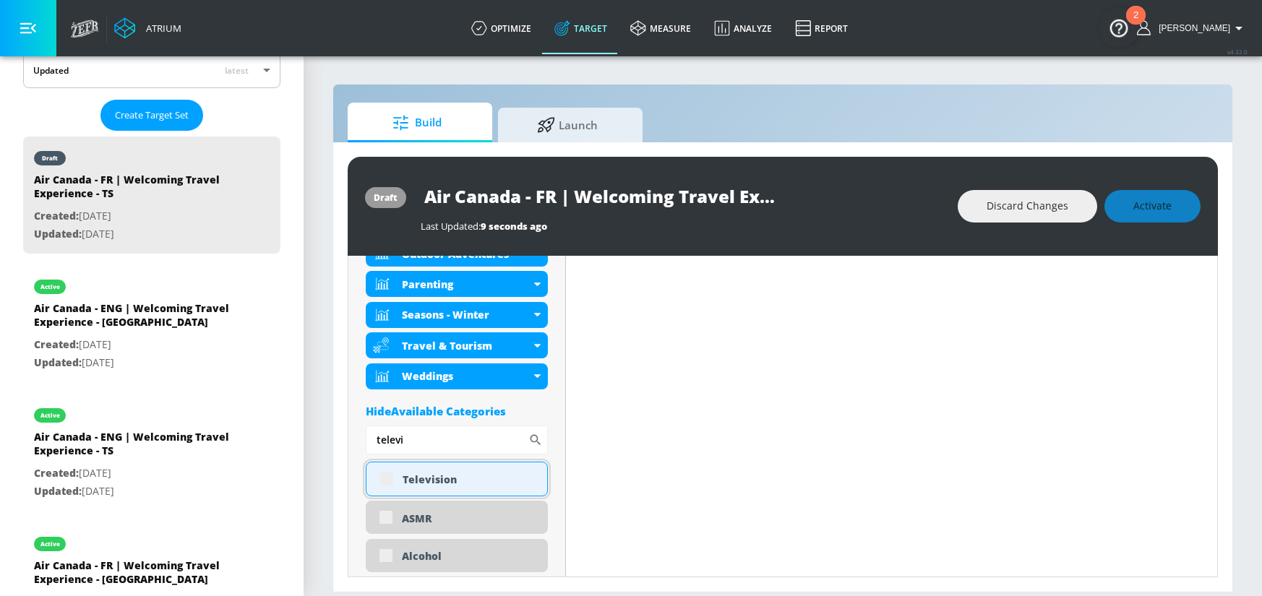
type input "televi"
click at [387, 477] on div "Television" at bounding box center [457, 479] width 182 height 35
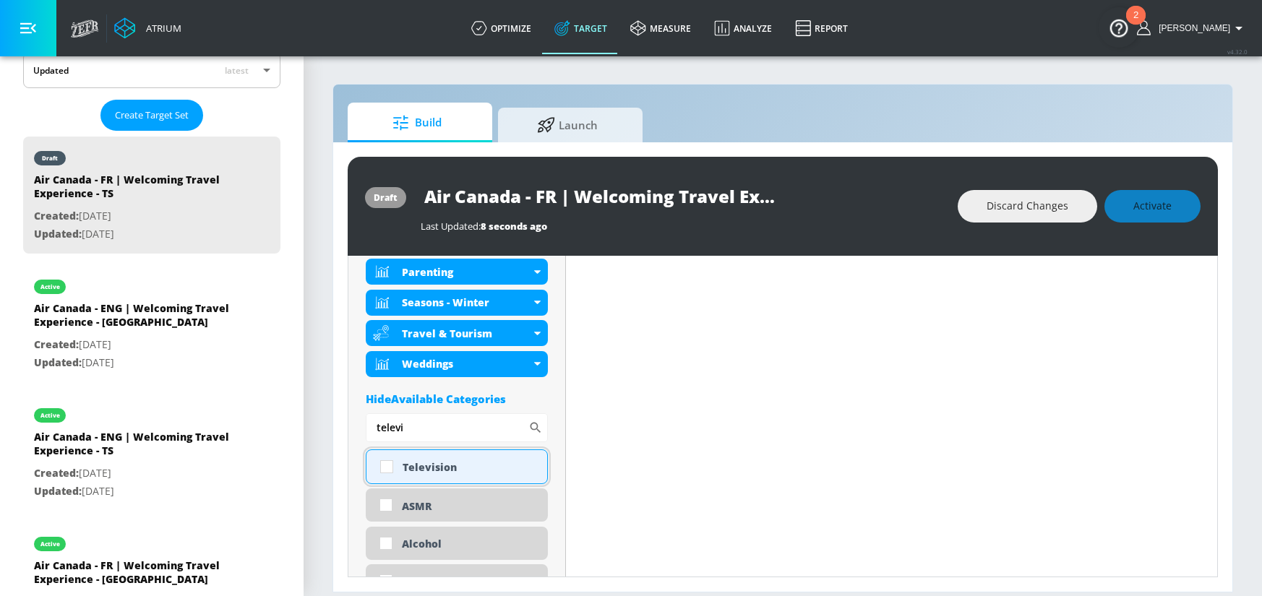
scroll to position [784, 0]
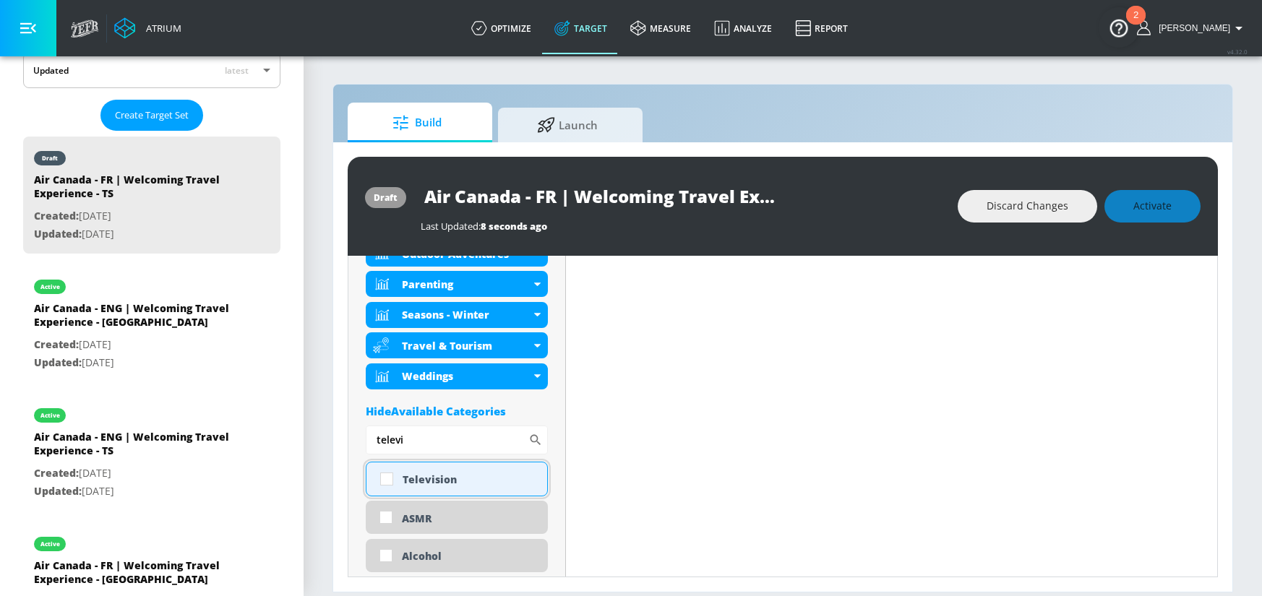
click at [388, 478] on input "checkbox" at bounding box center [387, 479] width 26 height 26
checkbox input "true"
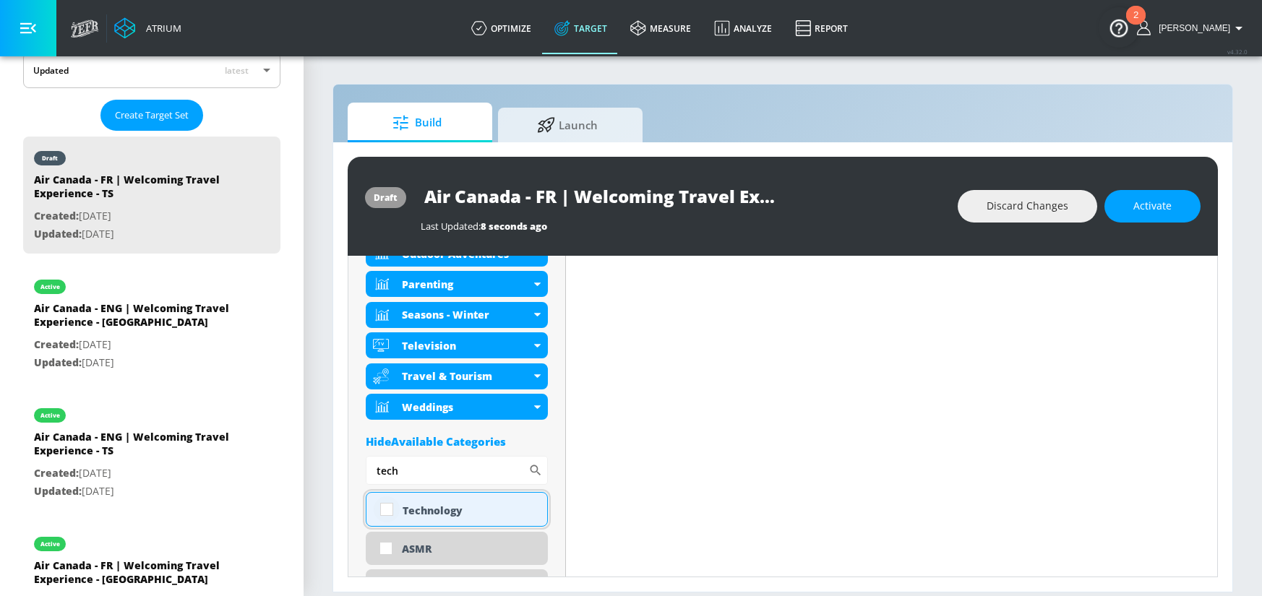
type input "tech"
drag, startPoint x: 384, startPoint y: 509, endPoint x: 392, endPoint y: 495, distance: 16.5
click at [384, 511] on input "checkbox" at bounding box center [387, 509] width 26 height 26
checkbox input "true"
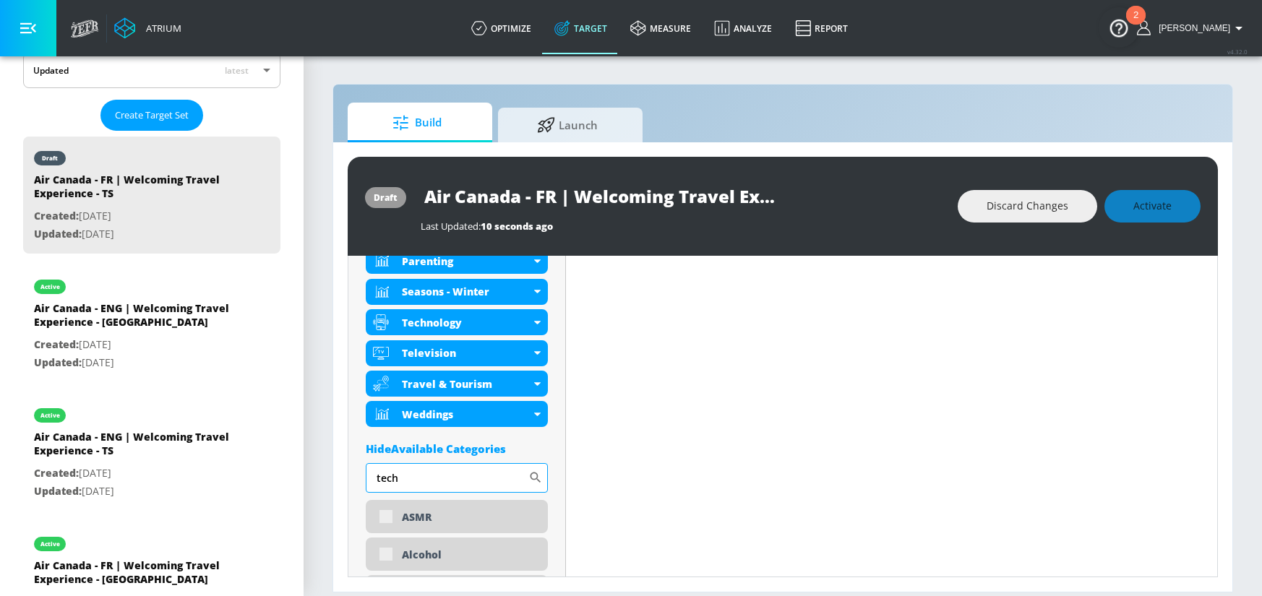
scroll to position [846, 0]
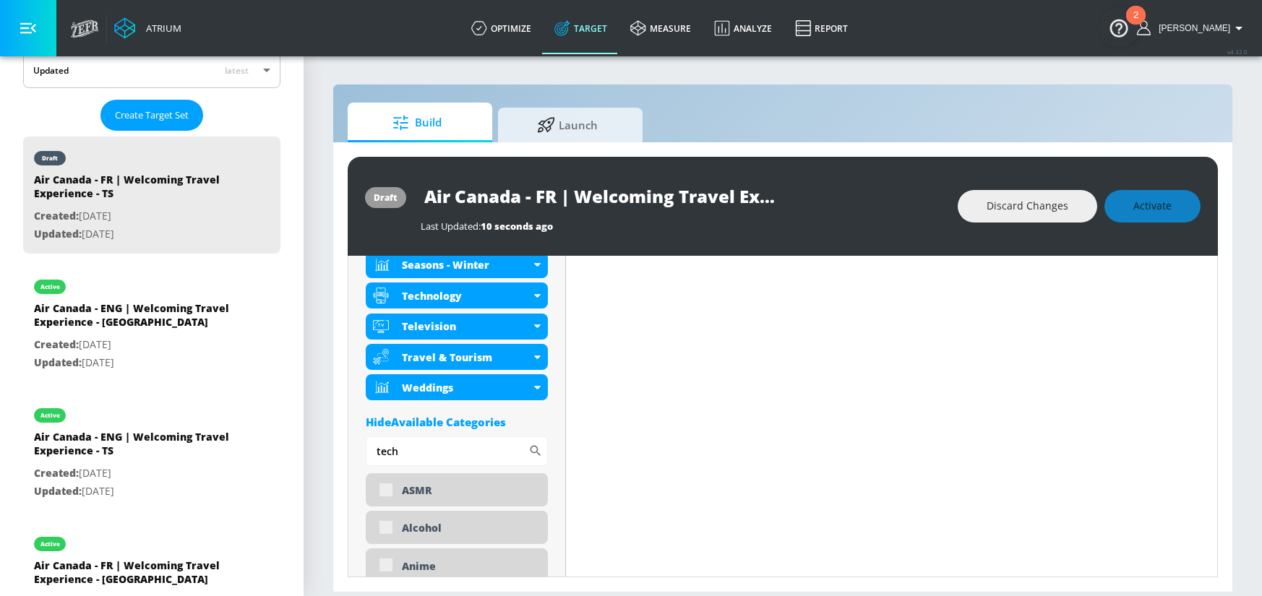
drag, startPoint x: 436, startPoint y: 445, endPoint x: 353, endPoint y: 446, distance: 83.1
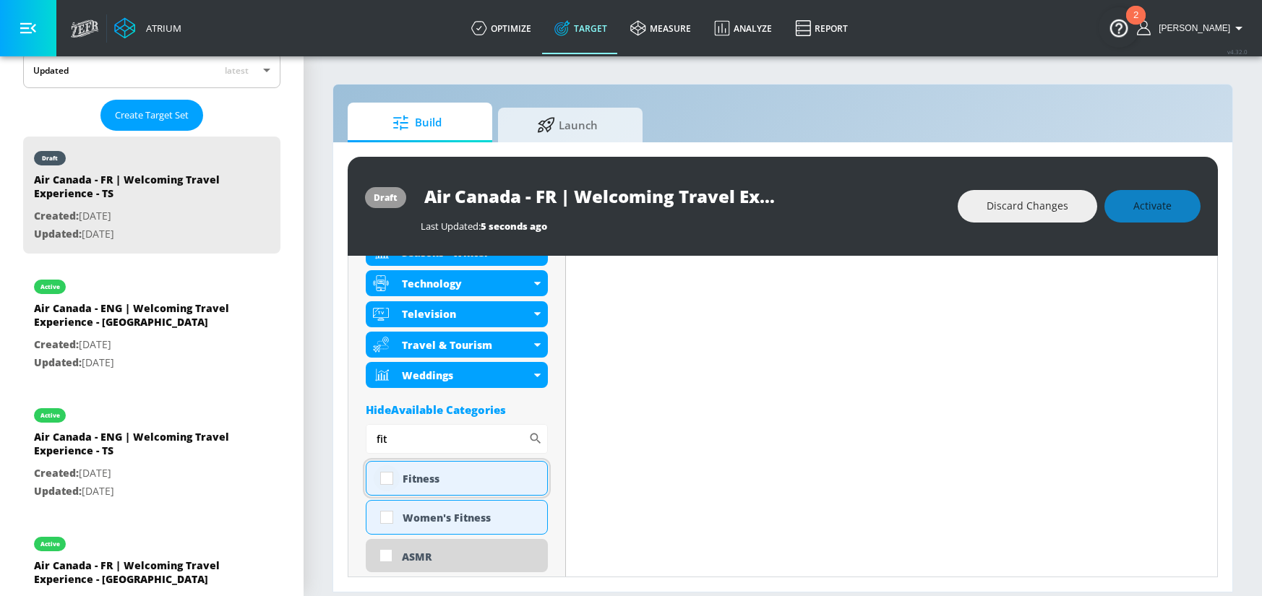
scroll to position [834, 0]
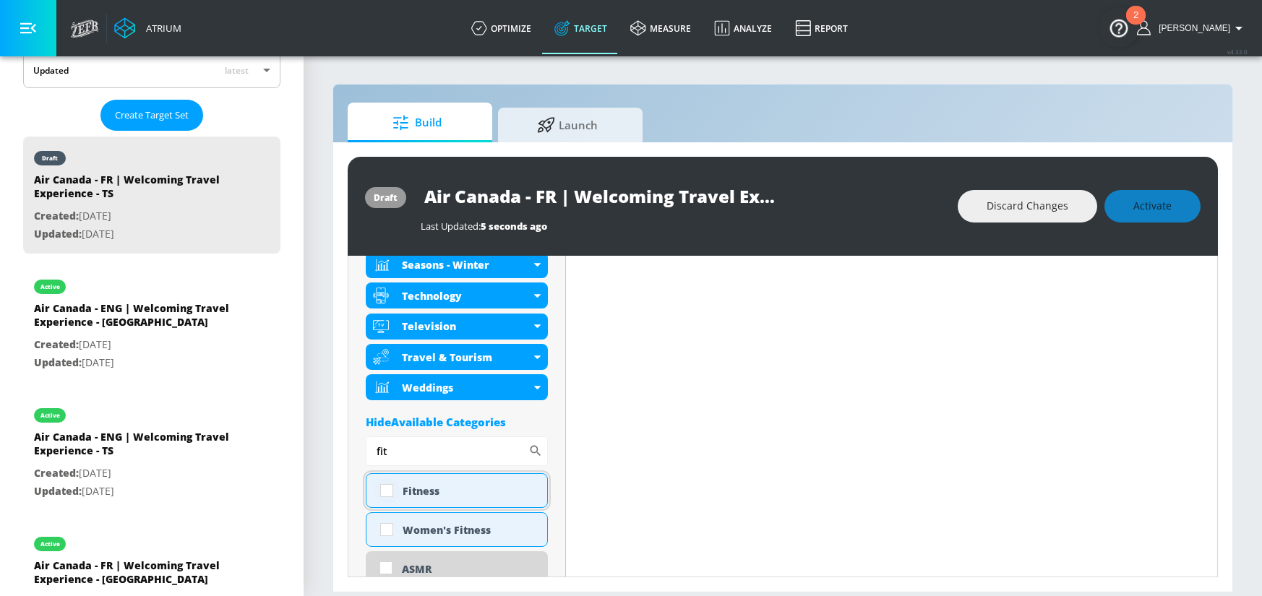
type input "fit"
click at [385, 491] on input "checkbox" at bounding box center [387, 491] width 26 height 26
checkbox input "true"
drag, startPoint x: 399, startPoint y: 454, endPoint x: 344, endPoint y: 452, distance: 54.9
click at [344, 452] on div "draft Air Canada - FR | Welcoming Travel Experience - TS Last Updated: 5 second…" at bounding box center [782, 366] width 899 height 449
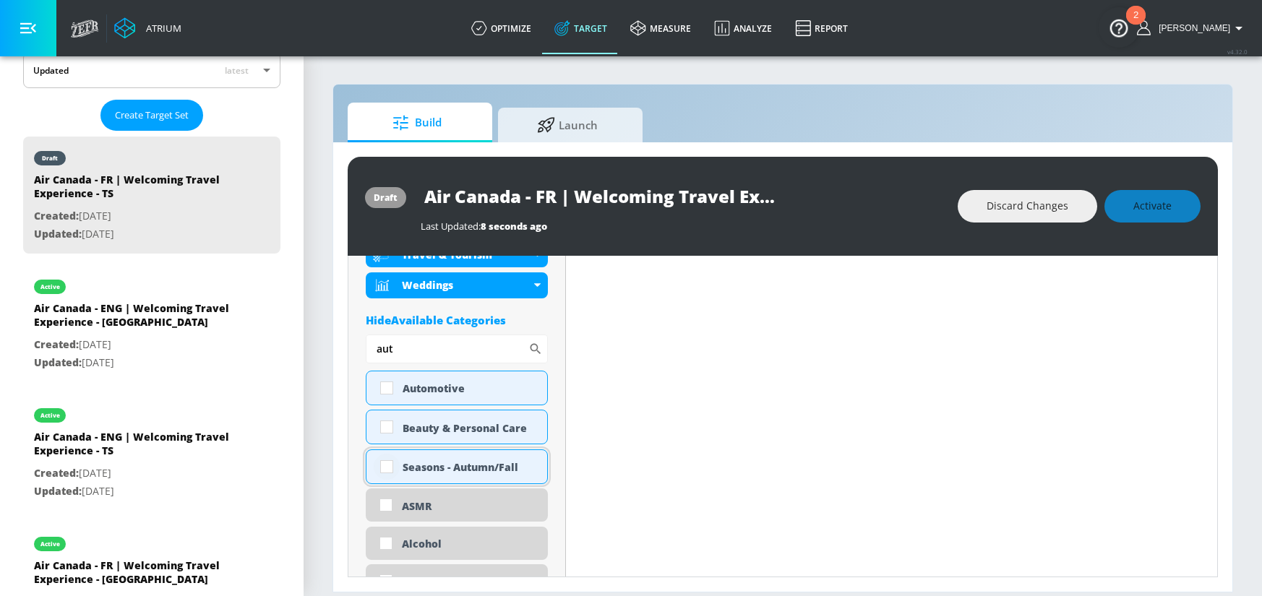
scroll to position [954, 0]
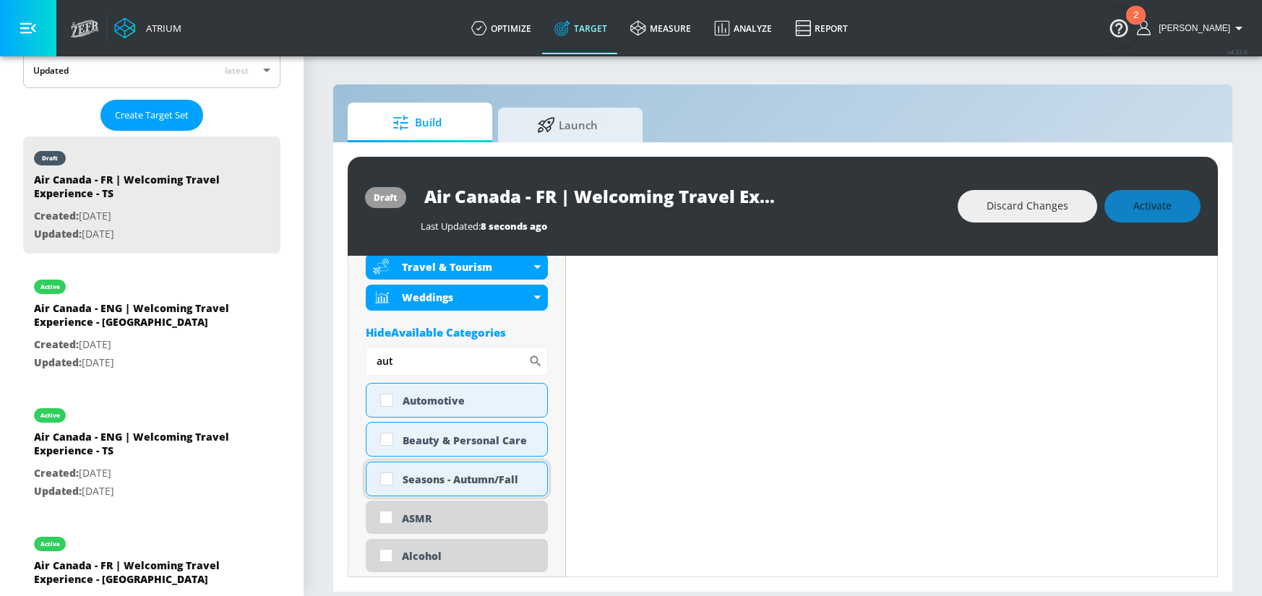
type input "aut"
click at [386, 482] on input "checkbox" at bounding box center [387, 479] width 26 height 26
checkbox input "true"
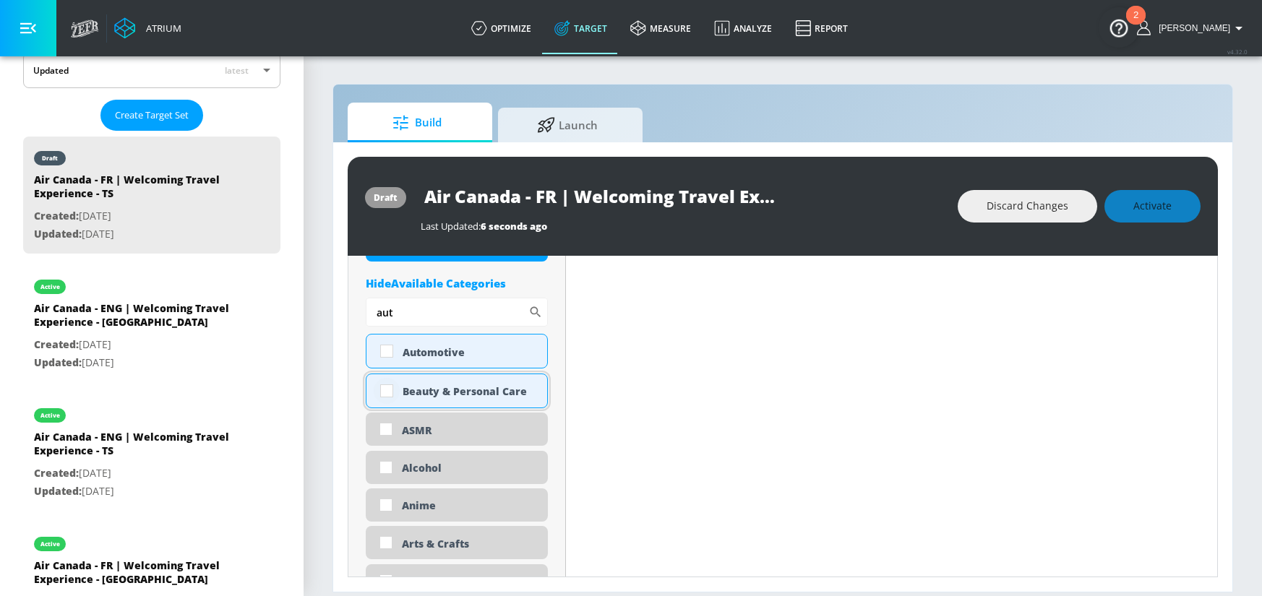
scroll to position [1022, 0]
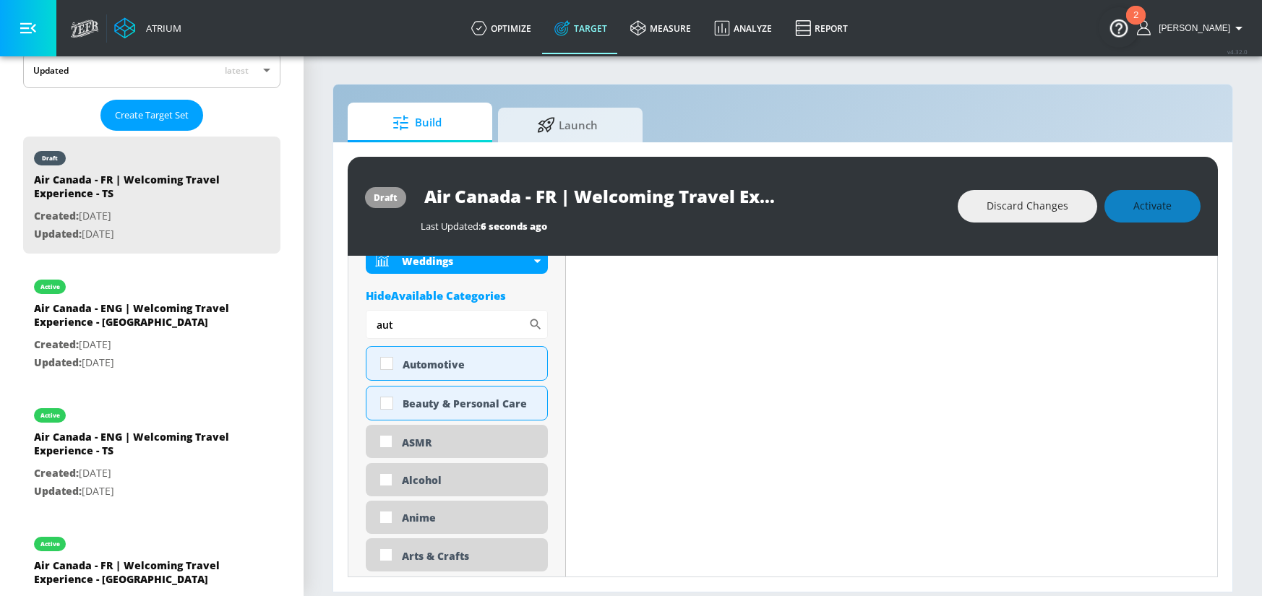
drag, startPoint x: 292, startPoint y: 326, endPoint x: 278, endPoint y: 322, distance: 14.2
click at [278, 322] on div "Atrium optimize Target measure Analyze Report optimize Target measure Analyze R…" at bounding box center [631, 298] width 1262 height 596
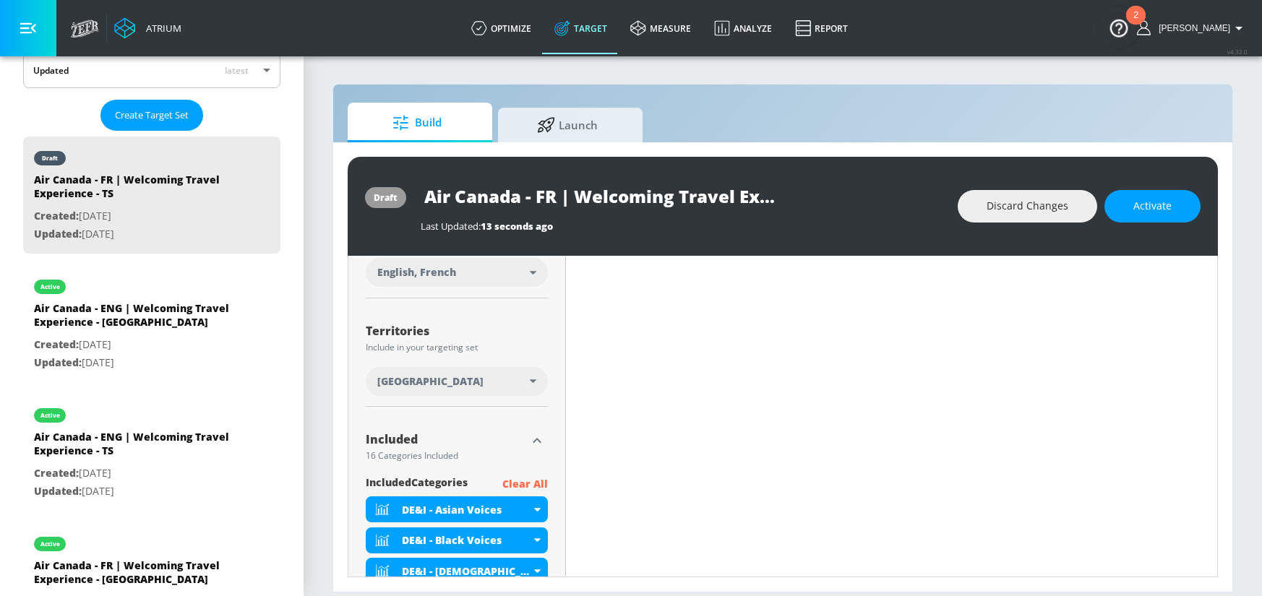
scroll to position [0, 0]
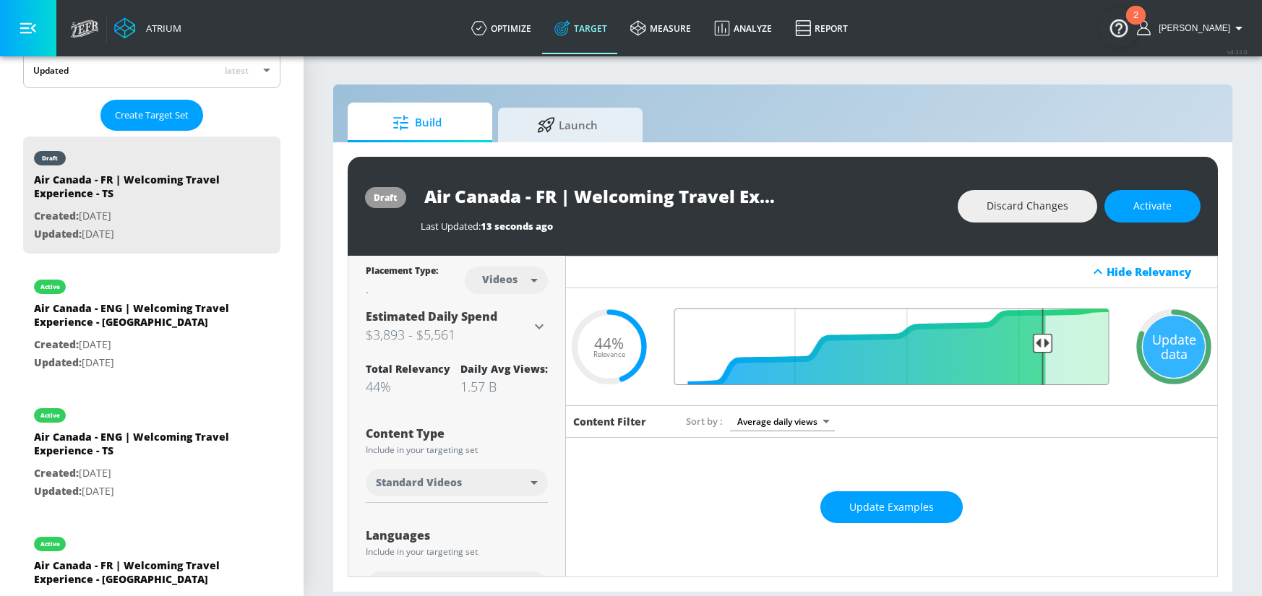
drag, startPoint x: 923, startPoint y: 344, endPoint x: 1030, endPoint y: 351, distance: 107.2
type input "0.19"
click at [1030, 351] on input "Final Threshold" at bounding box center [891, 347] width 449 height 77
click at [891, 513] on span "Update Examples" at bounding box center [891, 508] width 85 height 18
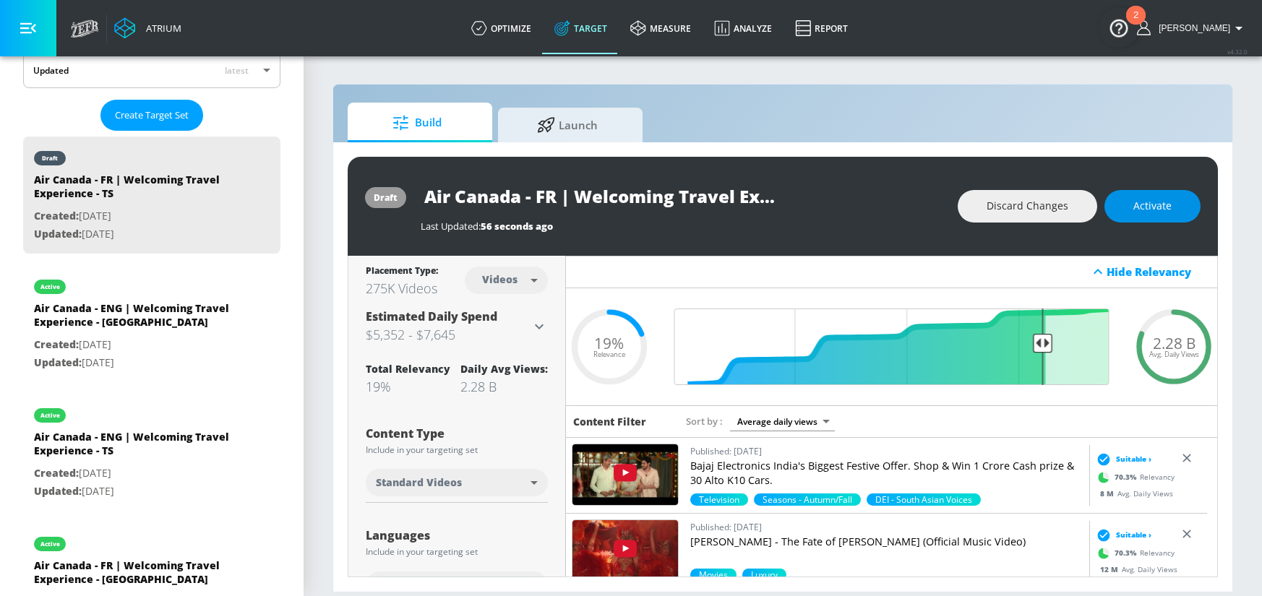
click at [1172, 206] on button "Activate" at bounding box center [1152, 206] width 96 height 33
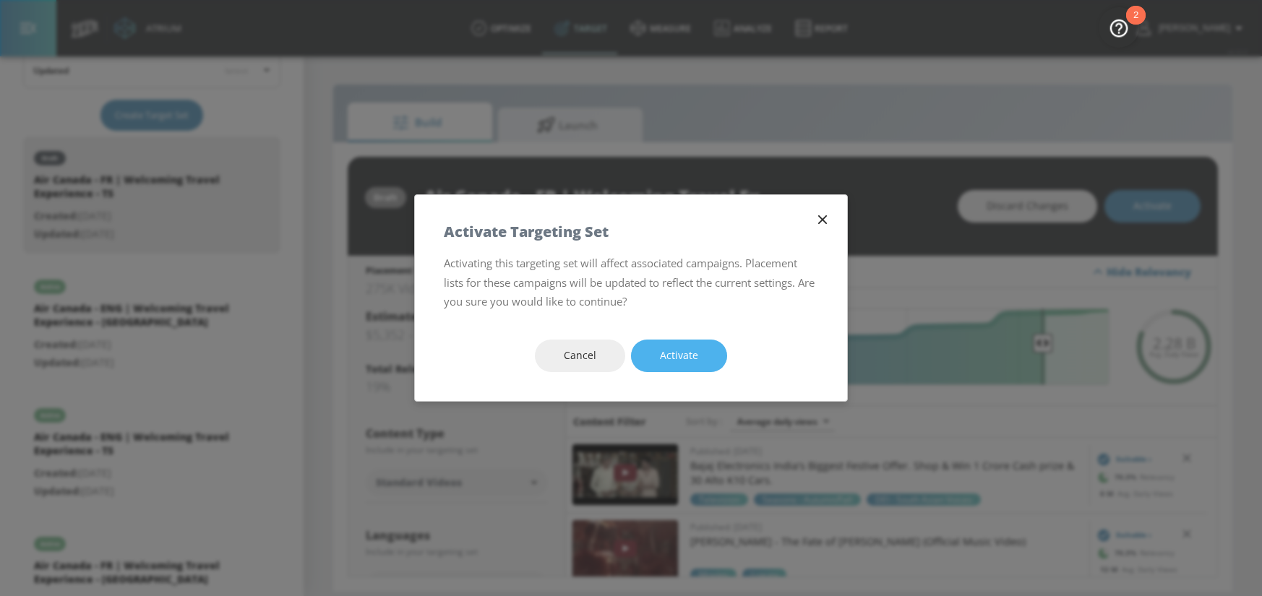
click at [703, 360] on button "Activate" at bounding box center [679, 356] width 96 height 33
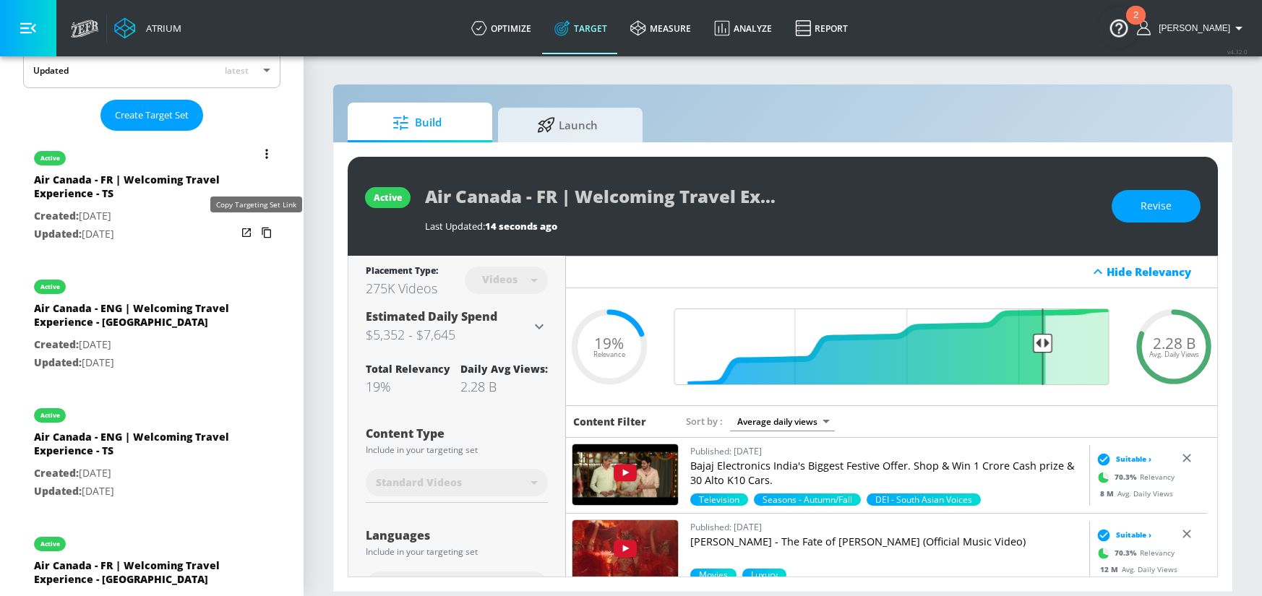
click at [262, 235] on icon "list of Target Set" at bounding box center [266, 233] width 9 height 11
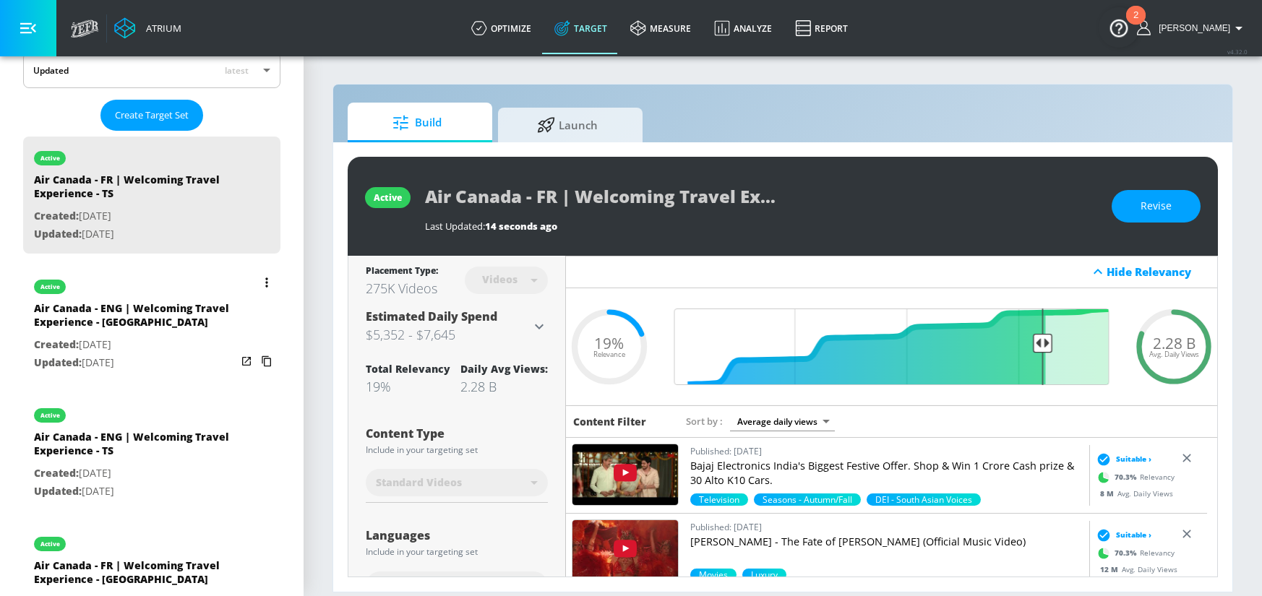
click at [135, 303] on div "Air Canada - ENG | Welcoming Travel Experience - [GEOGRAPHIC_DATA]" at bounding box center [135, 318] width 202 height 35
type input "Air Canada - ENG | Welcoming Travel Experience - [GEOGRAPHIC_DATA]"
type input "channels"
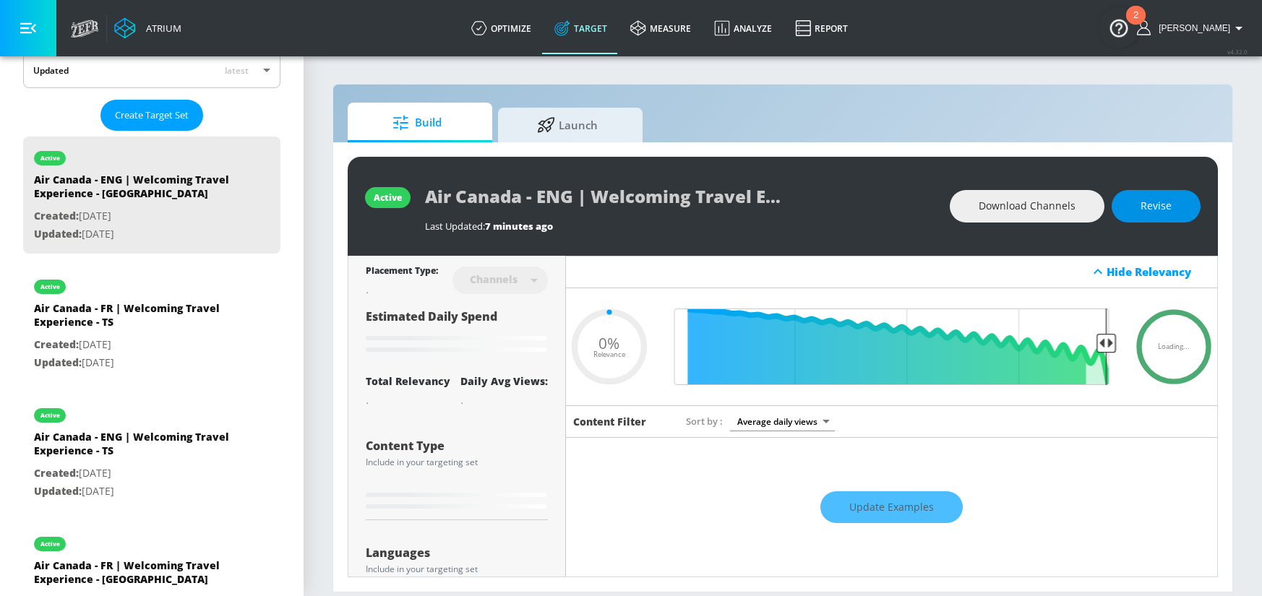
click at [1158, 192] on button "Revise" at bounding box center [1155, 206] width 89 height 33
type input "0.76"
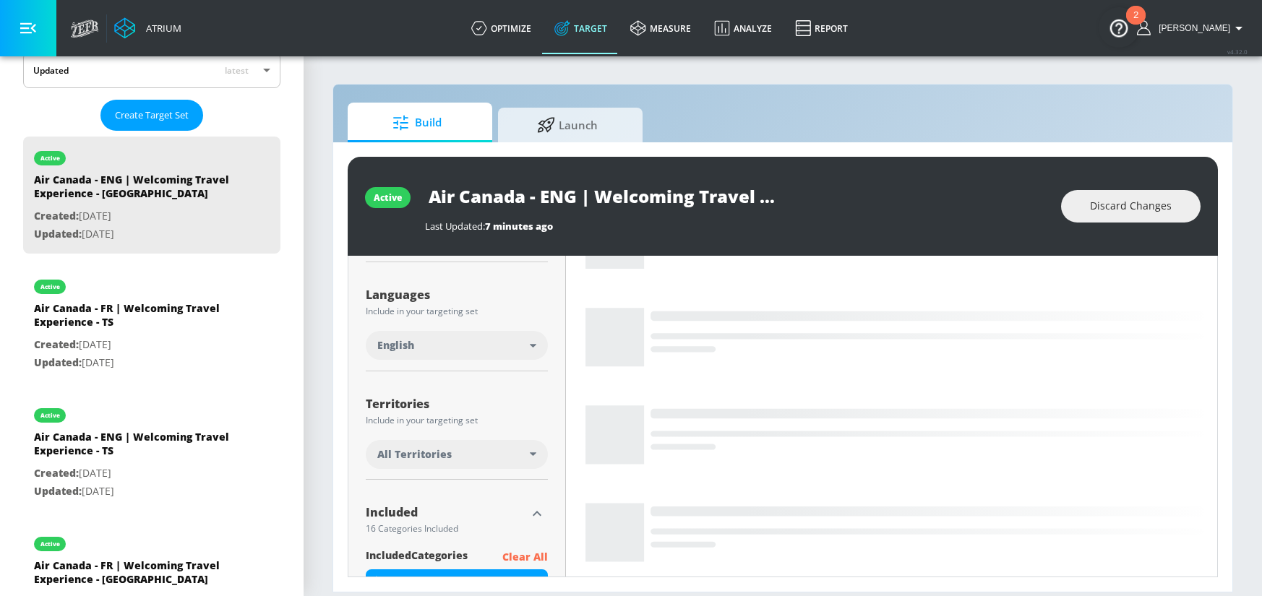
scroll to position [243, 0]
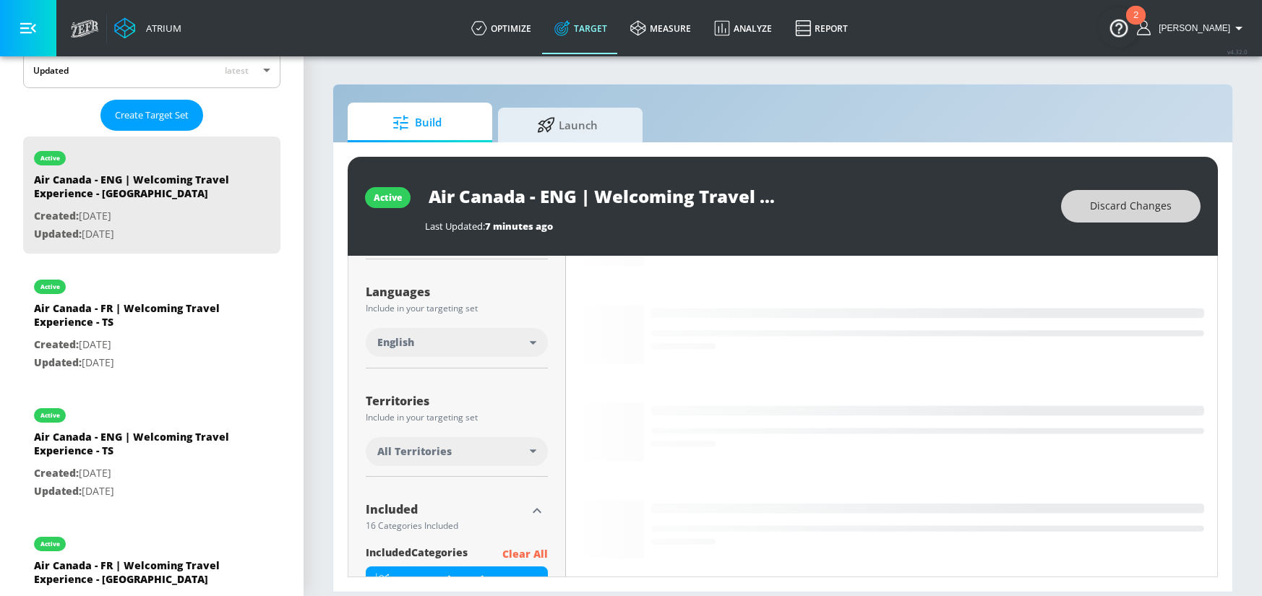
click at [1098, 204] on span "Discard Changes" at bounding box center [1131, 206] width 82 height 18
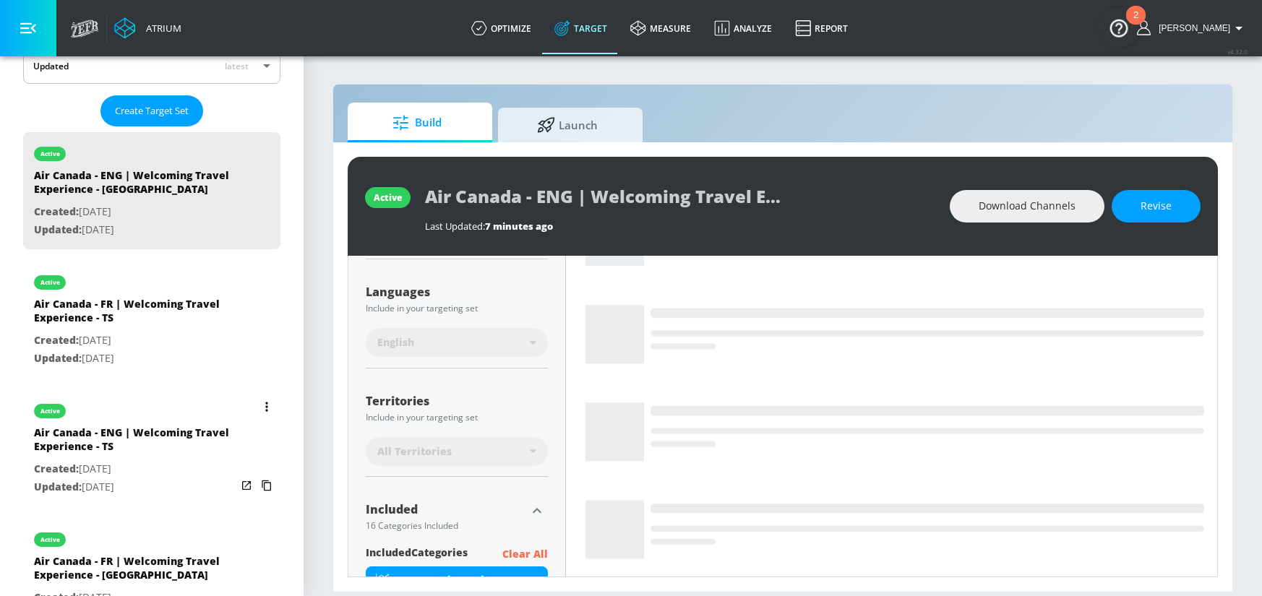
scroll to position [362, 0]
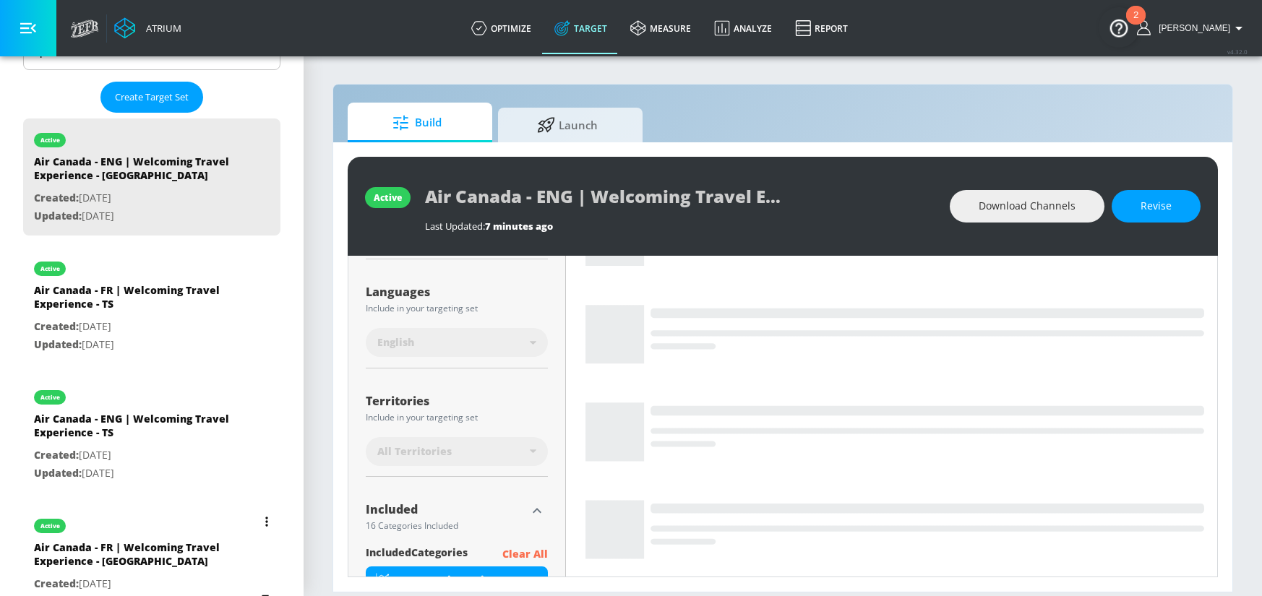
click at [151, 539] on div "active" at bounding box center [135, 522] width 202 height 36
type input "Air Canada - FR | Welcoming Travel Experience - [GEOGRAPHIC_DATA]"
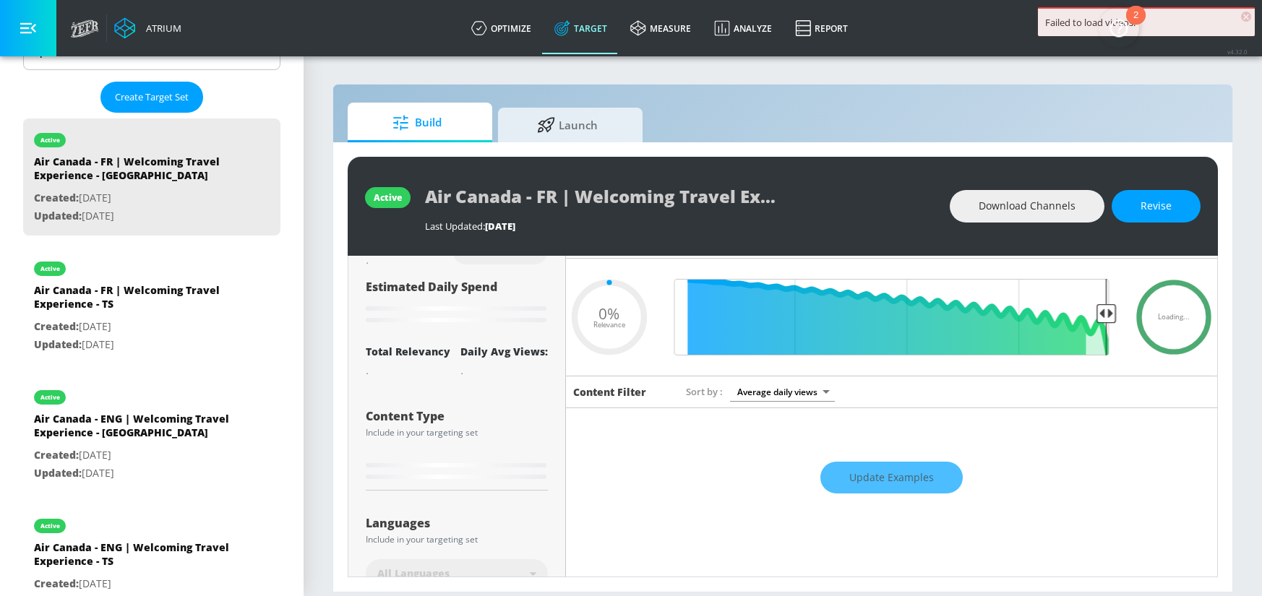
scroll to position [7, 0]
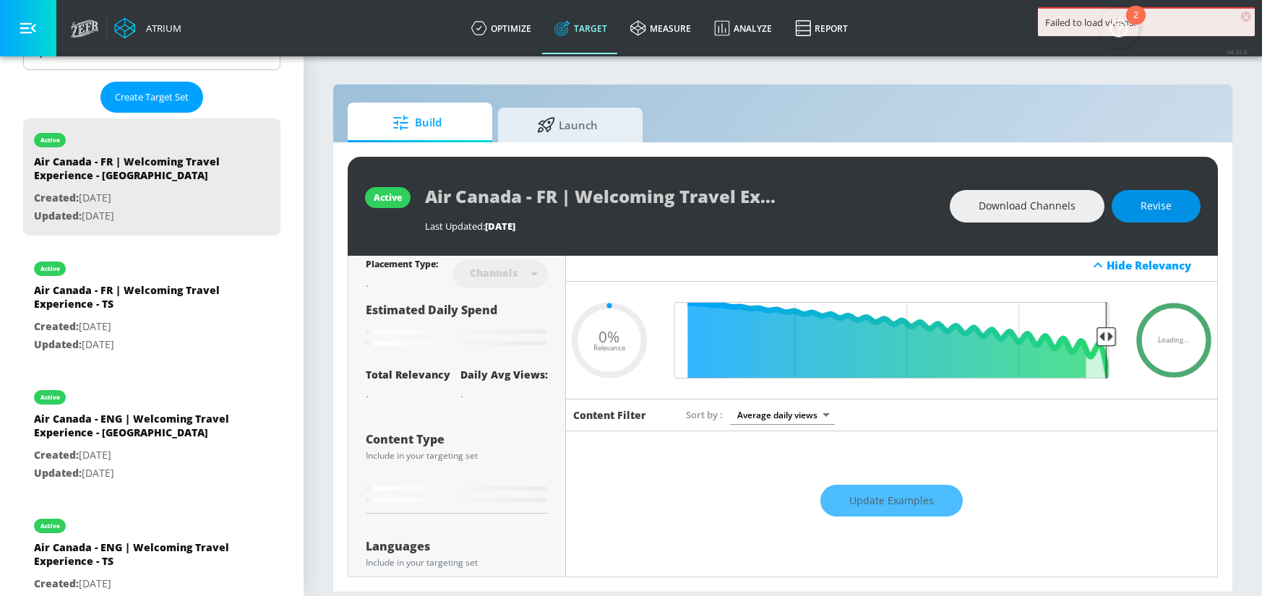
click at [1155, 213] on span "Revise" at bounding box center [1155, 206] width 31 height 18
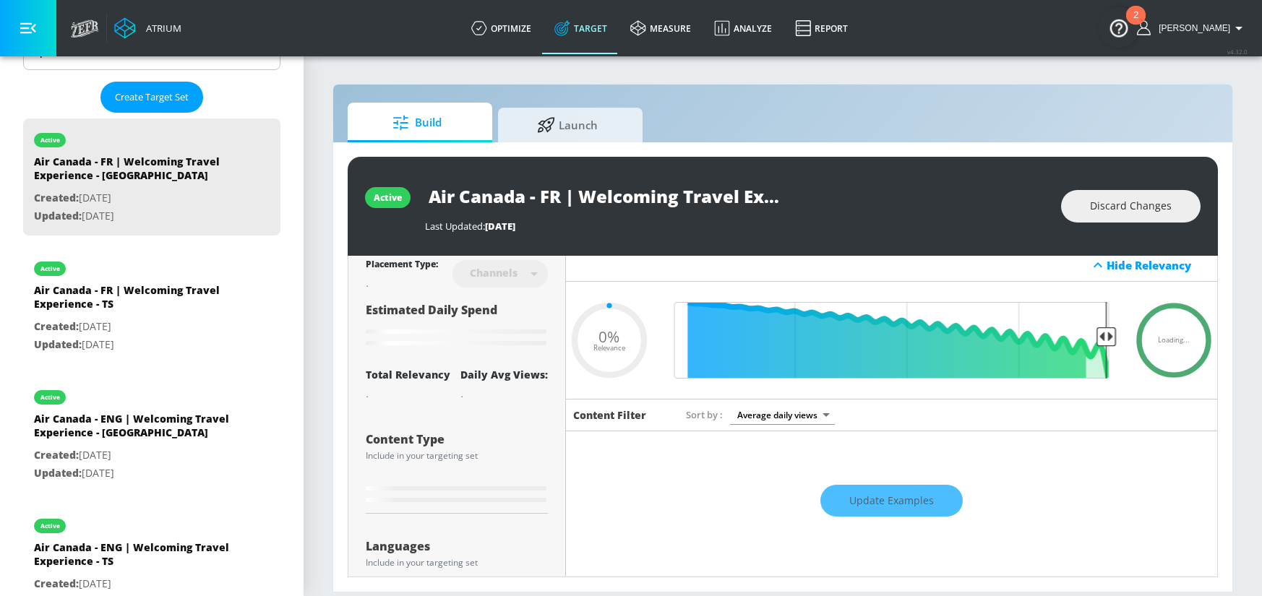
type input "0.68"
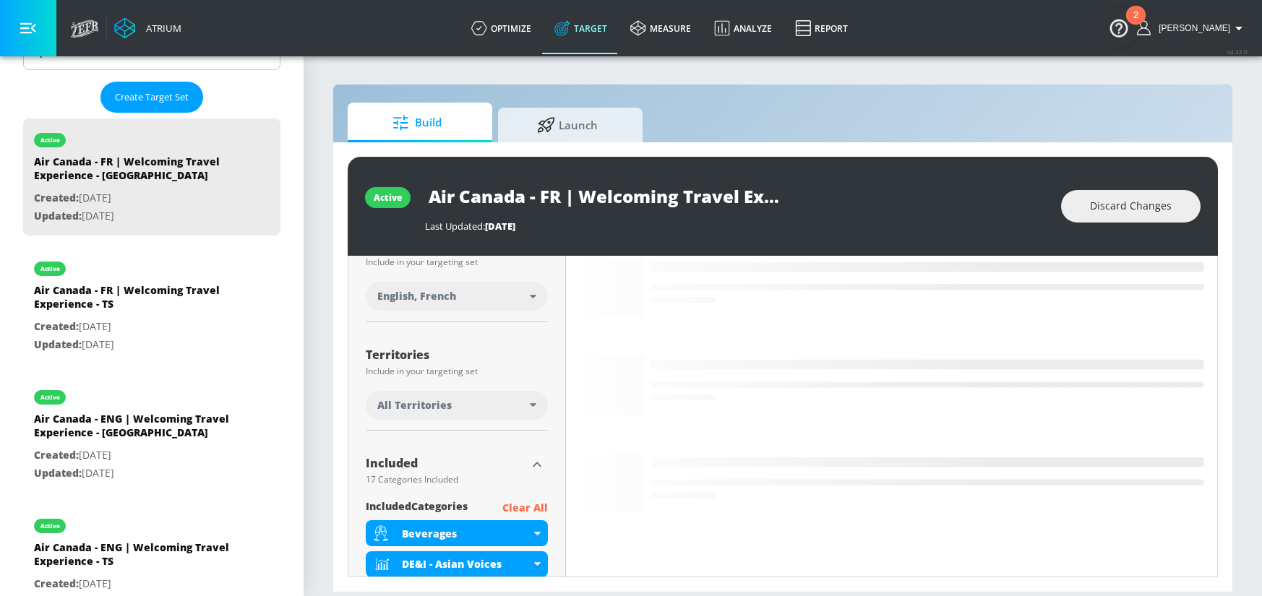
scroll to position [293, 0]
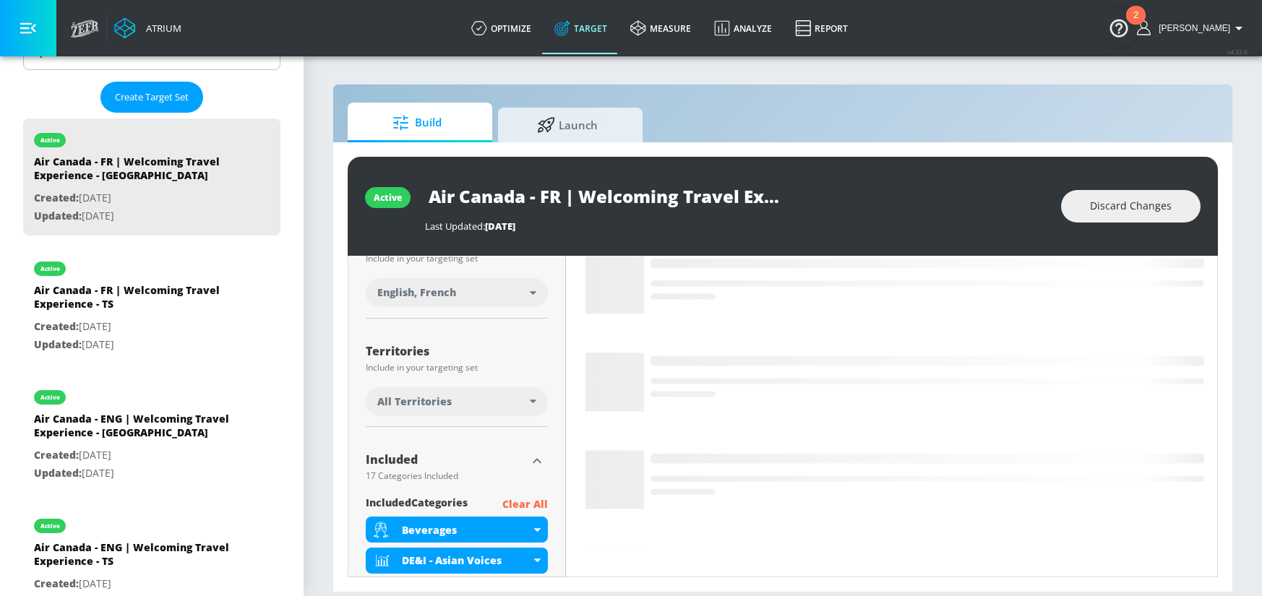
click at [519, 402] on div "All Territories" at bounding box center [453, 401] width 152 height 14
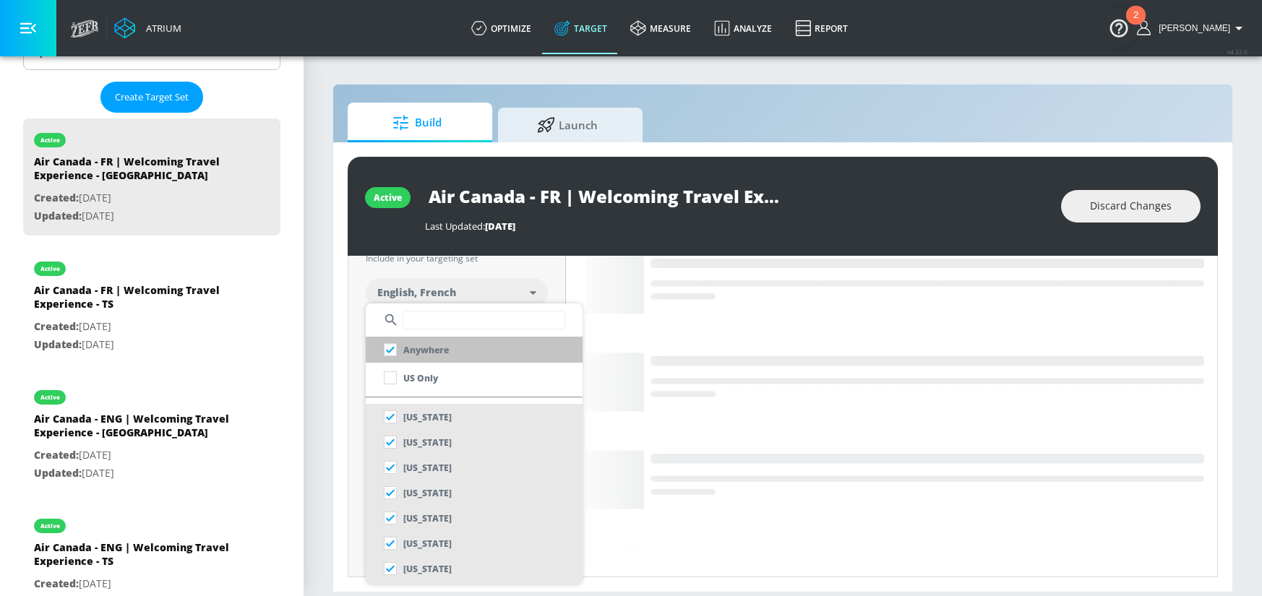
click at [391, 355] on input "checkbox" at bounding box center [390, 350] width 26 height 26
checkbox input "true"
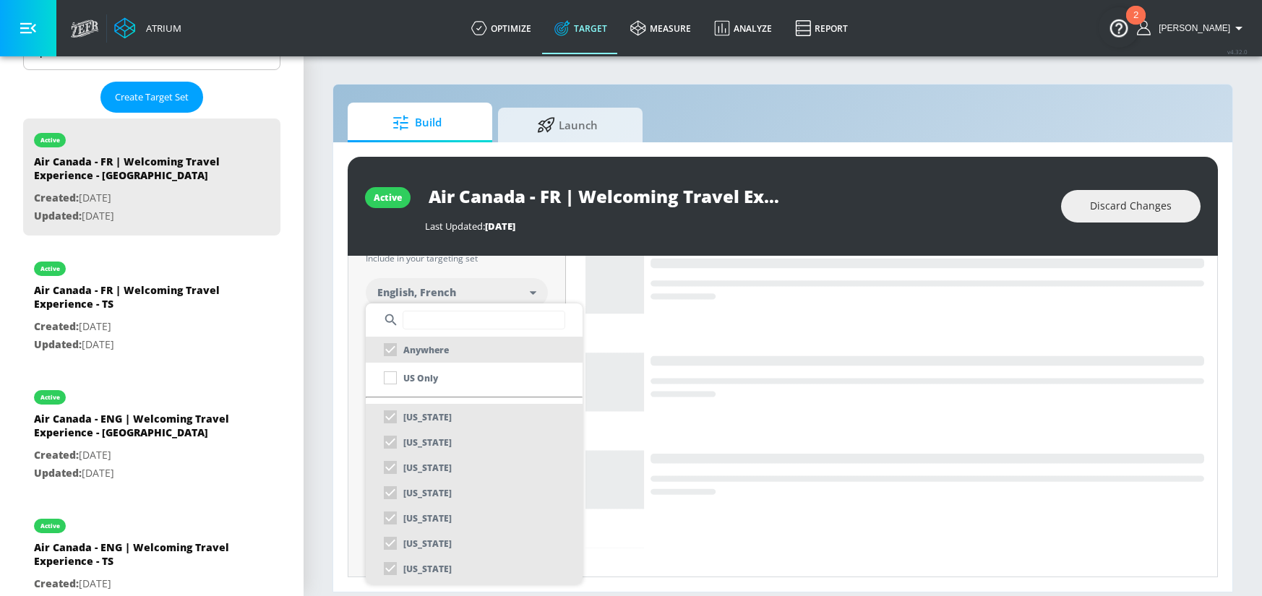
click at [422, 322] on input "text" at bounding box center [483, 320] width 163 height 19
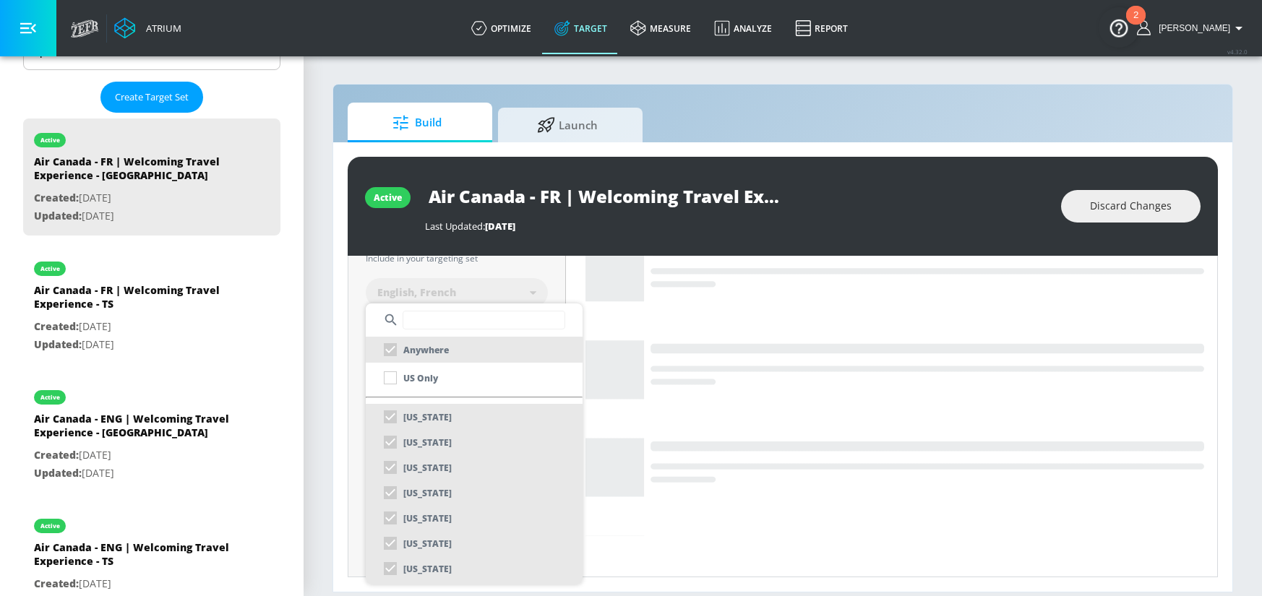
click at [311, 367] on div at bounding box center [631, 298] width 1262 height 596
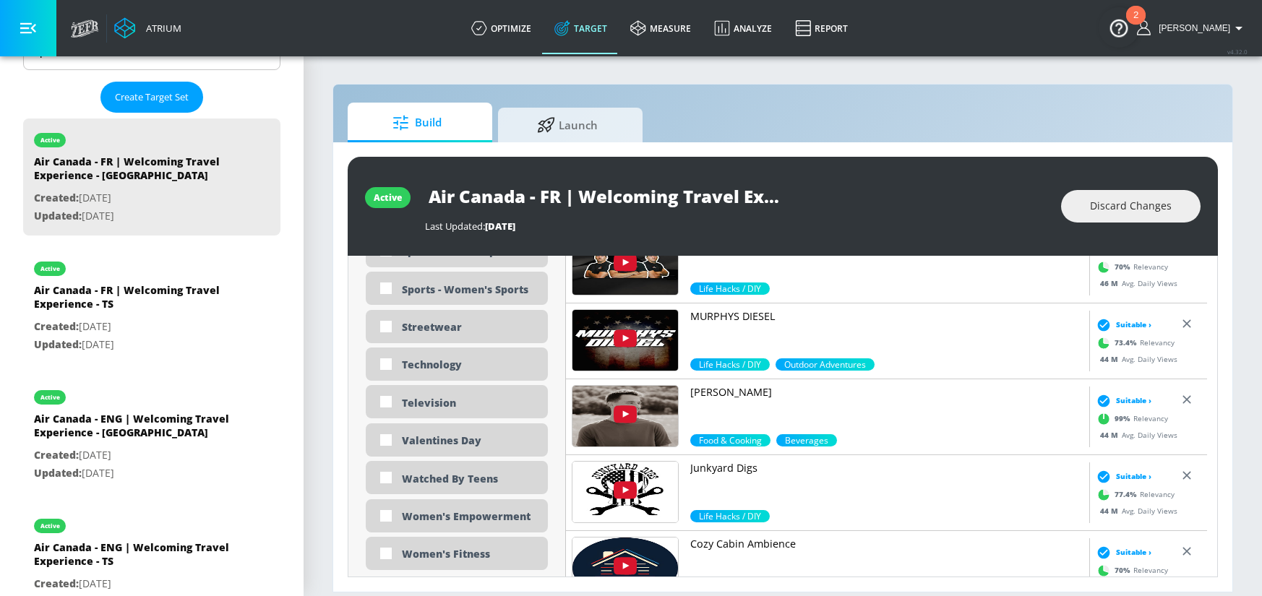
scroll to position [4170, 0]
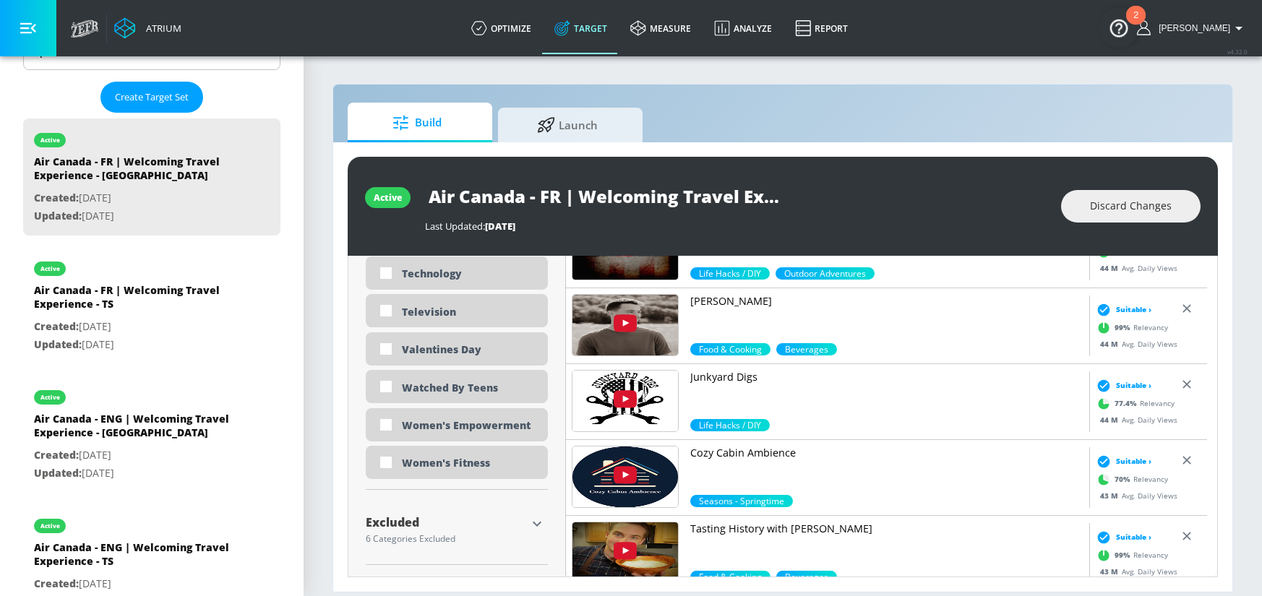
click at [521, 525] on div "Excluded" at bounding box center [446, 523] width 160 height 12
click at [535, 525] on icon "button" at bounding box center [537, 524] width 9 height 5
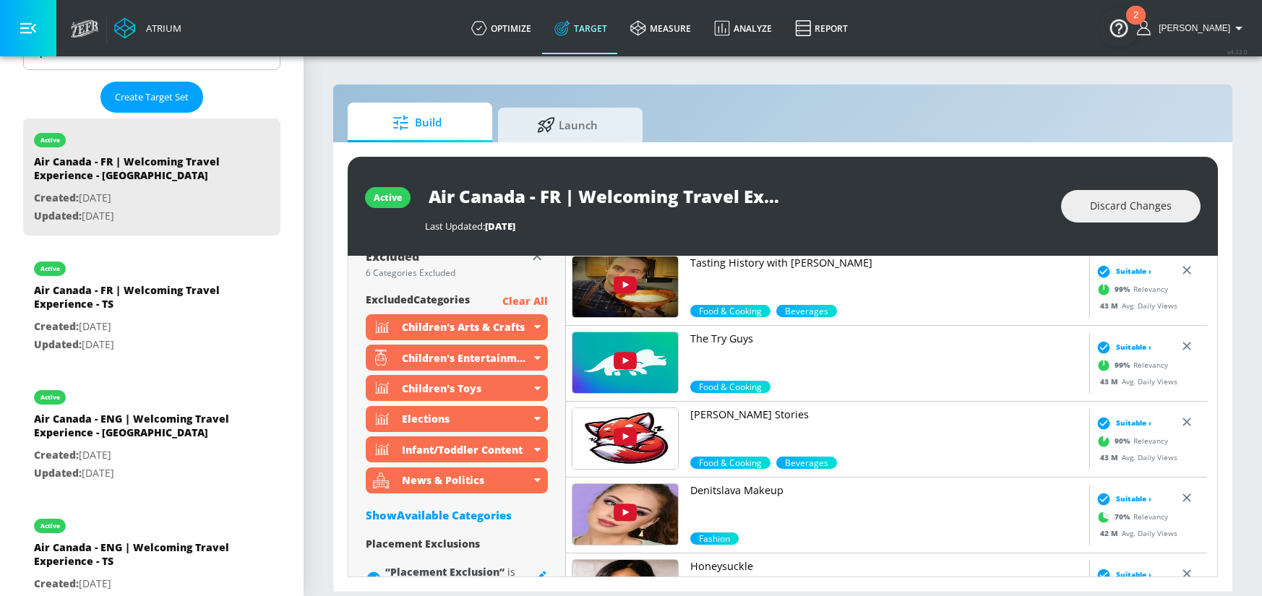
scroll to position [4411, 0]
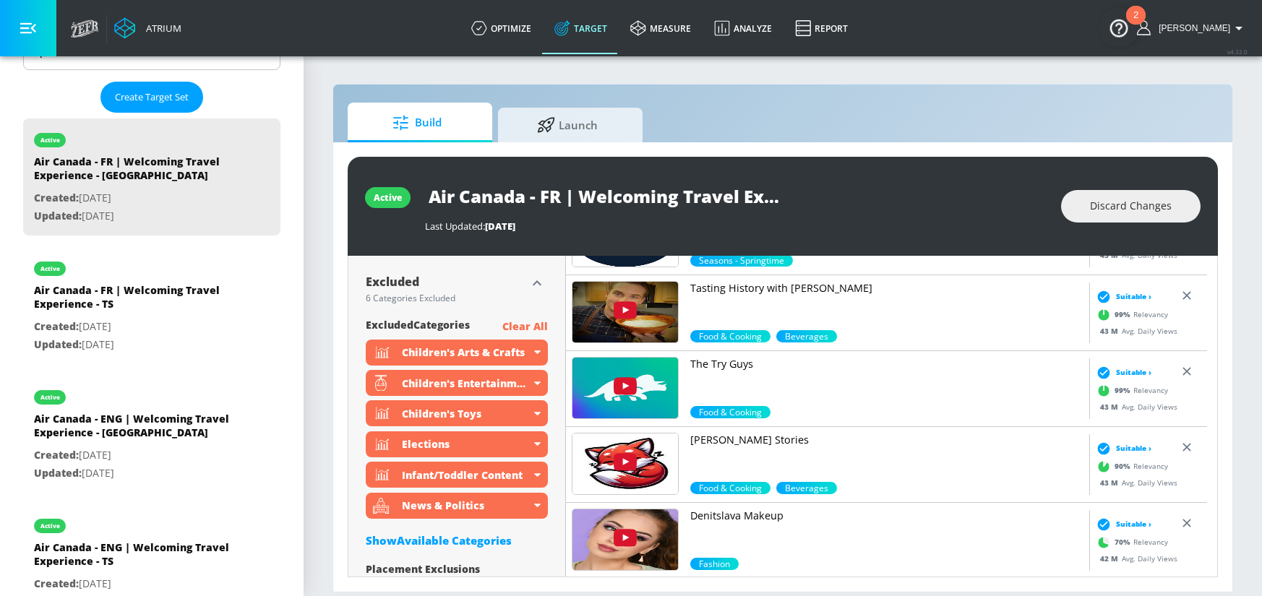
click at [533, 287] on icon "button" at bounding box center [536, 283] width 17 height 17
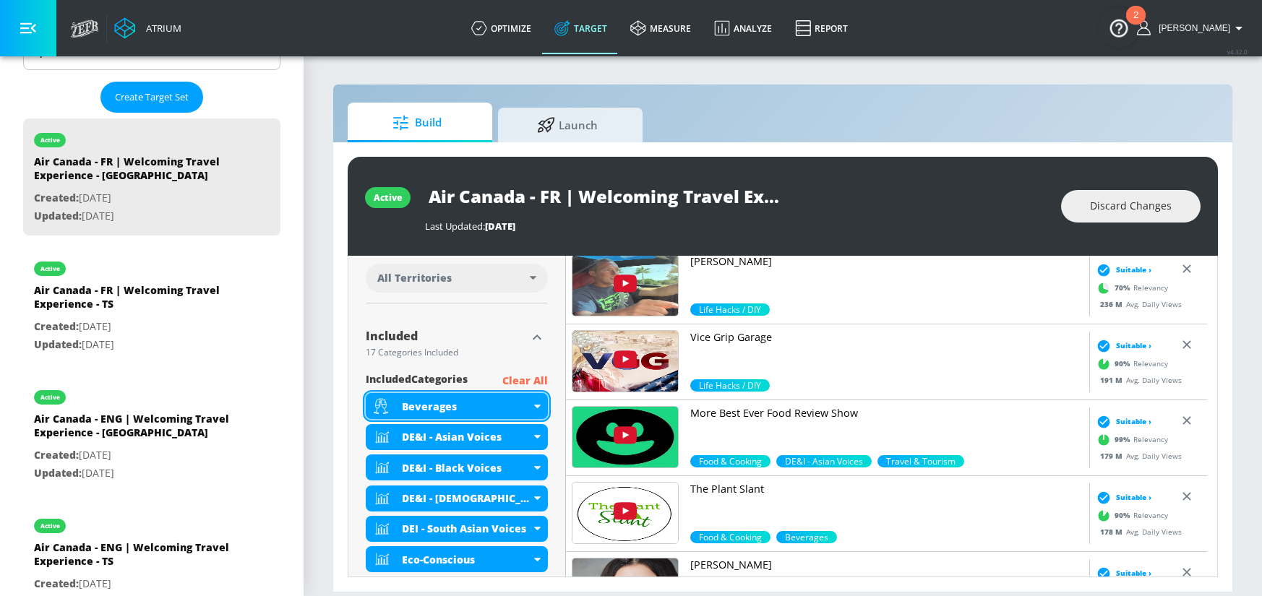
scroll to position [423, 0]
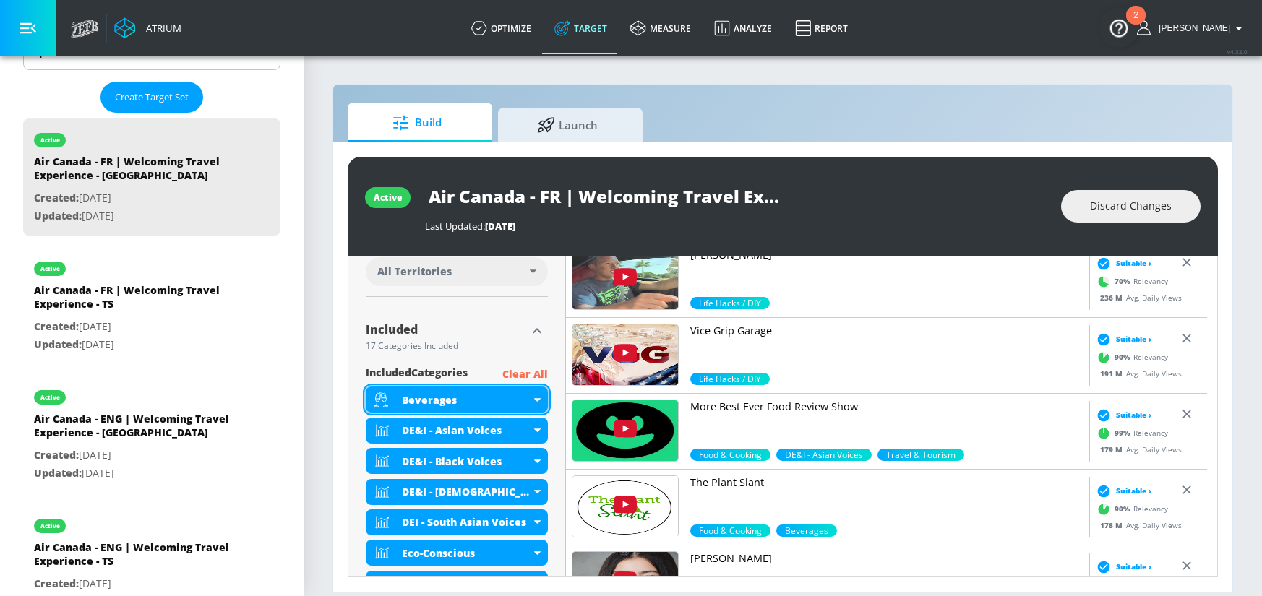
click at [537, 397] on div "Beverages" at bounding box center [457, 400] width 182 height 26
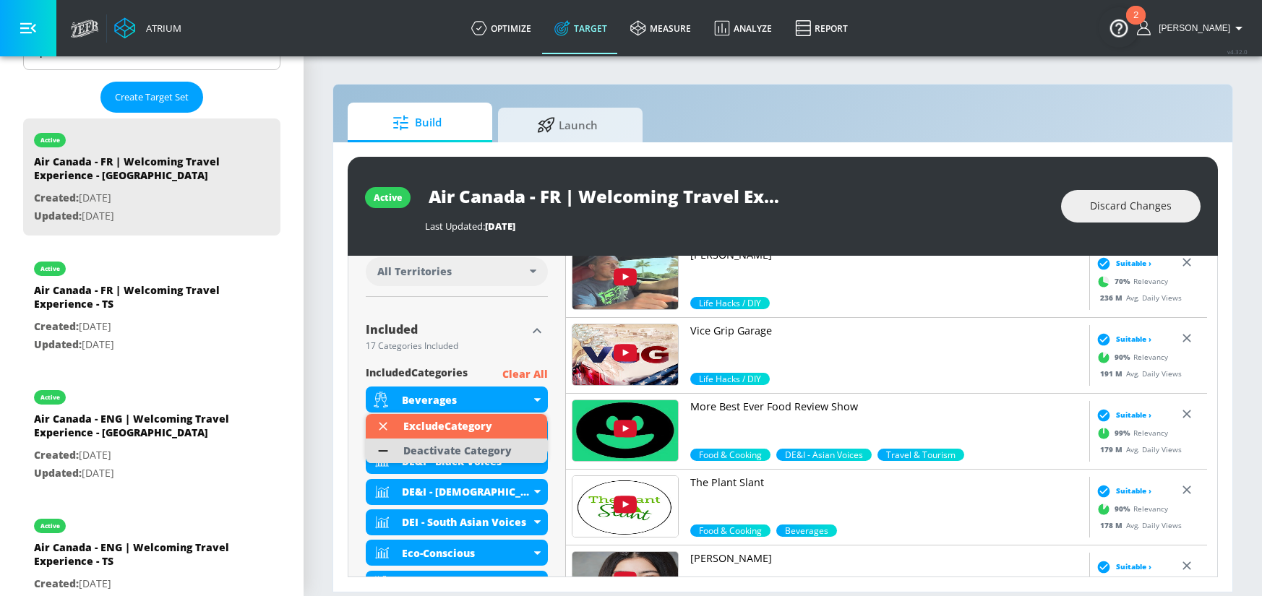
click at [491, 442] on div "Deactivate Category" at bounding box center [457, 451] width 123 height 25
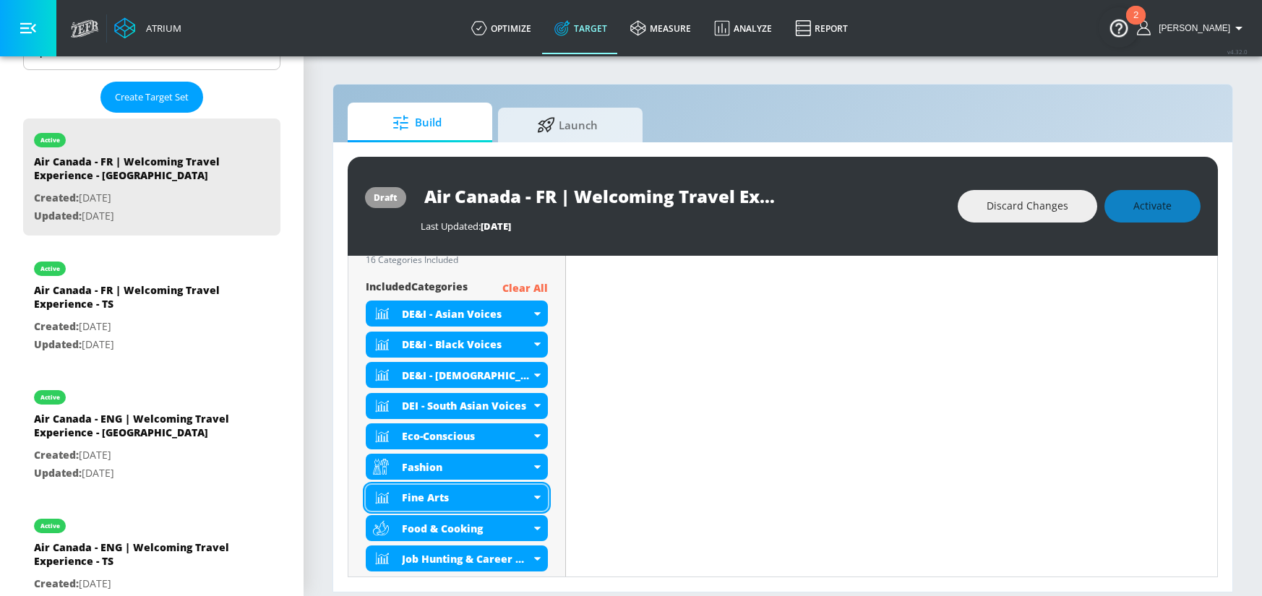
scroll to position [523, 0]
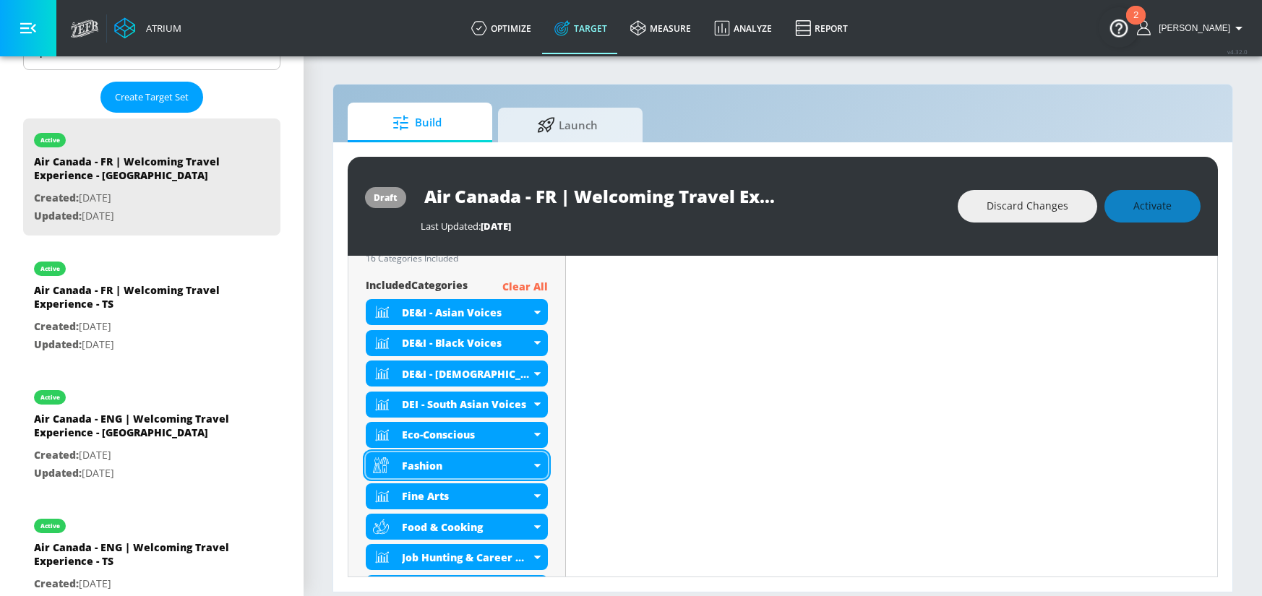
click at [536, 466] on icon at bounding box center [536, 466] width 7 height 4
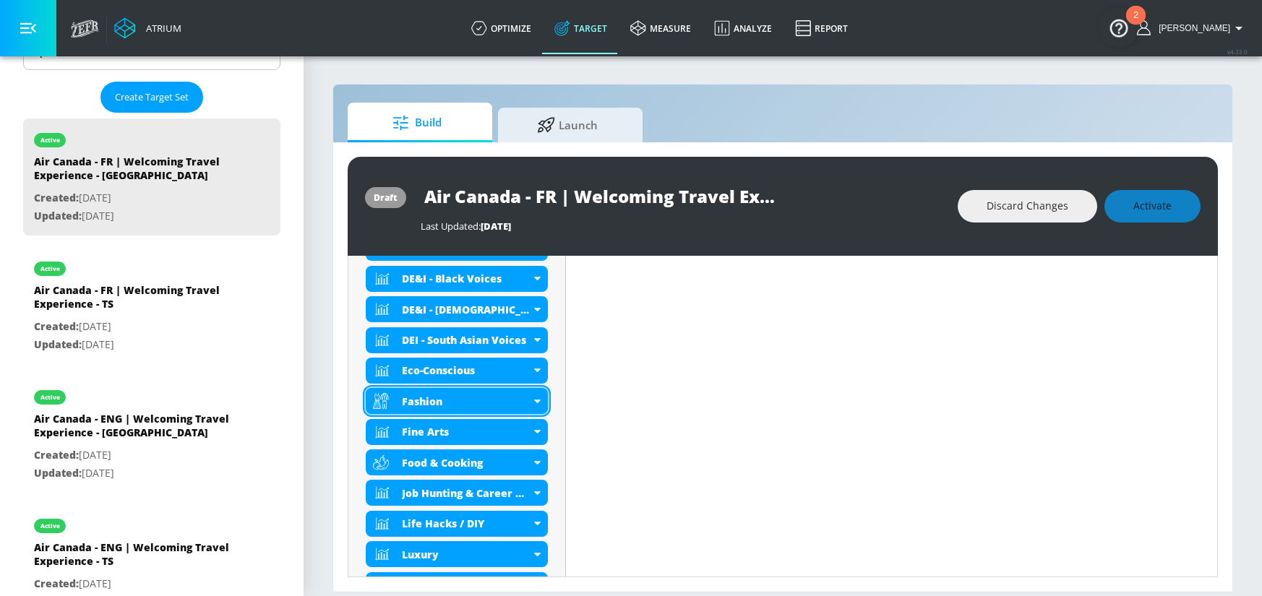
scroll to position [575, 0]
click at [538, 401] on icon at bounding box center [536, 402] width 7 height 4
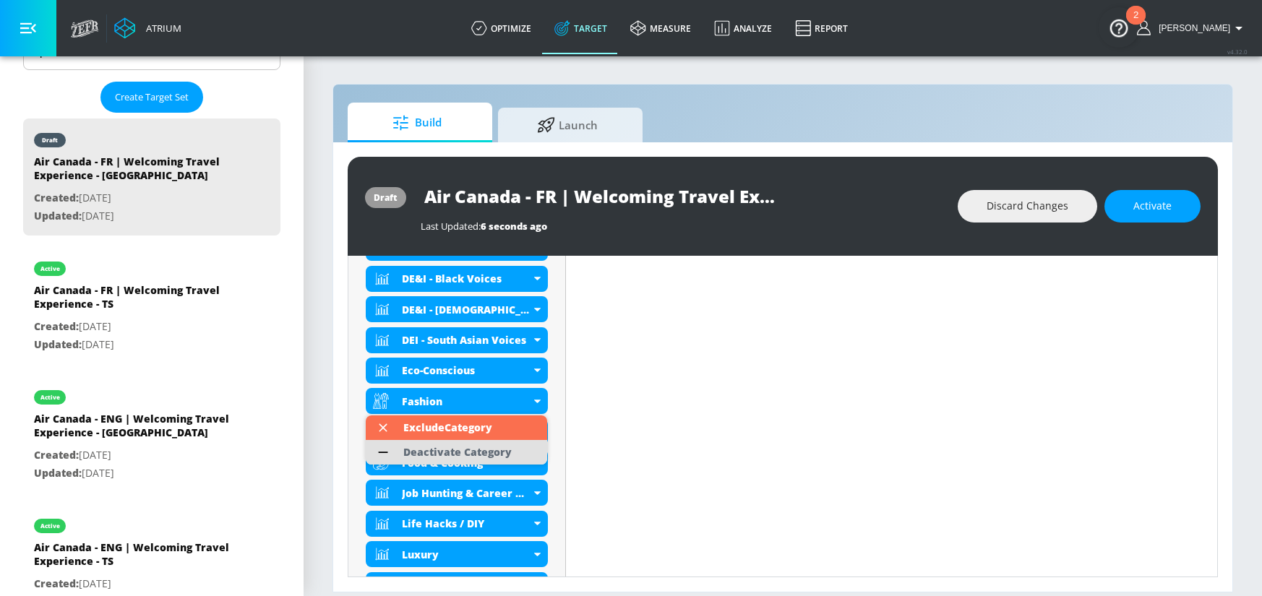
click at [507, 444] on div "Deactivate Category" at bounding box center [457, 452] width 123 height 25
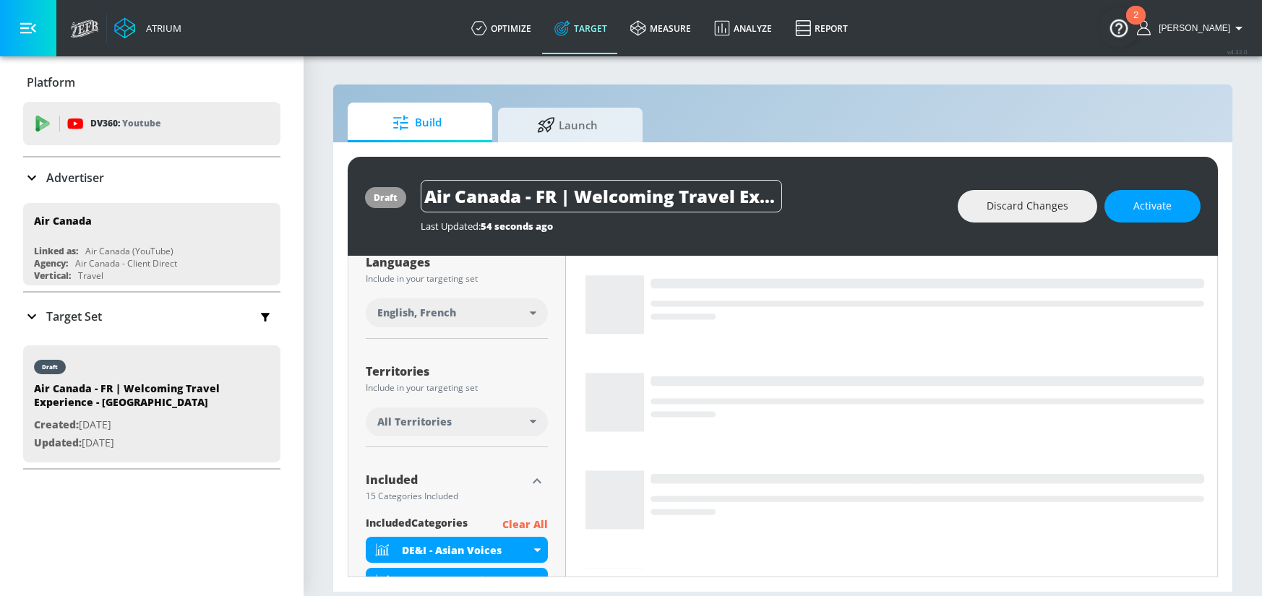
scroll to position [276, 0]
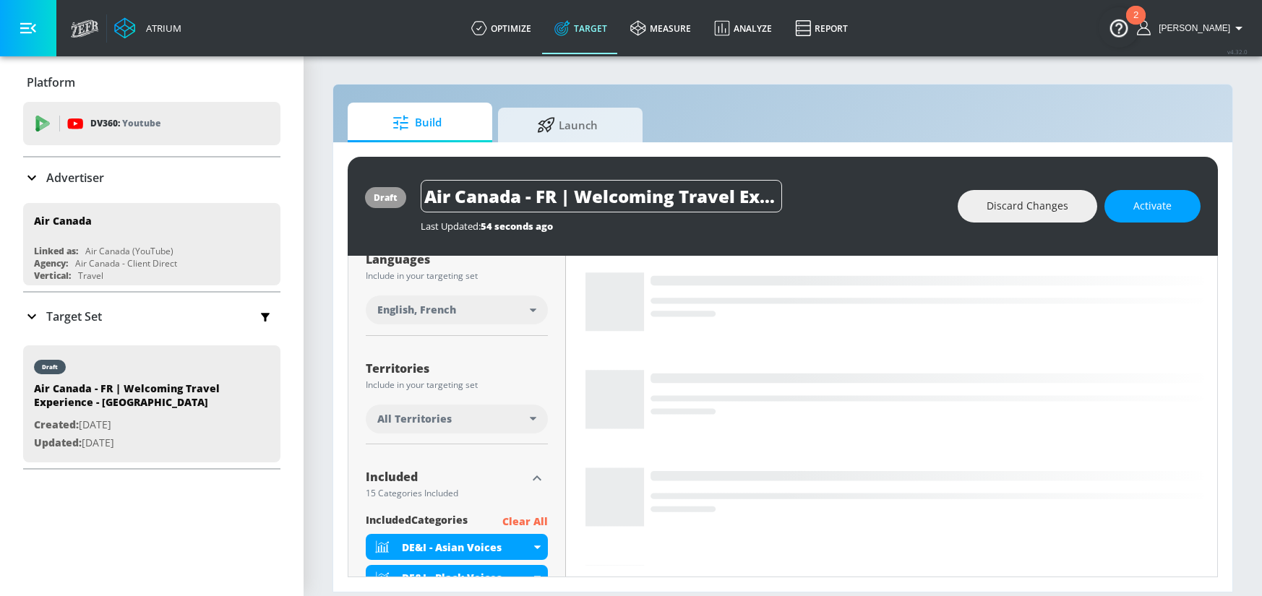
click at [532, 419] on icon at bounding box center [533, 419] width 7 height 4
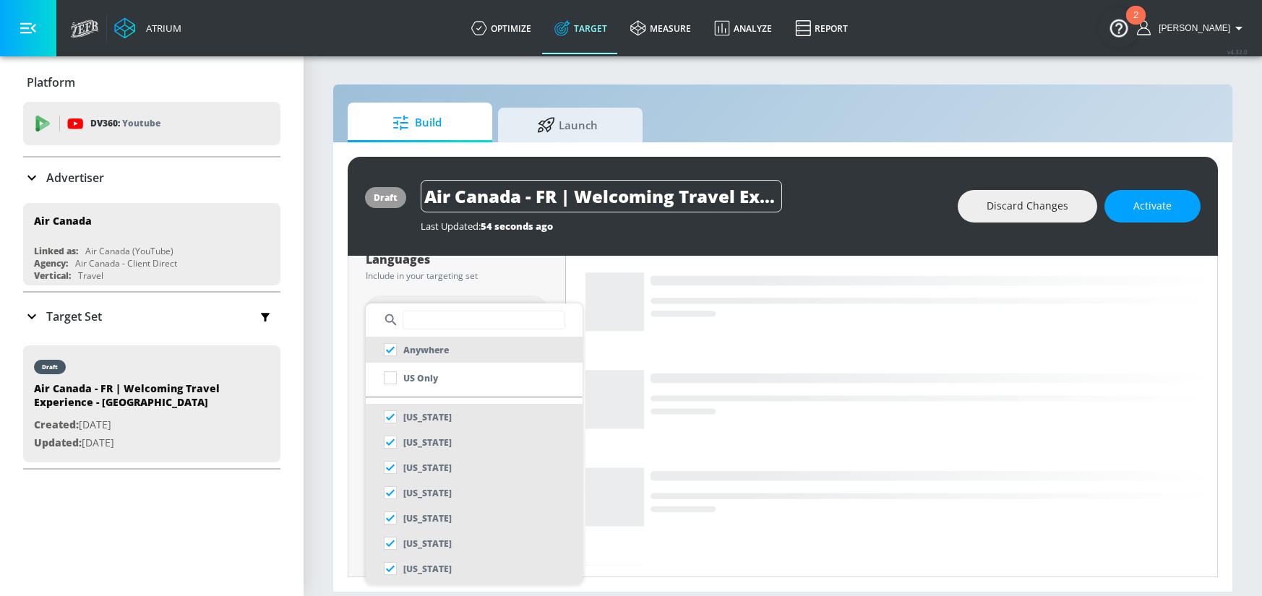
drag, startPoint x: 335, startPoint y: 364, endPoint x: 352, endPoint y: 381, distance: 24.5
click at [335, 363] on div at bounding box center [631, 298] width 1262 height 596
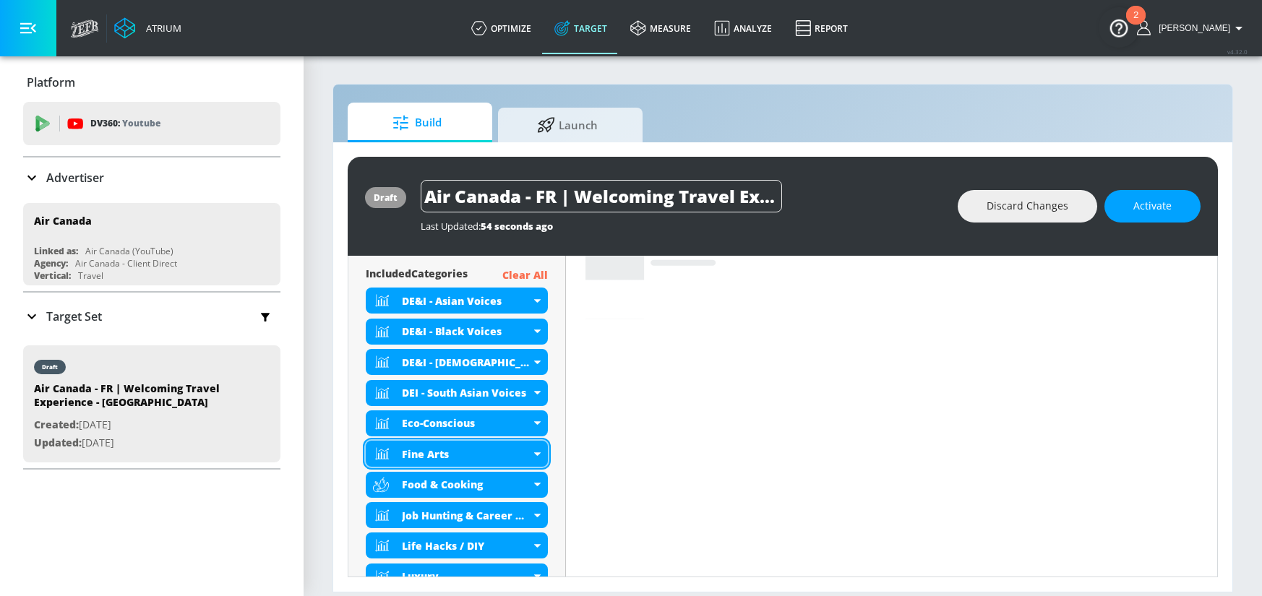
scroll to position [512, 0]
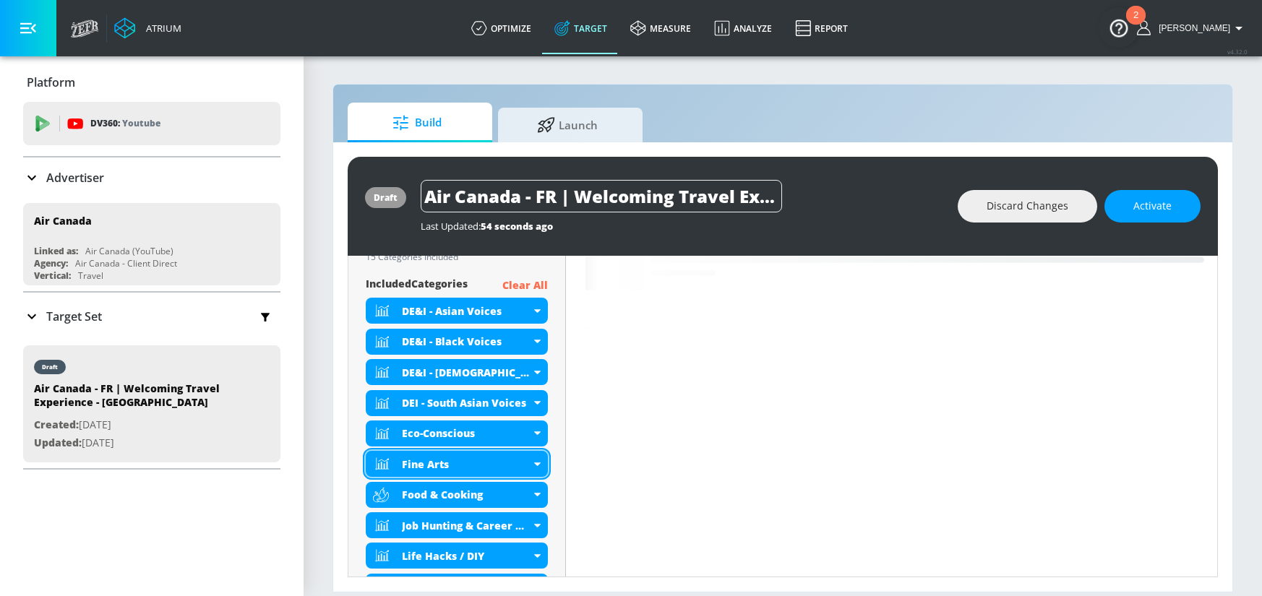
click at [533, 462] on div "Fine Arts" at bounding box center [457, 464] width 182 height 26
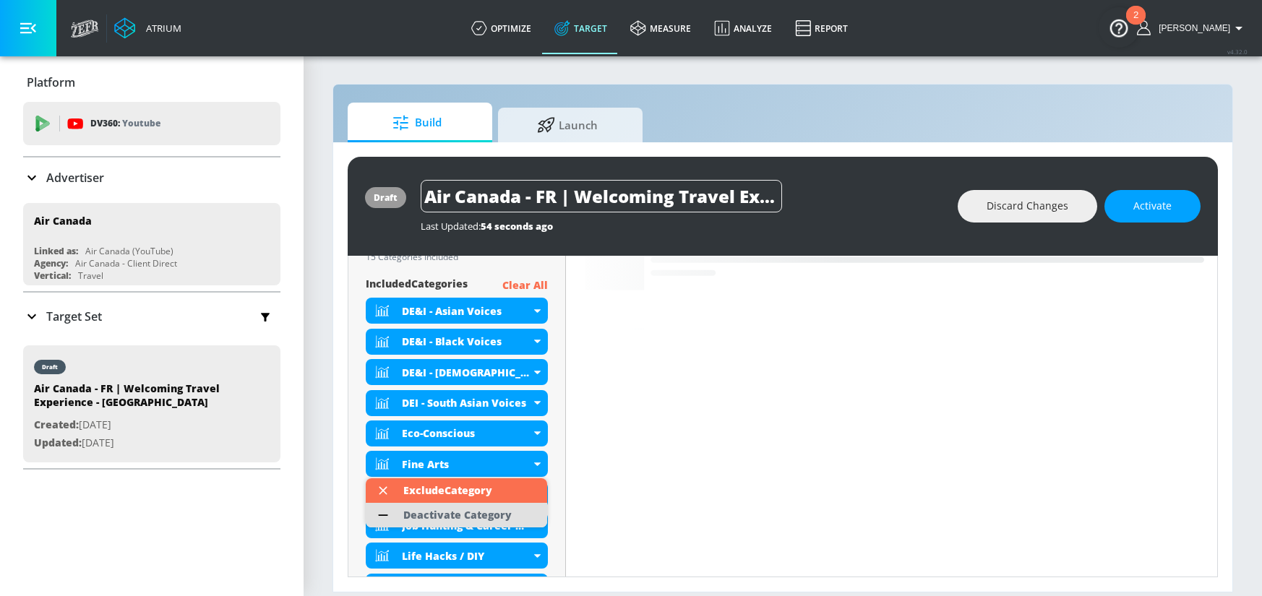
click at [489, 510] on div "Deactivate Category" at bounding box center [457, 515] width 108 height 10
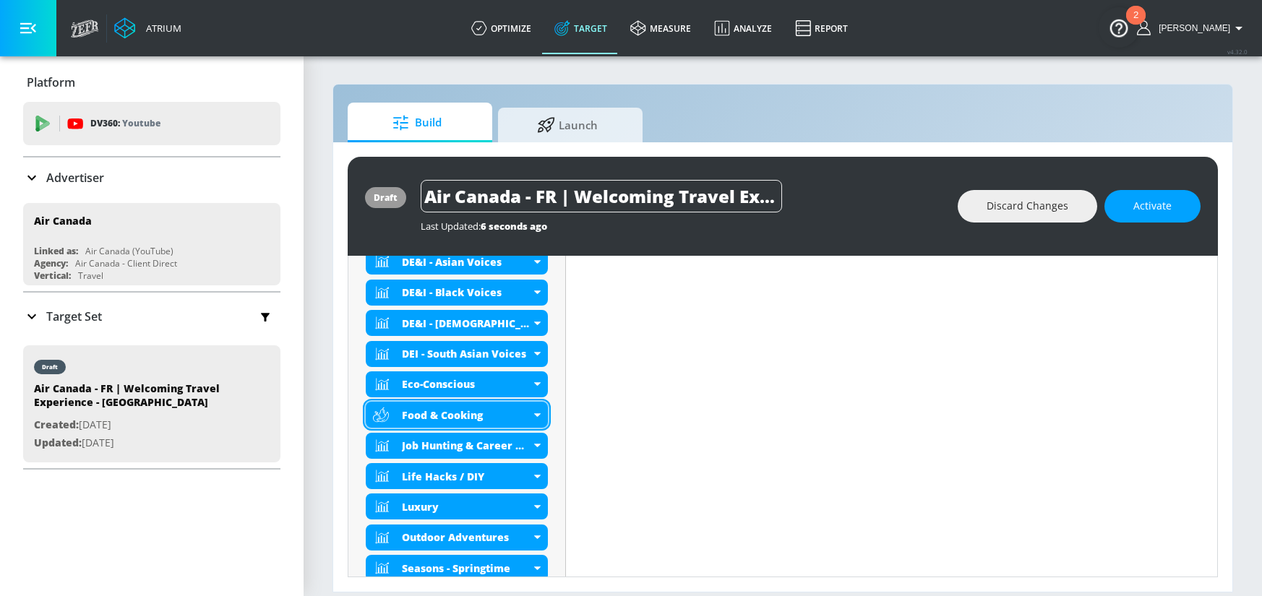
scroll to position [605, 0]
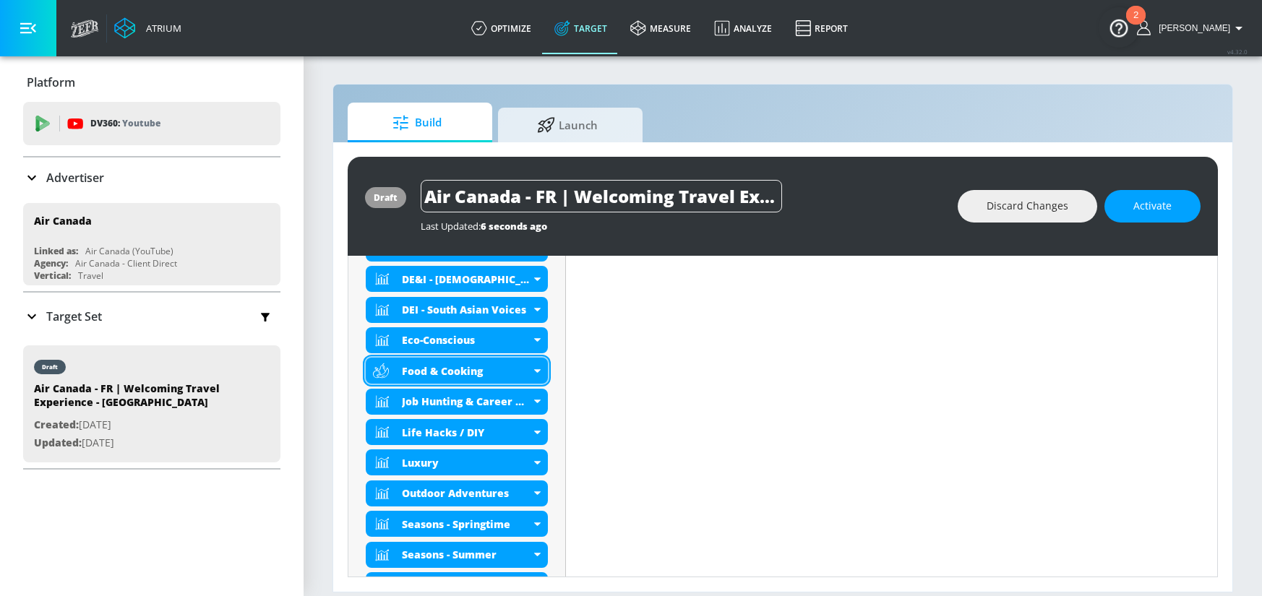
click at [536, 369] on icon at bounding box center [537, 371] width 7 height 4
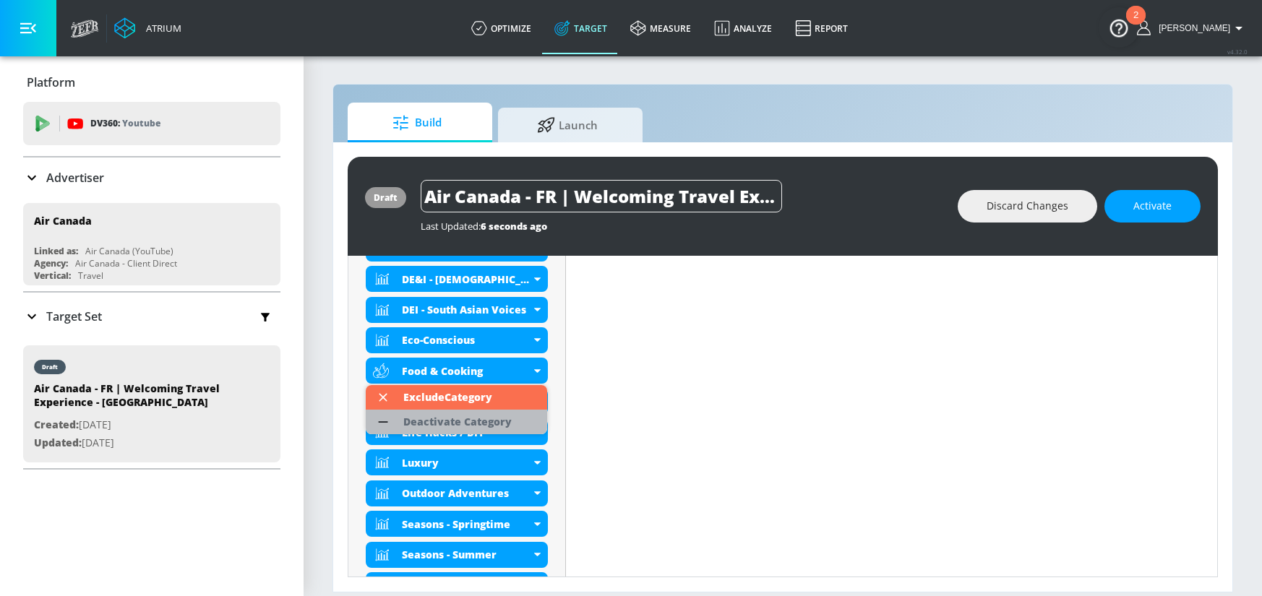
click at [477, 418] on div "Deactivate Category" at bounding box center [457, 422] width 108 height 10
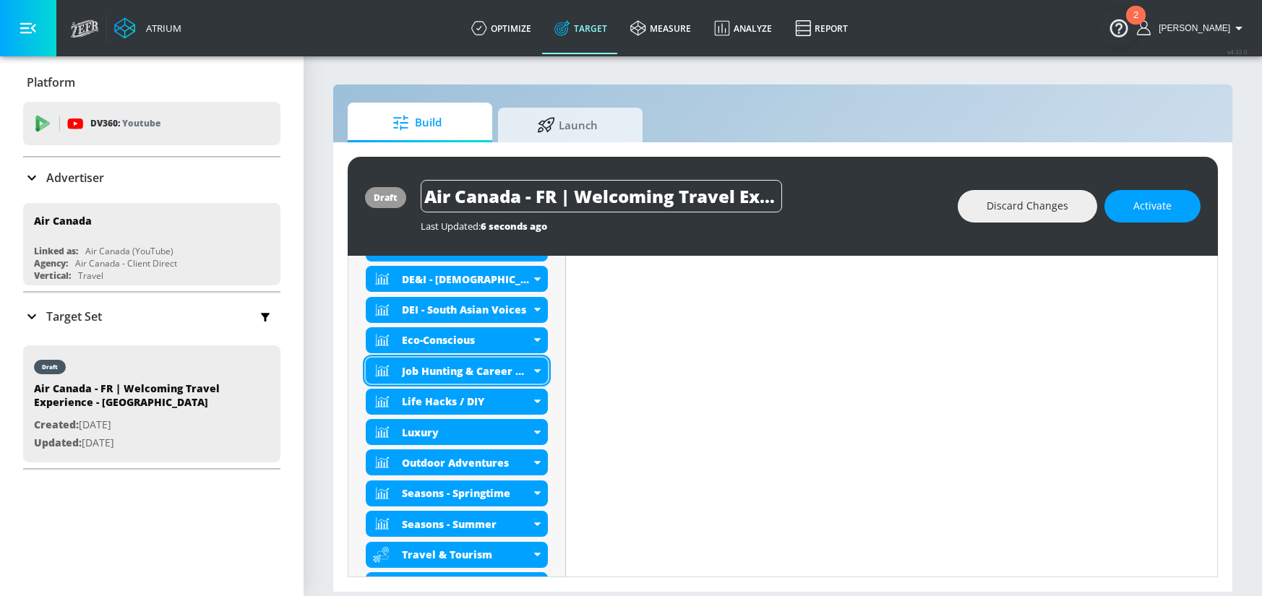
click at [536, 371] on icon at bounding box center [536, 371] width 7 height 4
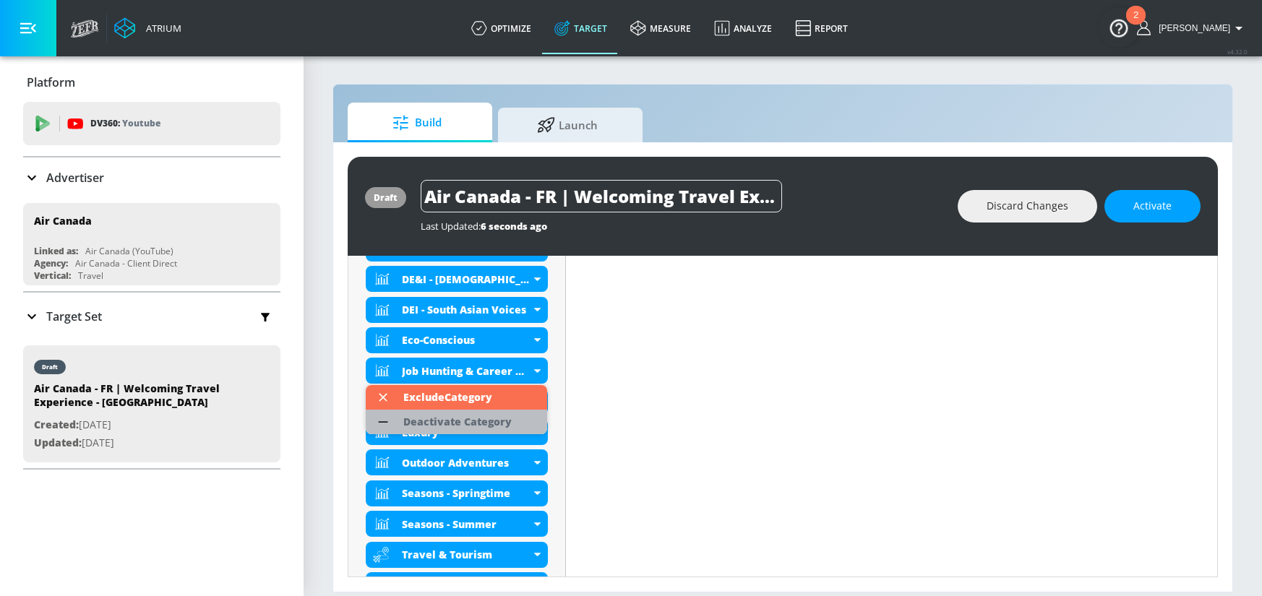
click at [467, 421] on div "Deactivate Category" at bounding box center [457, 422] width 108 height 10
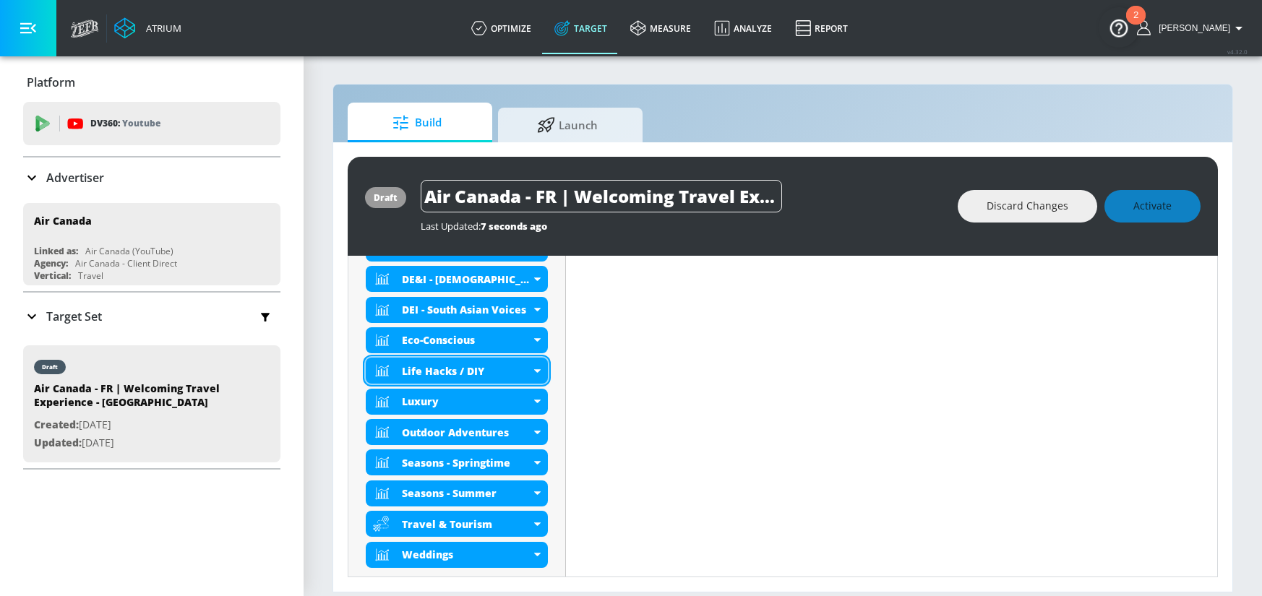
click at [534, 371] on icon at bounding box center [537, 371] width 7 height 4
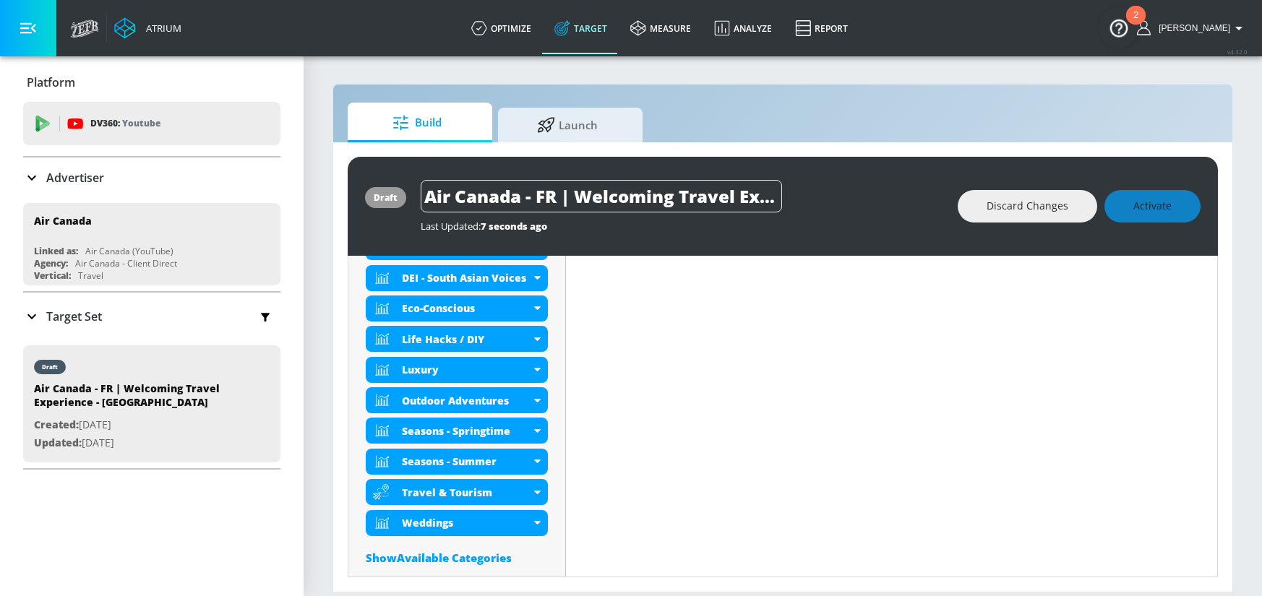
scroll to position [637, 0]
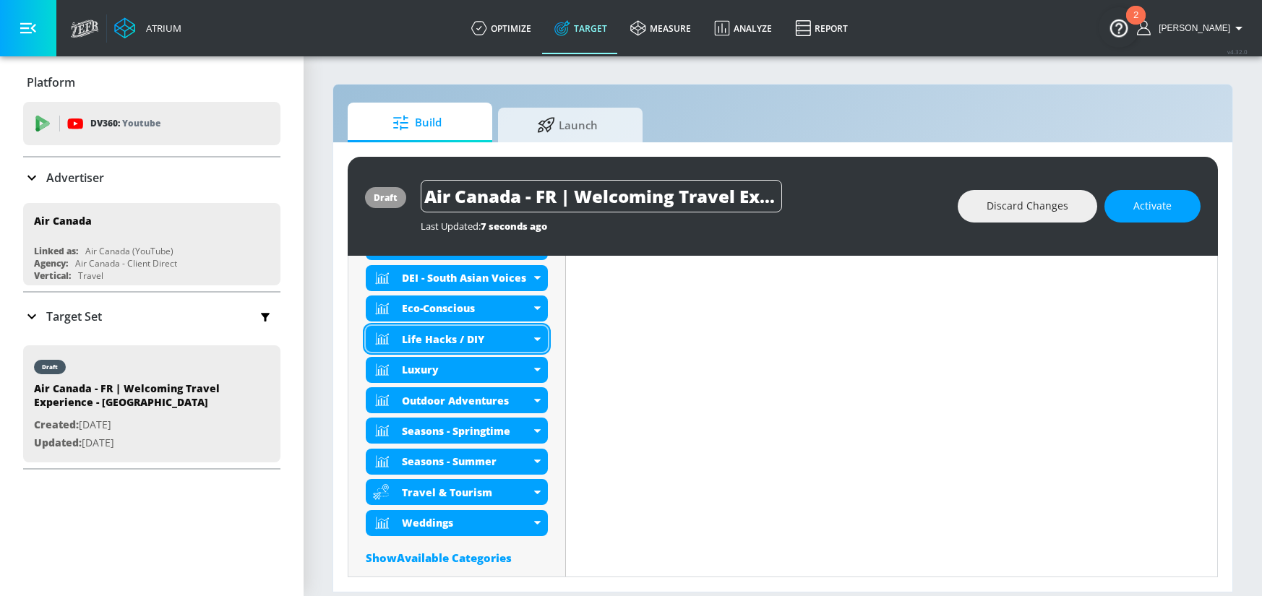
click at [535, 338] on icon at bounding box center [536, 339] width 7 height 4
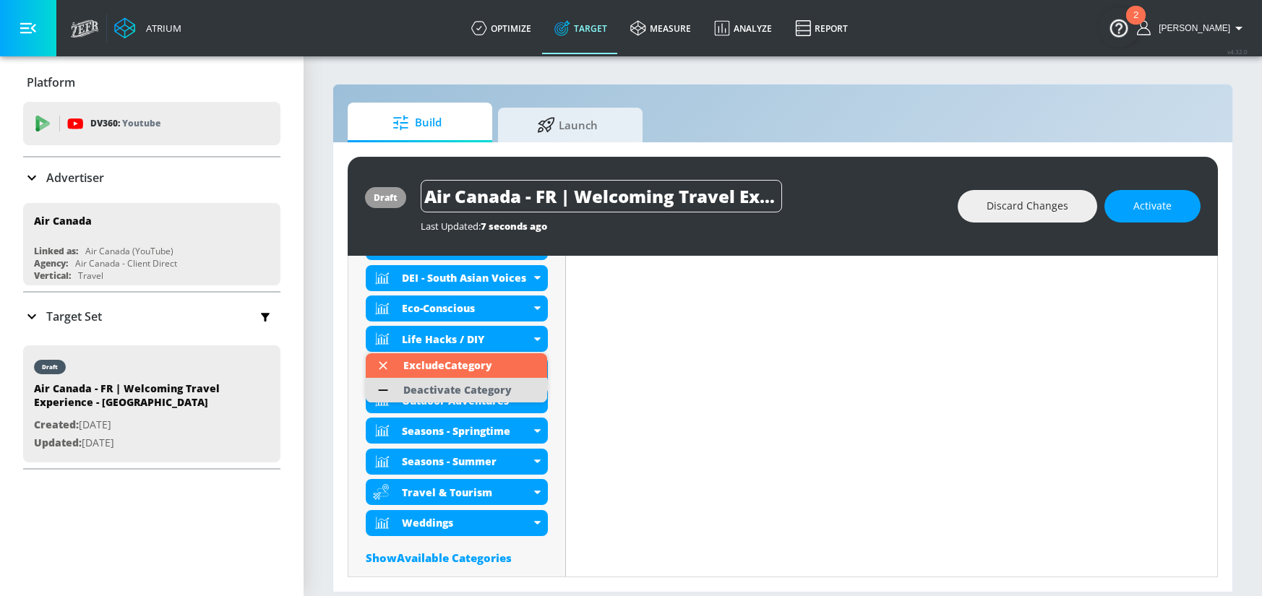
click at [465, 387] on div "Deactivate Category" at bounding box center [457, 390] width 108 height 10
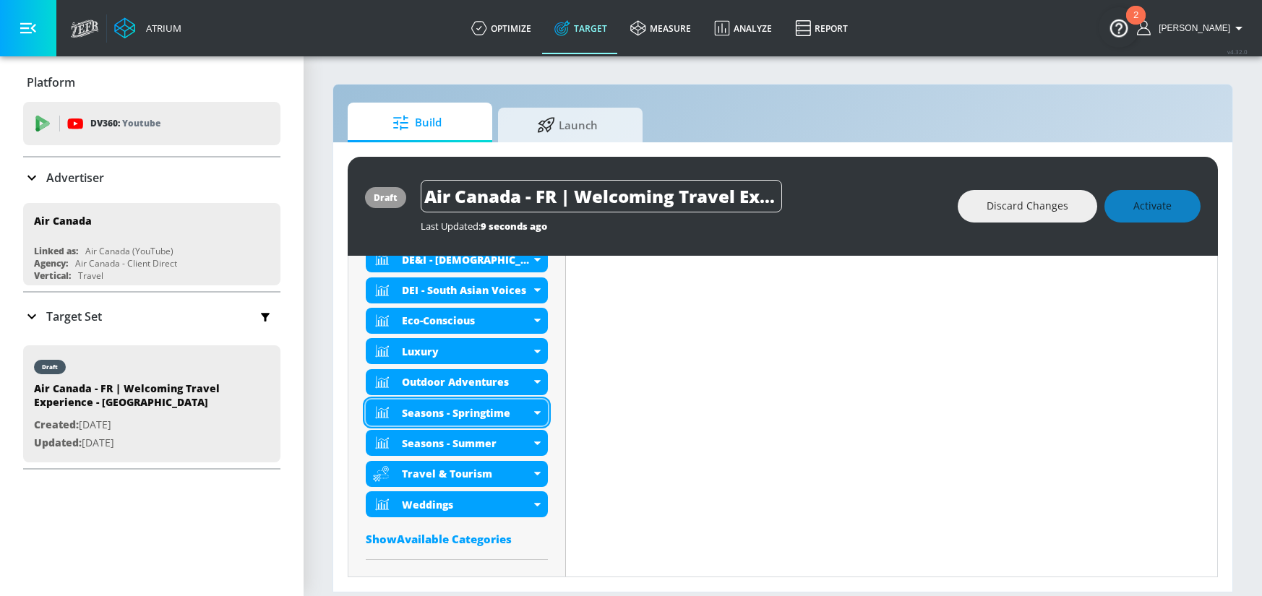
scroll to position [650, 0]
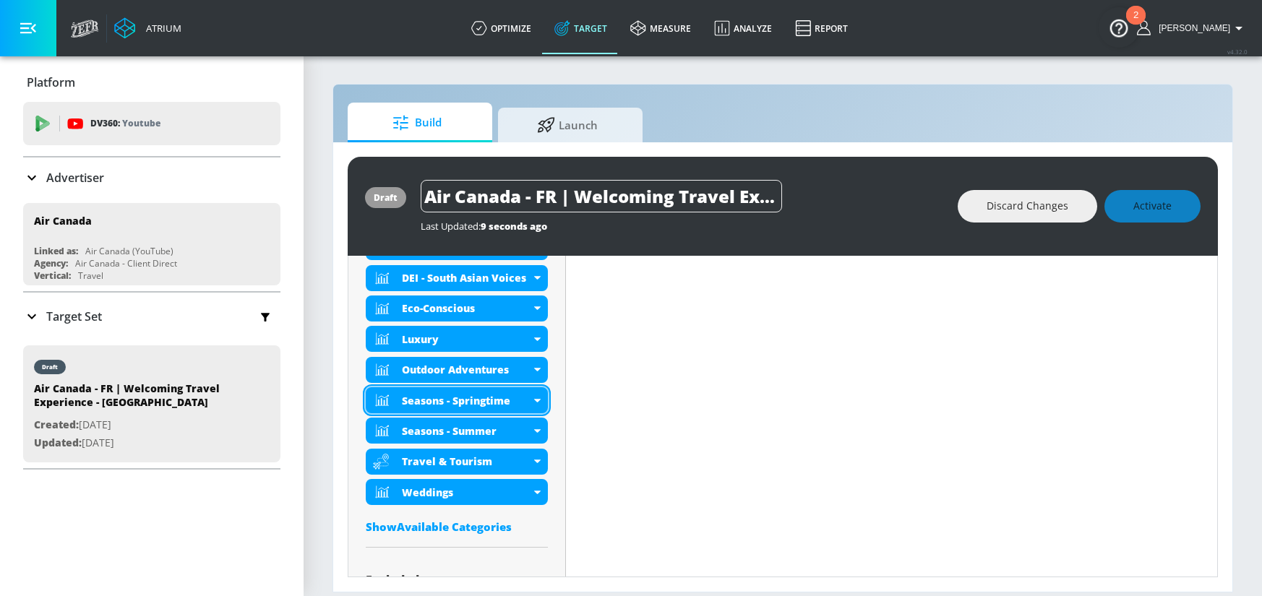
click at [535, 400] on icon at bounding box center [536, 401] width 7 height 4
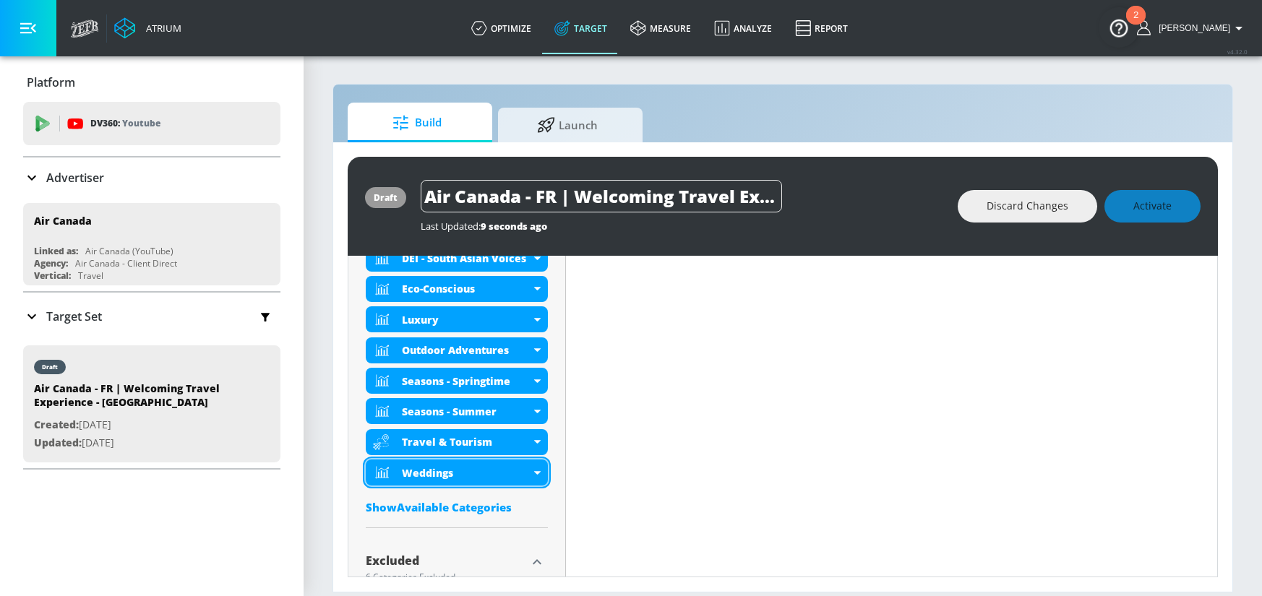
scroll to position [657, 0]
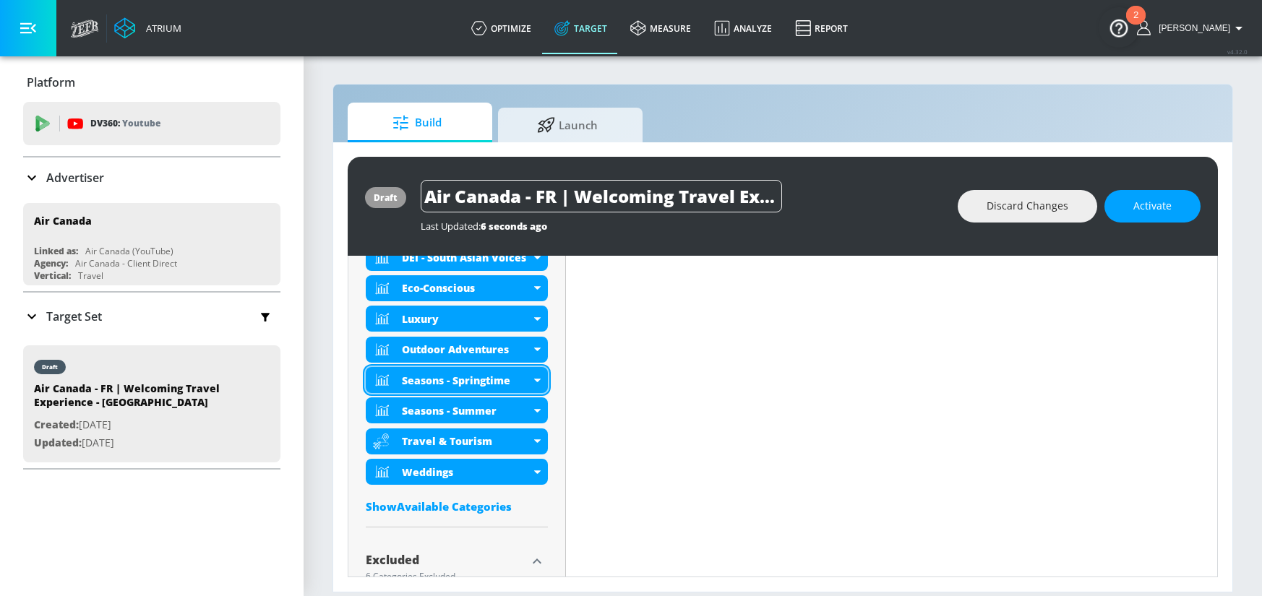
click at [539, 375] on div "Seasons - Springtime" at bounding box center [457, 380] width 182 height 26
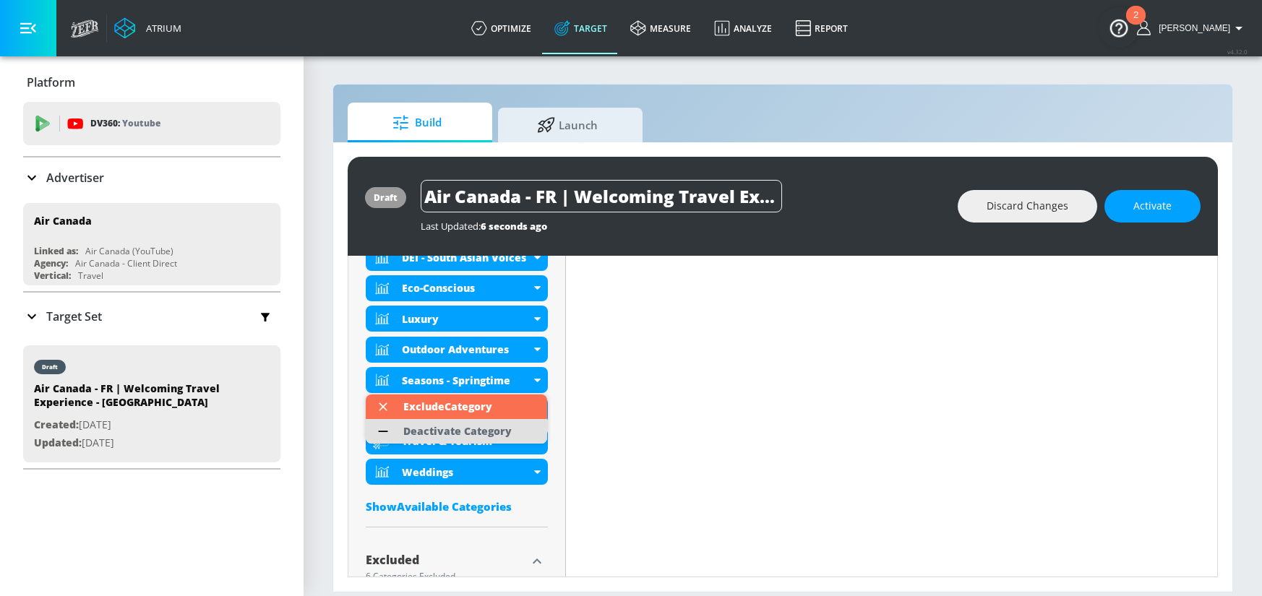
click at [508, 432] on div "Deactivate Category" at bounding box center [457, 431] width 108 height 10
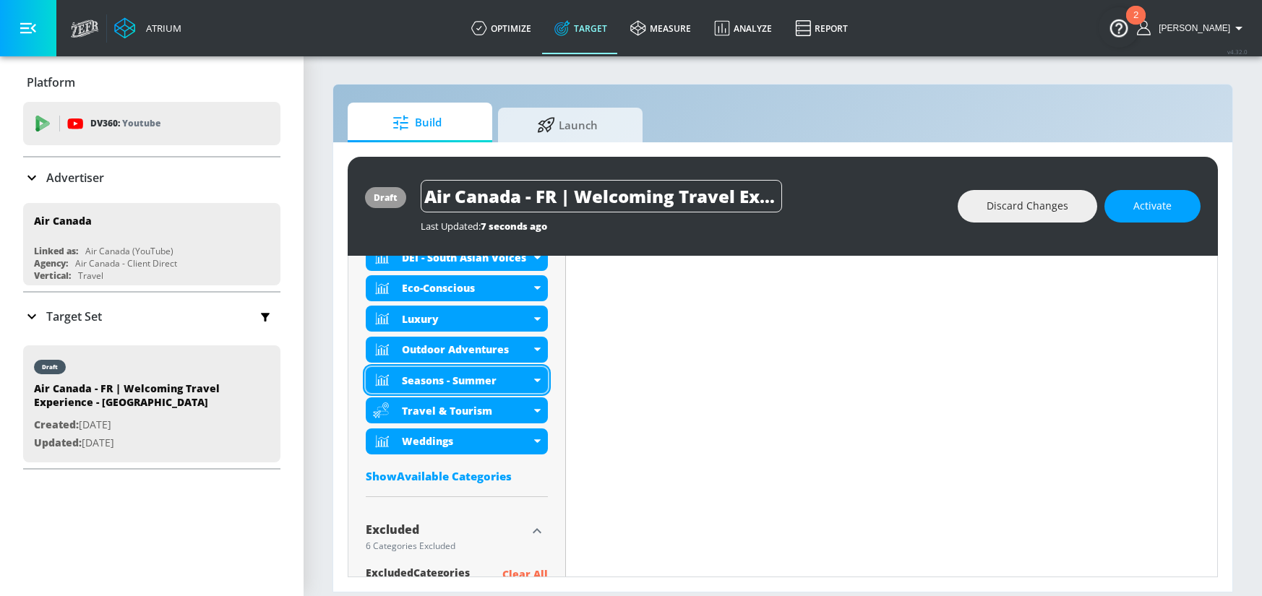
click at [536, 380] on icon at bounding box center [536, 381] width 7 height 4
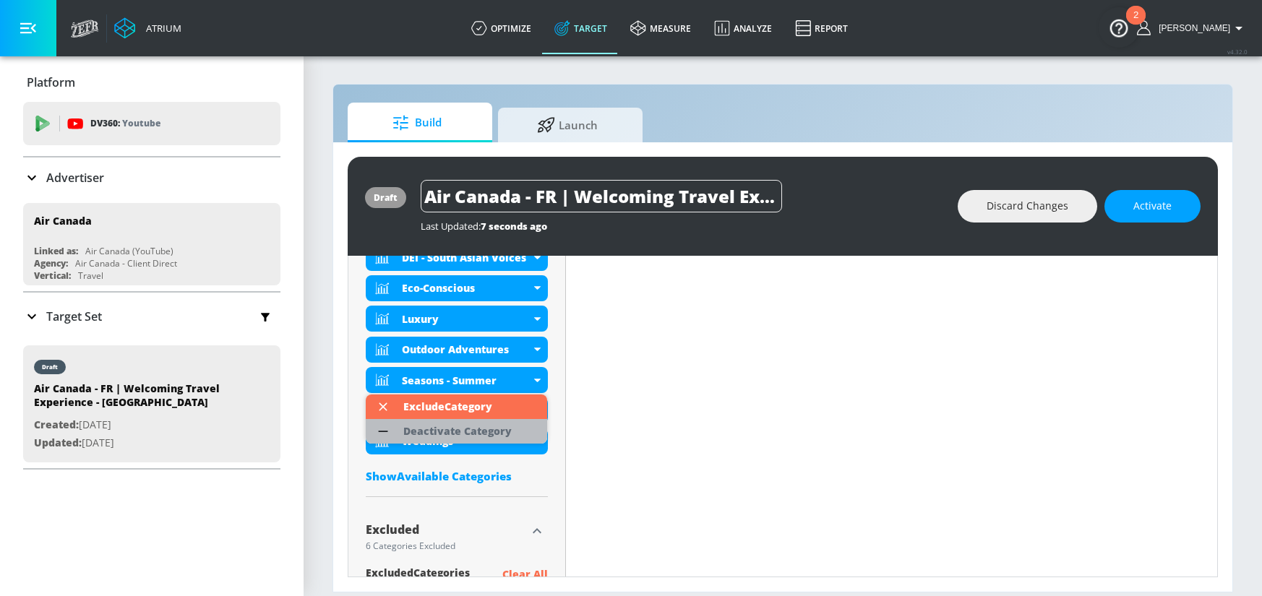
click at [489, 426] on div "Deactivate Category" at bounding box center [457, 431] width 108 height 10
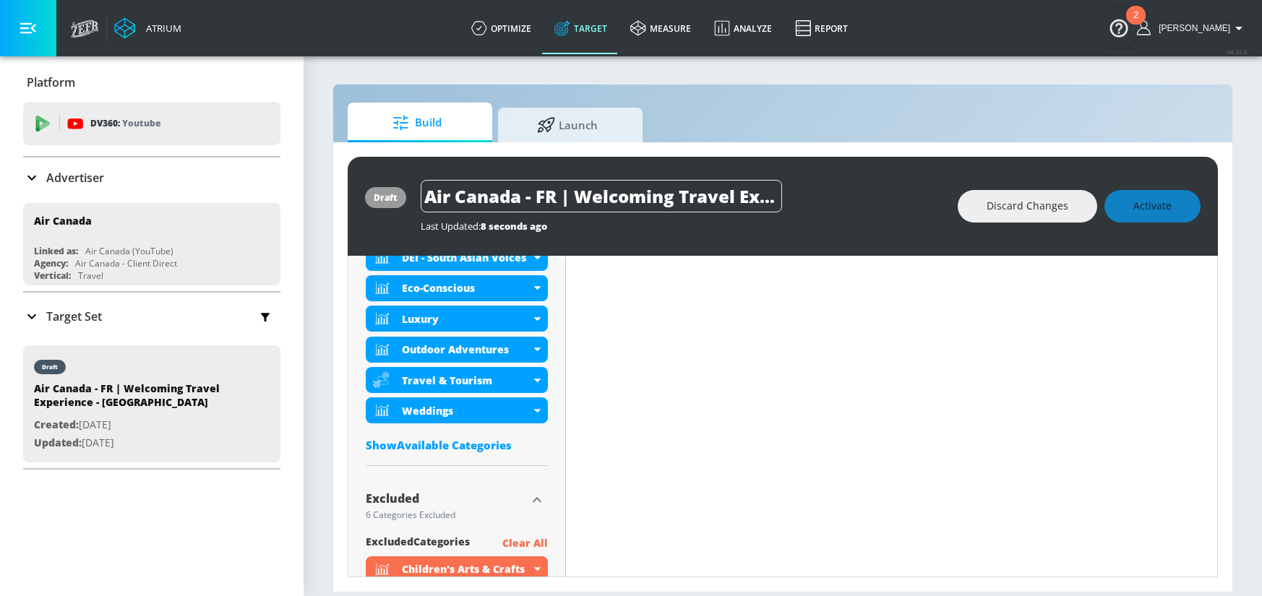
click at [467, 449] on div "Show Available Categories" at bounding box center [457, 445] width 182 height 14
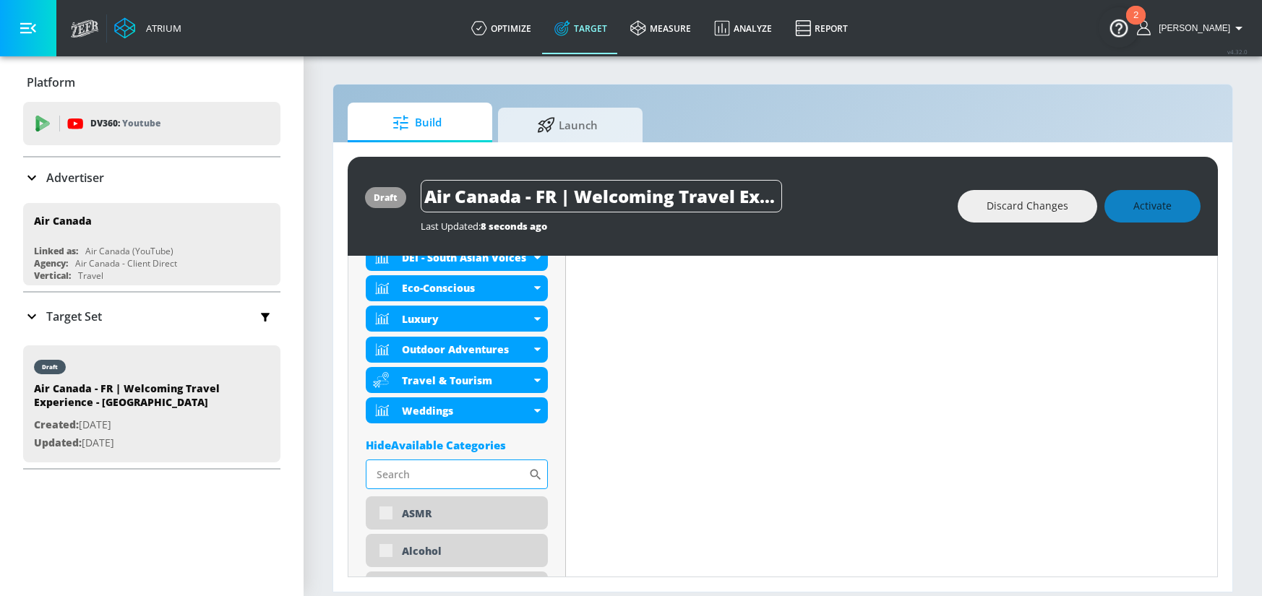
click at [447, 475] on input "Sort By" at bounding box center [447, 474] width 163 height 29
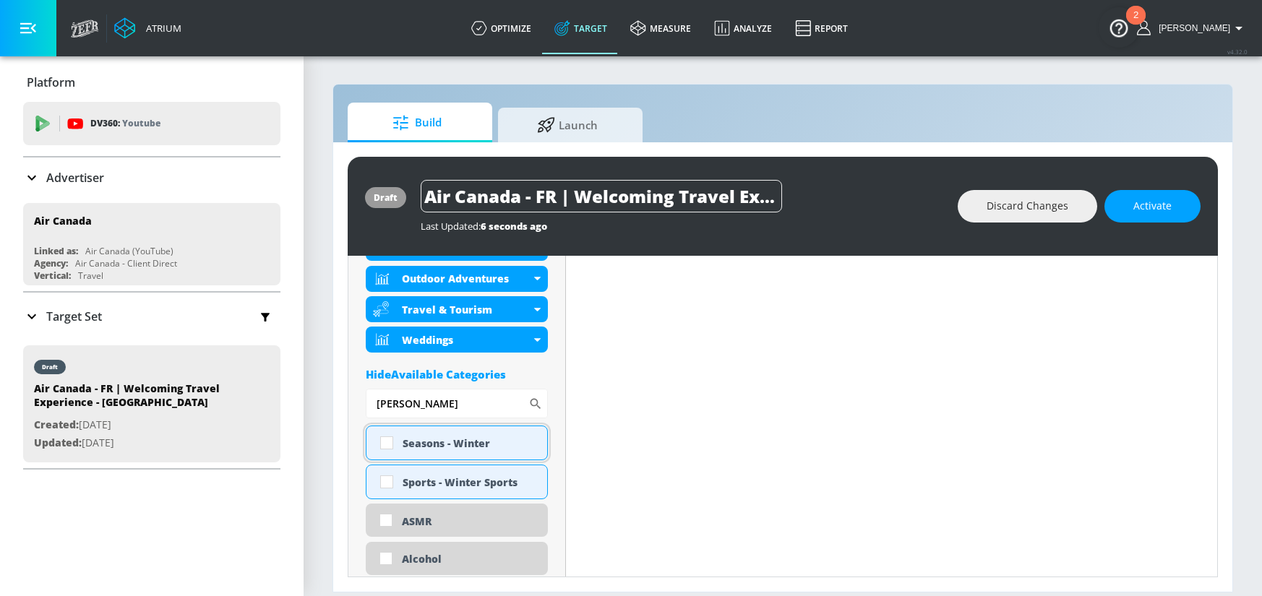
scroll to position [716, 0]
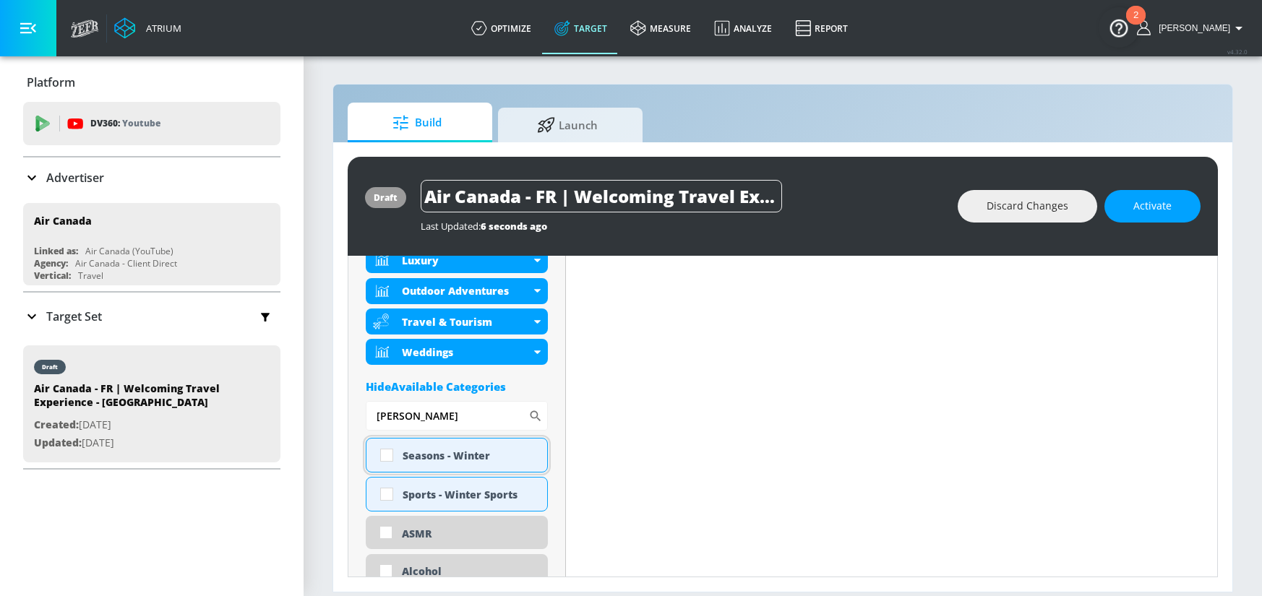
type input "[PERSON_NAME]"
click at [382, 456] on input "checkbox" at bounding box center [387, 455] width 26 height 26
checkbox input "true"
drag, startPoint x: 358, startPoint y: 423, endPoint x: 342, endPoint y: 423, distance: 15.9
click at [342, 423] on div "draft Air Canada - FR | Welcoming Travel Experience - CT Last Updated: 6 second…" at bounding box center [782, 366] width 899 height 449
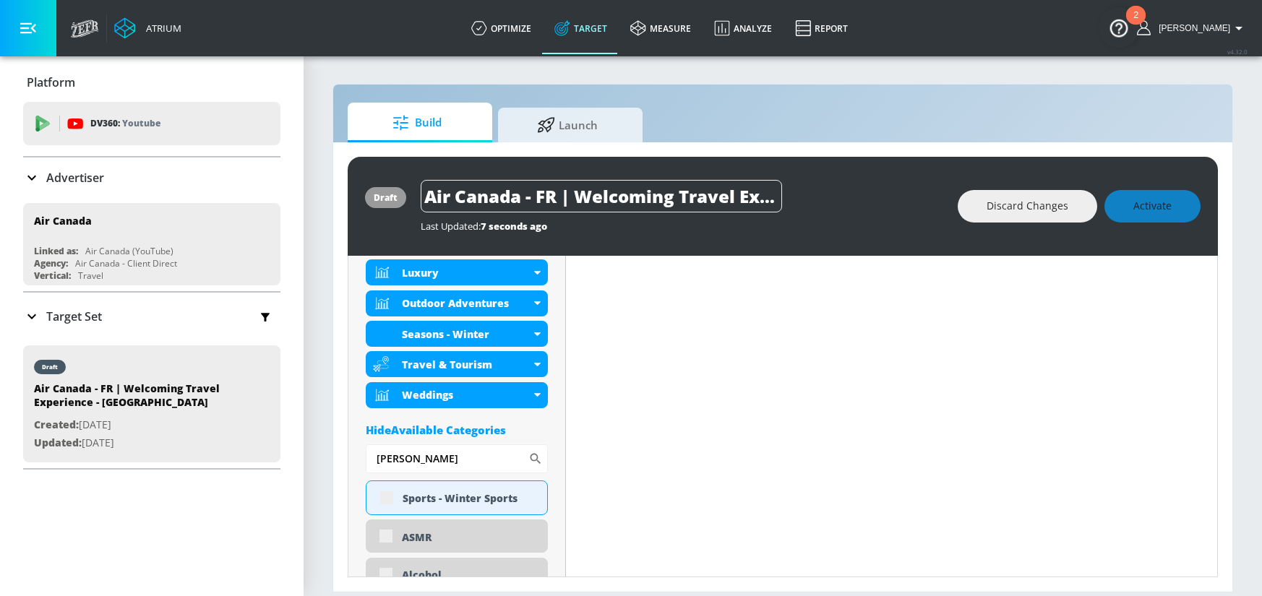
scroll to position [728, 0]
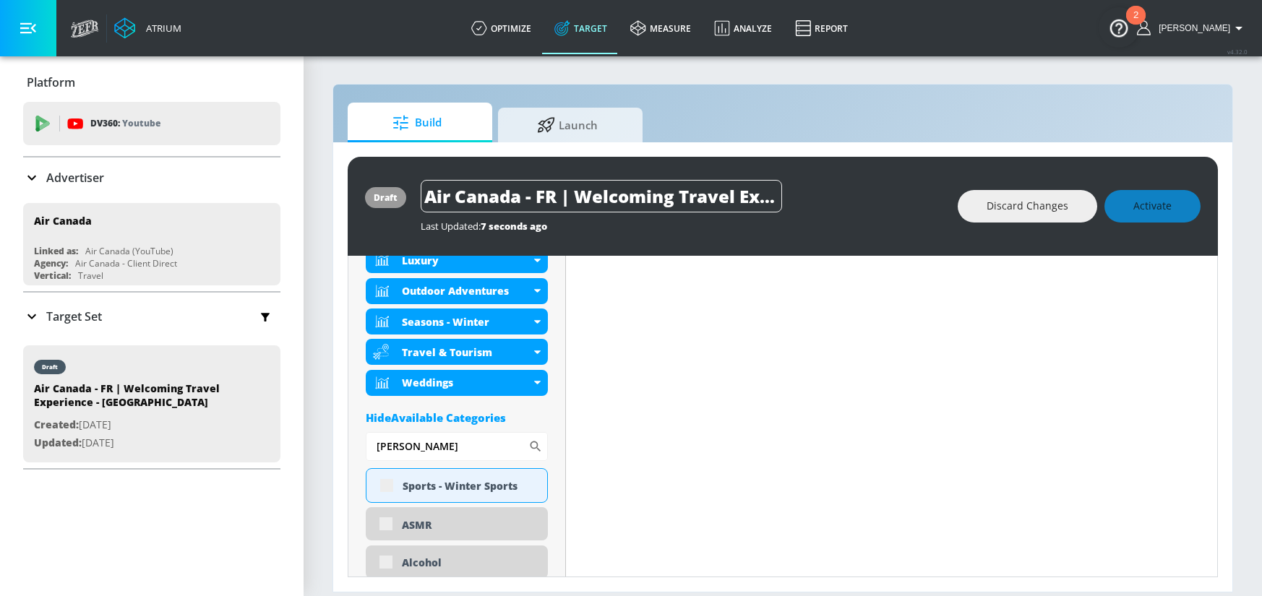
drag, startPoint x: 405, startPoint y: 454, endPoint x: 358, endPoint y: 451, distance: 47.8
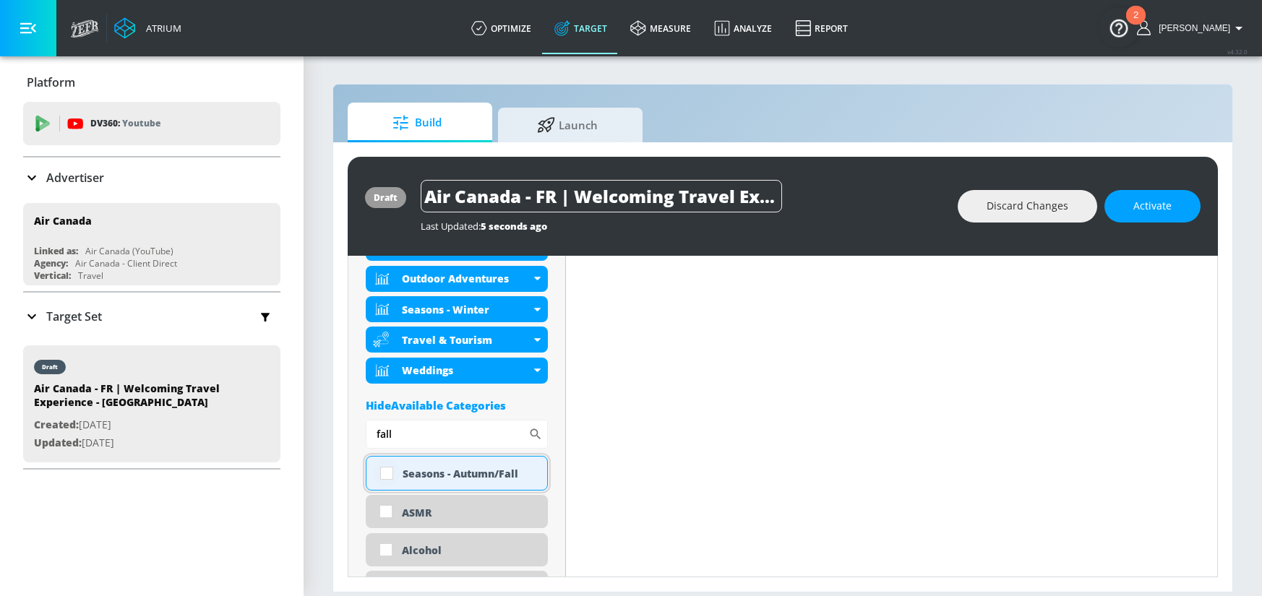
scroll to position [716, 0]
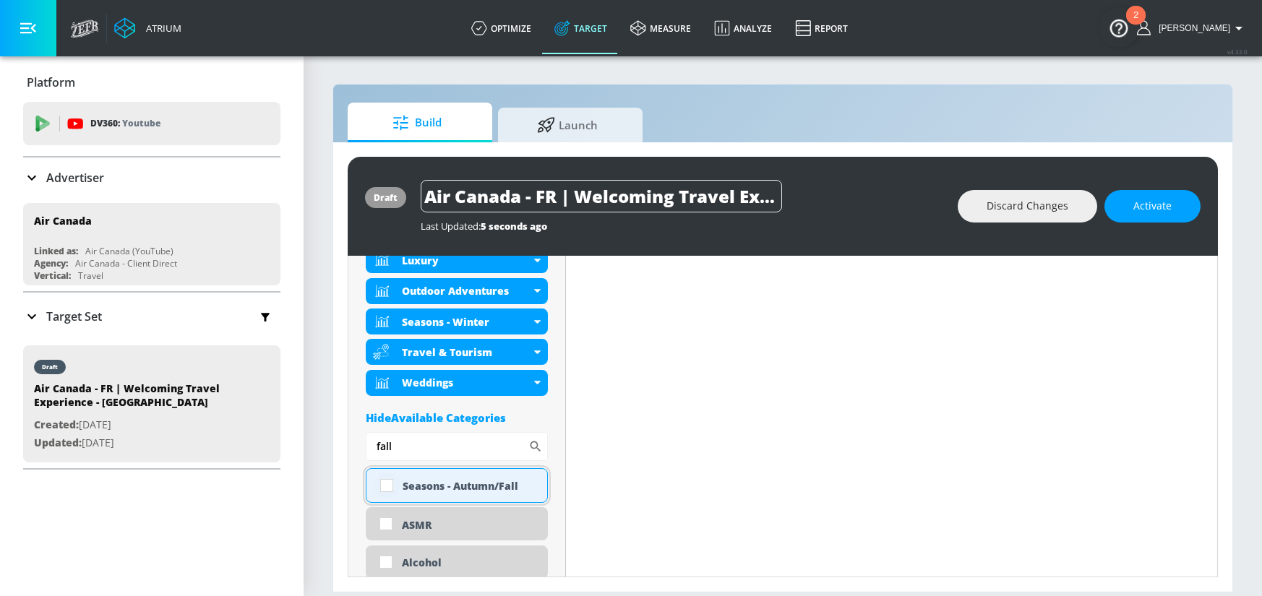
type input "fall"
click at [387, 488] on input "checkbox" at bounding box center [387, 486] width 26 height 26
checkbox input "true"
drag, startPoint x: 357, startPoint y: 448, endPoint x: 350, endPoint y: 447, distance: 7.3
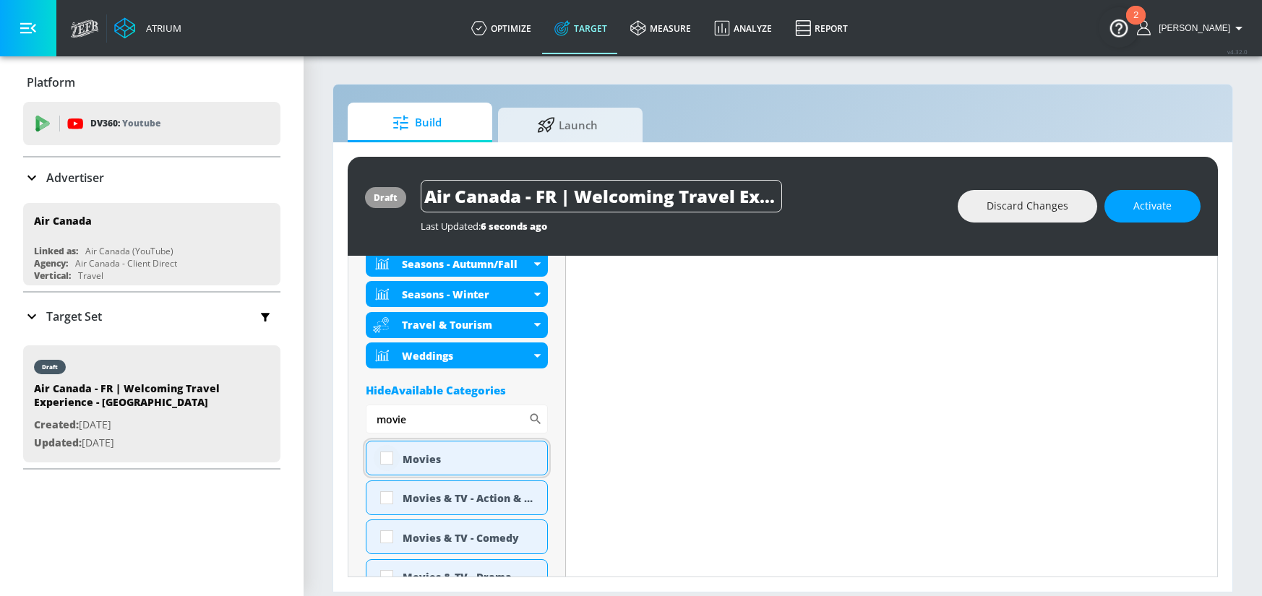
scroll to position [762, 0]
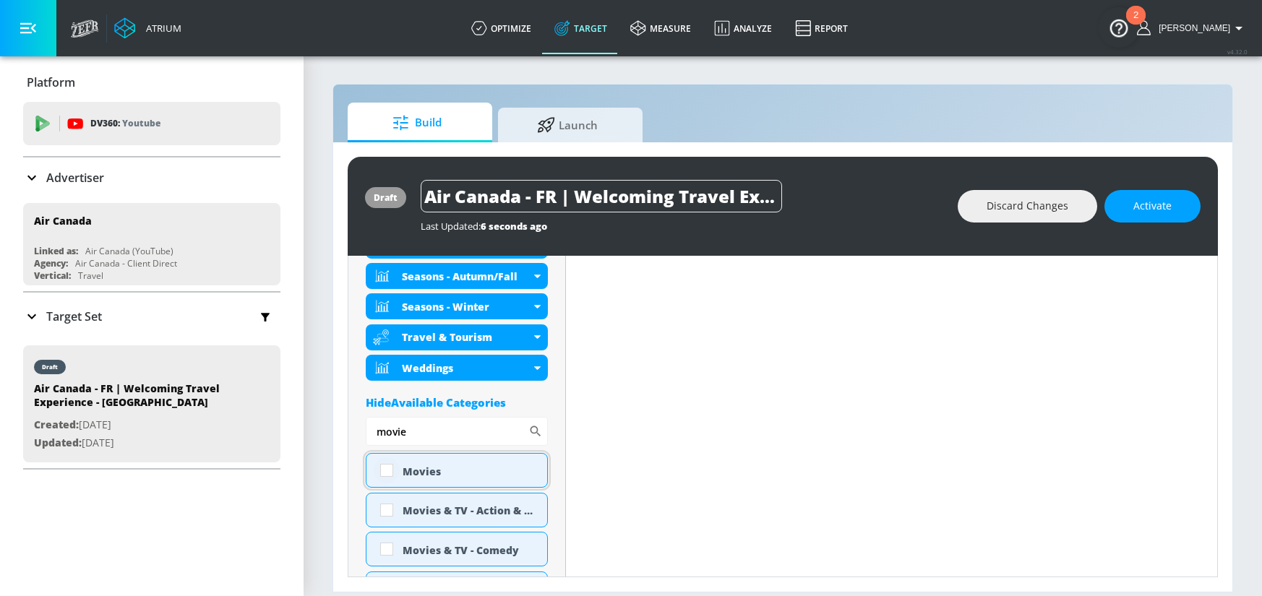
type input "movie"
drag, startPoint x: 385, startPoint y: 468, endPoint x: 400, endPoint y: 456, distance: 19.0
click at [386, 468] on input "checkbox" at bounding box center [387, 470] width 26 height 26
checkbox input "true"
drag, startPoint x: 407, startPoint y: 432, endPoint x: 351, endPoint y: 429, distance: 55.7
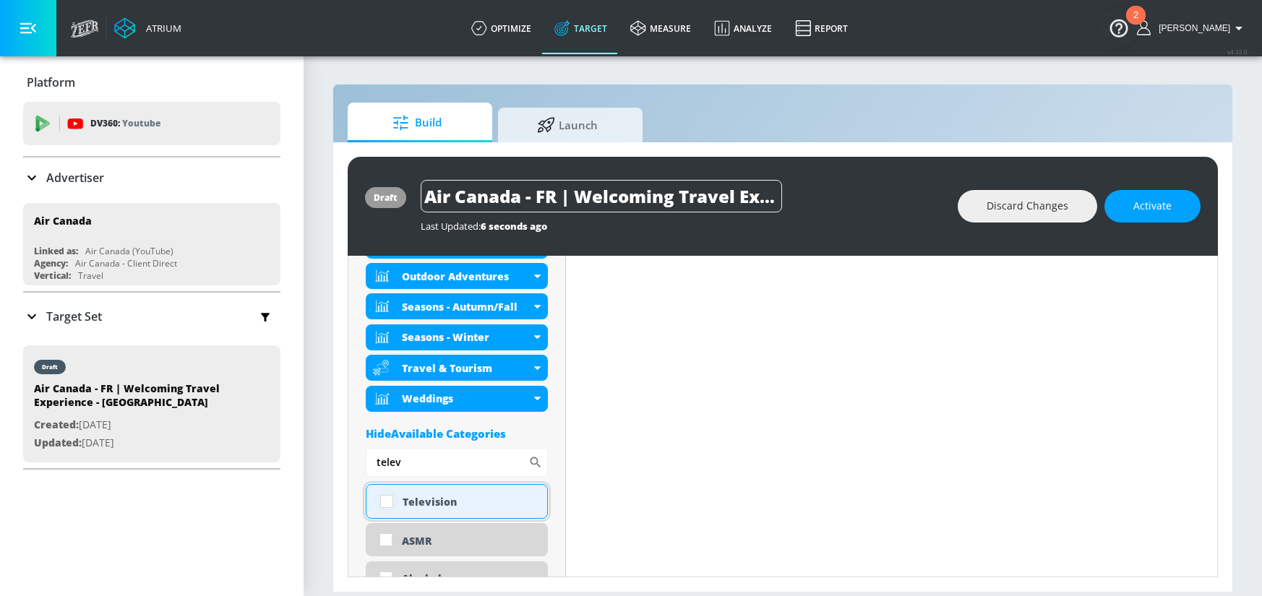
type input "telev"
drag, startPoint x: 387, startPoint y: 499, endPoint x: 422, endPoint y: 462, distance: 50.6
click at [387, 498] on input "checkbox" at bounding box center [387, 501] width 26 height 26
checkbox input "true"
drag, startPoint x: 367, startPoint y: 462, endPoint x: 355, endPoint y: 461, distance: 11.6
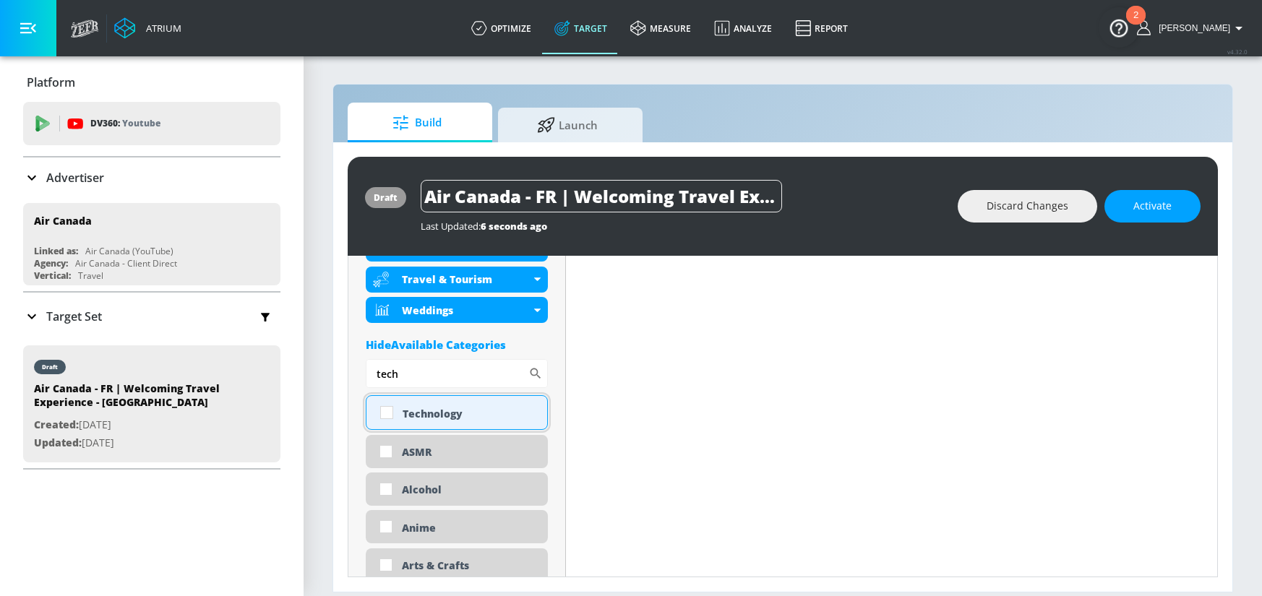
scroll to position [868, 0]
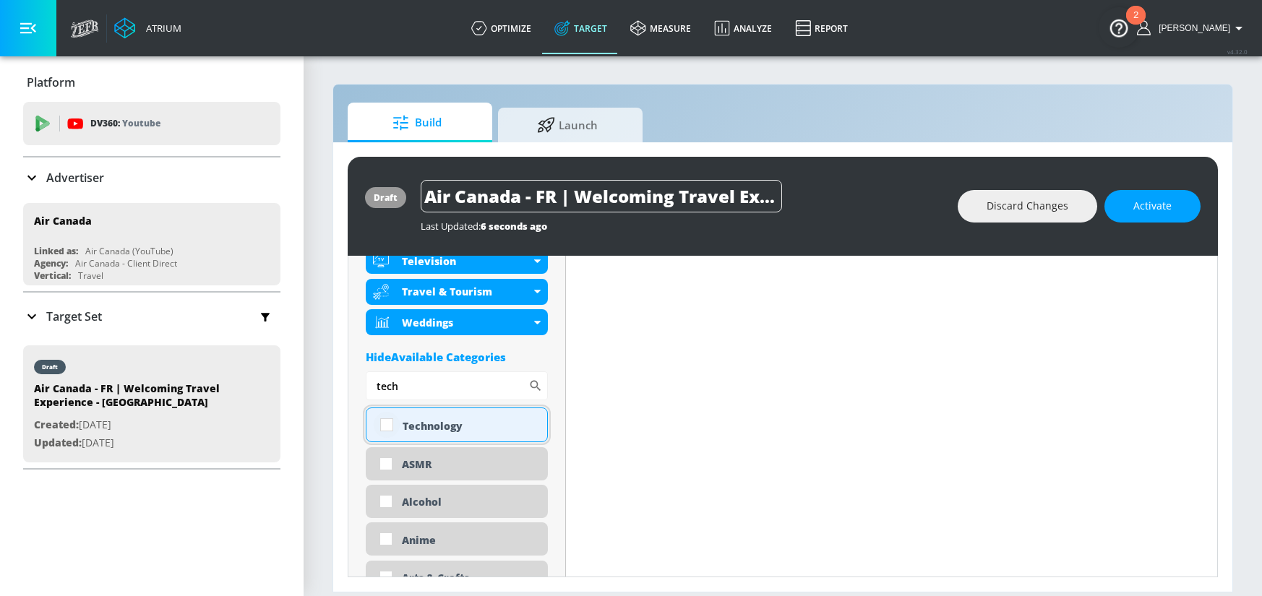
type input "tech"
click at [385, 425] on input "checkbox" at bounding box center [387, 425] width 26 height 26
checkbox input "true"
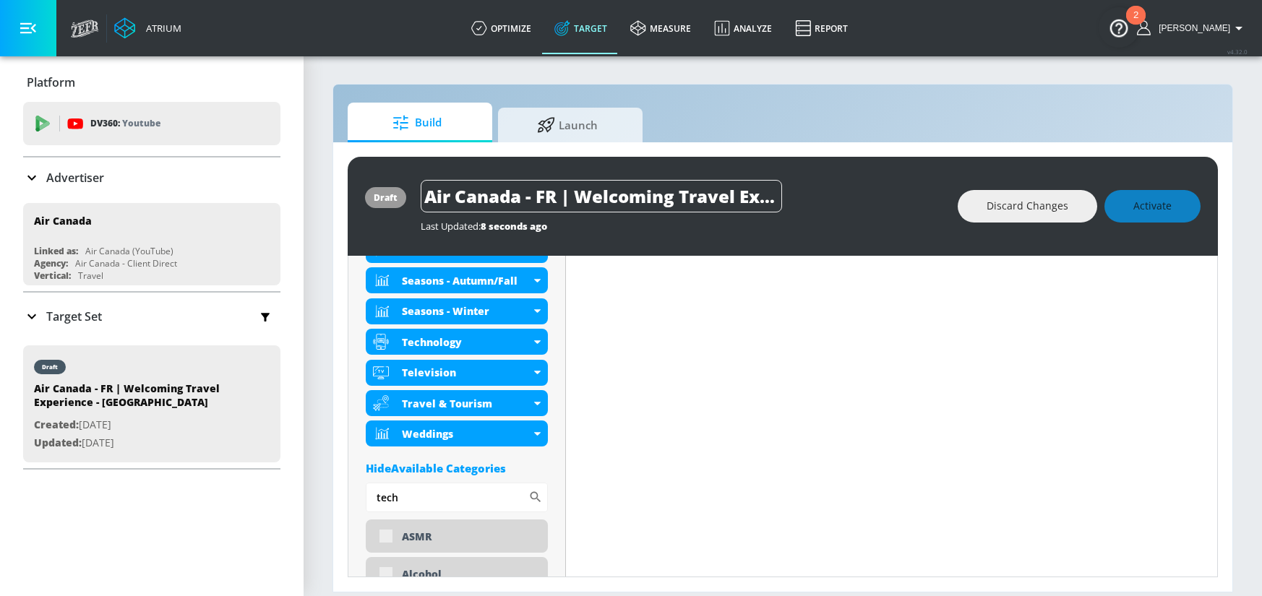
scroll to position [805, 0]
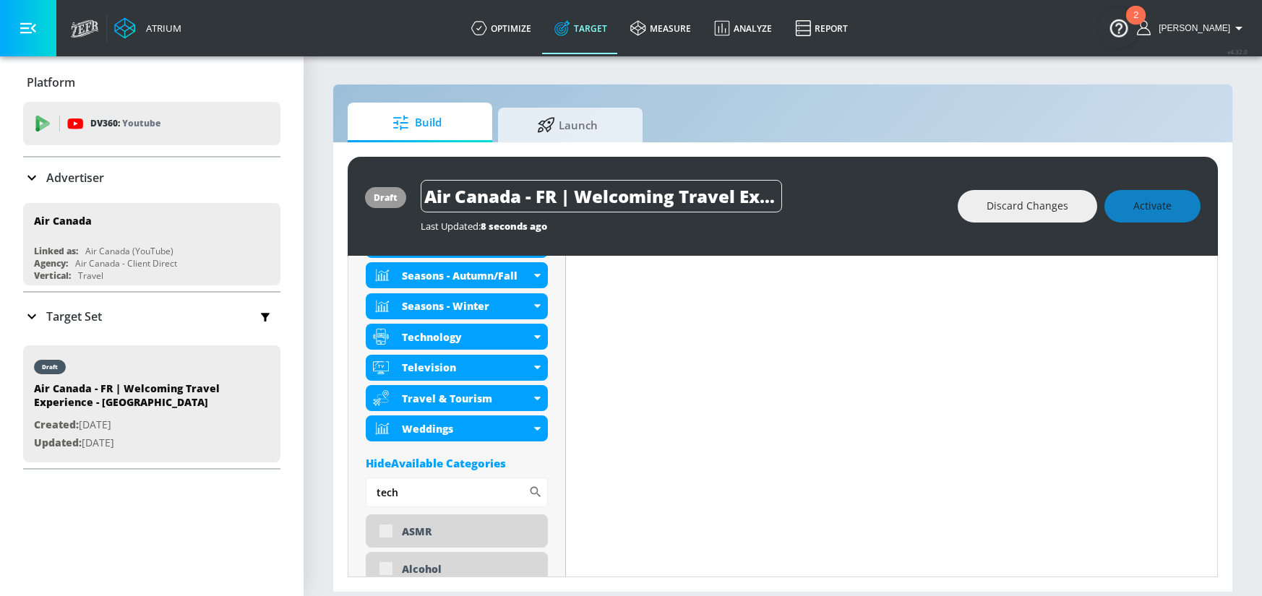
drag, startPoint x: 454, startPoint y: 496, endPoint x: 319, endPoint y: 484, distance: 134.9
click at [319, 484] on section "Build Launch draft Air Canada - FR | Welcoming Travel Experience - CT Last Upda…" at bounding box center [782, 325] width 958 height 541
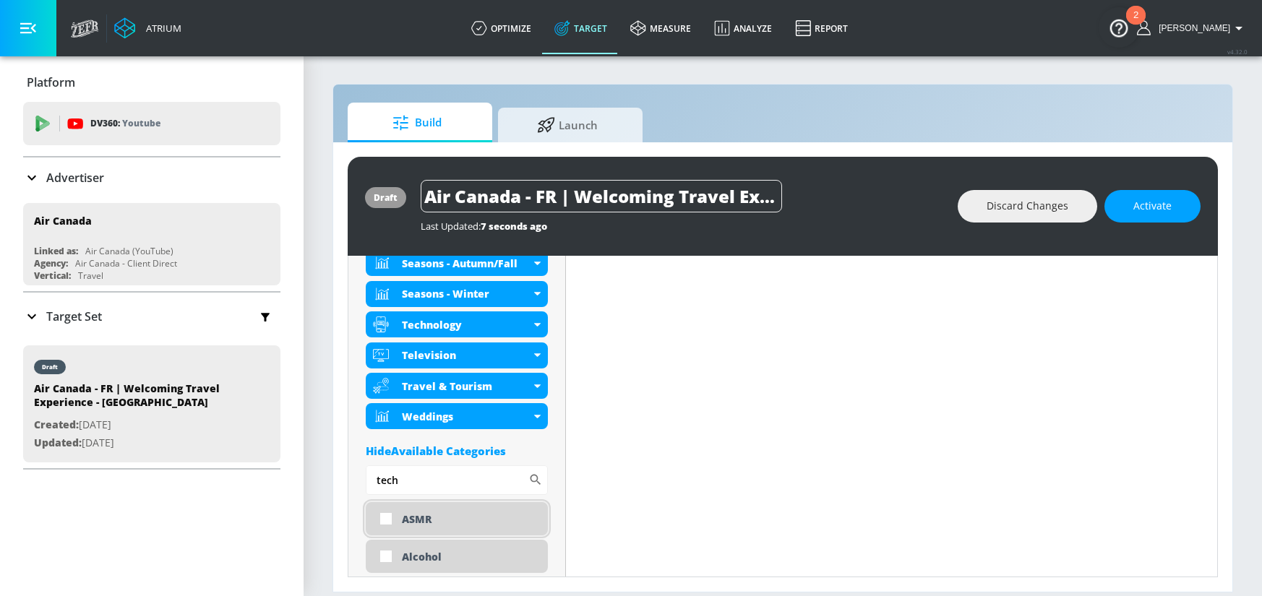
scroll to position [793, 0]
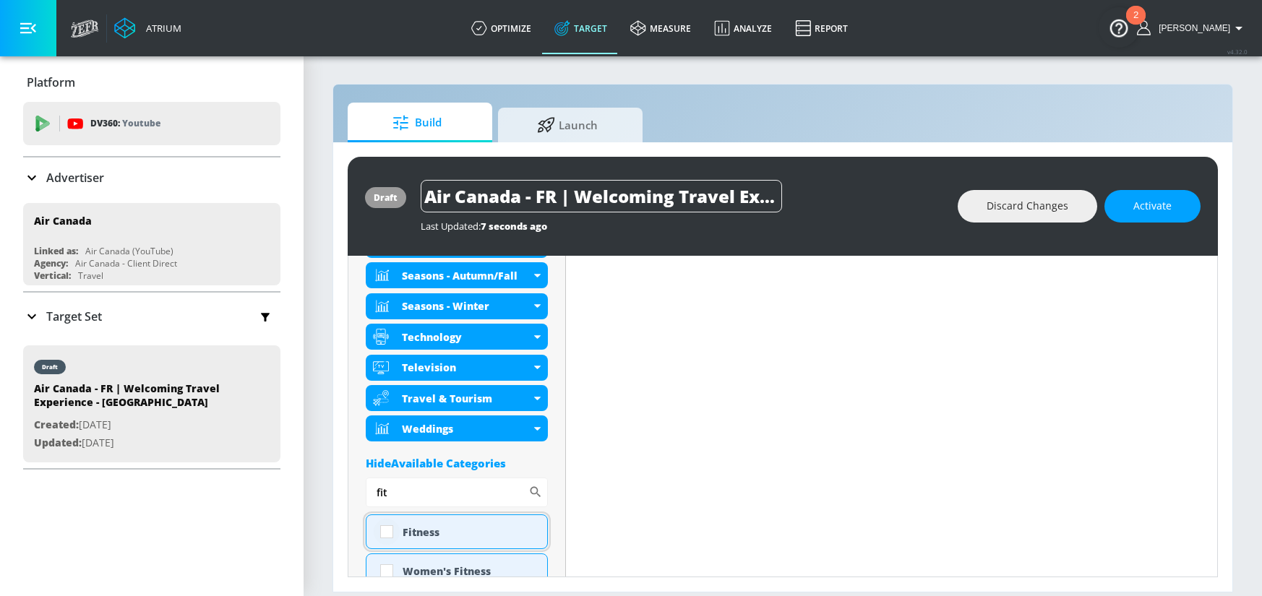
type input "fit"
click at [387, 530] on input "checkbox" at bounding box center [387, 532] width 26 height 26
checkbox input "true"
drag, startPoint x: 414, startPoint y: 497, endPoint x: 348, endPoint y: 493, distance: 66.6
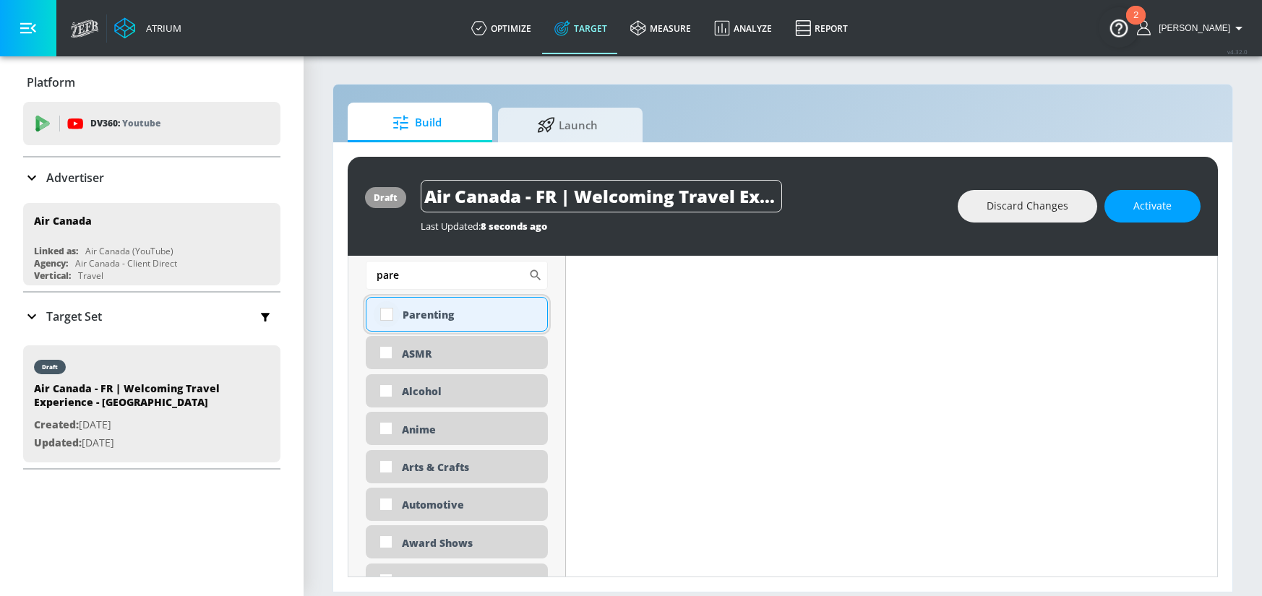
scroll to position [1028, 0]
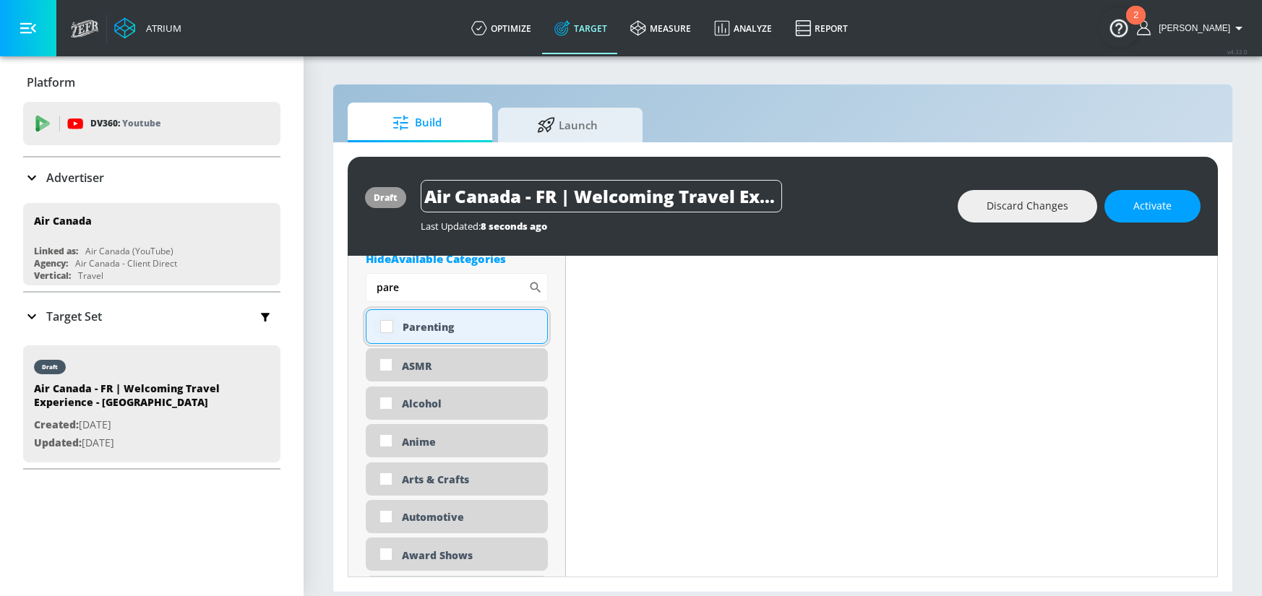
type input "pare"
click at [391, 322] on input "checkbox" at bounding box center [387, 327] width 26 height 26
checkbox input "true"
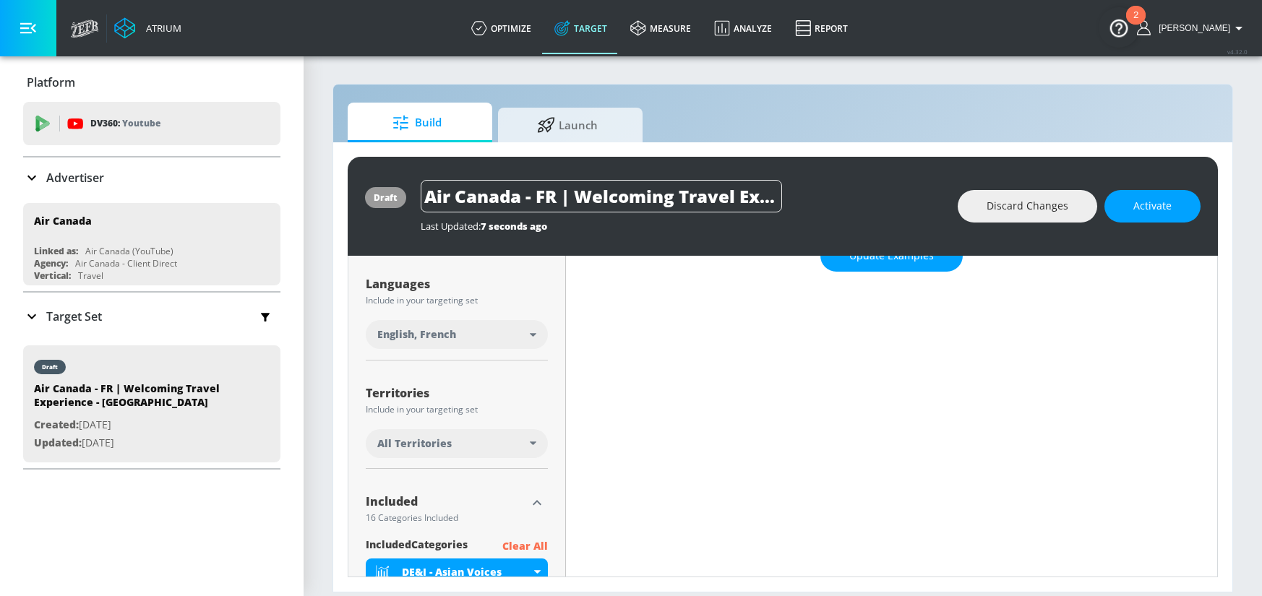
scroll to position [60, 0]
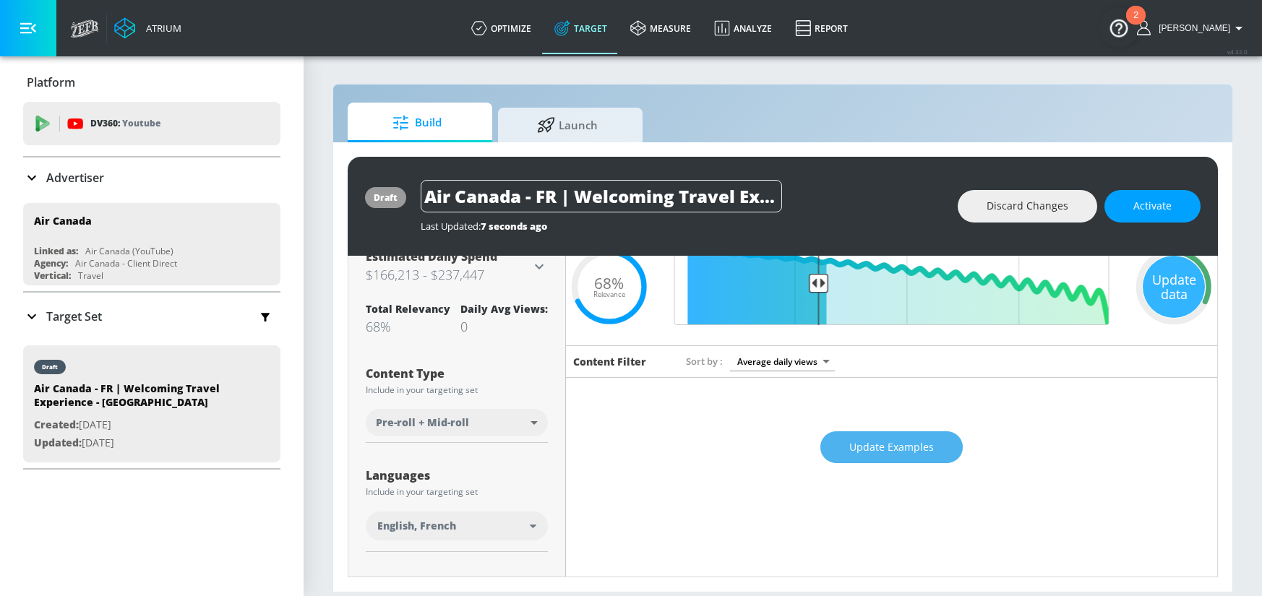
click at [901, 441] on span "Update Examples" at bounding box center [891, 448] width 85 height 18
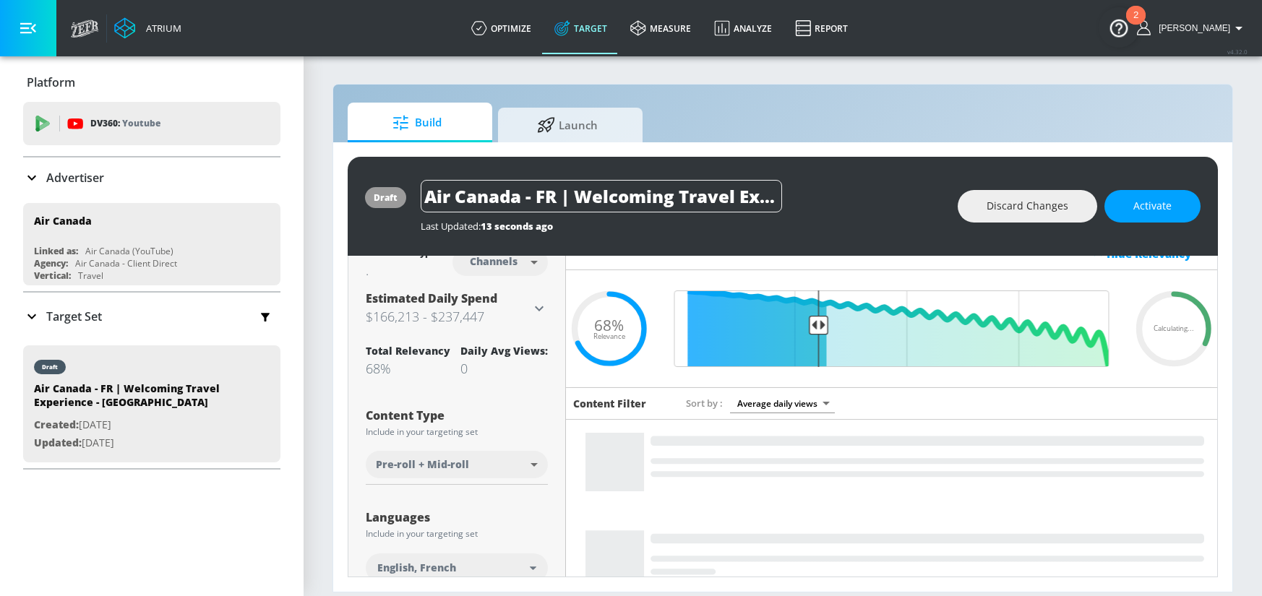
scroll to position [0, 0]
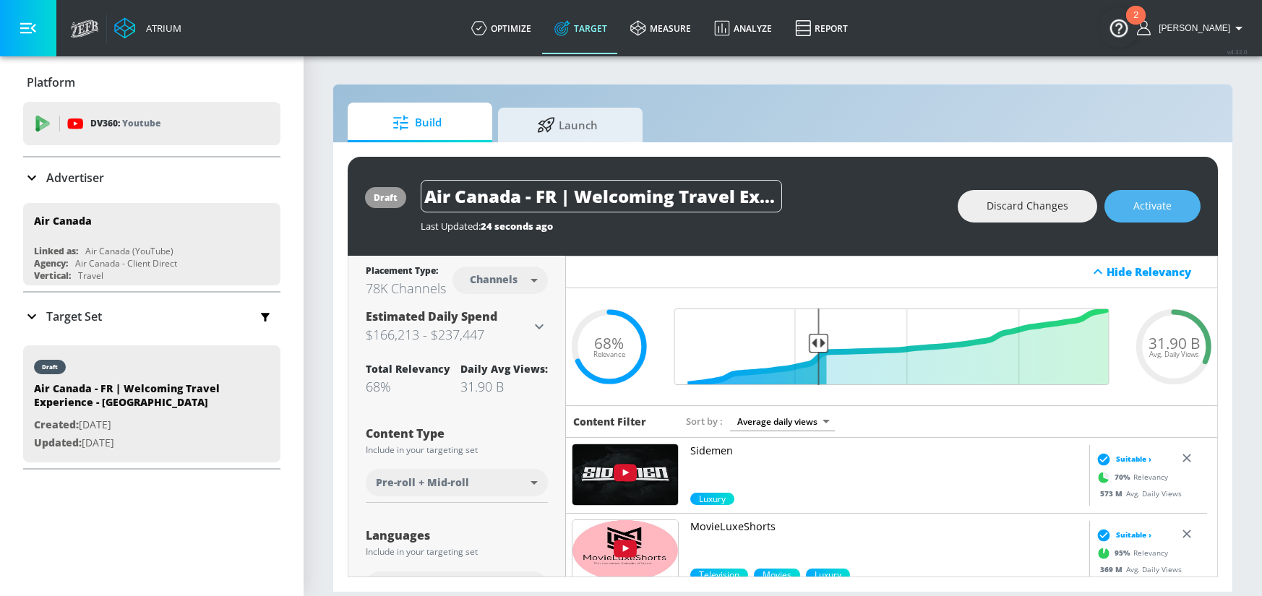
click at [1154, 211] on span "Activate" at bounding box center [1152, 206] width 38 height 18
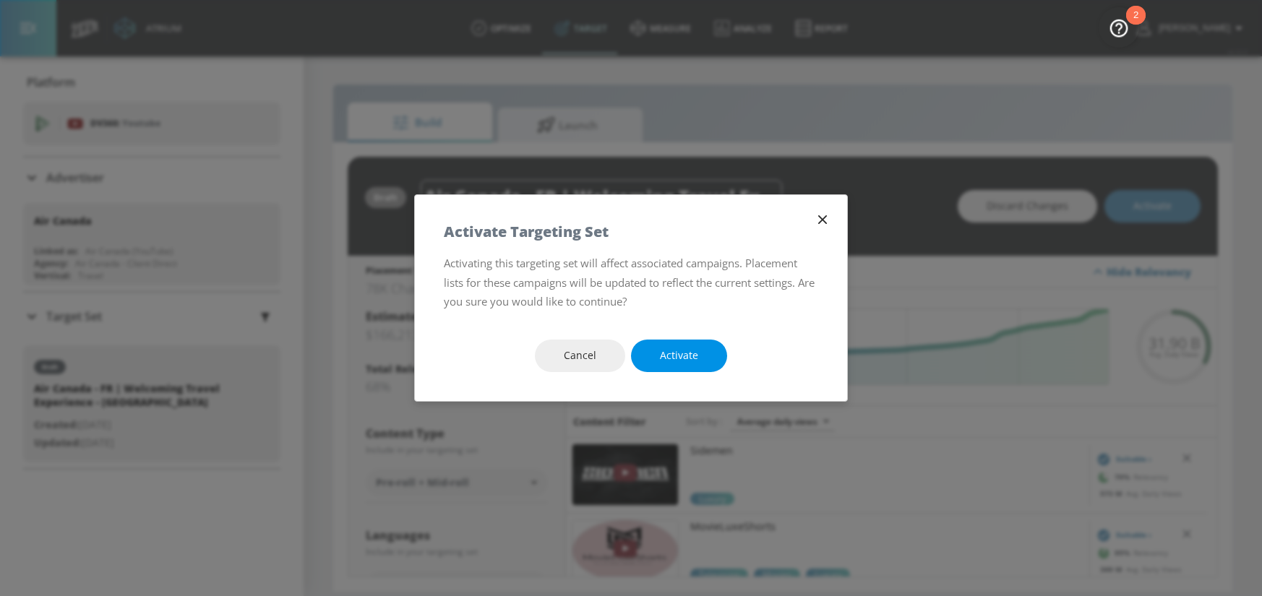
click at [674, 348] on span "Activate" at bounding box center [679, 356] width 38 height 18
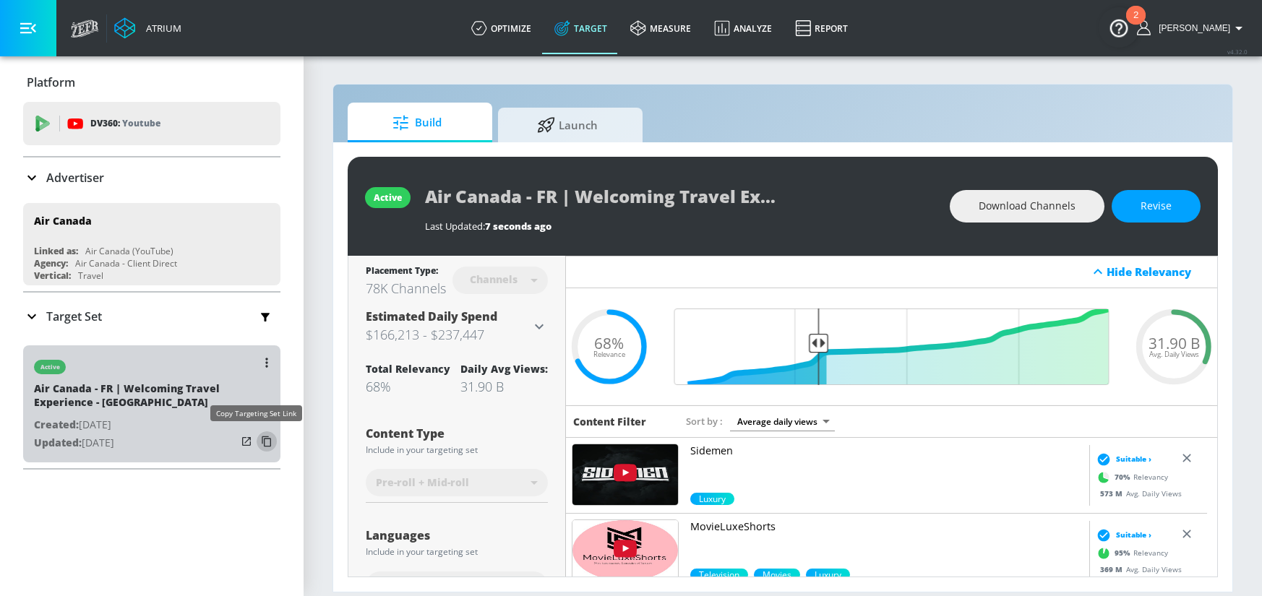
click at [255, 445] on icon "button" at bounding box center [266, 441] width 23 height 23
